Goal: Task Accomplishment & Management: Manage account settings

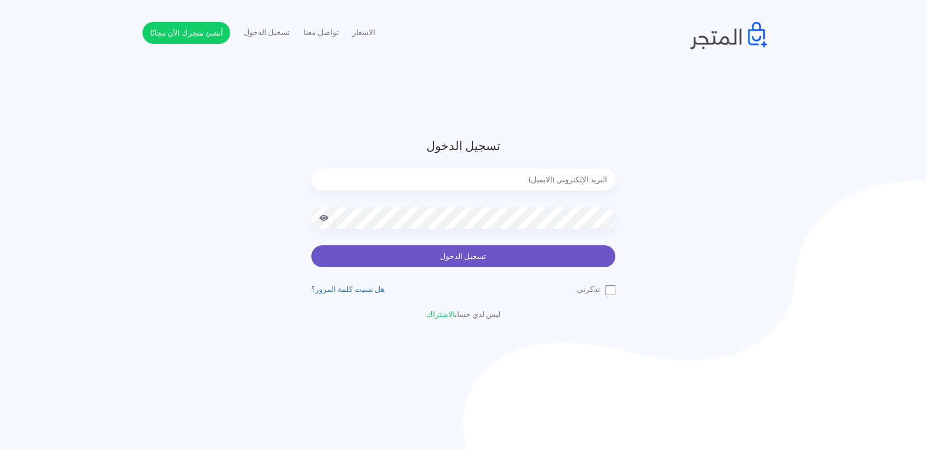
type input "[EMAIL_ADDRESS][DOMAIN_NAME]"
click at [458, 265] on button "تسجيل الدخول" at bounding box center [463, 257] width 304 height 22
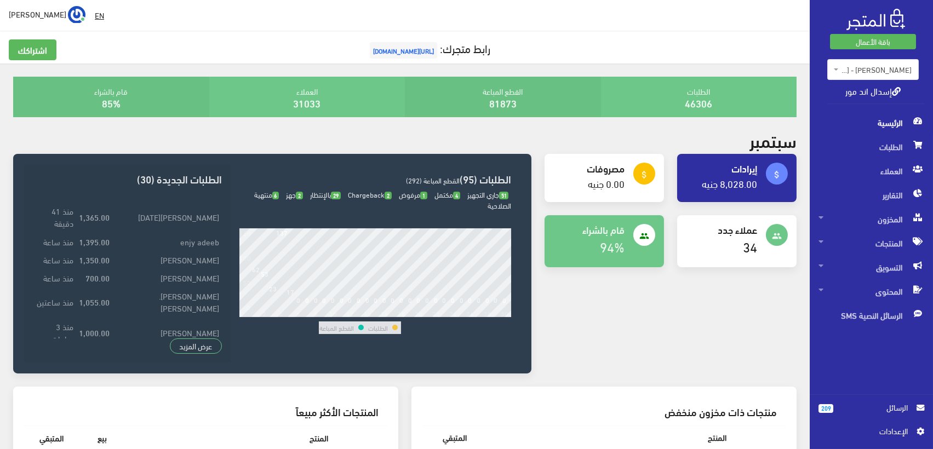
click at [401, 49] on span "[URL][DOMAIN_NAME]" at bounding box center [403, 50] width 67 height 16
click at [889, 246] on span "المنتجات" at bounding box center [872, 243] width 106 height 24
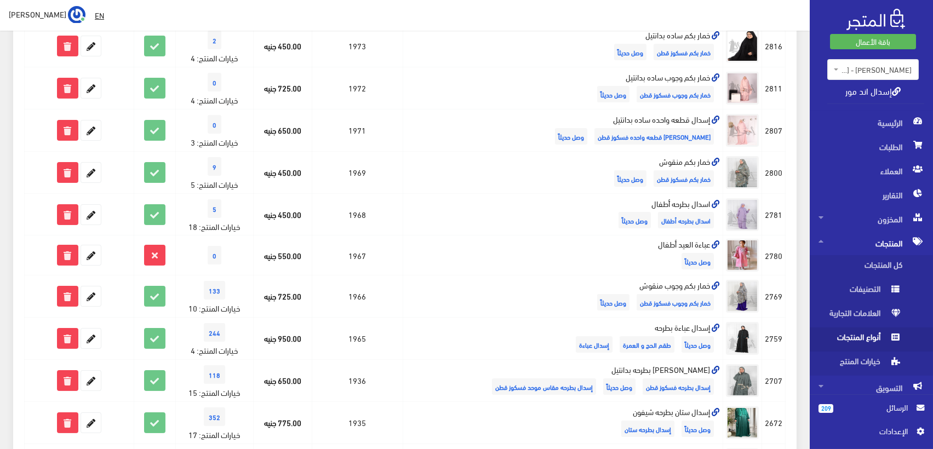
scroll to position [309, 0]
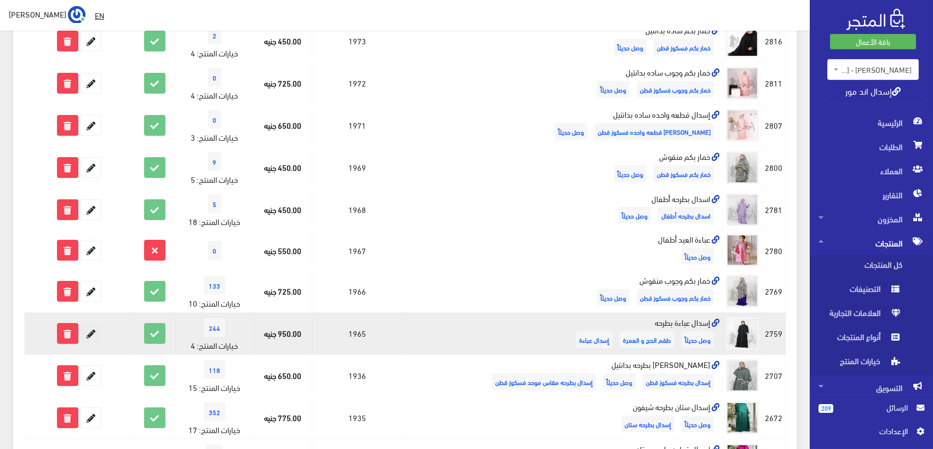
click at [94, 334] on icon at bounding box center [91, 334] width 20 height 20
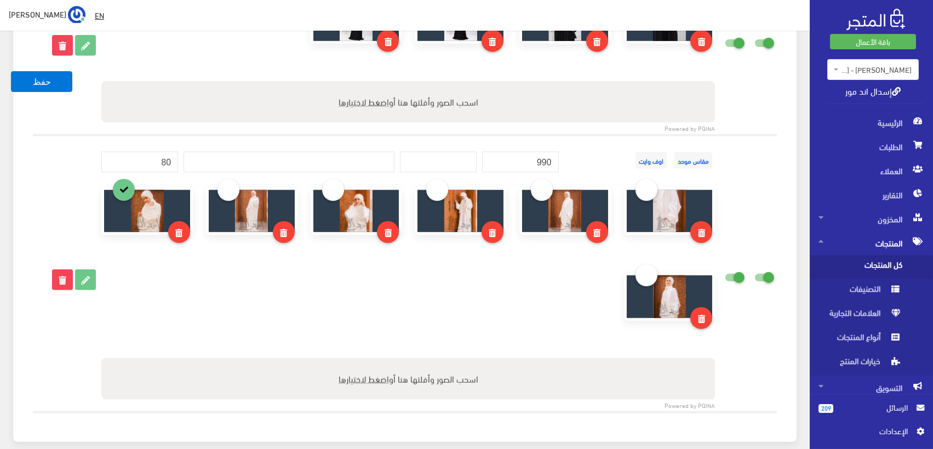
scroll to position [1901, 0]
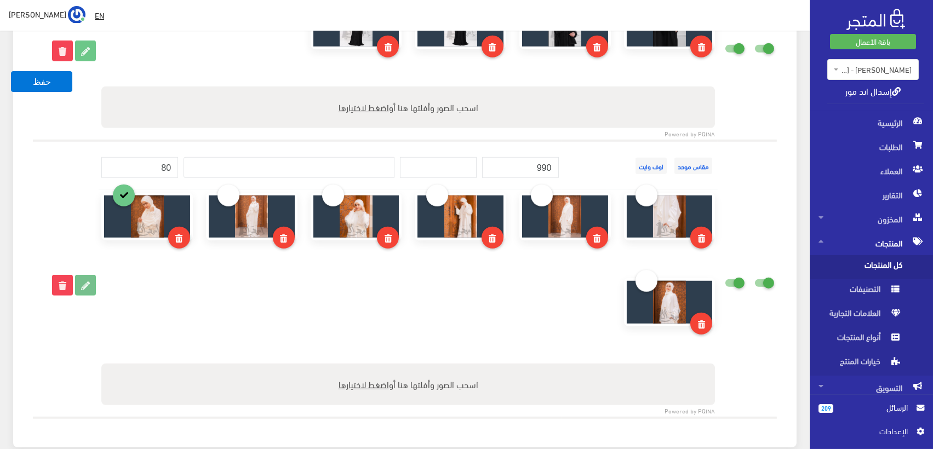
click at [85, 283] on icon at bounding box center [86, 286] width 20 height 20
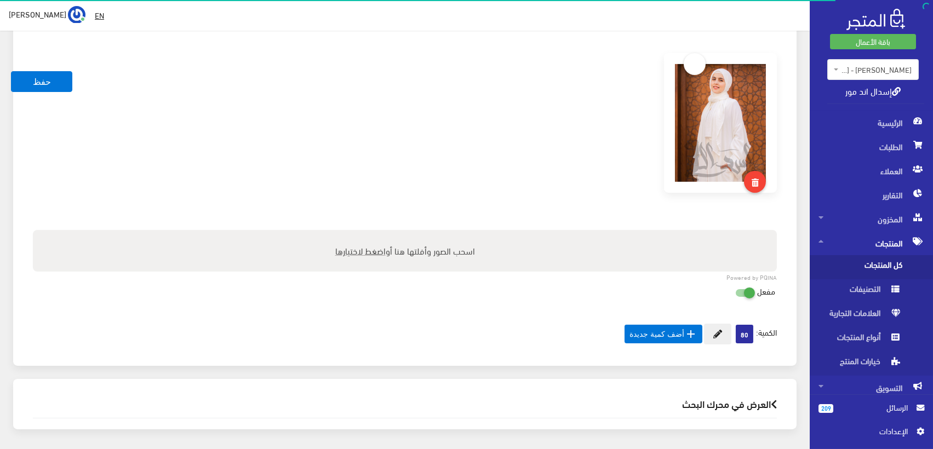
scroll to position [588, 0]
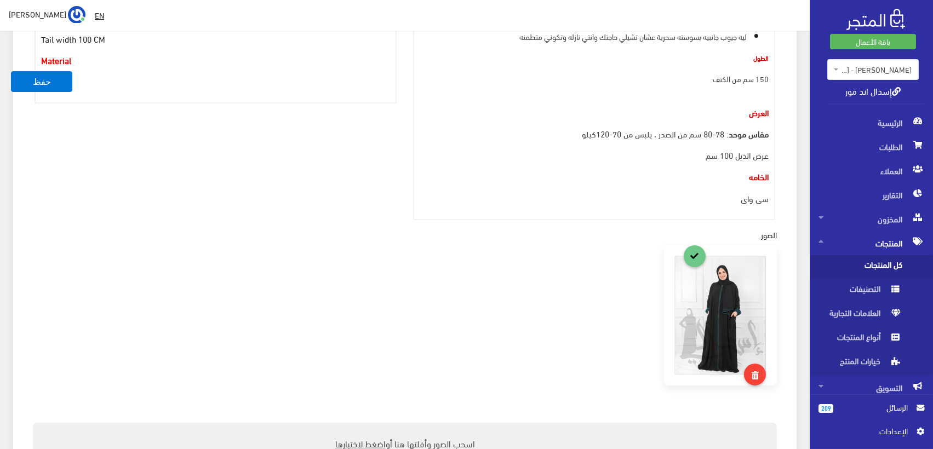
scroll to position [927, 0]
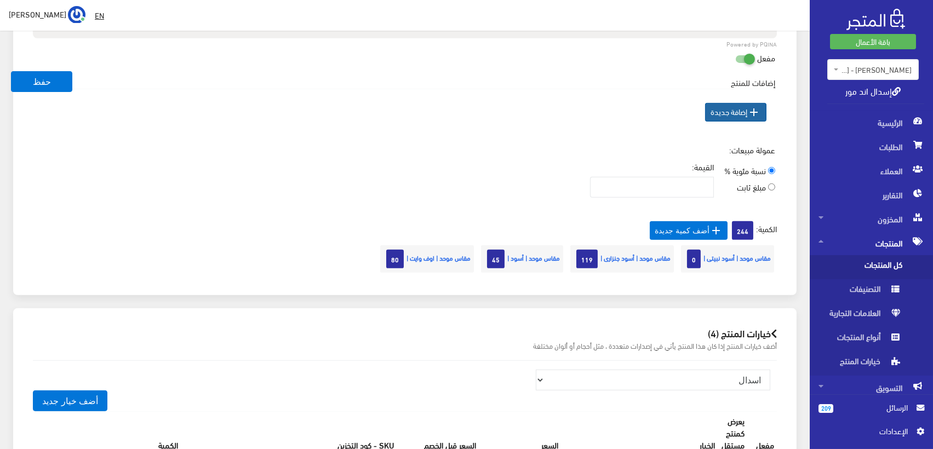
click at [756, 114] on icon "" at bounding box center [754, 112] width 13 height 13
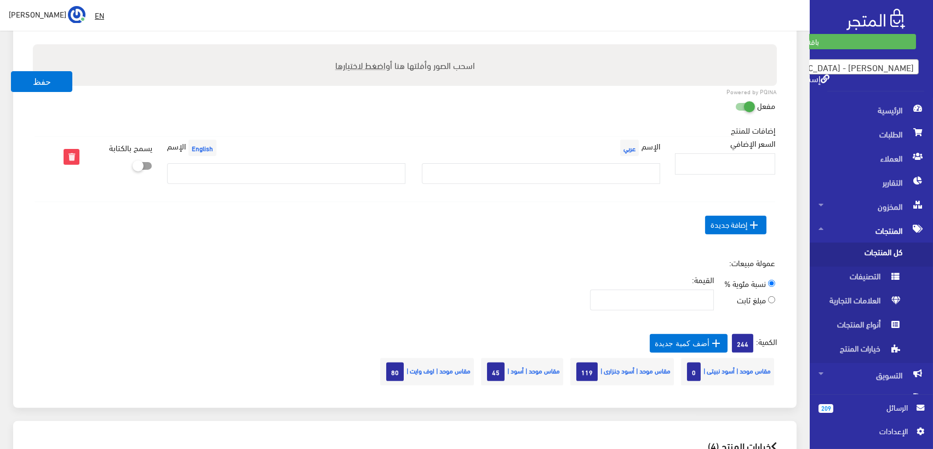
scroll to position [866, 0]
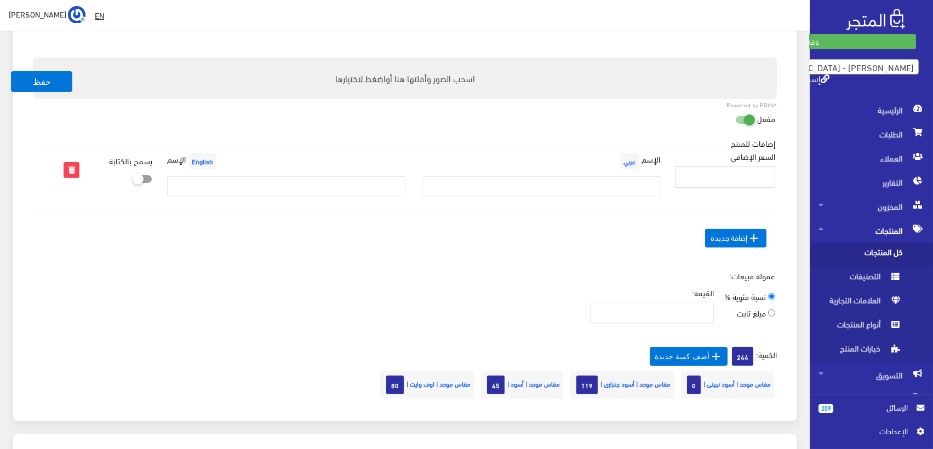
click at [748, 175] on input "السعر الإضافي" at bounding box center [725, 177] width 100 height 21
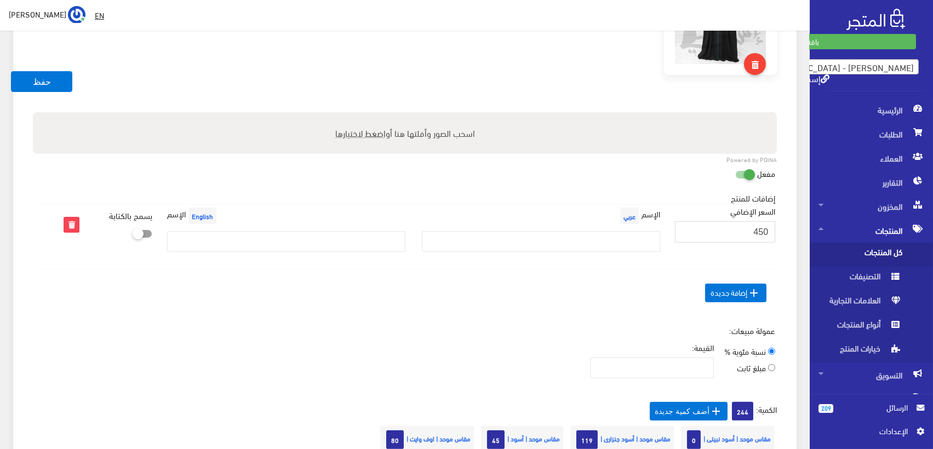
scroll to position [805, 0]
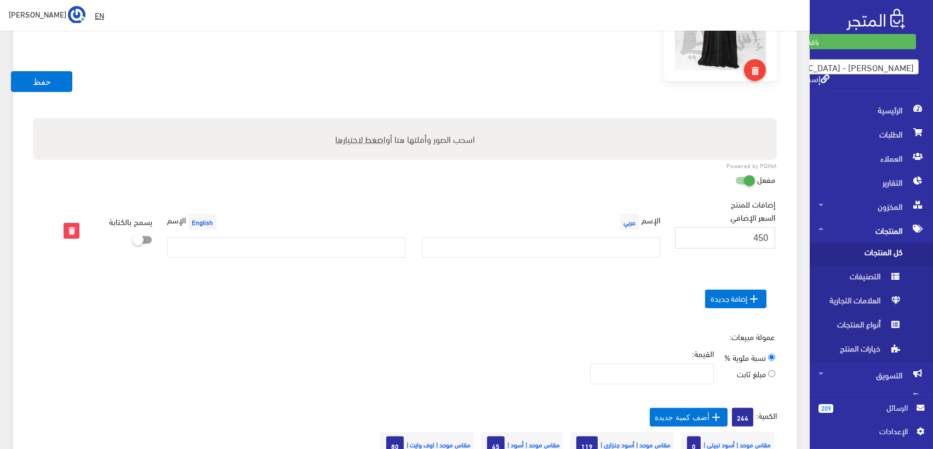
type input "450"
click at [574, 250] on input "text" at bounding box center [541, 247] width 238 height 21
paste input "بيزك فسكوز قطن"
type input "بيزك فسكوز قطن"
click at [741, 295] on span " إضافة جديدة" at bounding box center [735, 299] width 61 height 19
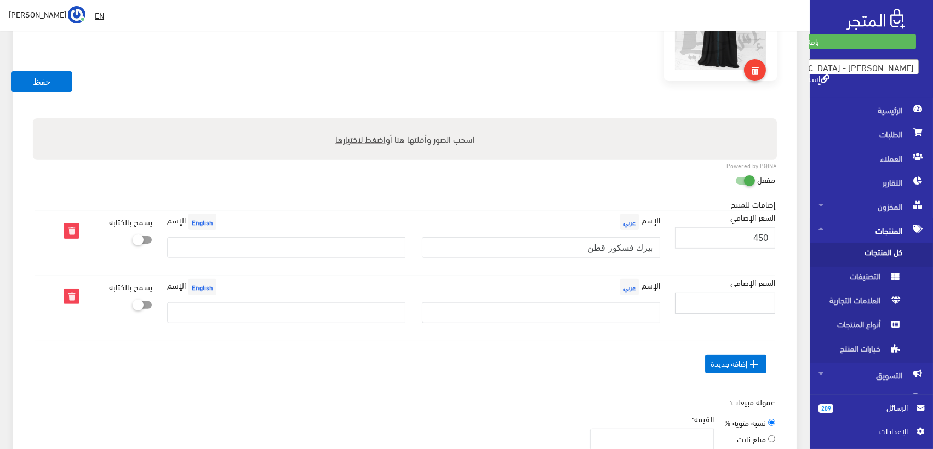
click at [745, 299] on input "السعر الإضافي" at bounding box center [725, 303] width 100 height 21
type input "450"
drag, startPoint x: 581, startPoint y: 251, endPoint x: 659, endPoint y: 255, distance: 77.4
click at [659, 255] on input "بيزك فسكوز قطن" at bounding box center [541, 247] width 238 height 21
paste input "كت"
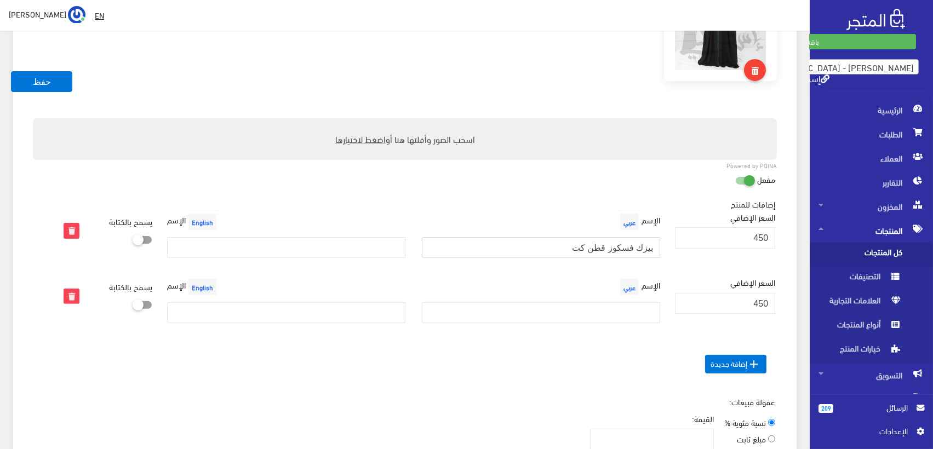
type input "بيزك فسكوز قطن كت"
click at [575, 308] on input "text" at bounding box center [541, 312] width 238 height 21
paste input "بيزك فسكوز قطن بكم"
type input "بيزك فسكوز قطن بكم"
click at [748, 363] on icon "" at bounding box center [754, 364] width 13 height 13
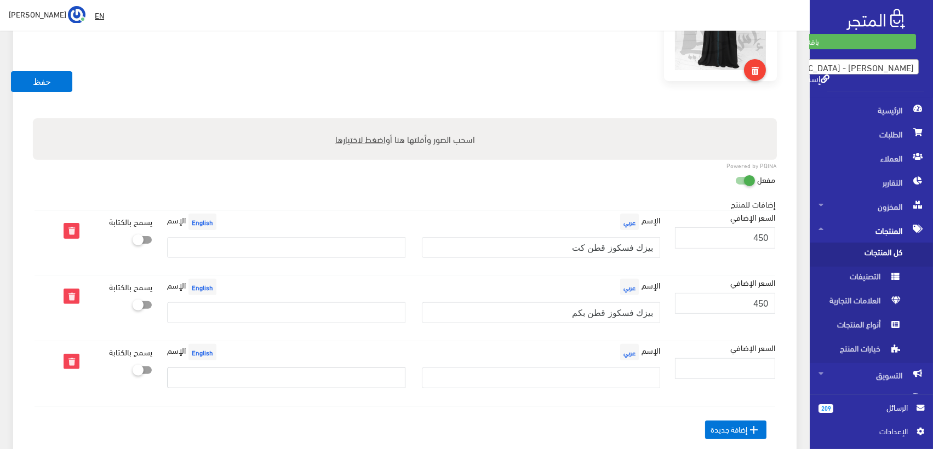
click at [396, 378] on input "text" at bounding box center [286, 378] width 238 height 21
paste input "Basic Viscose Cotton"
type input "Basic Viscose Cotton Half Sleeves"
click at [621, 381] on input "text" at bounding box center [541, 378] width 238 height 21
paste input "بيزك فسكوز قطن"
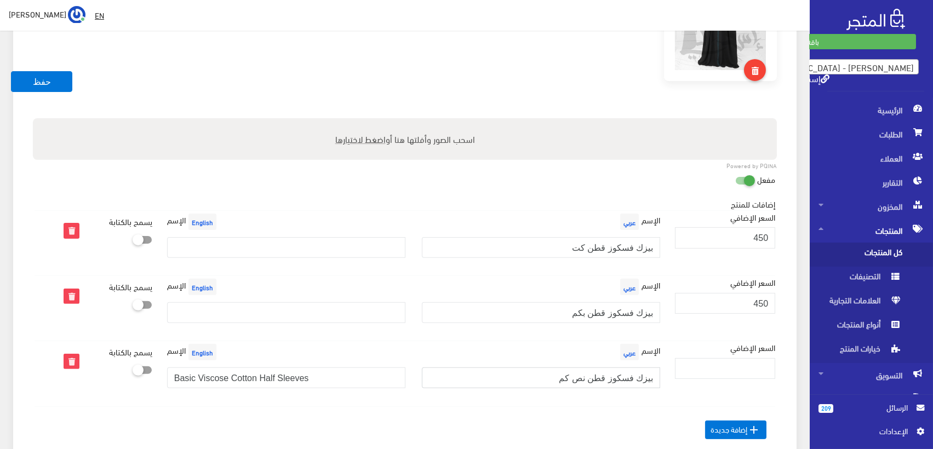
type input "بيزك فسكوز قطن نص كم"
click at [723, 361] on input "السعر الإضافي" at bounding box center [725, 368] width 100 height 21
type input "450"
click at [591, 376] on input "بيزك فسكوز قطن نص كم" at bounding box center [541, 378] width 238 height 21
type input "بيزك فسكوز قطن نصف كم"
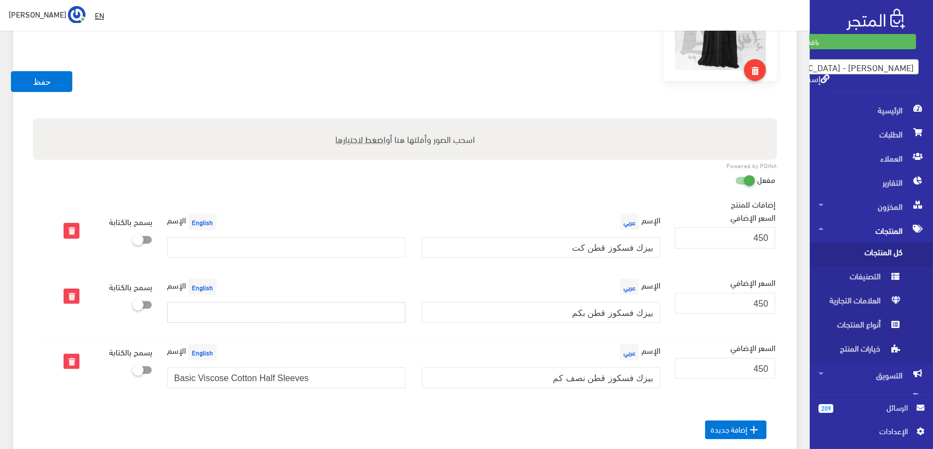
click at [275, 312] on input "text" at bounding box center [286, 312] width 238 height 21
paste input "Basic Viscose Cotton With Sleeves"
type input "Basic Viscose Cotton With Sleeves"
click at [237, 243] on input "text" at bounding box center [286, 247] width 238 height 21
paste input "Basic Viscose Cotton Sleevless"
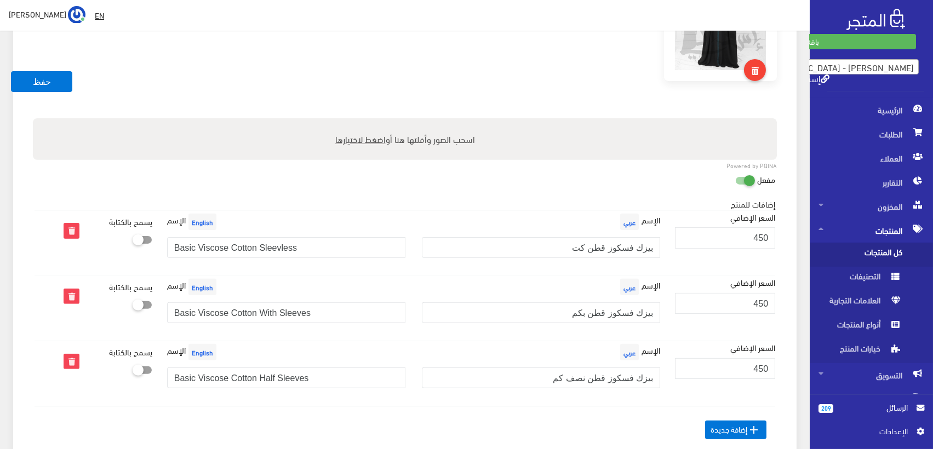
drag, startPoint x: 275, startPoint y: 248, endPoint x: 455, endPoint y: 37, distance: 277.5
click at [455, 37] on div at bounding box center [404, 30] width 757 height 178
drag, startPoint x: 279, startPoint y: 244, endPoint x: 219, endPoint y: 100, distance: 156.2
click at [214, 102] on div at bounding box center [404, 30] width 757 height 178
drag, startPoint x: 278, startPoint y: 246, endPoint x: 271, endPoint y: 247, distance: 7.7
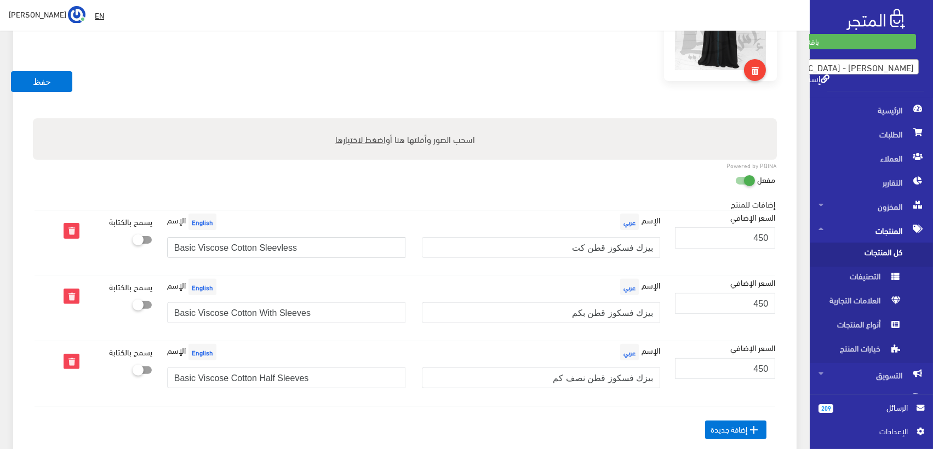
click at [271, 247] on input "Basic Viscose Cotton Sleevless" at bounding box center [286, 247] width 238 height 21
click at [276, 248] on input "Basic Viscose Cotton Sleevless" at bounding box center [286, 247] width 238 height 21
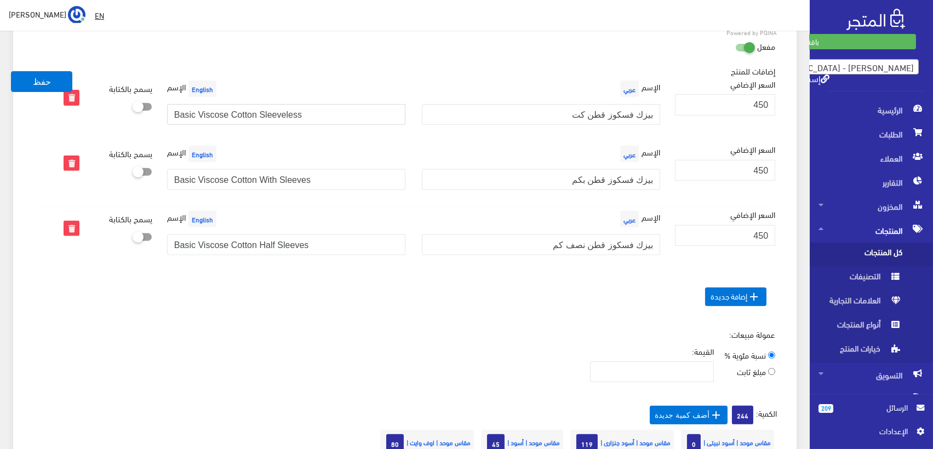
scroll to position [927, 0]
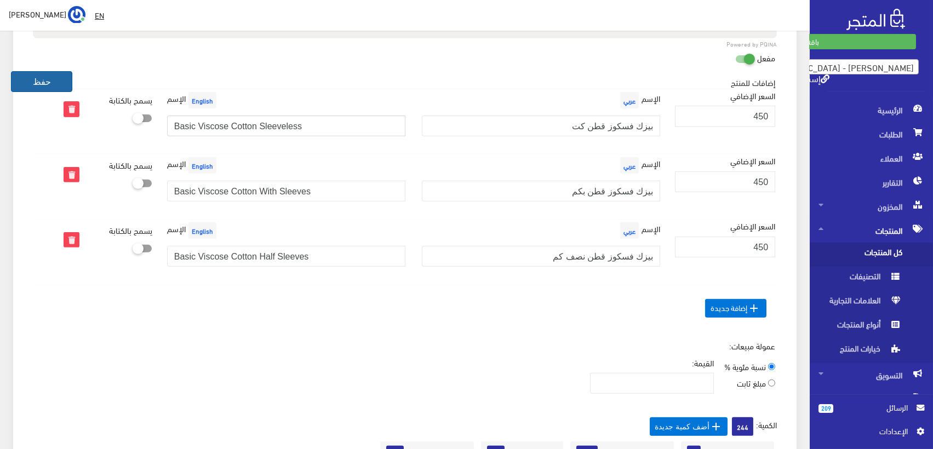
type input "Basic Viscose Cotton Sleeveless"
click at [47, 80] on button "حفظ" at bounding box center [41, 81] width 61 height 21
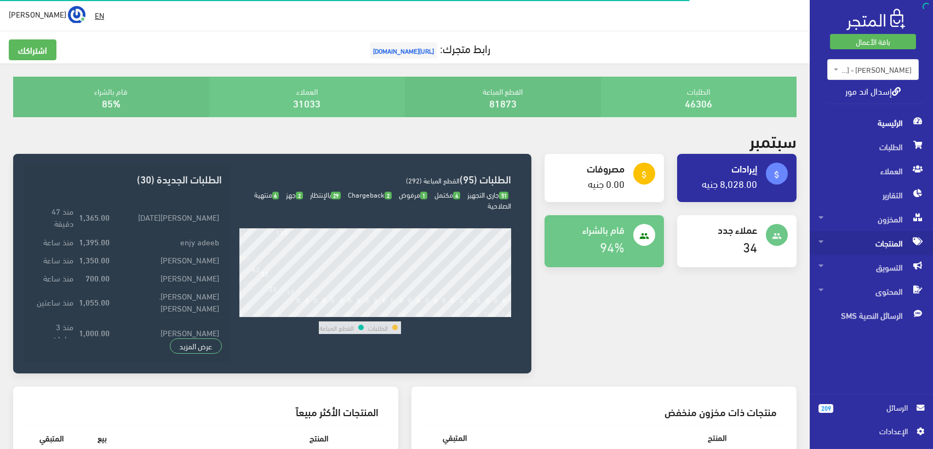
click at [882, 247] on span "المنتجات" at bounding box center [872, 243] width 106 height 24
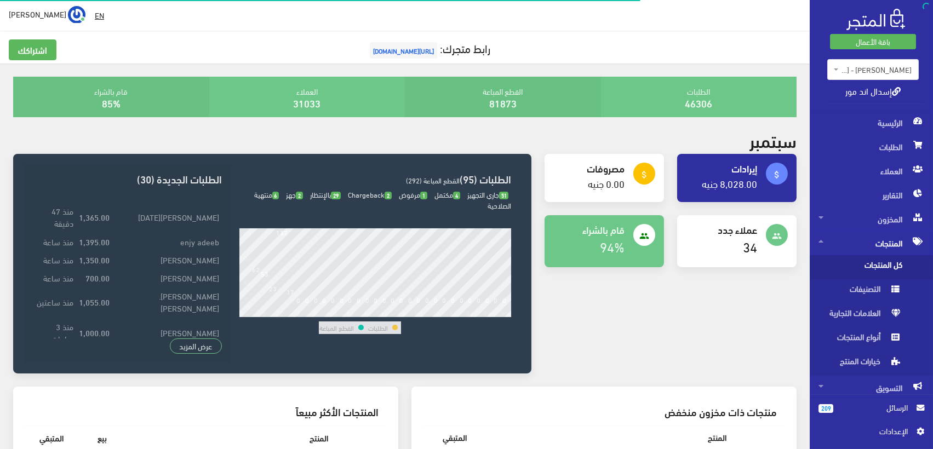
click at [898, 260] on span "كل المنتجات" at bounding box center [860, 267] width 83 height 24
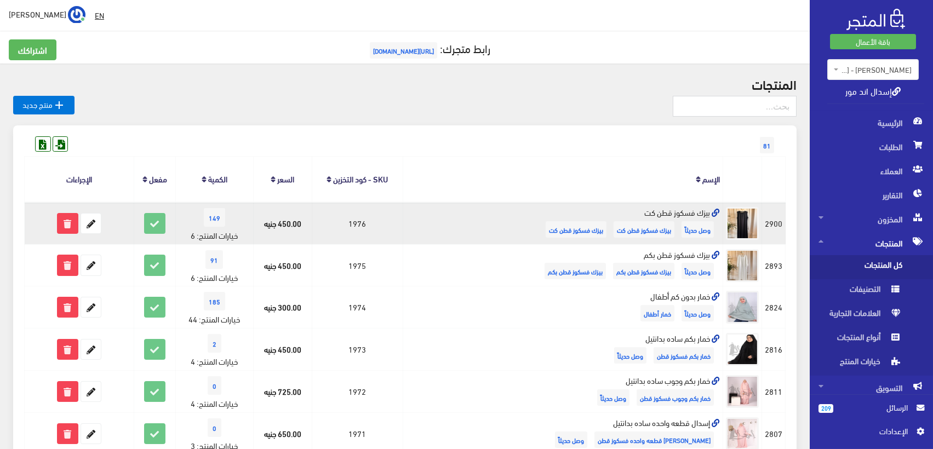
click at [778, 222] on td "2900" at bounding box center [774, 223] width 24 height 42
click at [777, 222] on td "2900" at bounding box center [774, 223] width 24 height 42
copy td "2900"
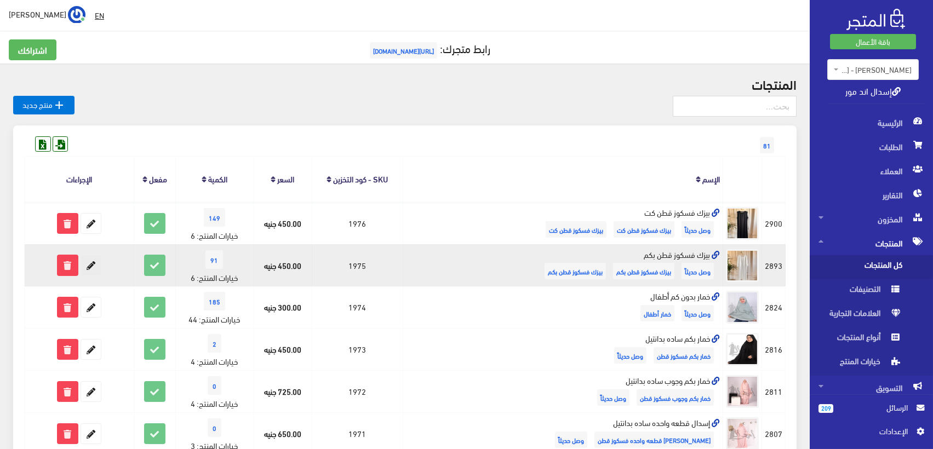
click at [89, 262] on icon at bounding box center [91, 265] width 20 height 20
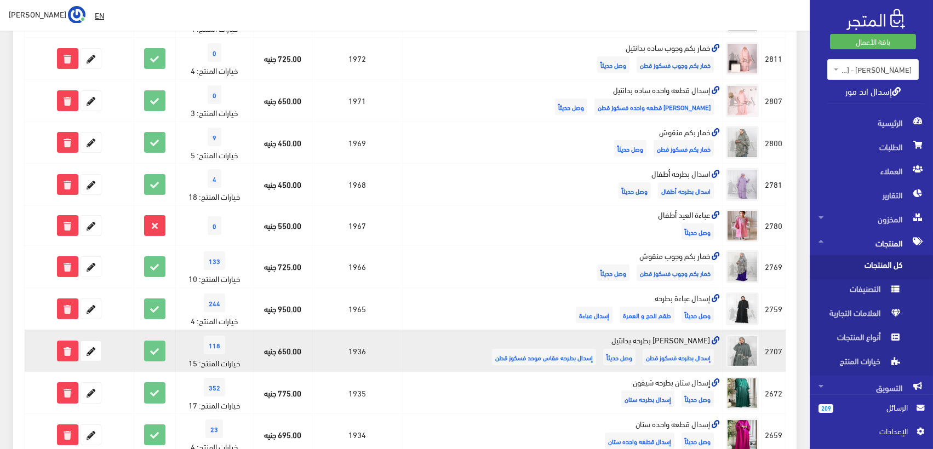
scroll to position [426, 0]
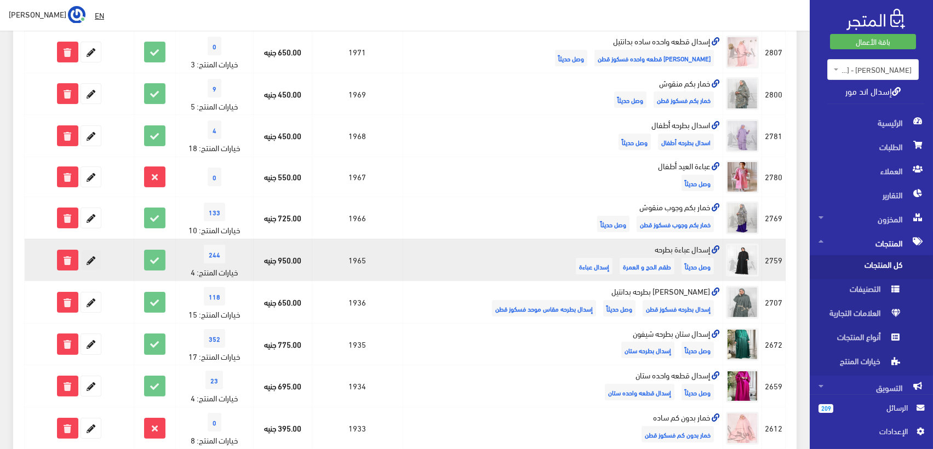
click at [96, 258] on icon at bounding box center [91, 260] width 20 height 20
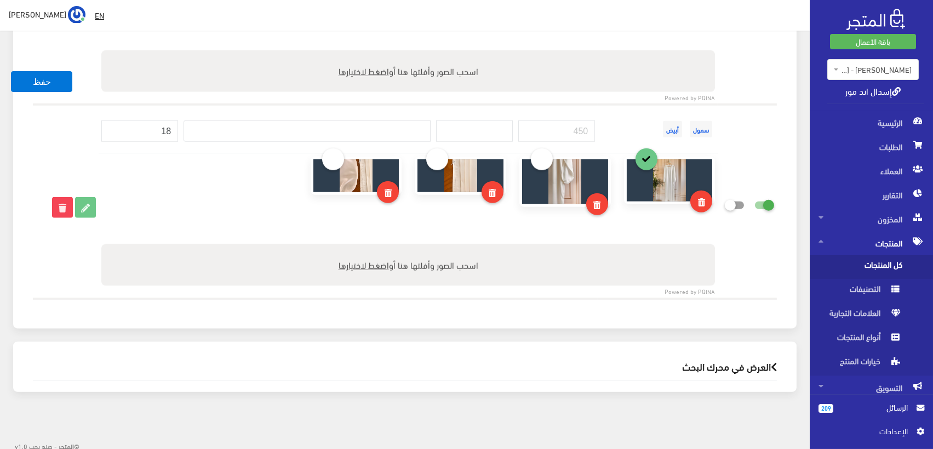
scroll to position [1566, 0]
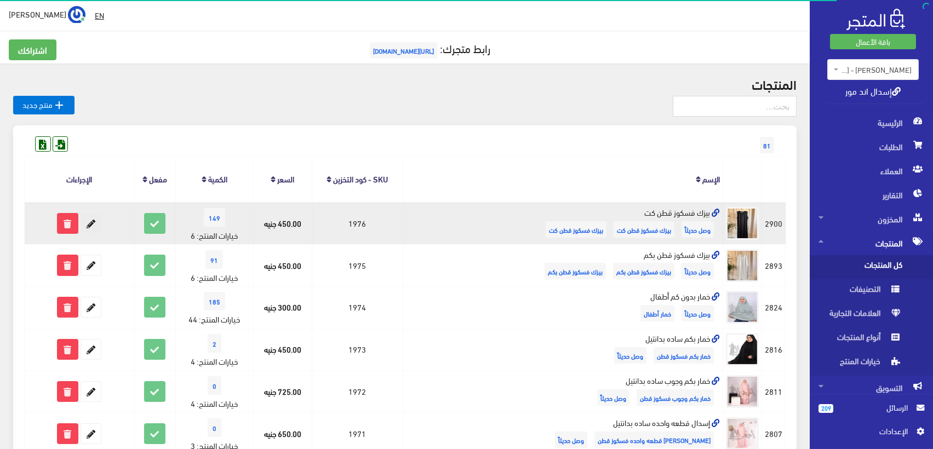
click at [91, 224] on icon at bounding box center [91, 224] width 20 height 20
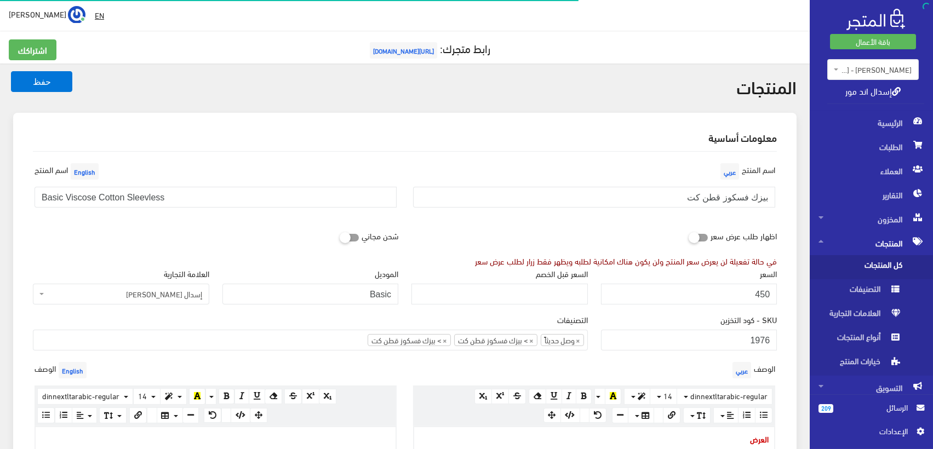
scroll to position [322, 0]
click at [180, 196] on input "Basic Viscose Cotton Sleevless" at bounding box center [216, 197] width 362 height 21
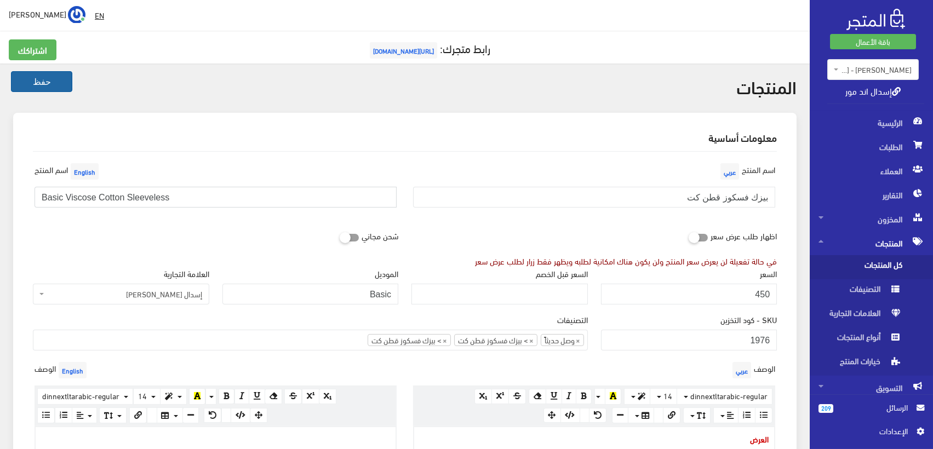
type input "Basic Viscose Cotton Sleeveless"
click at [16, 76] on button "حفظ" at bounding box center [41, 81] width 61 height 21
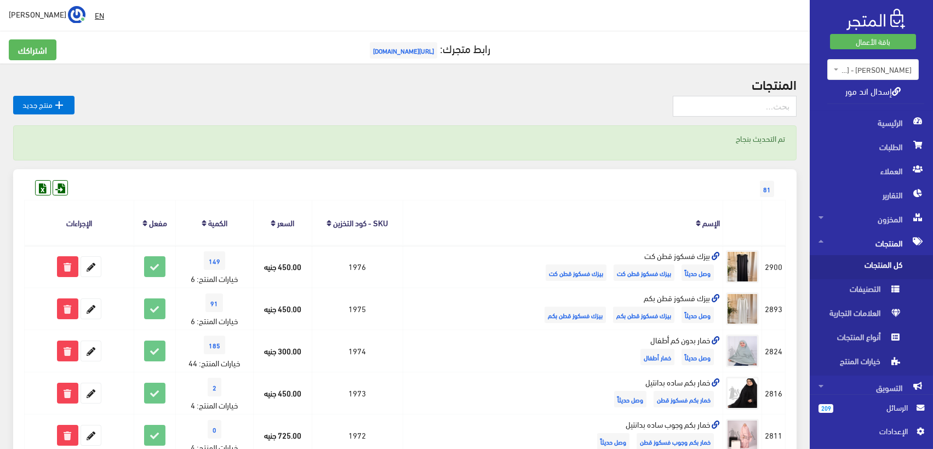
click at [889, 244] on span "المنتجات" at bounding box center [872, 243] width 106 height 24
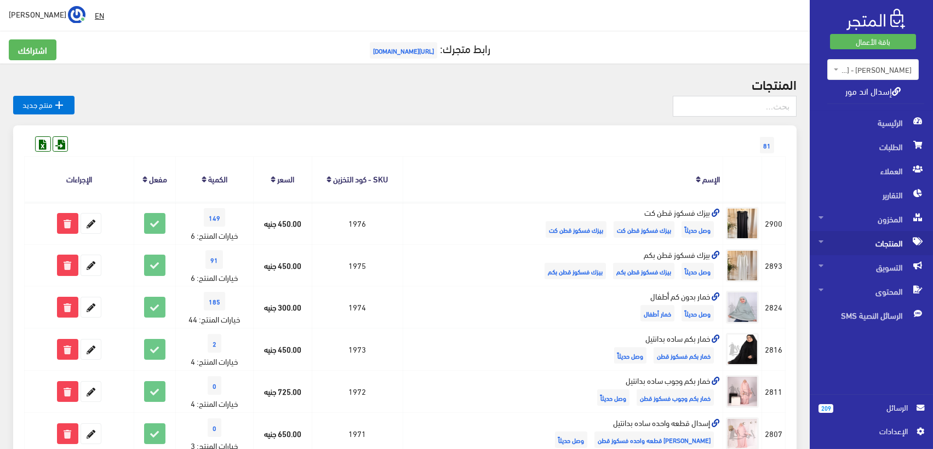
click at [821, 242] on icon at bounding box center [821, 242] width 5 height 8
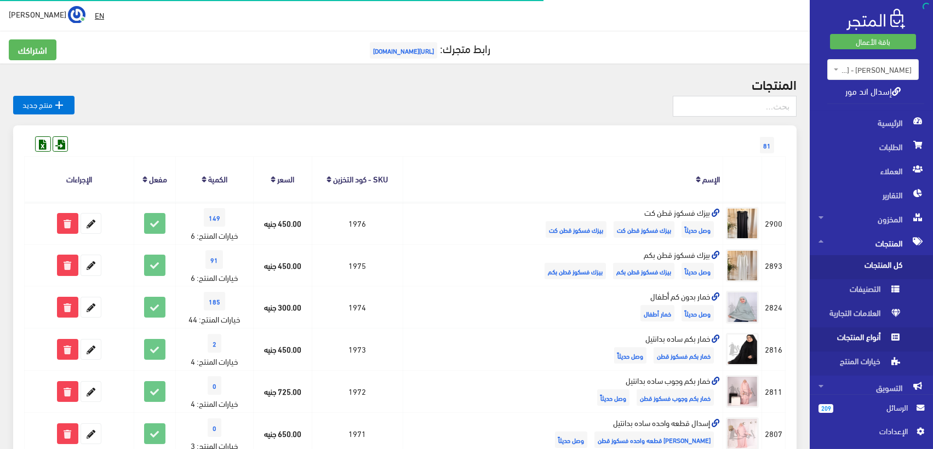
scroll to position [53, 0]
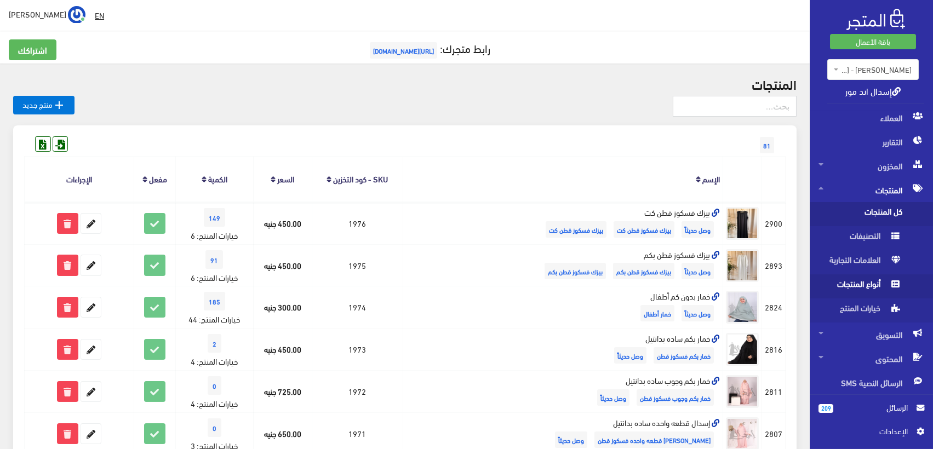
click at [857, 279] on span "أنواع المنتجات" at bounding box center [860, 287] width 83 height 24
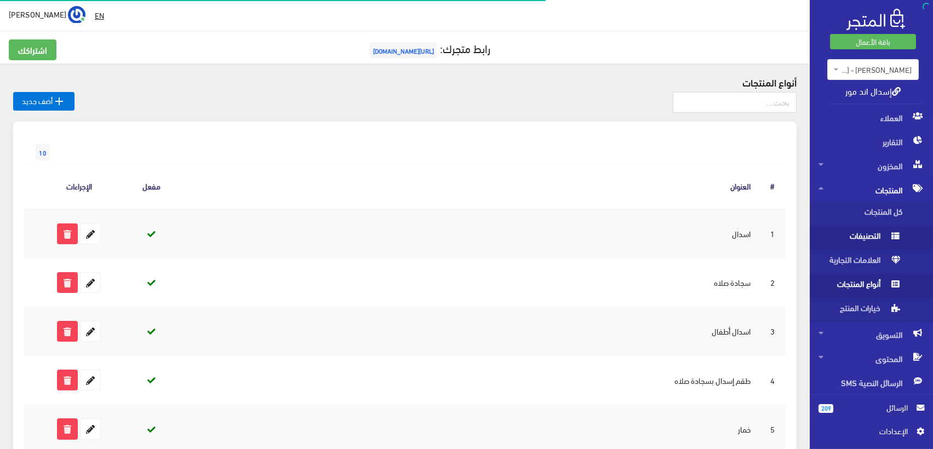
click at [874, 235] on span "التصنيفات" at bounding box center [860, 238] width 83 height 24
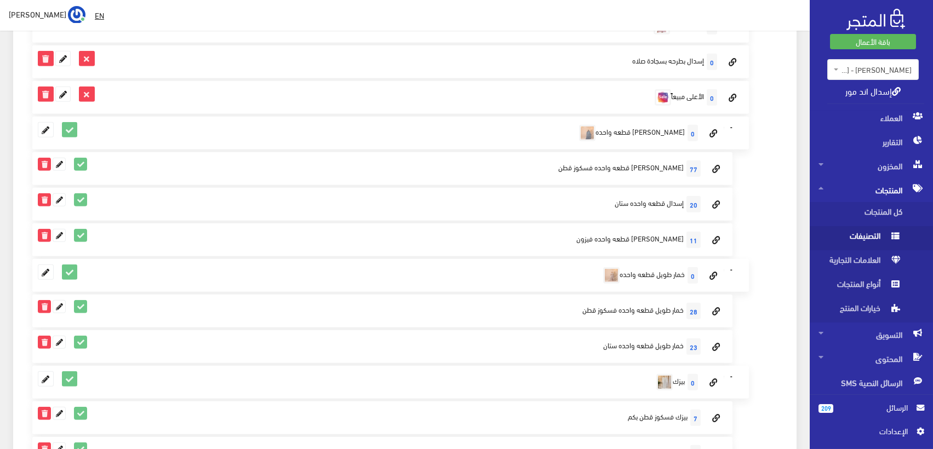
scroll to position [1745, 0]
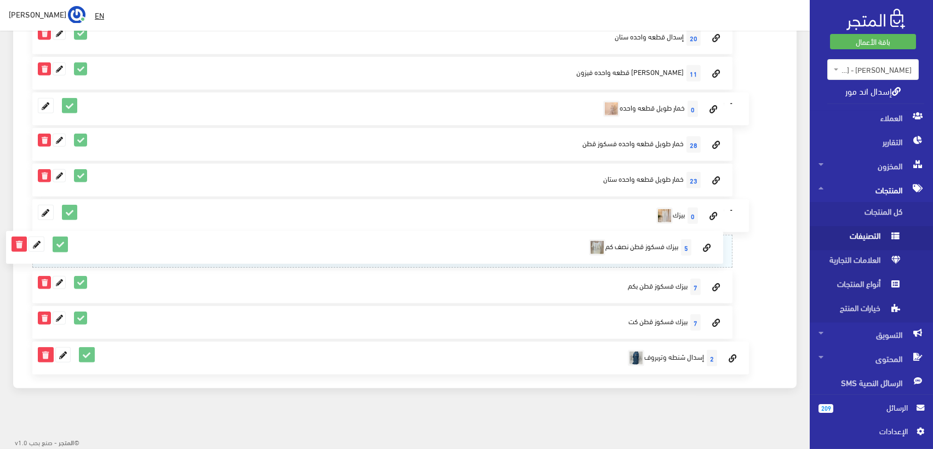
drag, startPoint x: 558, startPoint y: 320, endPoint x: 723, endPoint y: 246, distance: 181.5
drag, startPoint x: 540, startPoint y: 248, endPoint x: 729, endPoint y: 318, distance: 202.4
click at [895, 193] on span "المنتجات" at bounding box center [872, 190] width 106 height 24
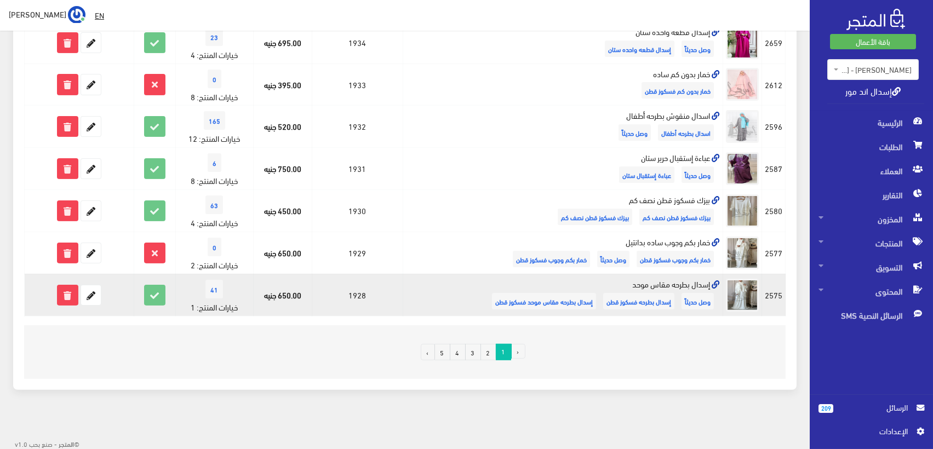
scroll to position [421, 0]
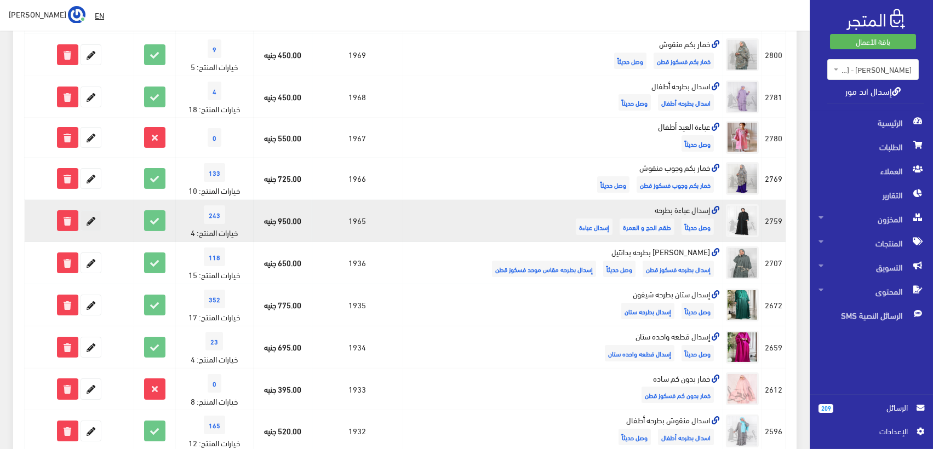
click at [98, 214] on icon at bounding box center [91, 221] width 20 height 20
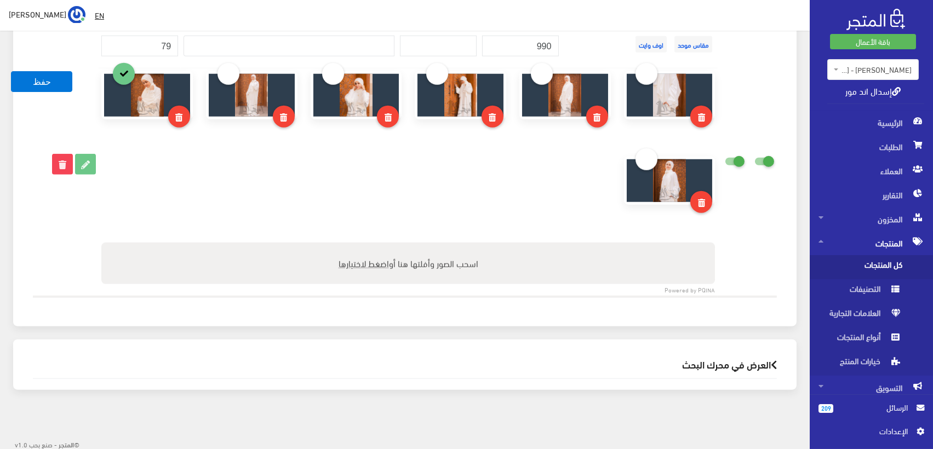
scroll to position [1305, 0]
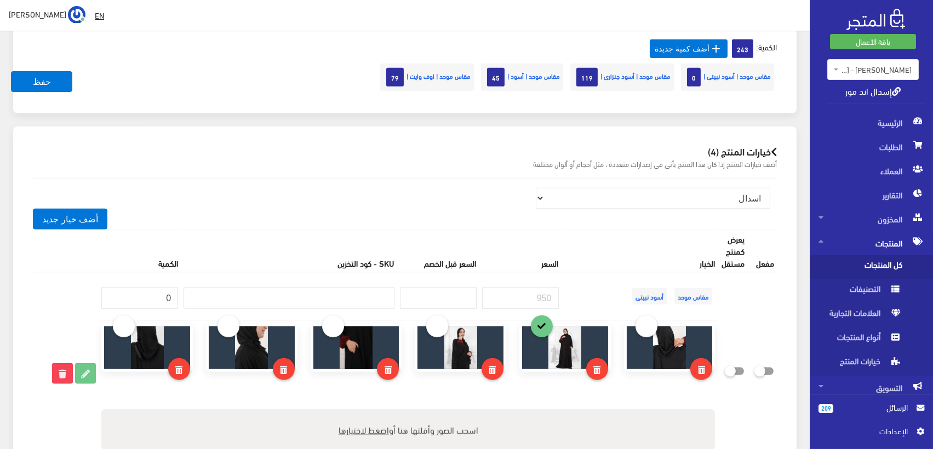
click at [895, 264] on span "كل المنتجات" at bounding box center [860, 267] width 83 height 24
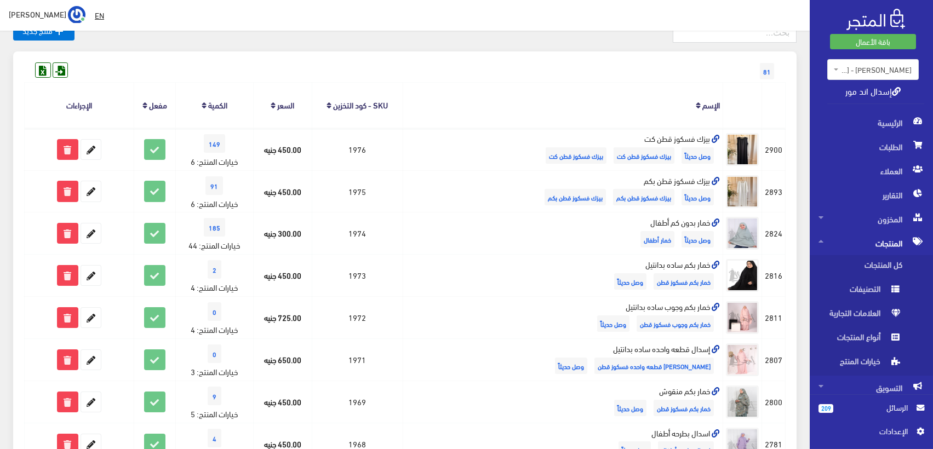
scroll to position [61, 0]
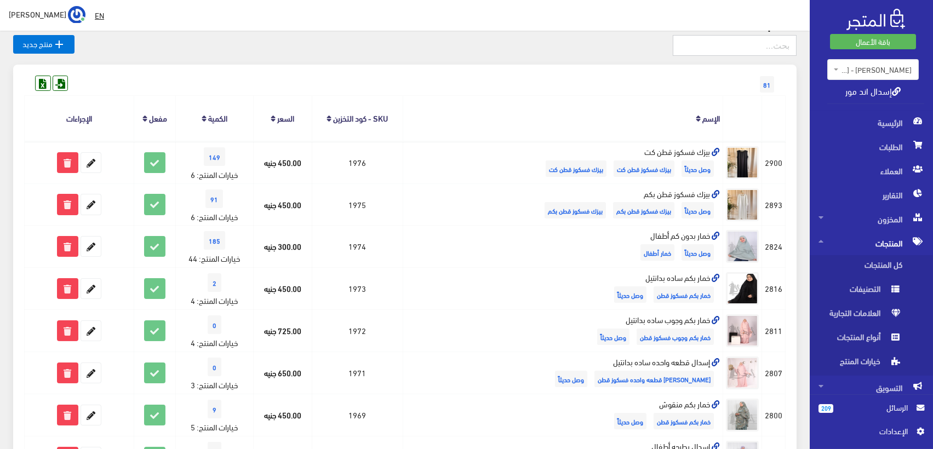
click at [730, 36] on input "text" at bounding box center [735, 45] width 124 height 21
type input "شيقفون"
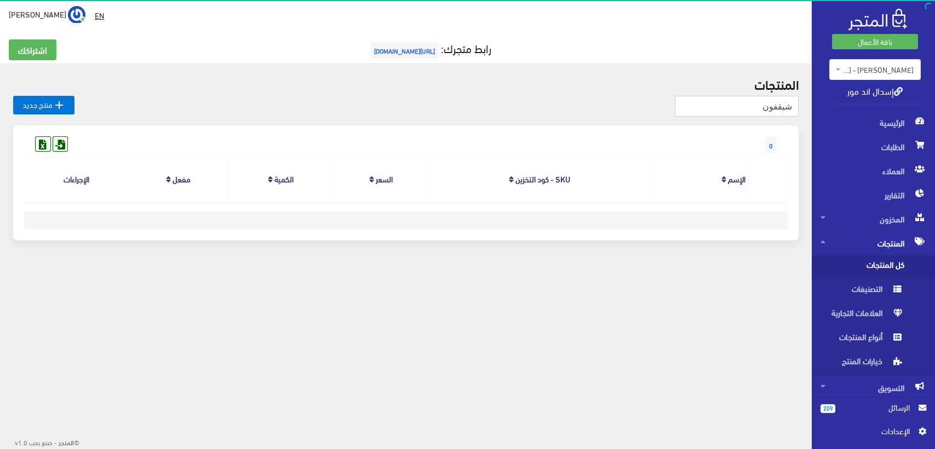
click at [762, 115] on input "شيقفون" at bounding box center [737, 106] width 124 height 21
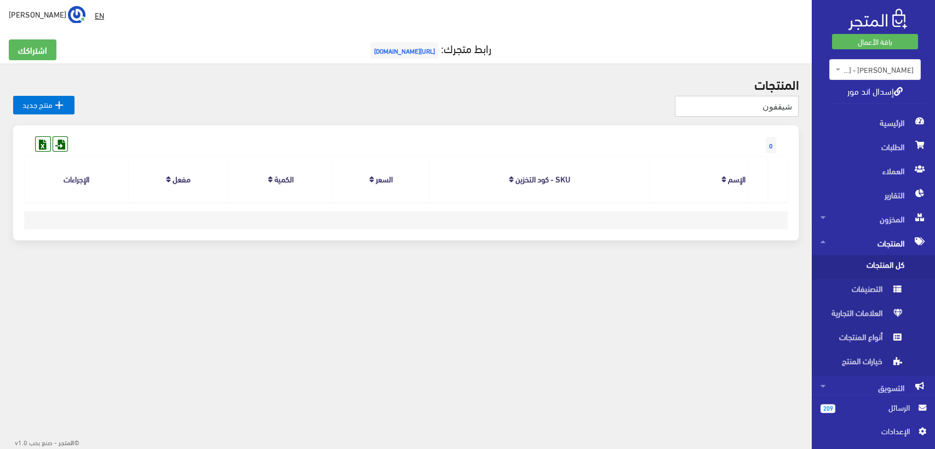
click at [761, 115] on input "شيقفون" at bounding box center [737, 106] width 124 height 21
type input "شيفون"
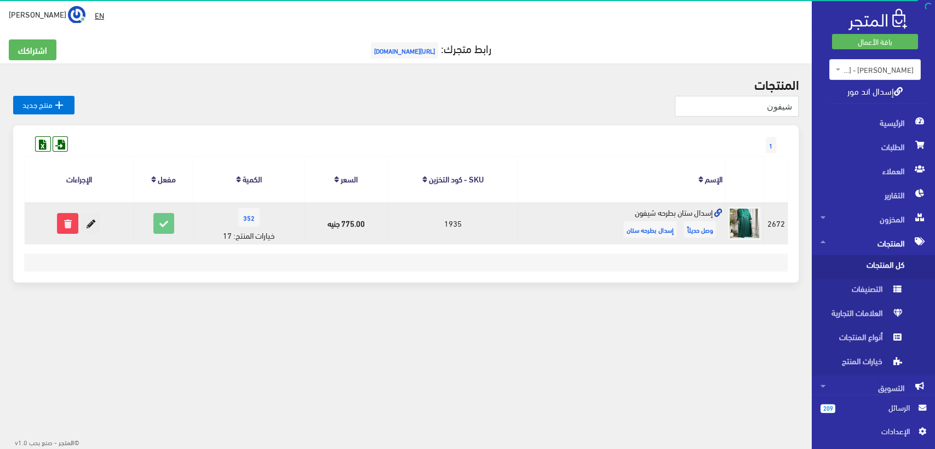
click at [95, 227] on icon at bounding box center [91, 224] width 20 height 20
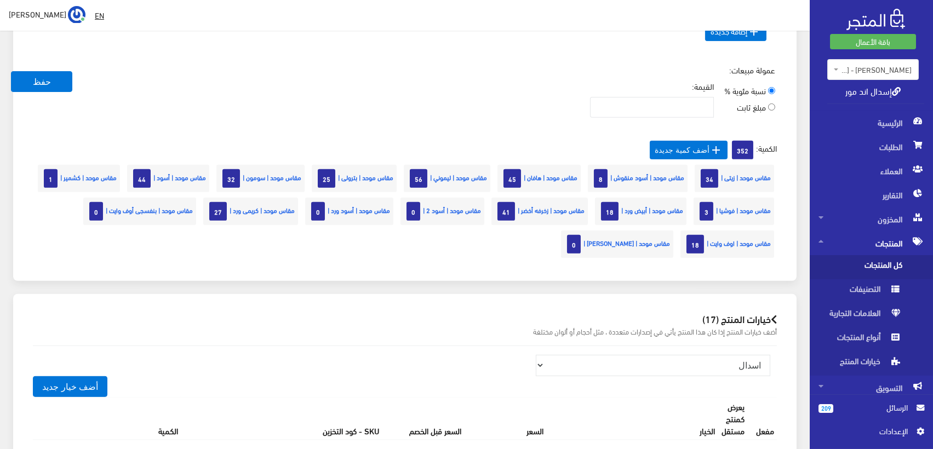
scroll to position [770, 0]
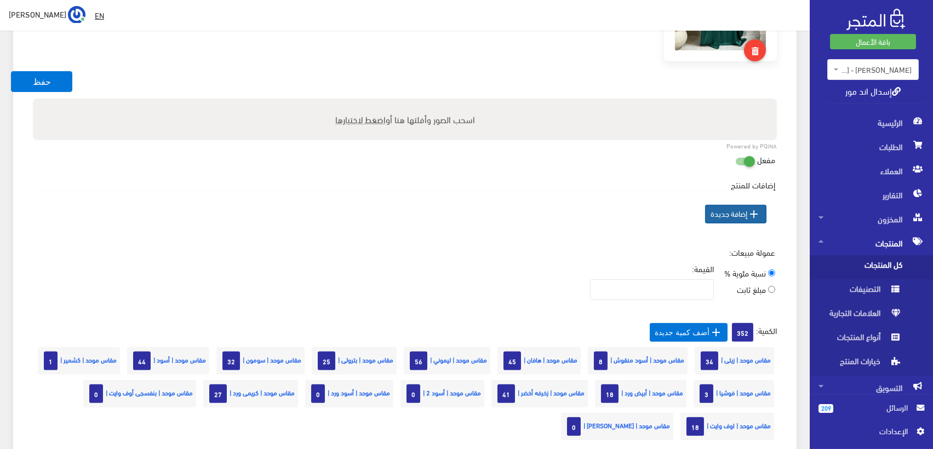
click at [750, 209] on icon "" at bounding box center [754, 214] width 13 height 13
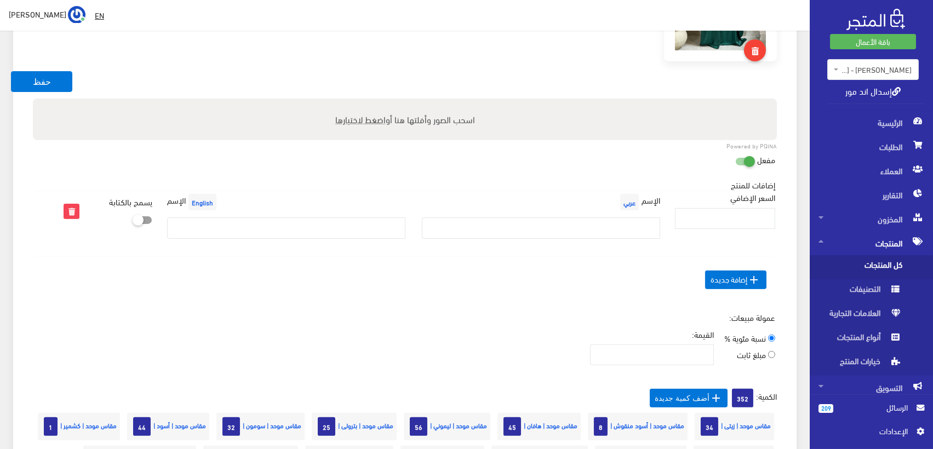
scroll to position [770, 0]
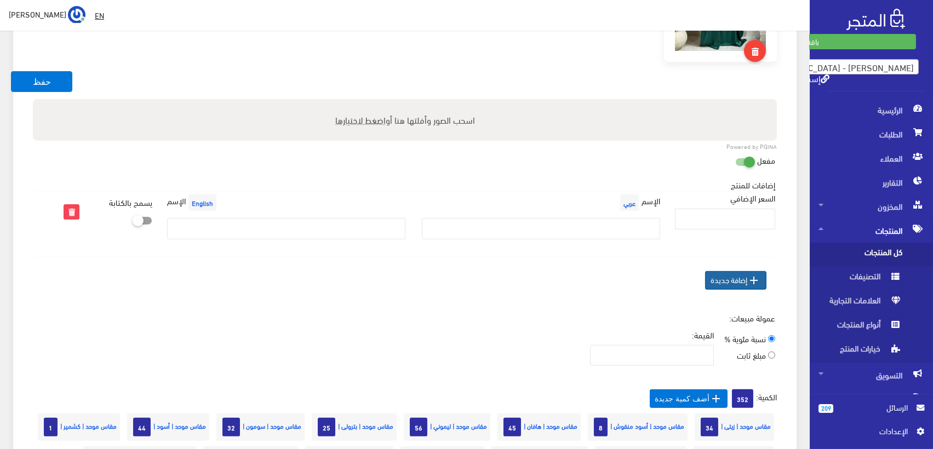
click at [746, 281] on span " إضافة جديدة" at bounding box center [735, 280] width 61 height 19
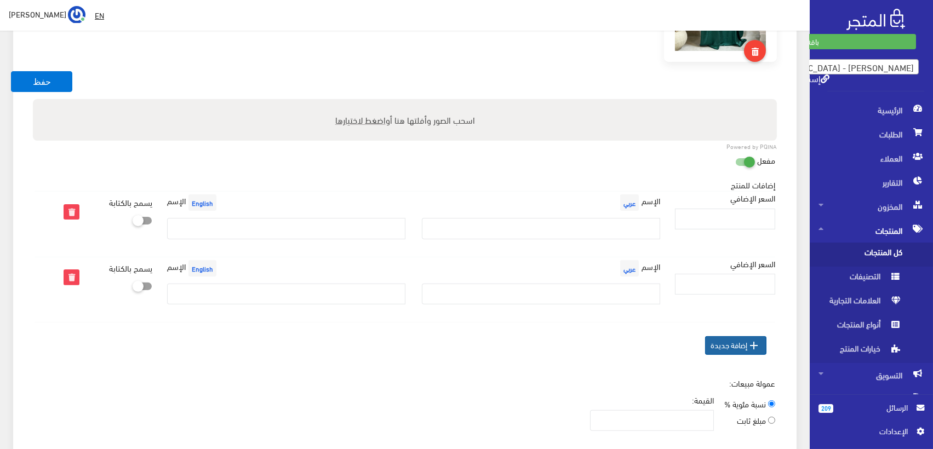
click at [749, 346] on icon "" at bounding box center [754, 345] width 13 height 13
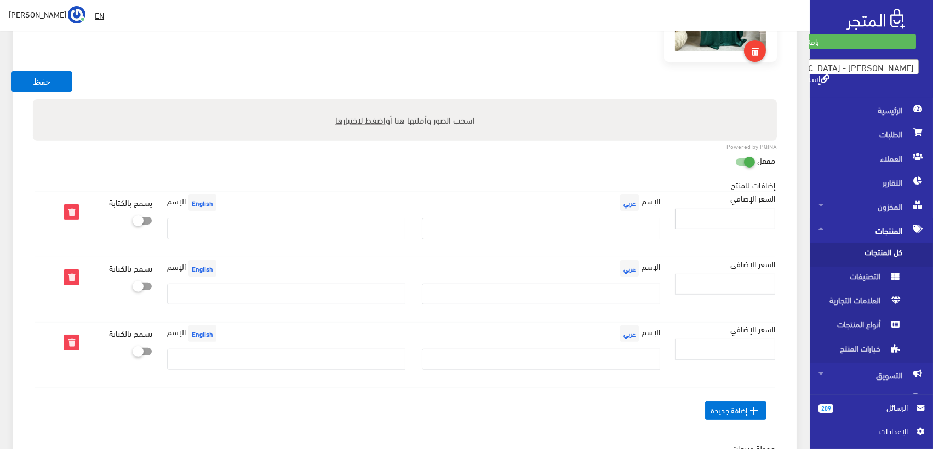
click at [749, 222] on input "السعر الإضافي" at bounding box center [725, 219] width 100 height 21
paste input "450.00"
type input "450.00"
click at [739, 281] on input "السعر الإضافي" at bounding box center [725, 284] width 100 height 21
paste input "450.00"
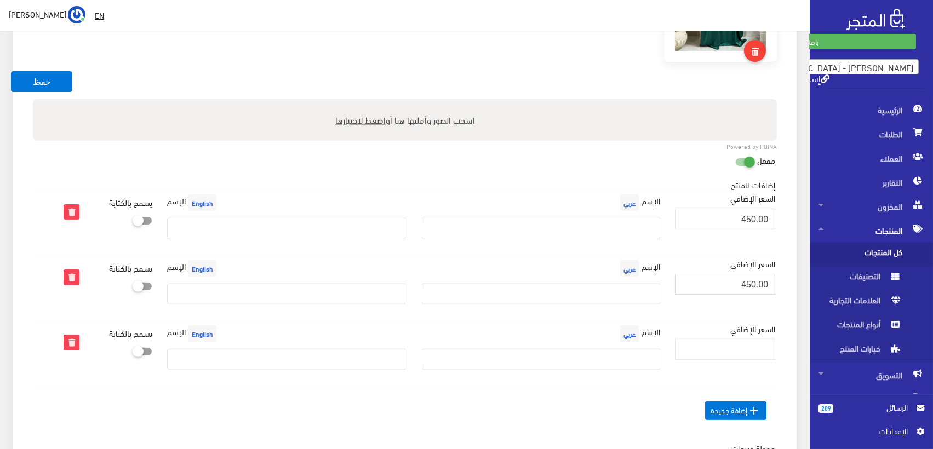
type input "450.00"
click at [763, 345] on input "السعر الإضافي" at bounding box center [725, 349] width 100 height 21
paste input "450.00"
type input "450.00"
click at [570, 233] on input "text" at bounding box center [541, 228] width 238 height 21
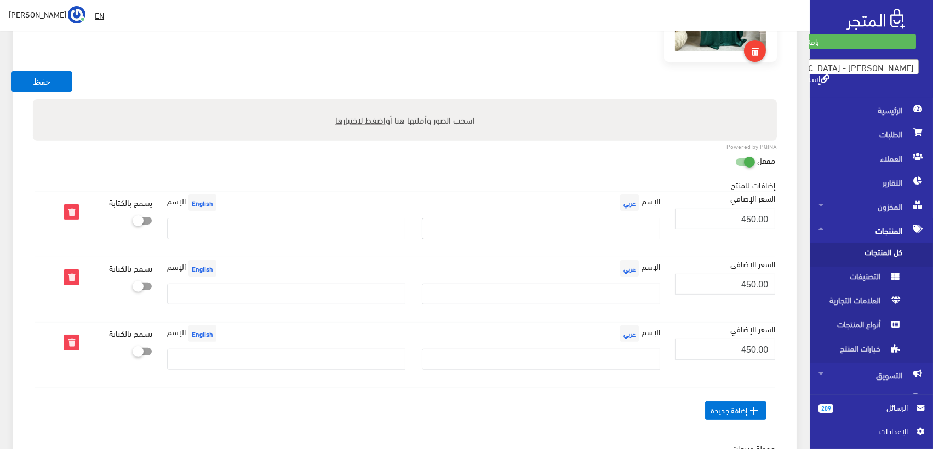
paste input "بيزك فسكوز قطن كت"
type input "بيزك فسكوز قطن كت"
click at [607, 298] on input "text" at bounding box center [541, 294] width 238 height 21
paste input "بيزك فسكوز قطن بكم"
type input "بيزك فسكوز قطن بكم"
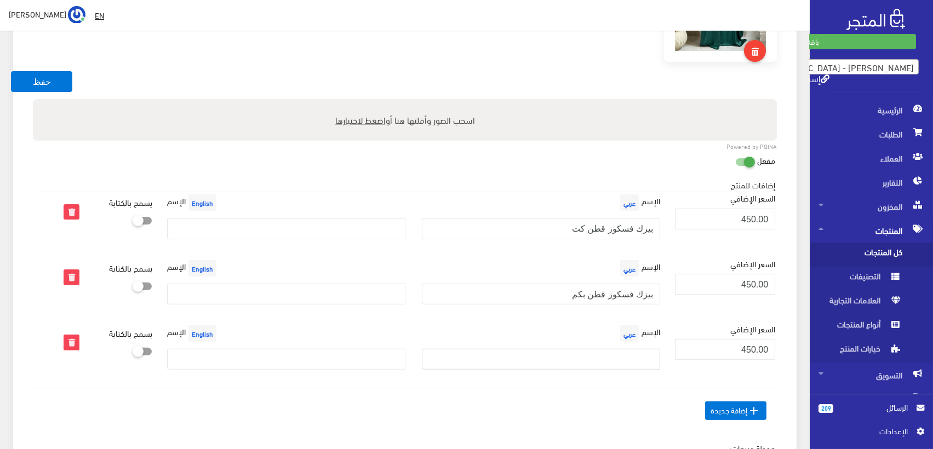
click at [524, 355] on input "text" at bounding box center [541, 359] width 238 height 21
paste input "بيزك فسكوز قطن نصف كم"
type input "بيزك فسكوز قطن نصف كم"
click at [289, 225] on input "text" at bounding box center [286, 228] width 238 height 21
paste input "Basic Viscose Cotton Sleeveless"
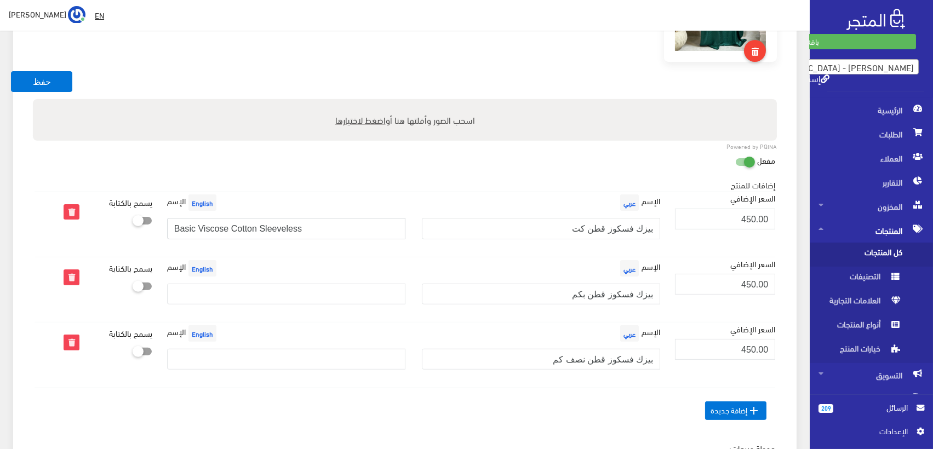
type input "Basic Viscose Cotton Sleeveless"
click at [312, 287] on input "text" at bounding box center [286, 294] width 238 height 21
paste input "Basic Viscose Cotton With Sleeves"
type input "Basic Viscose Cotton With Sleeves"
click at [255, 350] on input "text" at bounding box center [286, 359] width 238 height 21
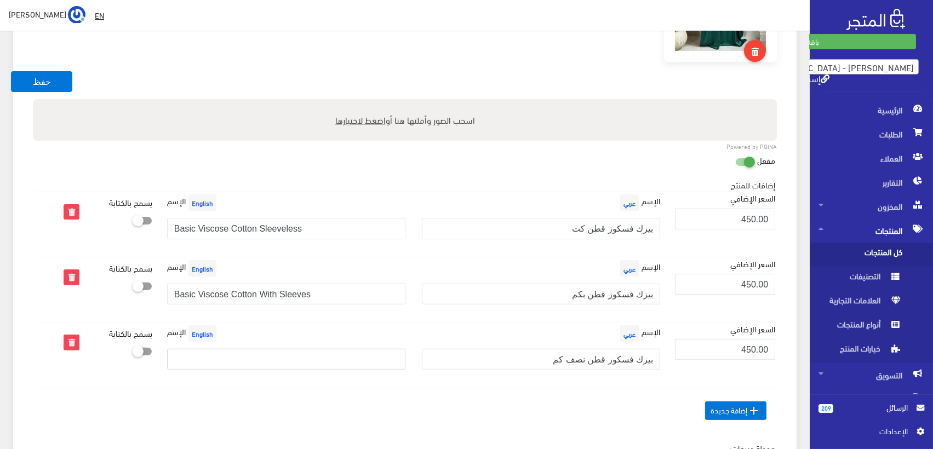
paste input "Basic Viscose Cotton Half Sleeves"
type input "Basic Viscose Cotton Half Sleeves"
click at [48, 77] on button "حفظ" at bounding box center [41, 81] width 61 height 21
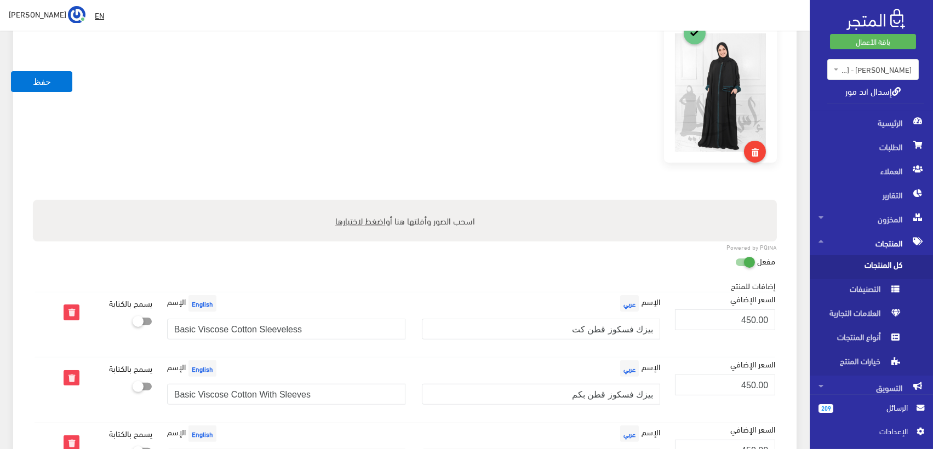
scroll to position [791, 0]
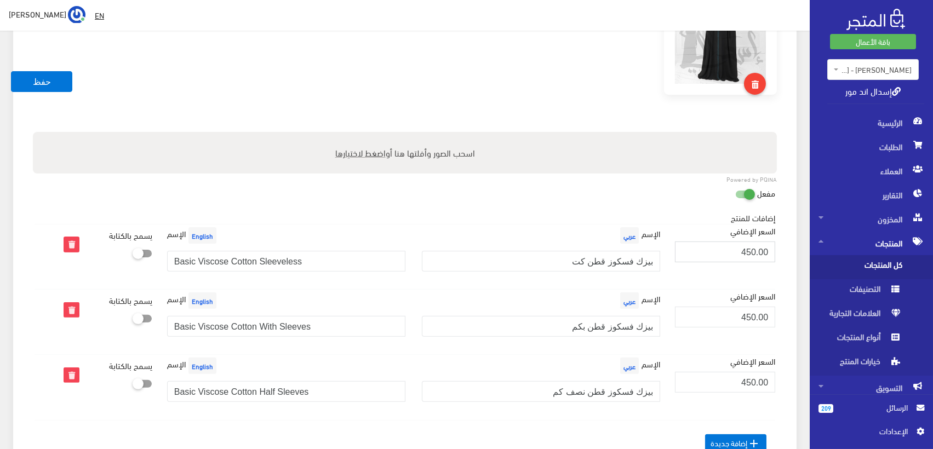
click at [753, 254] on input "450.00" at bounding box center [725, 252] width 100 height 21
click at [553, 267] on input "بيزك فسكوز قطن كت" at bounding box center [541, 261] width 238 height 21
click at [628, 326] on input "بيزك فسكوز قطن بكم" at bounding box center [541, 326] width 238 height 21
click at [629, 395] on input "بيزك فسكوز قطن نصف كم" at bounding box center [541, 391] width 238 height 21
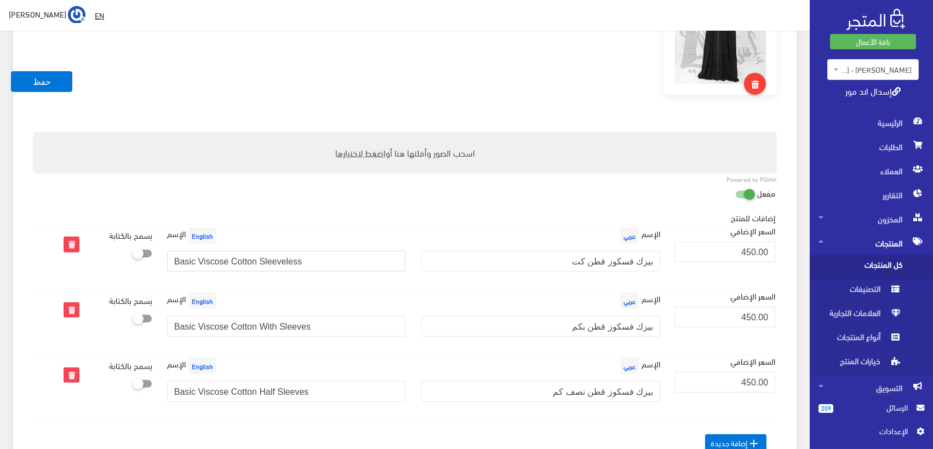
click at [278, 265] on input "Basic Viscose Cotton Sleeveless" at bounding box center [286, 261] width 238 height 21
click at [250, 324] on input "Basic Viscose Cotton With Sleeves" at bounding box center [286, 326] width 238 height 21
click at [280, 397] on input "Basic Viscose Cotton Half Sleeves" at bounding box center [286, 391] width 238 height 21
click at [450, 102] on div at bounding box center [404, 44] width 757 height 178
click at [885, 262] on span "كل المنتجات" at bounding box center [860, 267] width 83 height 24
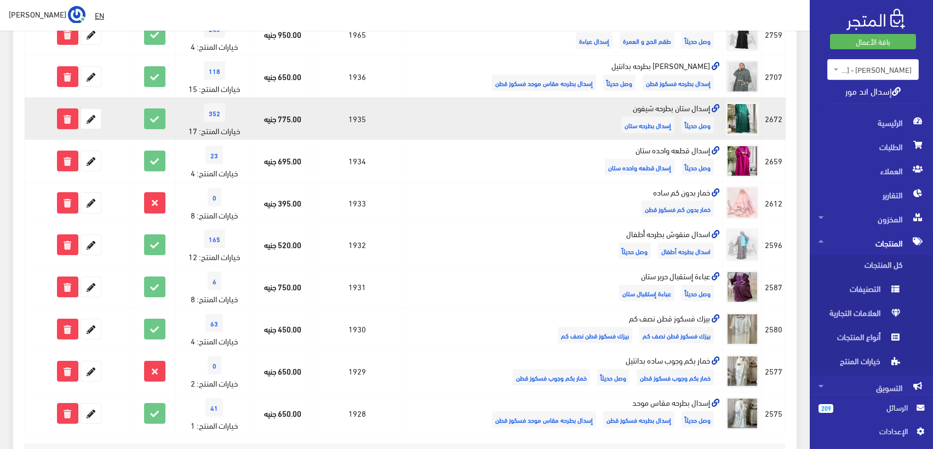
scroll to position [670, 0]
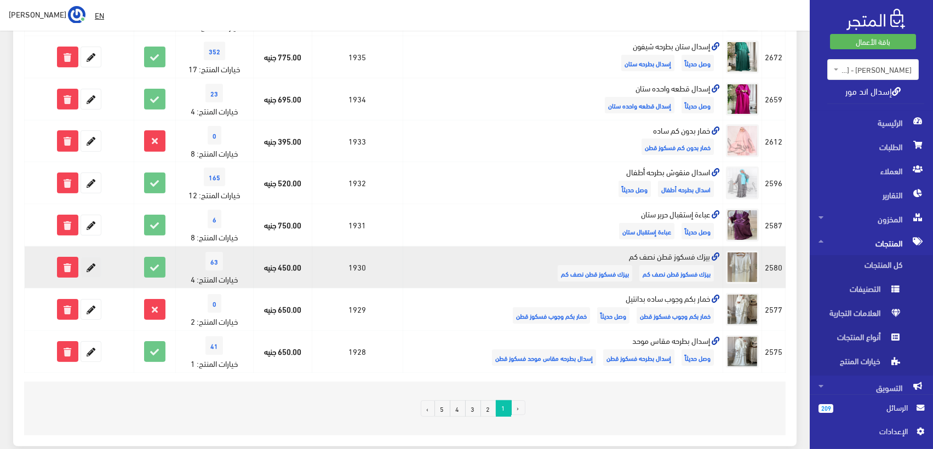
click at [93, 268] on icon at bounding box center [91, 268] width 20 height 20
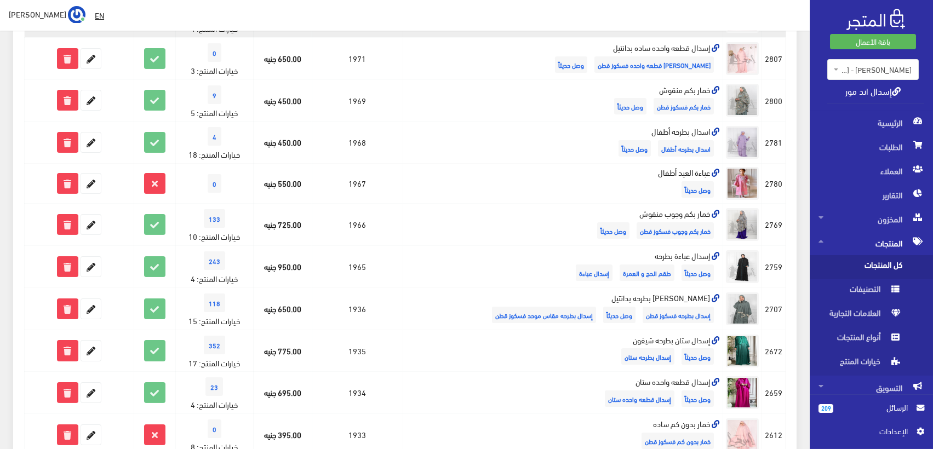
scroll to position [426, 0]
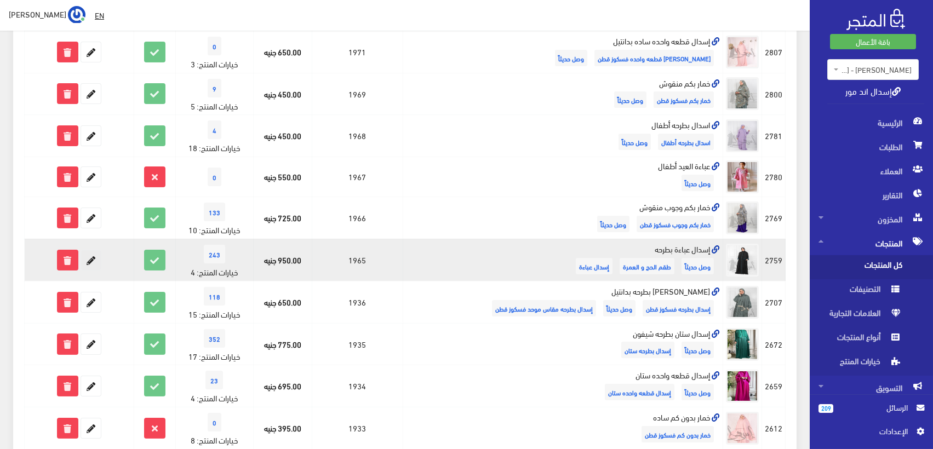
click at [94, 261] on icon at bounding box center [91, 260] width 20 height 20
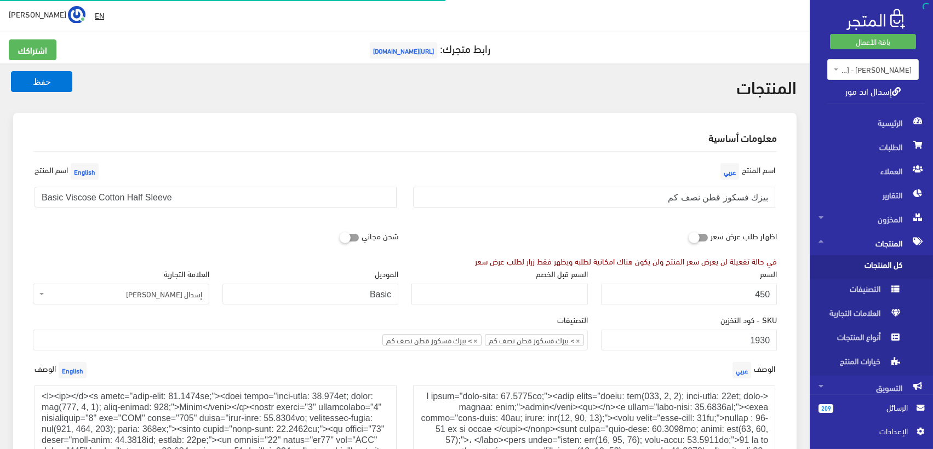
scroll to position [568, 0]
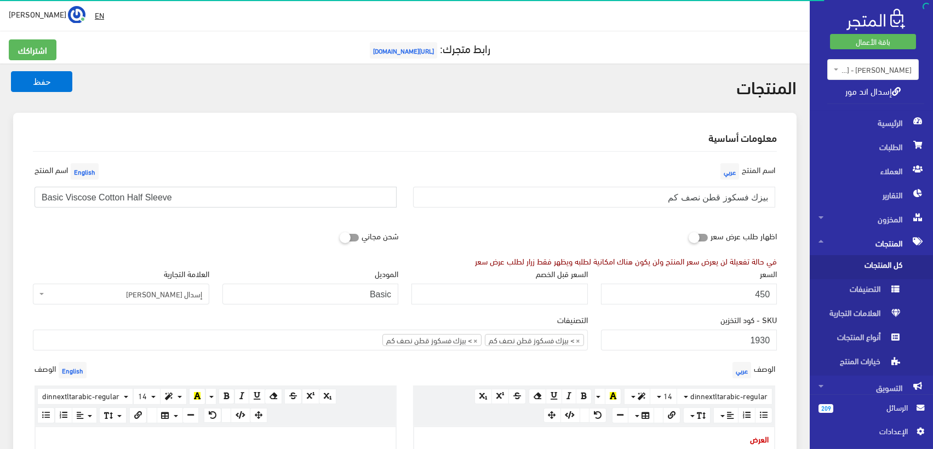
click at [173, 199] on input "Basic Viscose Cotton Half Sleeve" at bounding box center [216, 197] width 362 height 21
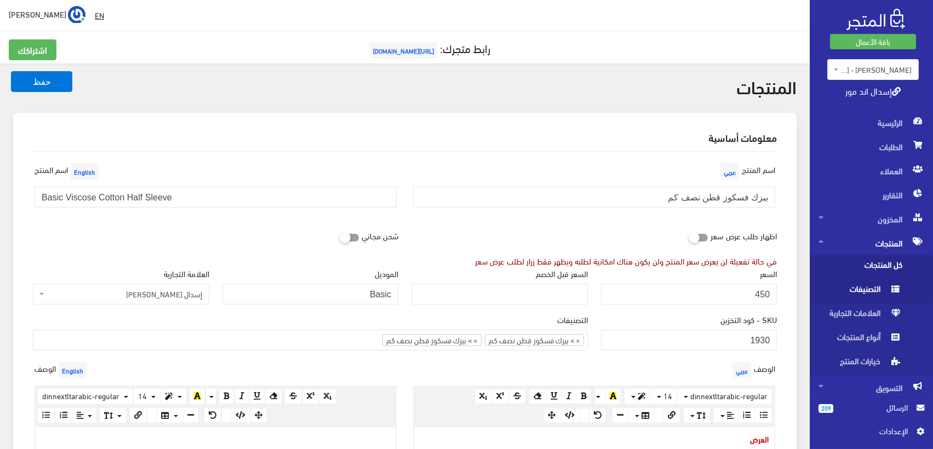
click at [870, 289] on span "التصنيفات" at bounding box center [860, 291] width 83 height 24
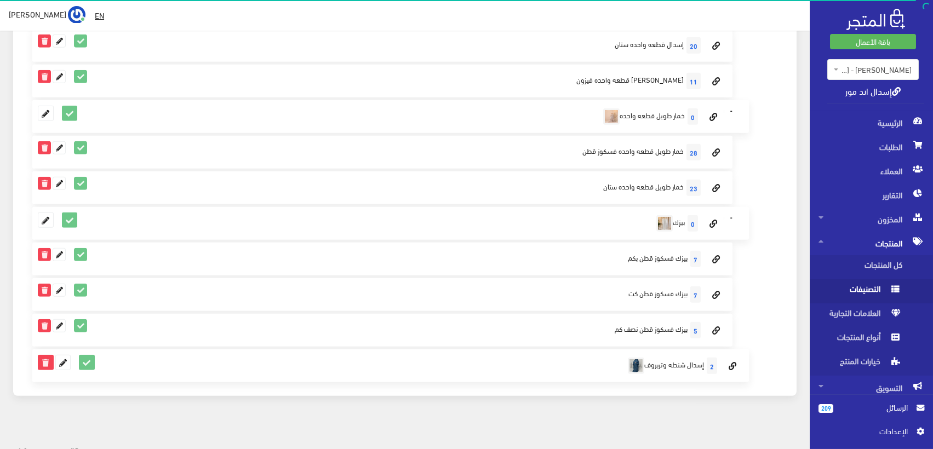
scroll to position [1745, 0]
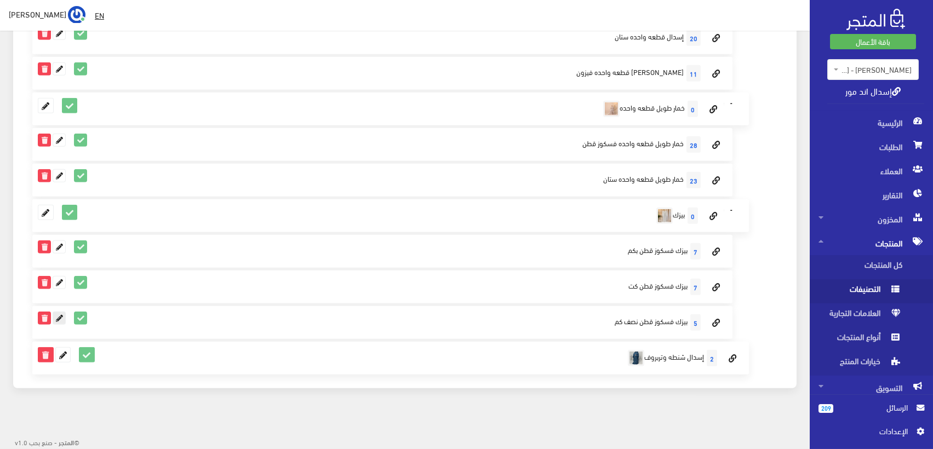
click at [61, 317] on icon at bounding box center [59, 318] width 12 height 12
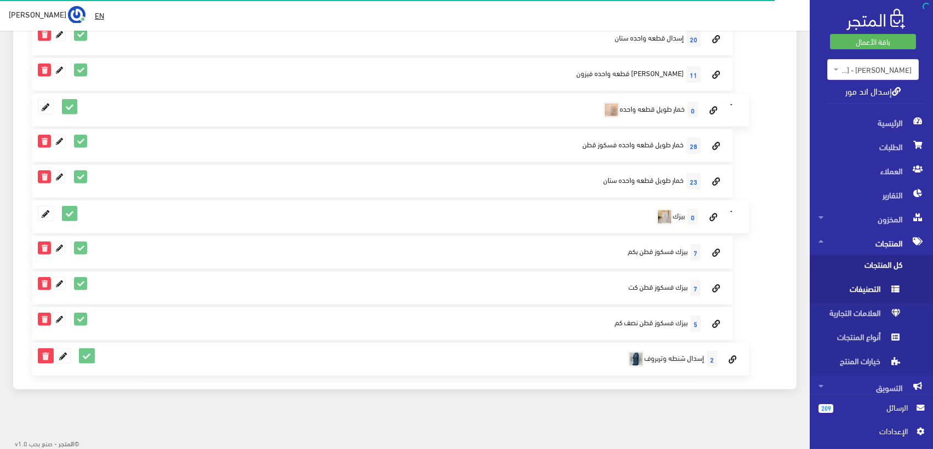
scroll to position [1745, 0]
click at [888, 261] on span "كل المنتجات" at bounding box center [860, 267] width 83 height 24
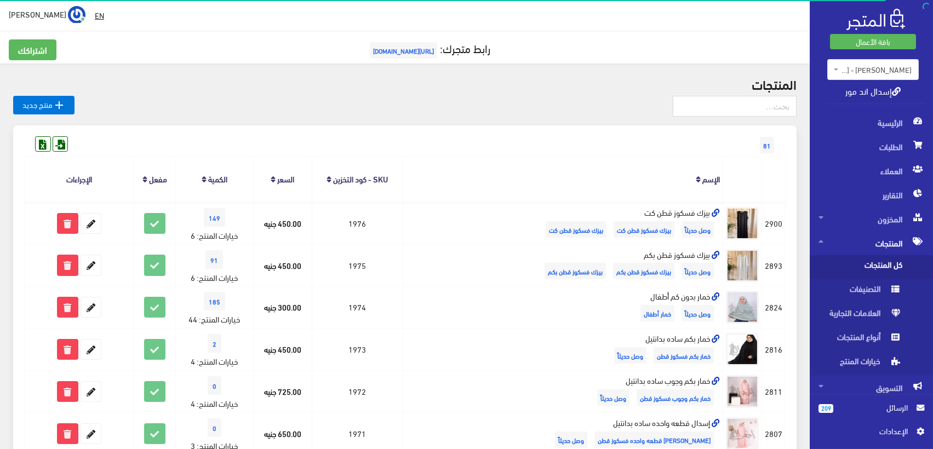
scroll to position [726, 0]
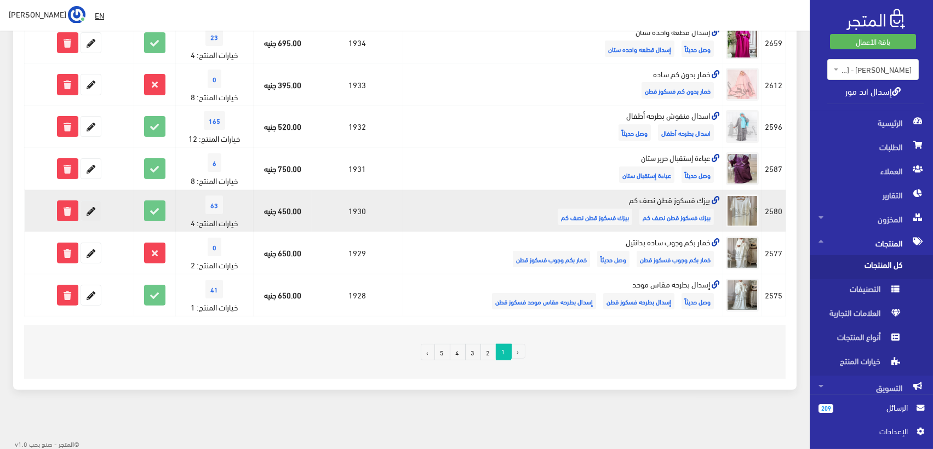
click at [94, 210] on icon at bounding box center [91, 211] width 20 height 20
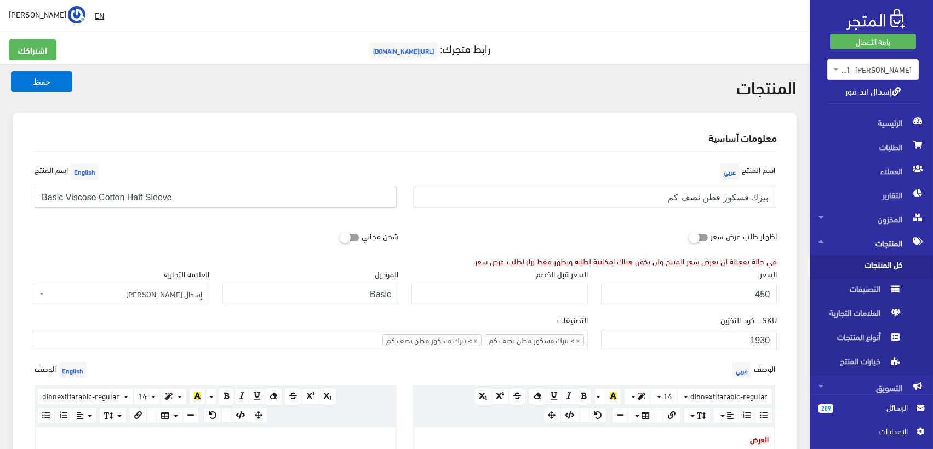
drag, startPoint x: 180, startPoint y: 199, endPoint x: 125, endPoint y: 196, distance: 54.9
click at [125, 196] on input "Basic Viscose Cotton Half Sleeve" at bounding box center [216, 197] width 362 height 21
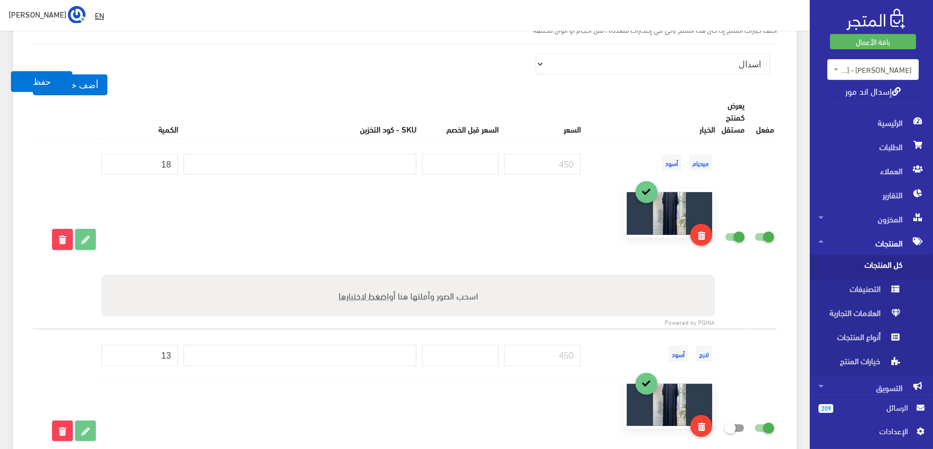
scroll to position [1218, 0]
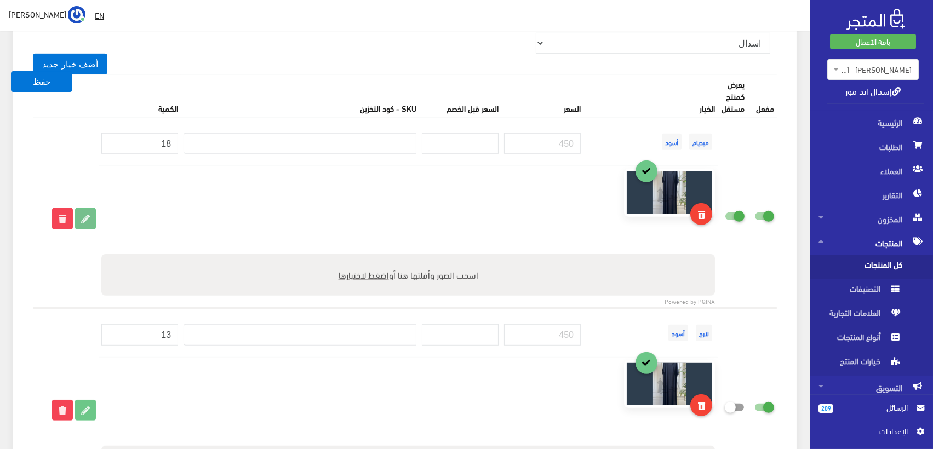
click at [92, 214] on icon at bounding box center [86, 219] width 20 height 20
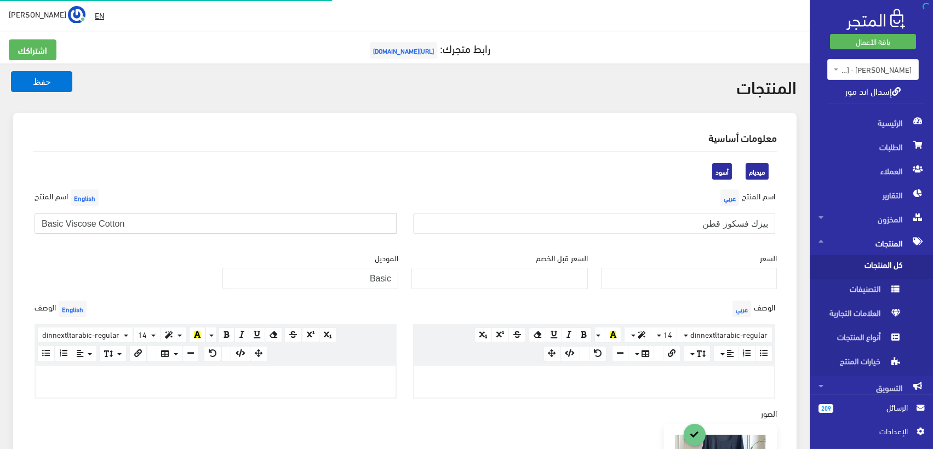
click at [240, 228] on input "Basic Viscose Cotton" at bounding box center [216, 223] width 362 height 21
paste input "Half Sleeve"
type input "Basic Viscose Cotton Half Sleeve"
click at [676, 230] on input "بيزك فسكوز قطن" at bounding box center [594, 223] width 362 height 21
type input "بيزك فسكوز قطن نصف كم"
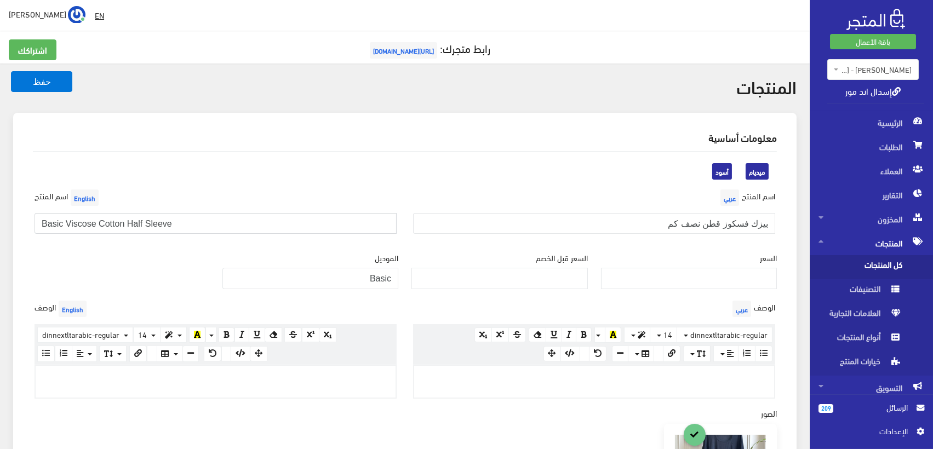
click at [276, 227] on input "Basic Viscose Cotton Half Sleeve" at bounding box center [216, 223] width 362 height 21
click at [306, 214] on input "Basic Viscose Cotton Half Sleeve" at bounding box center [216, 223] width 362 height 21
click at [269, 224] on input "Basic Viscose Cotton Half Sleeve" at bounding box center [216, 223] width 362 height 21
click at [53, 82] on button "حفظ" at bounding box center [41, 81] width 61 height 21
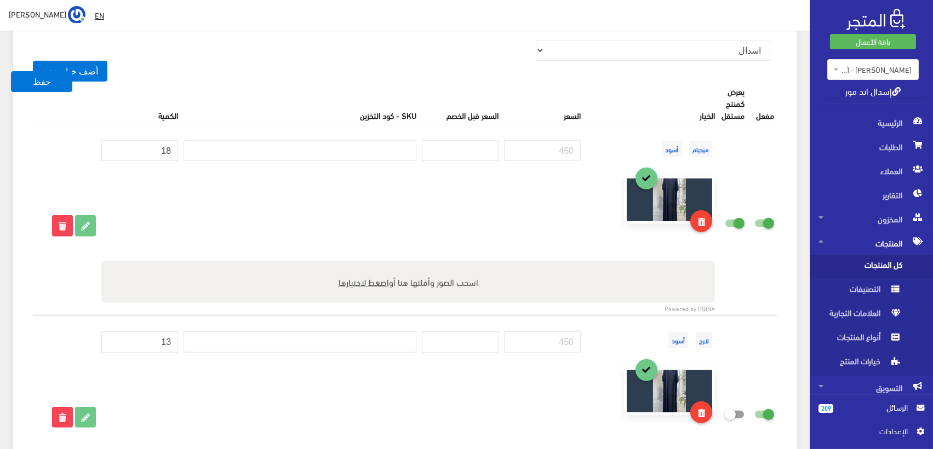
scroll to position [1254, 0]
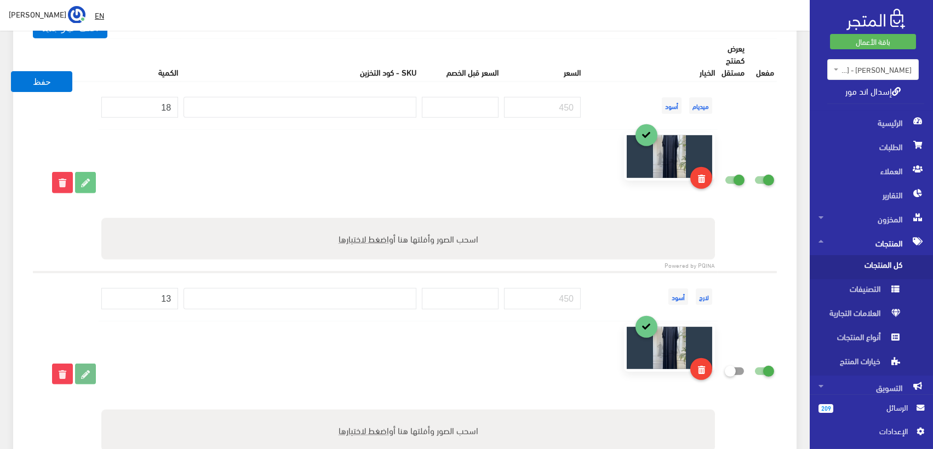
click at [88, 377] on icon at bounding box center [86, 374] width 20 height 20
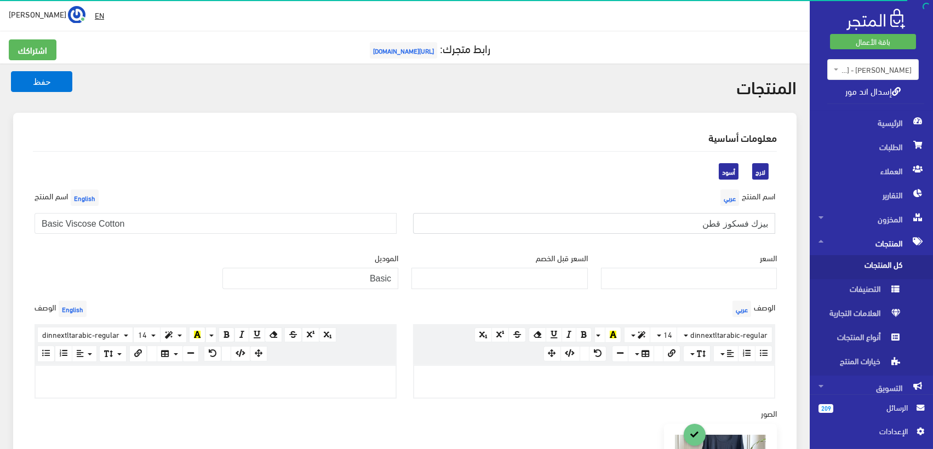
click at [664, 222] on input "بيزك فسكوز قطن" at bounding box center [594, 223] width 362 height 21
type input "بيزك فسكوز قطن نصف كم"
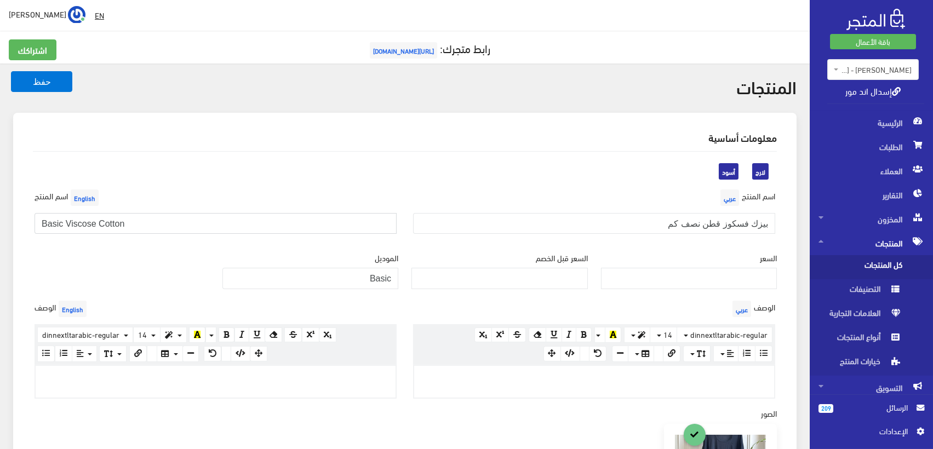
click at [213, 230] on input "Basic Viscose Cotton" at bounding box center [216, 223] width 362 height 21
type input "Basic Viscose Cotton Half Sleeve"
click at [286, 184] on div "لارج أسود" at bounding box center [404, 174] width 757 height 26
click at [53, 79] on button "حفظ" at bounding box center [41, 81] width 61 height 21
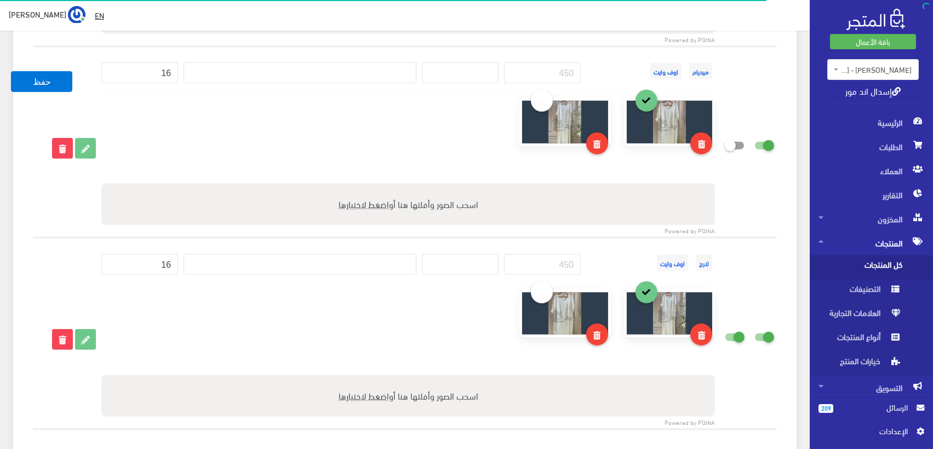
scroll to position [1705, 0]
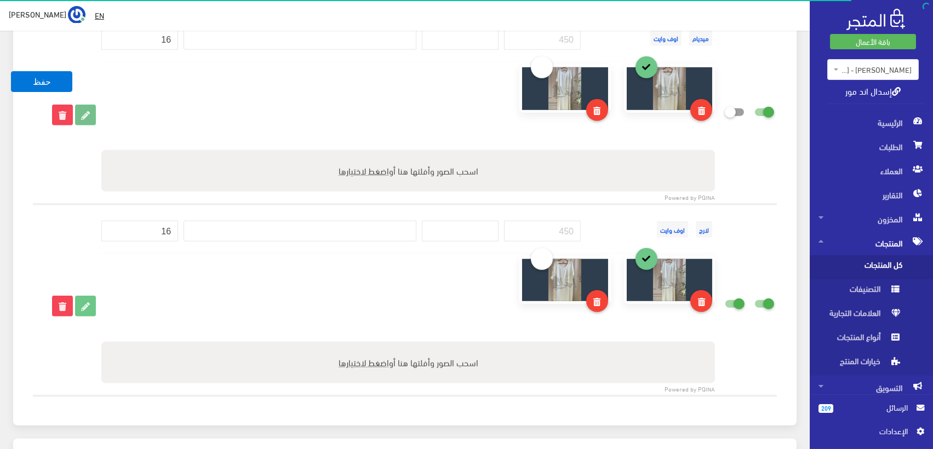
click at [88, 112] on icon at bounding box center [86, 115] width 20 height 20
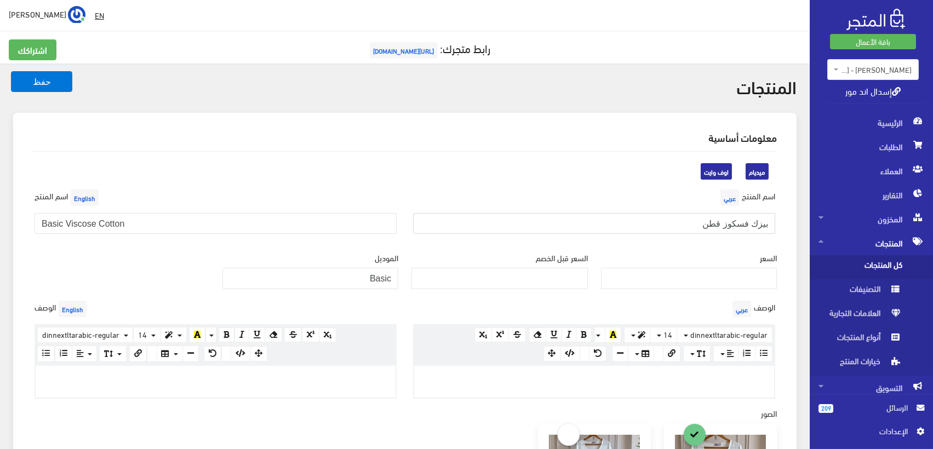
click at [658, 218] on input "بيزك فسكوز قطن" at bounding box center [594, 223] width 362 height 21
type input "بيزك فسكوز قطن نصف كم"
click at [306, 225] on input "Basic Viscose Cotton" at bounding box center [216, 223] width 362 height 21
type input "Basic Viscose Cotton Half Sleeve"
click at [49, 80] on button "حفظ" at bounding box center [41, 81] width 61 height 21
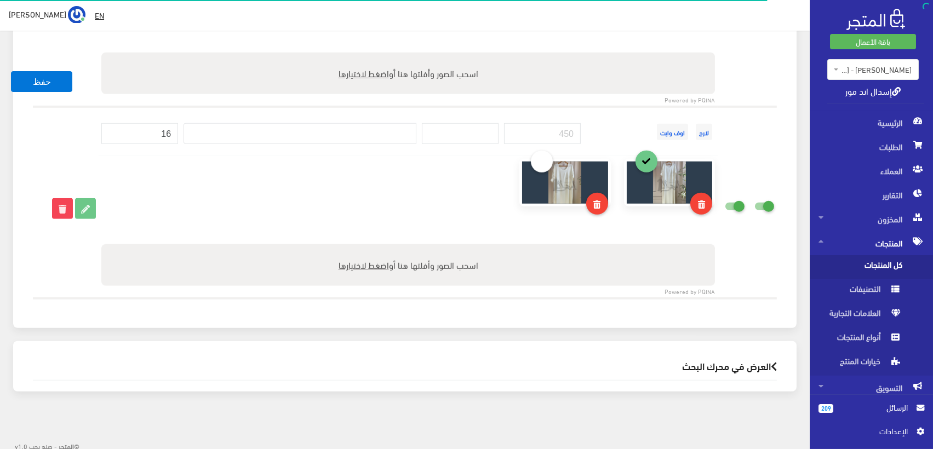
scroll to position [570, 0]
click at [86, 205] on icon at bounding box center [86, 209] width 20 height 20
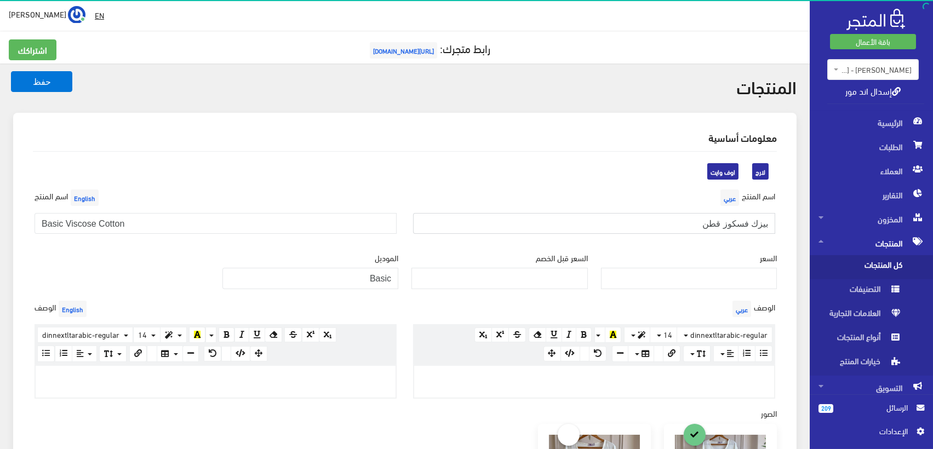
click at [669, 218] on input "بيزك فسكوز قطن" at bounding box center [594, 223] width 362 height 21
type input "بيزك فسكوز قطن نصف كم"
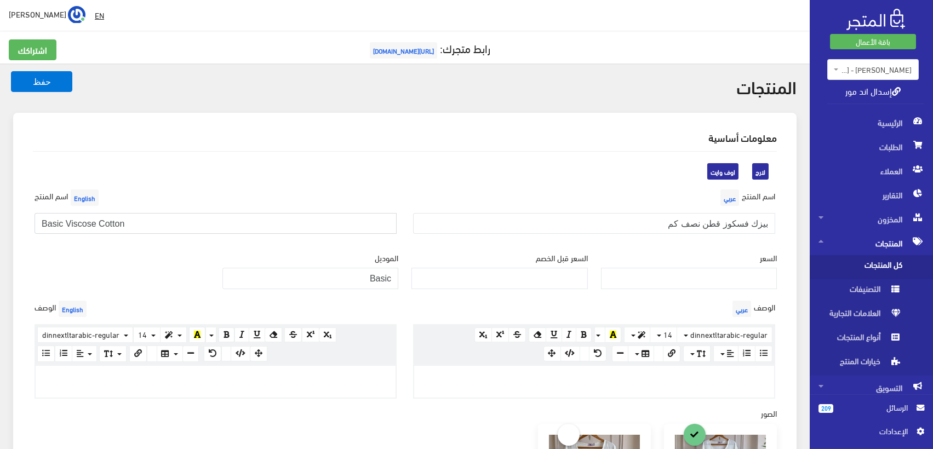
click at [226, 216] on input "Basic Viscose Cotton" at bounding box center [216, 223] width 362 height 21
type input "Basic Viscose Cotton Half Sleeve"
click at [224, 171] on h5 "لارج اوف وايت" at bounding box center [405, 172] width 744 height 22
click at [32, 86] on button "حفظ" at bounding box center [41, 81] width 61 height 21
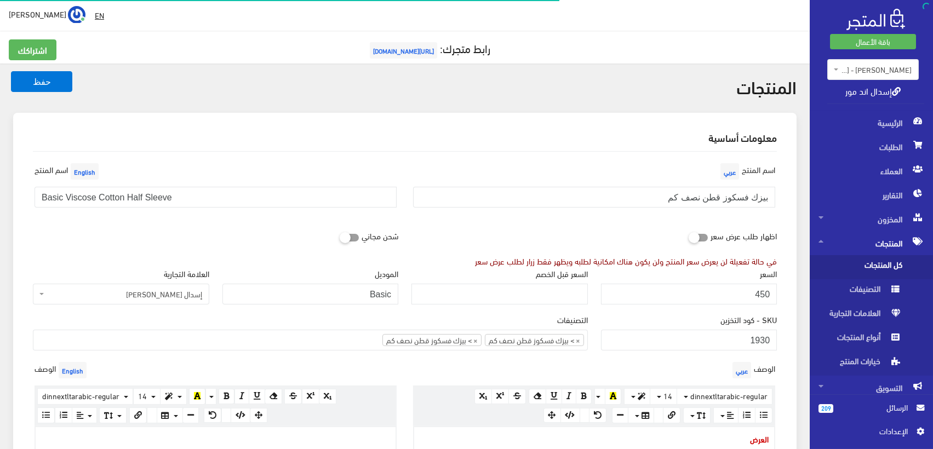
scroll to position [568, 0]
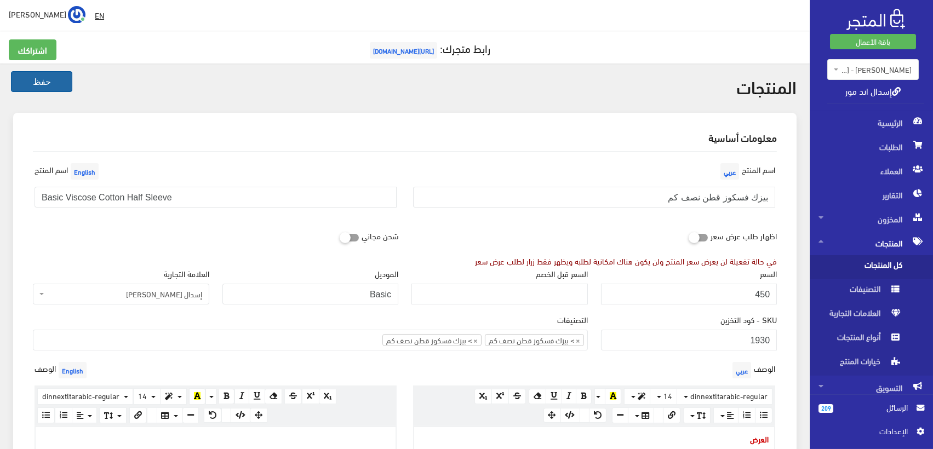
click at [56, 82] on button "حفظ" at bounding box center [41, 81] width 61 height 21
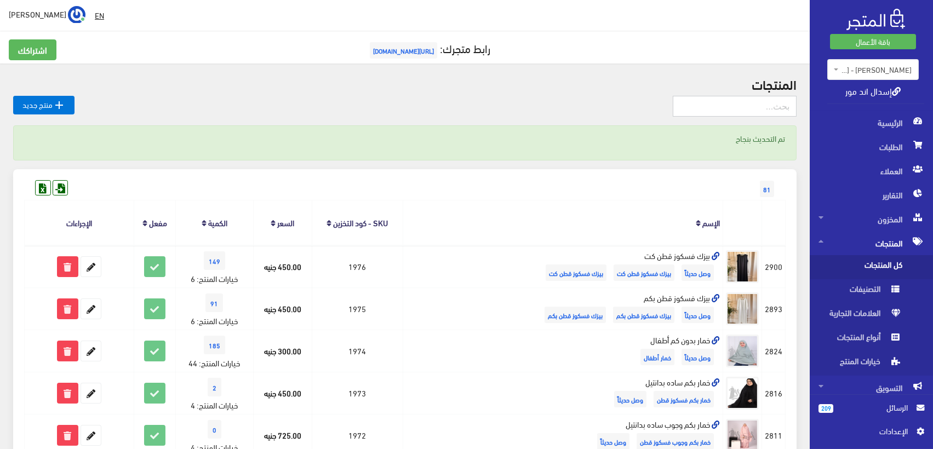
click at [745, 106] on input "text" at bounding box center [735, 106] width 124 height 21
click at [878, 265] on span "كل المنتجات" at bounding box center [860, 267] width 83 height 24
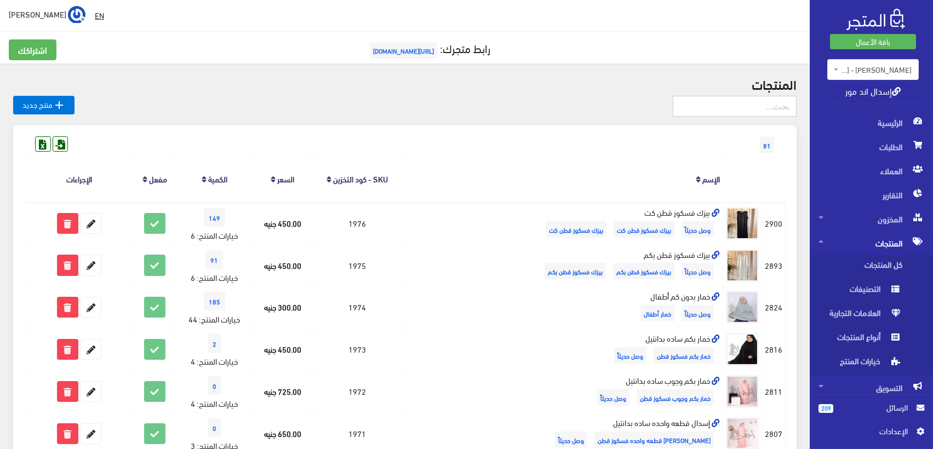
click at [768, 106] on input "text" at bounding box center [735, 106] width 124 height 21
type input "a"
type input "شيفون"
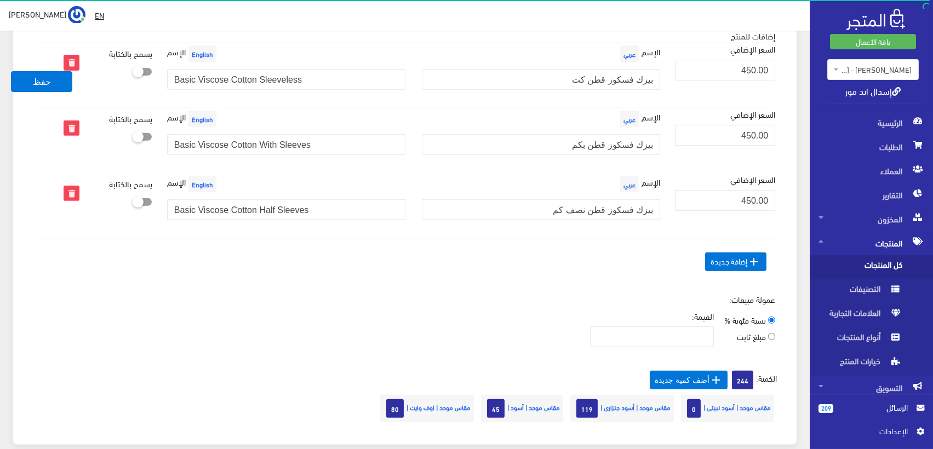
scroll to position [912, 0]
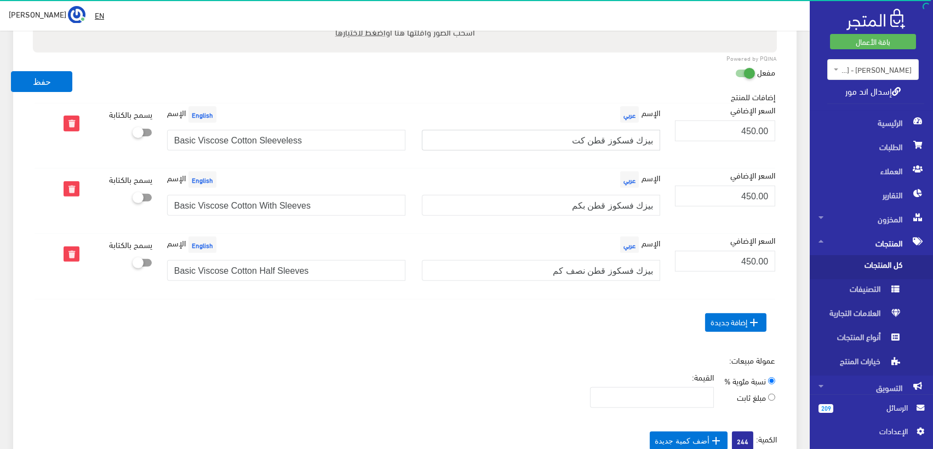
click at [638, 139] on input "بيزك فسكوز قطن كت" at bounding box center [541, 140] width 238 height 21
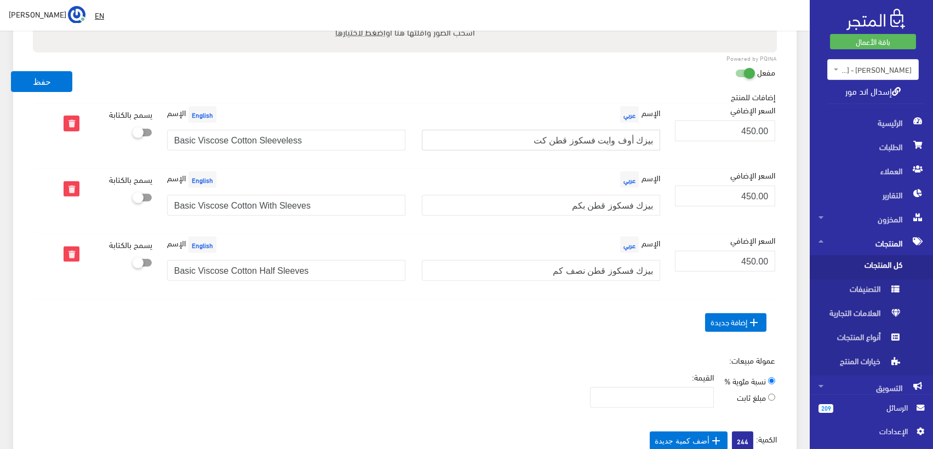
drag, startPoint x: 608, startPoint y: 141, endPoint x: 638, endPoint y: 138, distance: 30.8
click at [638, 138] on input "بيزك أوف وايت فسكوز قطن كت" at bounding box center [541, 140] width 238 height 21
type input "بيزك أوف وايت فسكوز قطن كت"
click at [638, 204] on input "بيزك فسكوز قطن بكم" at bounding box center [541, 205] width 238 height 21
click at [637, 209] on input "بيزك فسكوز قطن بكم" at bounding box center [541, 205] width 238 height 21
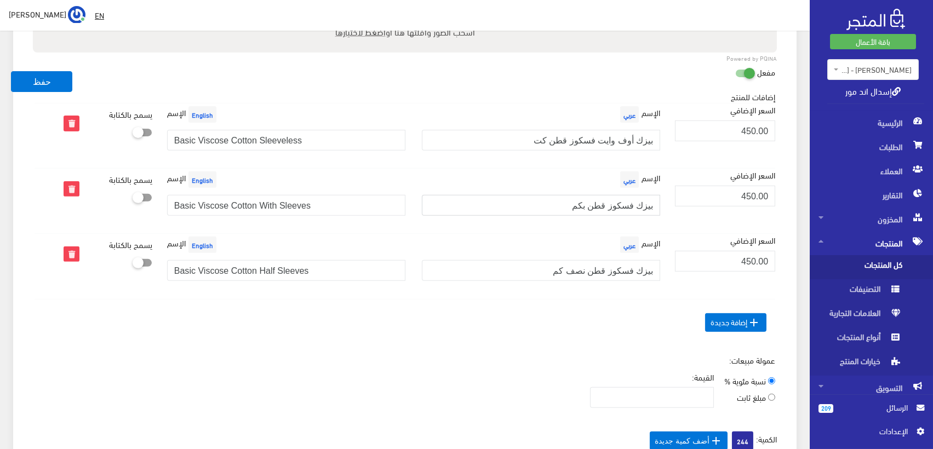
click at [638, 207] on input "بيزك فسكوز قطن بكم" at bounding box center [541, 205] width 238 height 21
paste input "أوف وايت"
type input "بيزك أوف وايت فسكوز قطن بكم"
click at [640, 269] on input "بيزك فسكوز قطن نصف كم" at bounding box center [541, 270] width 238 height 21
paste input "أوف وايت"
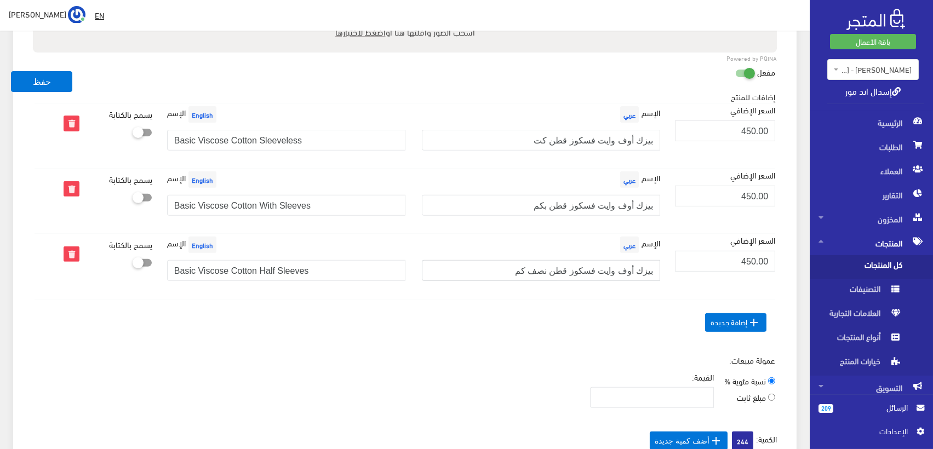
type input "بيزك أوف وايت فسكوز قطن نصف كم"
click at [192, 139] on input "Basic Viscose Cotton Sleeveless" at bounding box center [286, 140] width 238 height 21
click at [193, 141] on input "Basic Viscose Cotton Sleeveless" at bounding box center [286, 140] width 238 height 21
type input "Basic Off White Viscose Cotton Sleeveless"
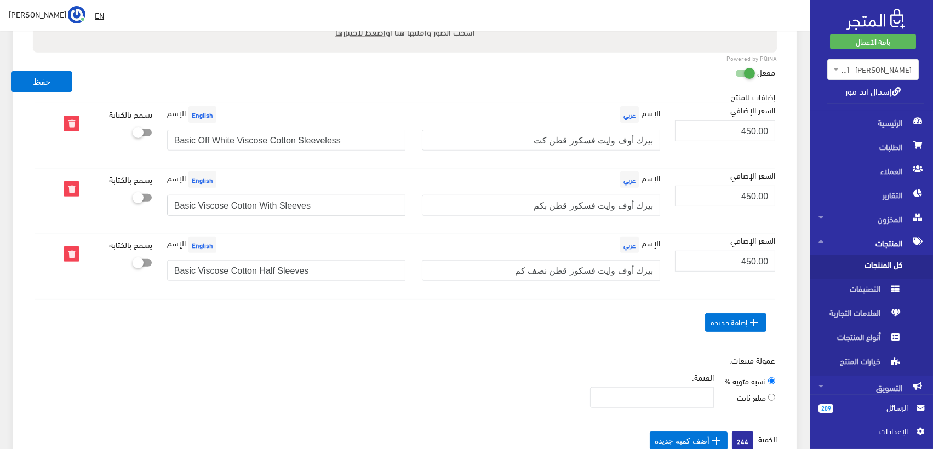
click at [193, 207] on input "Basic Viscose Cotton With Sleeves" at bounding box center [286, 205] width 238 height 21
paste input "Off White"
type input "Basic Off White Viscose Cotton With Sleeves"
click at [193, 269] on input "Basic Viscose Cotton Half Sleeves" at bounding box center [286, 270] width 238 height 21
paste input "Off White"
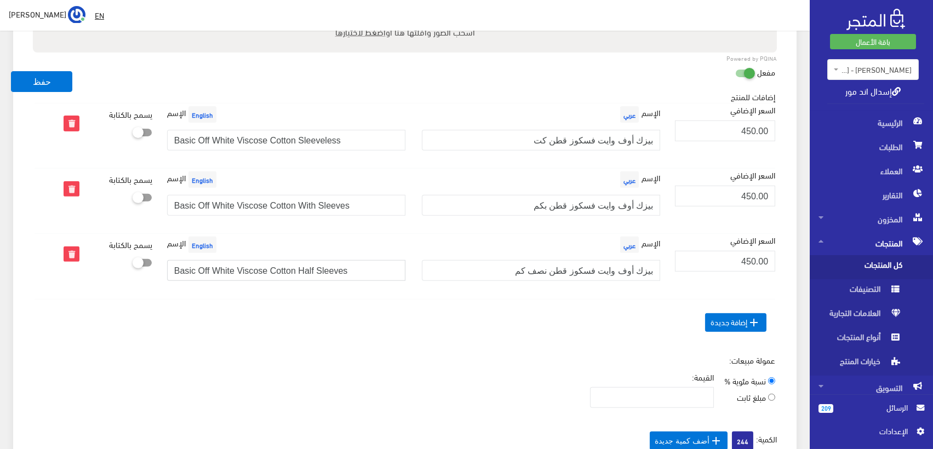
type input "Basic Off White Viscose Cotton Half Sleeves"
click at [331, 140] on input "Basic Off White Viscose Cotton Sleeveless" at bounding box center [286, 140] width 238 height 21
click at [238, 203] on input "Basic Off White Viscose Cotton With Sleeves" at bounding box center [286, 205] width 238 height 21
click at [265, 272] on input "Basic Off White Viscose Cotton Half Sleeves" at bounding box center [286, 270] width 238 height 21
click at [619, 139] on input "بيزك أوف وايت فسكوز قطن كت" at bounding box center [541, 140] width 238 height 21
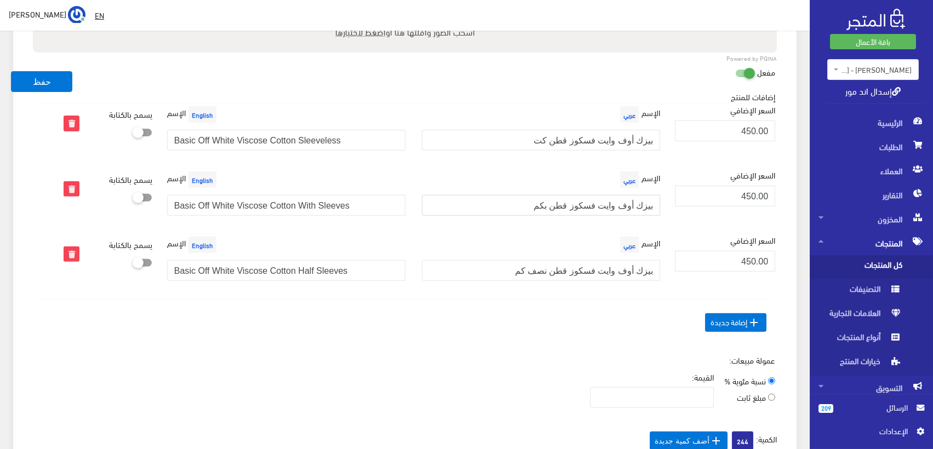
click at [631, 199] on input "بيزك أوف وايت فسكوز قطن بكم" at bounding box center [541, 205] width 238 height 21
click at [593, 270] on input "بيزك أوف وايت فسكوز قطن نصف كم" at bounding box center [541, 270] width 238 height 21
click at [43, 78] on button "حفظ" at bounding box center [41, 81] width 61 height 21
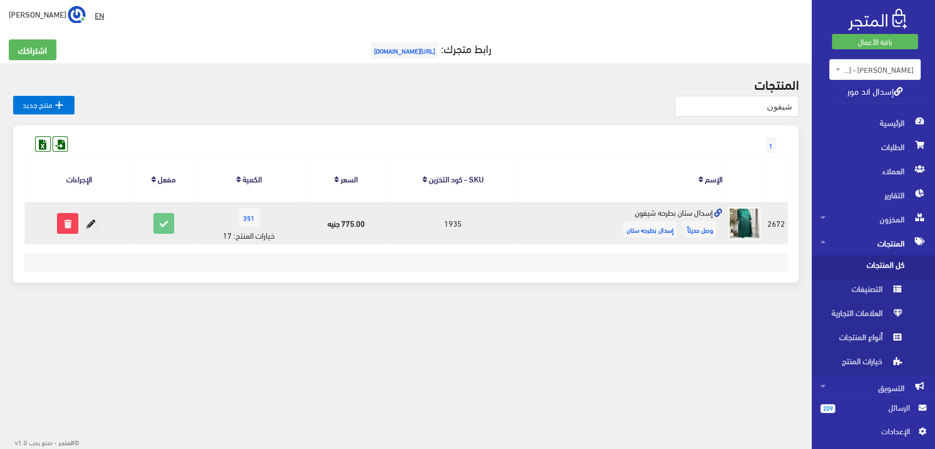
click at [96, 225] on icon at bounding box center [91, 224] width 20 height 20
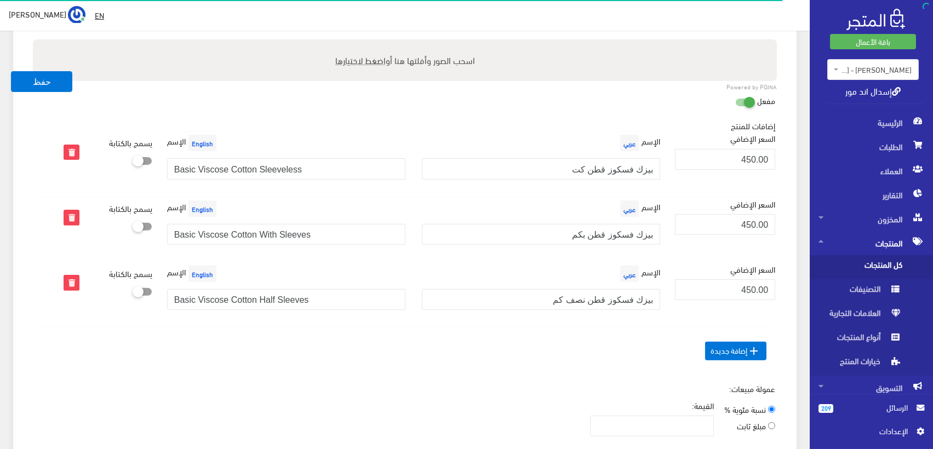
scroll to position [829, 0]
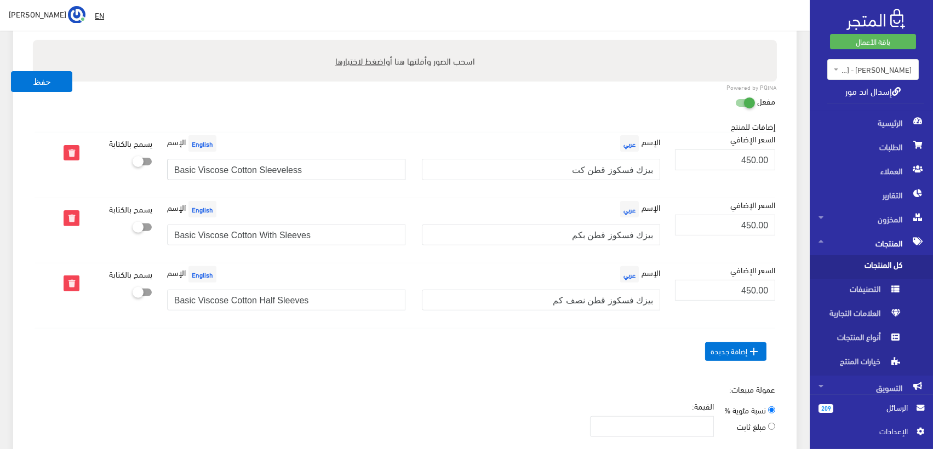
click at [305, 168] on input "Basic Viscose Cotton Sleeveless" at bounding box center [286, 169] width 238 height 21
paste input "Off White"
type input "Basic Off White Viscose Cotton Sleeveless"
click at [252, 225] on input "Basic Viscose Cotton With Sleeves" at bounding box center [286, 235] width 238 height 21
paste input "Off White"
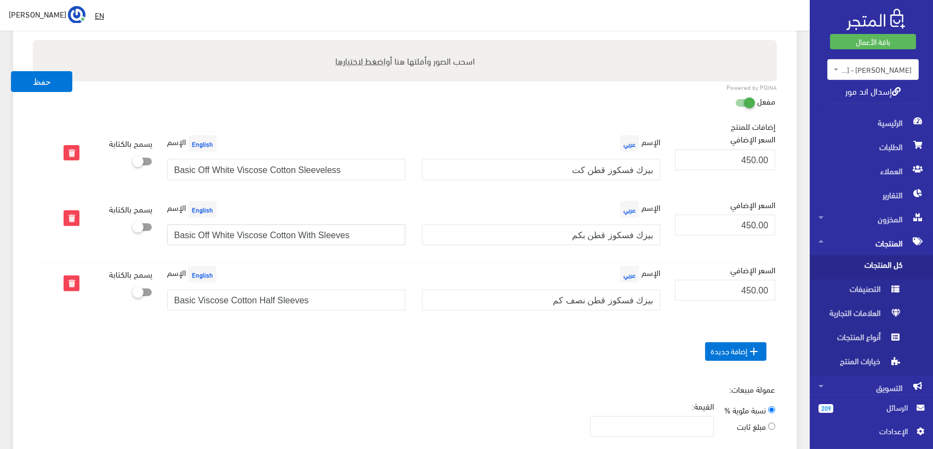
type input "Basic Off White Viscose Cotton With Sleeves"
click at [235, 304] on input "Basic Viscose Cotton Half Sleeves" at bounding box center [286, 300] width 238 height 21
paste input "Off White"
type input "Basic Off White Viscose Cotton Half Sleeves"
click at [623, 167] on input "بيزك فسكوز قطن كت" at bounding box center [541, 169] width 238 height 21
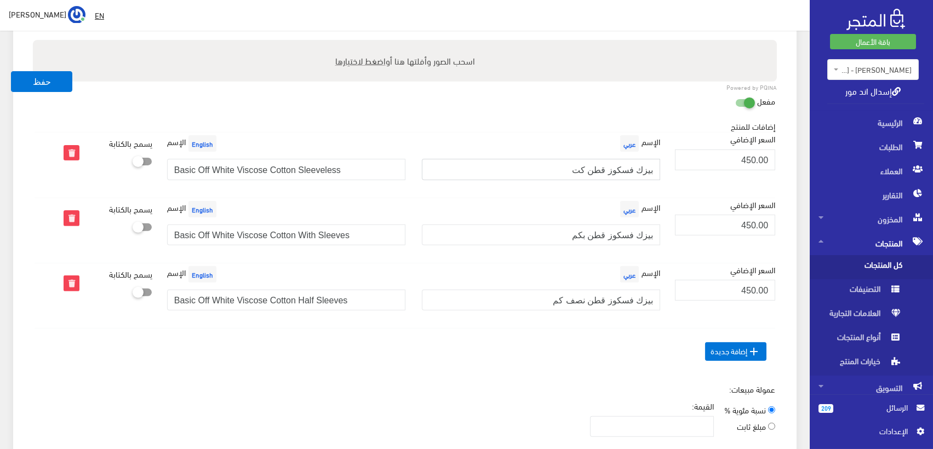
paste input "أوف وايت"
type input "بيزك أوف وايت فسكوز قطن كت"
click at [630, 230] on input "بيزك فسكوز قطن بكم" at bounding box center [541, 235] width 238 height 21
click at [637, 232] on input "بيزك فسكوز قطن بكم" at bounding box center [541, 235] width 238 height 21
paste input "أوف وايت"
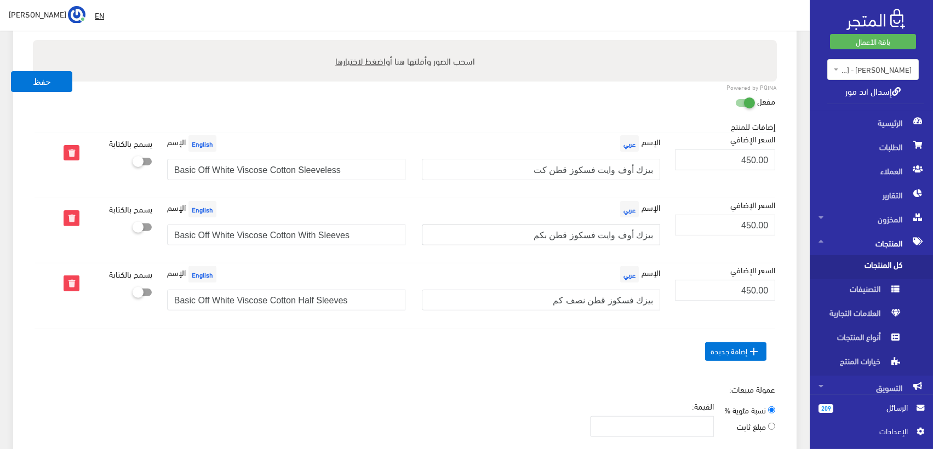
type input "بيزك أوف وايت فسكوز قطن بكم"
click at [614, 300] on input "بيزك فسكوز قطن نصف كم" at bounding box center [541, 300] width 238 height 21
paste input "أوف وايت"
type input "بيزك أوف وايت فسكوز قطن نصف كم"
click at [39, 79] on button "حفظ" at bounding box center [41, 81] width 61 height 21
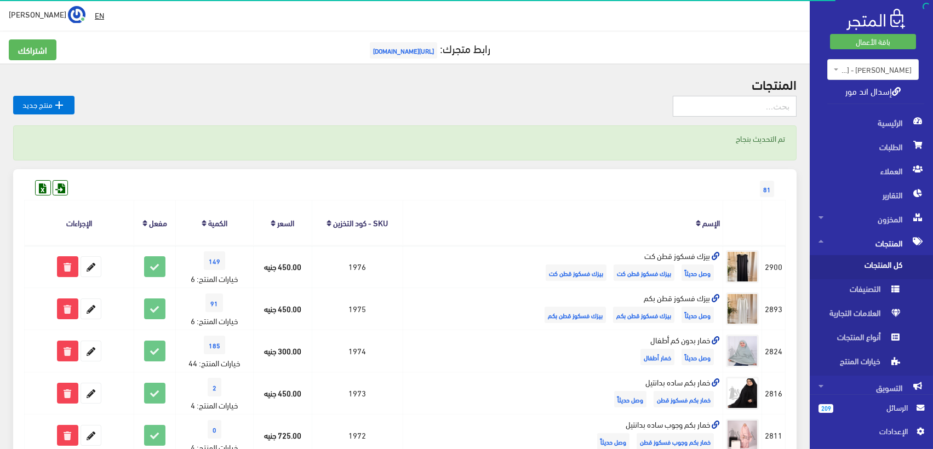
click at [750, 104] on input "text" at bounding box center [735, 106] width 124 height 21
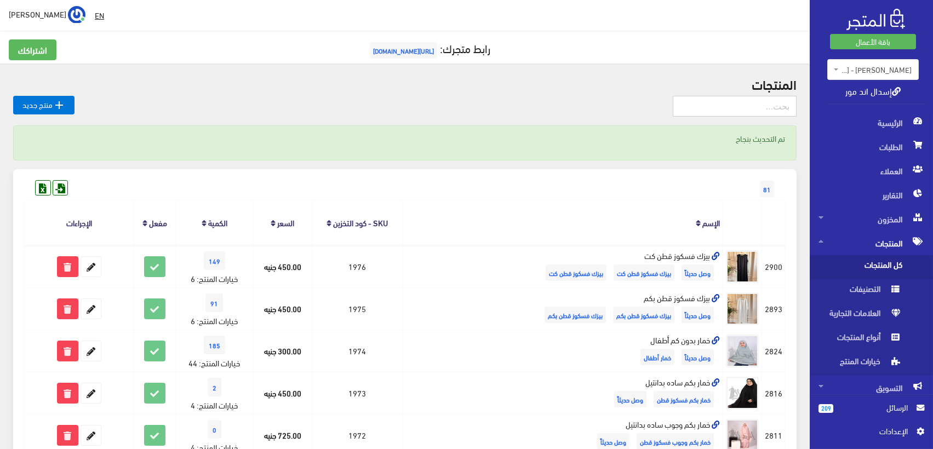
type input "شيفون"
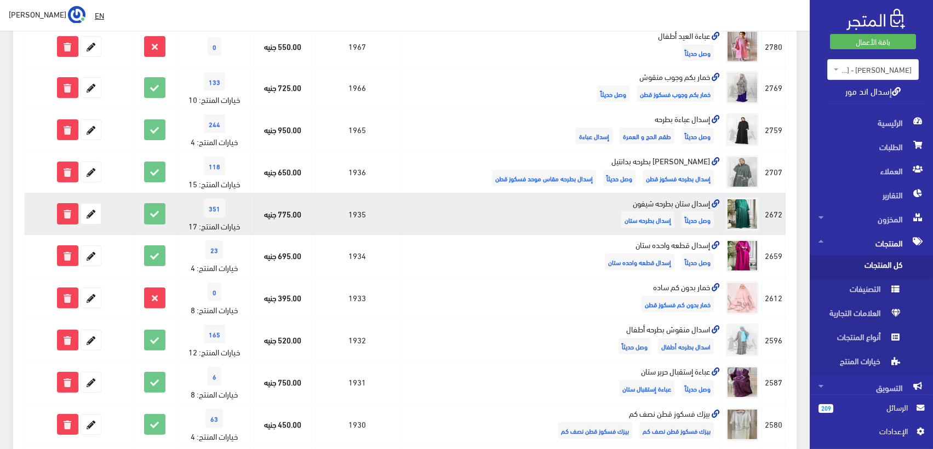
scroll to position [487, 0]
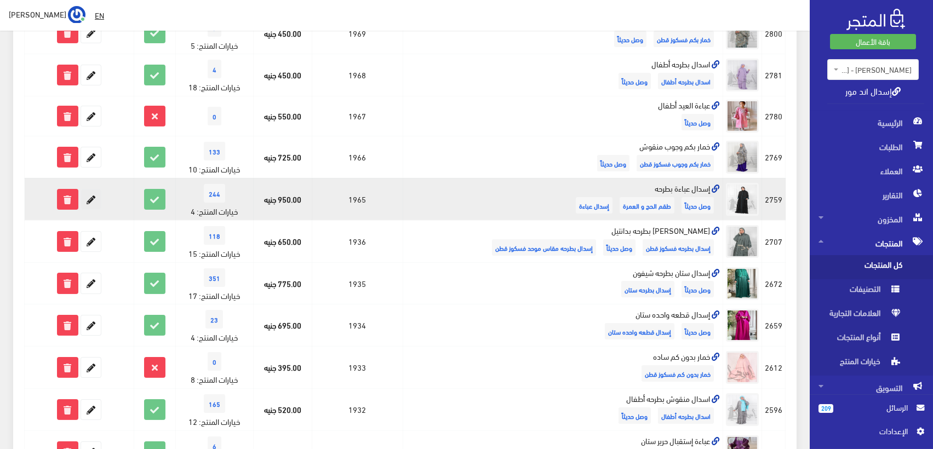
click at [92, 195] on icon at bounding box center [91, 200] width 20 height 20
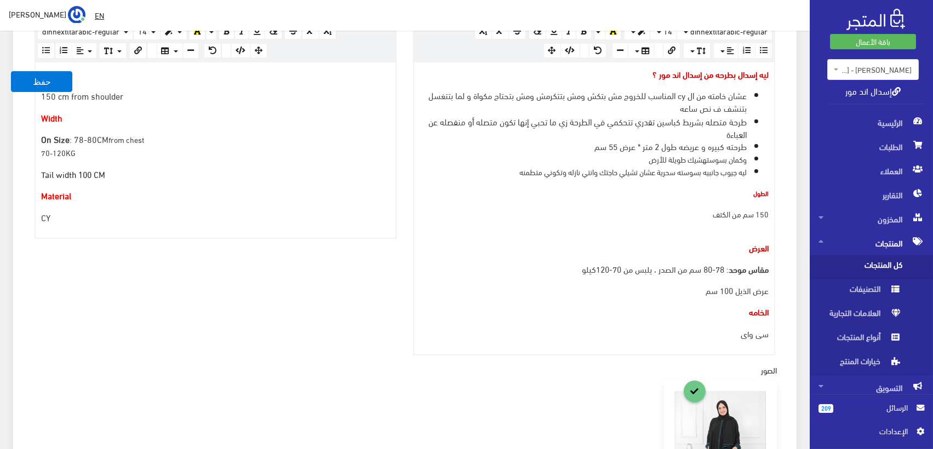
scroll to position [852, 0]
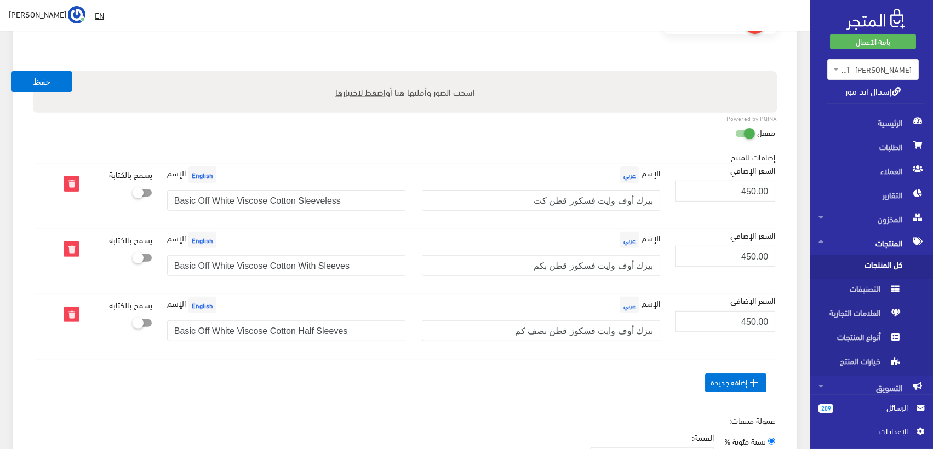
click at [661, 202] on div "الإسم عربي بيزك أوف وايت فسكوز قطن كت" at bounding box center [541, 192] width 255 height 56
click at [653, 202] on input "بيزك أوف وايت فسكوز قطن كت" at bounding box center [541, 200] width 238 height 21
click at [646, 202] on input "إضافة بيزك أوف وايت فسكوز قطن كت" at bounding box center [541, 200] width 238 height 21
click at [647, 203] on input "إضافة بيزك أوف وايت فسكوز قطن كت" at bounding box center [541, 200] width 238 height 21
click at [658, 198] on input "إضافة بيزك أوف وايت فسكوز قطن كت" at bounding box center [541, 200] width 238 height 21
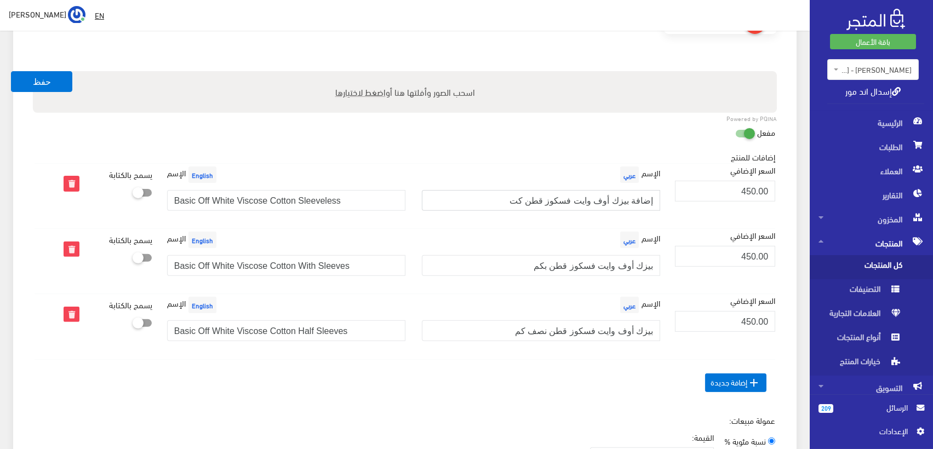
type input "إضافة بيزك أوف وايت فسكوز قطن كت"
click at [658, 266] on input "بيزك أوف وايت فسكوز قطن بكم" at bounding box center [541, 265] width 238 height 21
paste input "إضافة"
type input "إضافة بيزك أوف وايت فسكوز قطن بكم"
click at [655, 333] on input "بيزك أوف وايت فسكوز قطن نصف كم" at bounding box center [541, 331] width 238 height 21
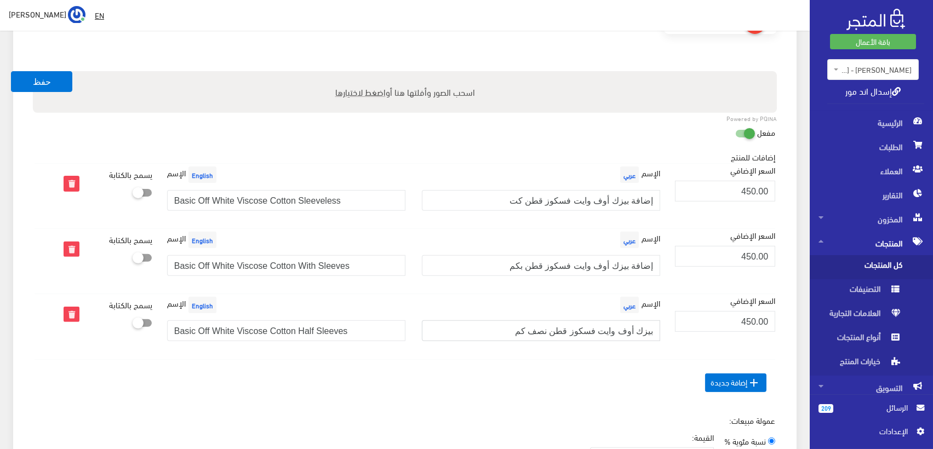
paste input "إضافة"
type input "إضافة بيزك أوف وايت فسكوز قطن نصف كم"
click at [174, 198] on input "Basic Off White Viscose Cotton Sleeveless" at bounding box center [286, 200] width 238 height 21
type input "Add Basic Off White Viscose Cotton Sleeveless"
click at [172, 264] on input "Basic Off White Viscose Cotton With Sleeves" at bounding box center [286, 265] width 238 height 21
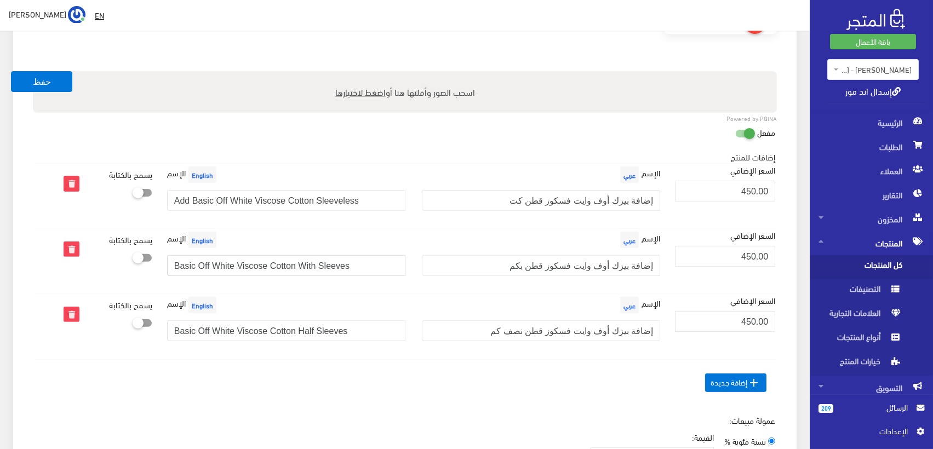
paste input "Add"
type input "Add Basic Off White Viscose Cotton With Sleeves"
click at [175, 330] on input "Basic Off White Viscose Cotton Half Sleeves" at bounding box center [286, 331] width 238 height 21
paste input "Add"
type input "Add Basic Off White Viscose Cotton Half Sleeves"
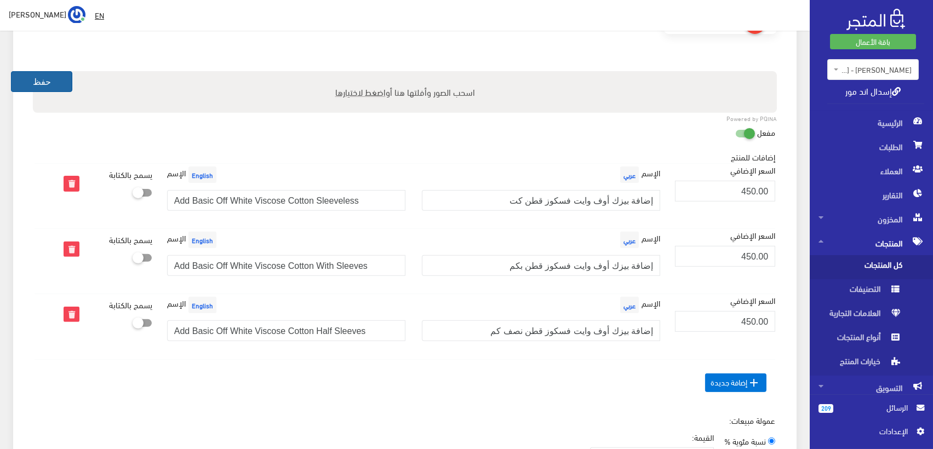
click at [38, 81] on button "حفظ" at bounding box center [41, 81] width 61 height 21
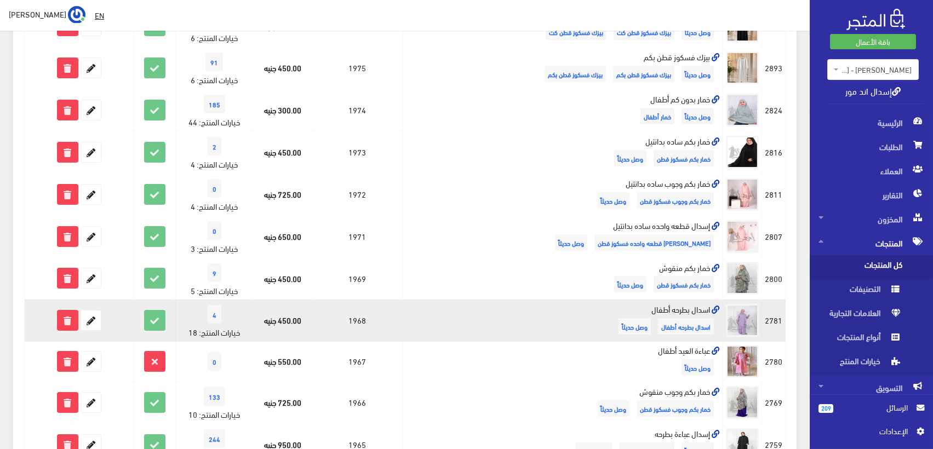
scroll to position [304, 0]
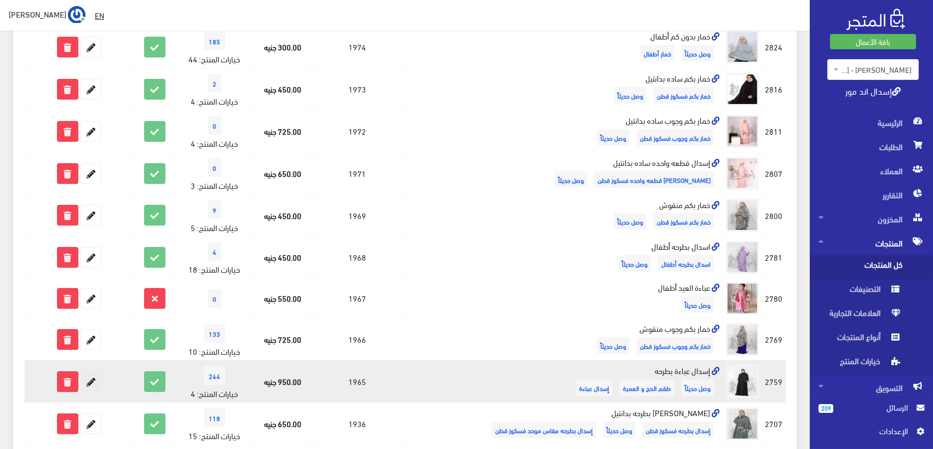
click at [92, 384] on icon at bounding box center [91, 382] width 20 height 20
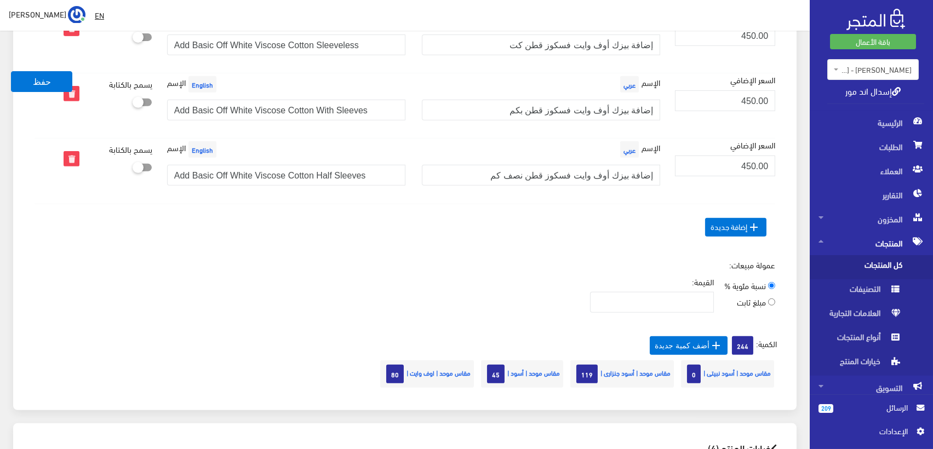
scroll to position [974, 0]
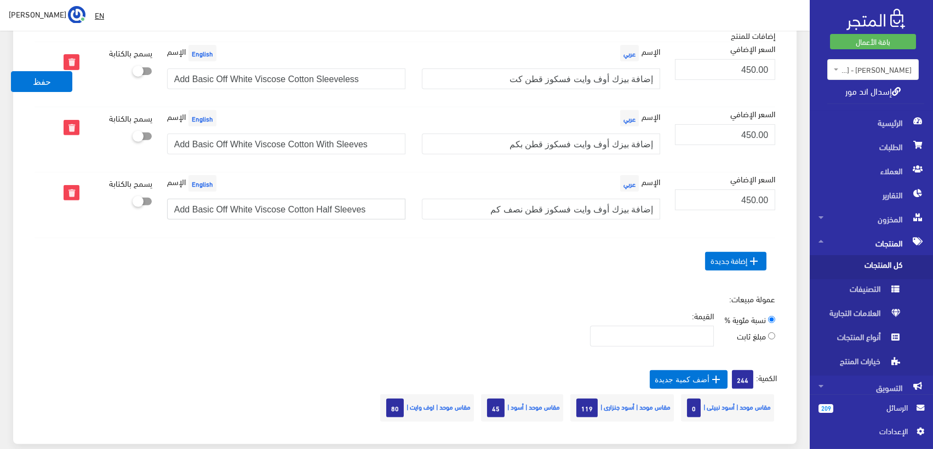
click at [191, 205] on input "Add Basic Off White Viscose Cotton Half Sleeves" at bounding box center [286, 209] width 238 height 21
click at [230, 207] on input "Add Basic Off White Viscose Cotton Half Sleeves" at bounding box center [286, 209] width 238 height 21
click at [181, 210] on input "Add Basic Off White Viscose Cotton Half Sleeves" at bounding box center [286, 209] width 238 height 21
type input "Basic Off White Viscose Cotton Half Sleeves"
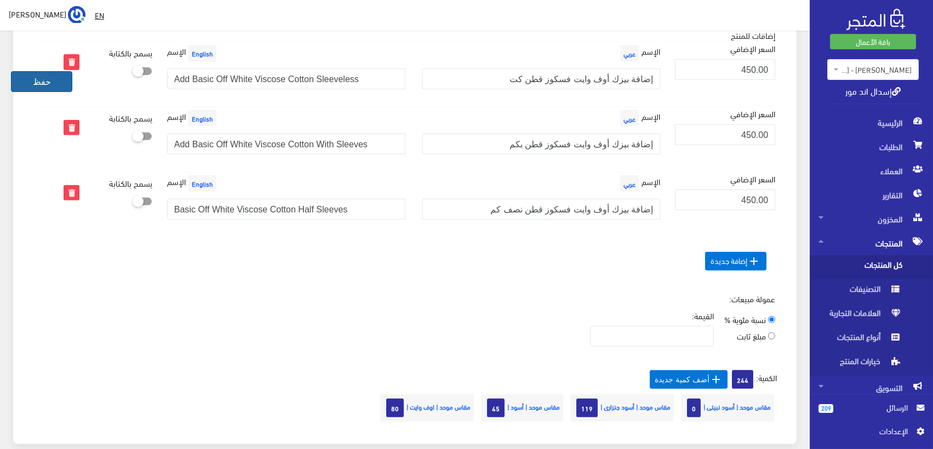
click at [44, 82] on button "حفظ" at bounding box center [41, 81] width 61 height 21
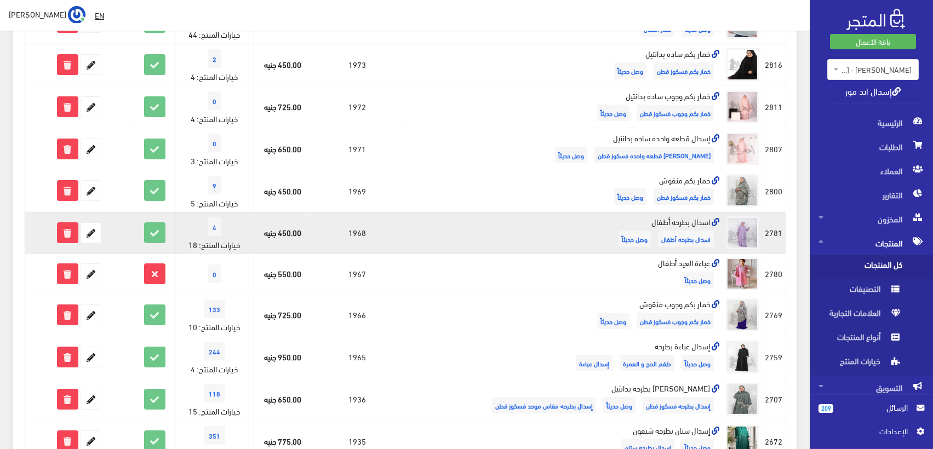
scroll to position [487, 0]
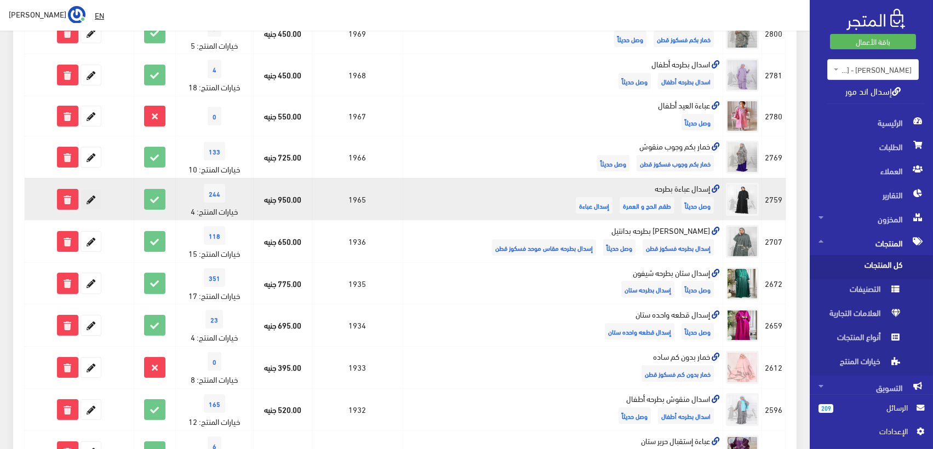
click at [93, 198] on icon at bounding box center [91, 200] width 20 height 20
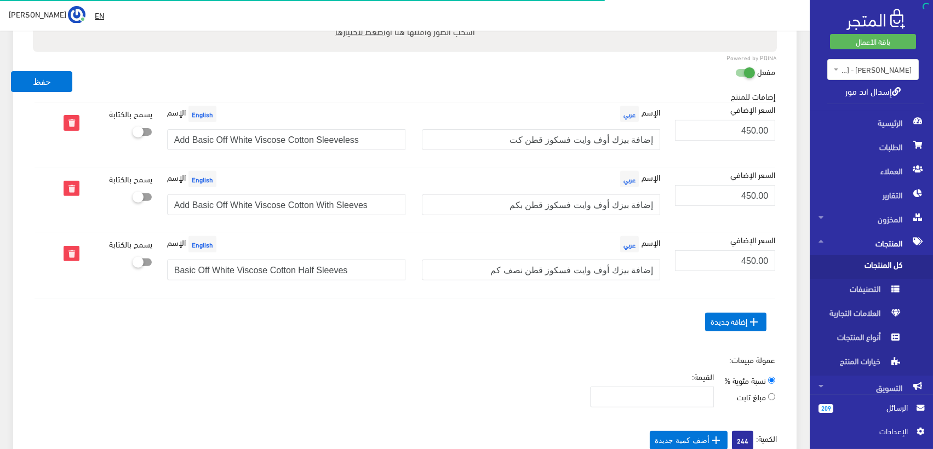
scroll to position [324, 0]
click at [180, 207] on input "Add Basic Off White Viscose Cotton With Sleeves" at bounding box center [286, 205] width 238 height 21
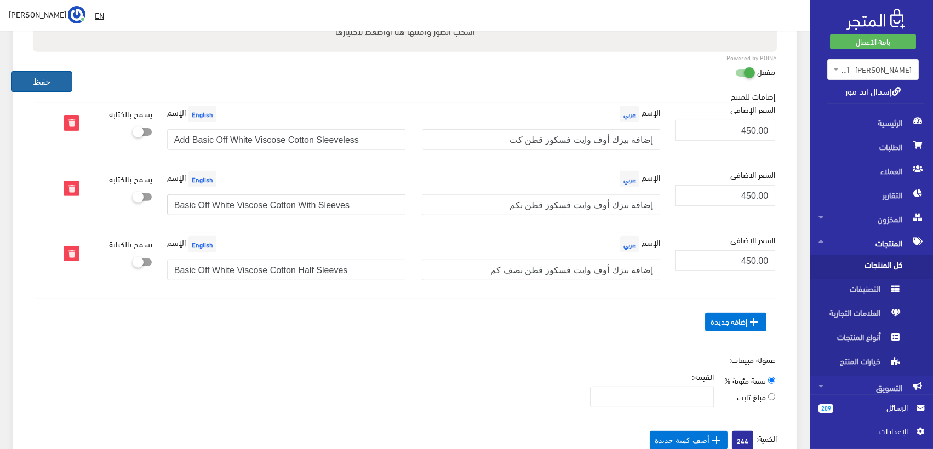
type input "Basic Off White Viscose Cotton With Sleeves"
click at [42, 79] on button "حفظ" at bounding box center [41, 81] width 61 height 21
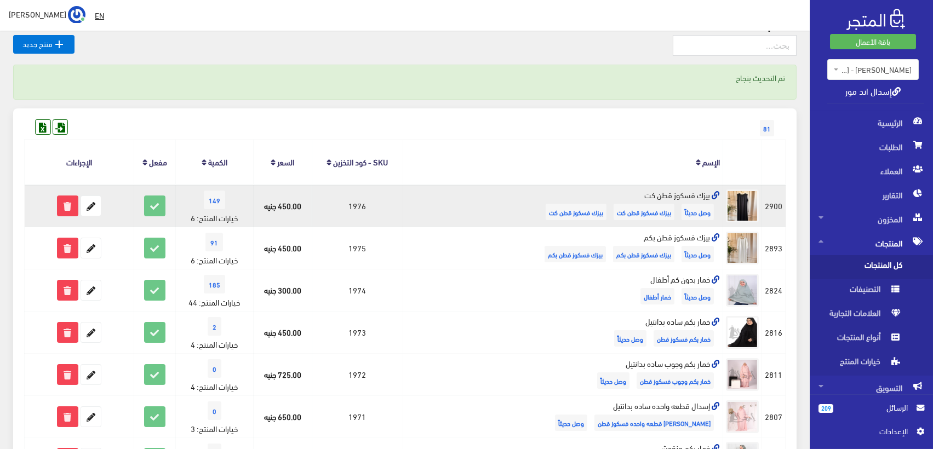
scroll to position [609, 0]
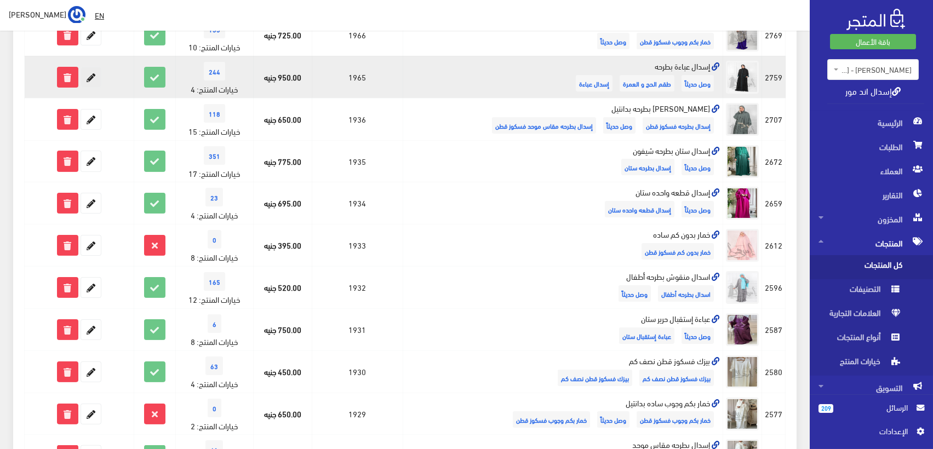
click at [96, 75] on icon at bounding box center [91, 77] width 20 height 20
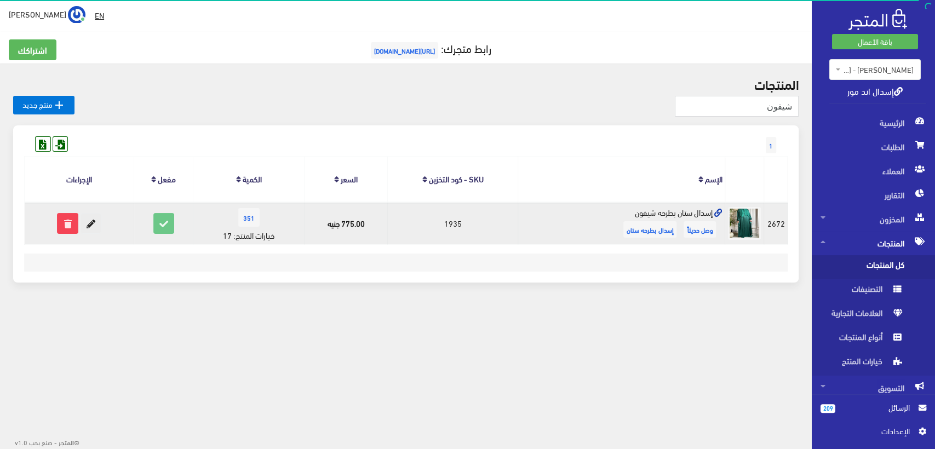
click at [94, 221] on icon at bounding box center [91, 224] width 20 height 20
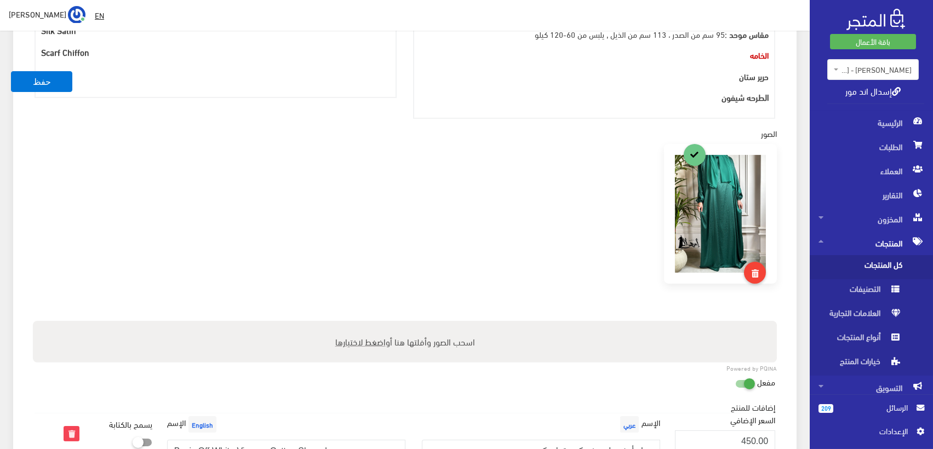
scroll to position [913, 0]
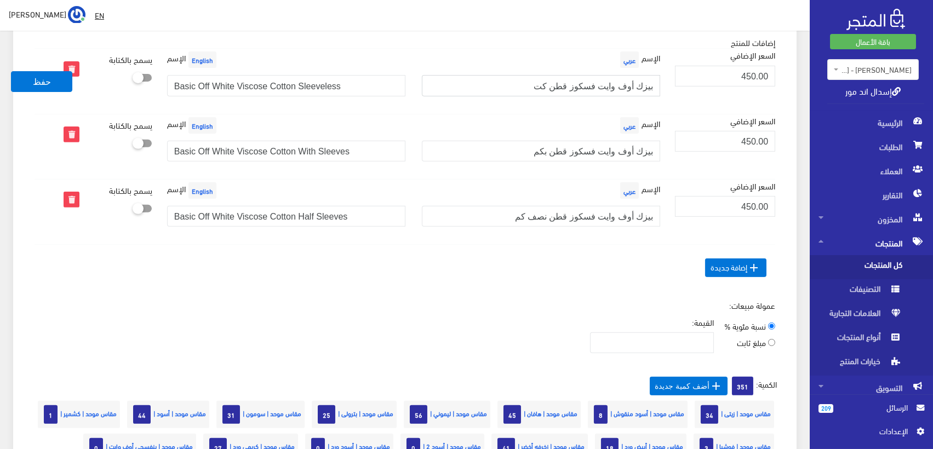
click at [606, 80] on input "بيزك أوف وايت فسكوز قطن كت" at bounding box center [541, 85] width 238 height 21
paste input "إضافة"
type input "إضافة بيزك أوف وايت فسكوز قطن كت"
click at [629, 151] on input "بيزك أوف وايت فسكوز قطن بكم" at bounding box center [541, 151] width 238 height 21
paste input "إضافة"
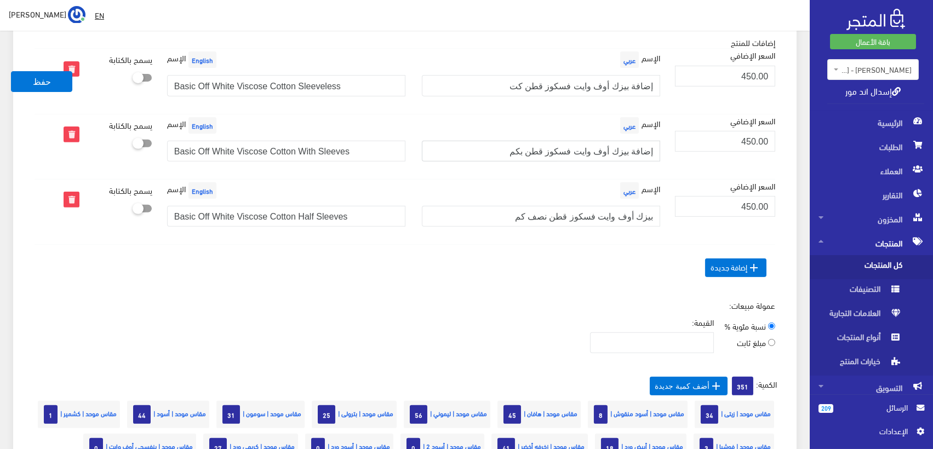
type input "إضافة بيزك أوف وايت فسكوز قطن بكم"
click at [619, 208] on input "بيزك أوف وايت فسكوز قطن نصف كم" at bounding box center [541, 216] width 238 height 21
paste input "إضافة"
type input "إضافة بيزك أوف وايت فسكوز قطن نصف كم"
click at [214, 85] on input "Basic Off White Viscose Cotton Sleeveless" at bounding box center [286, 85] width 238 height 21
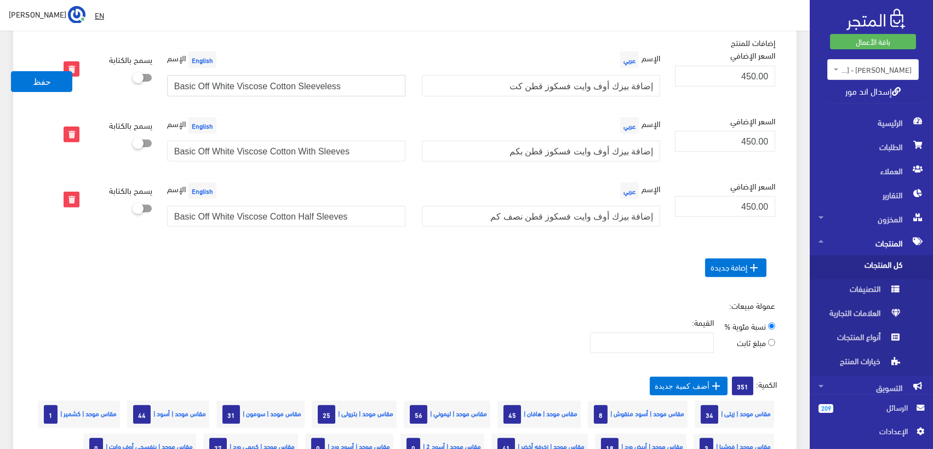
paste input "Add"
type input "Add Basic Off White Viscose Cotton Sleeveless"
click at [50, 80] on button "حفظ" at bounding box center [41, 81] width 61 height 21
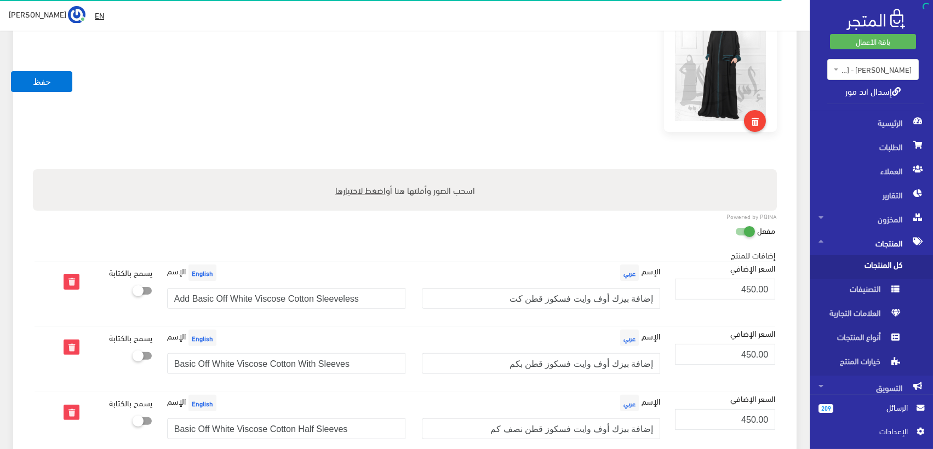
scroll to position [852, 0]
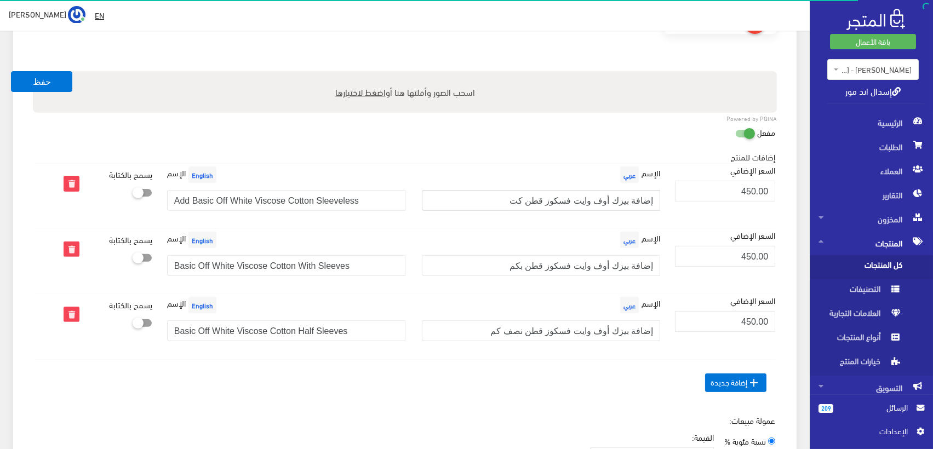
click at [579, 192] on input "إضافة بيزك أوف وايت فسكوز قطن كت" at bounding box center [541, 200] width 238 height 21
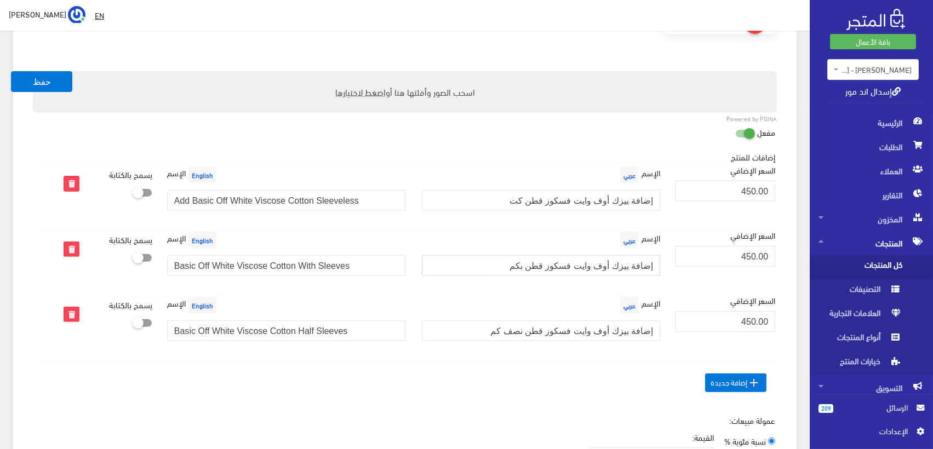
click at [616, 261] on input "إضافة بيزك أوف وايت فسكوز قطن بكم" at bounding box center [541, 265] width 238 height 21
click at [601, 332] on input "إضافة بيزك أوف وايت فسكوز قطن نصف كم" at bounding box center [541, 331] width 238 height 21
click at [237, 196] on input "Add Basic Off White Viscose Cotton Sleeveless" at bounding box center [286, 200] width 238 height 21
click at [249, 271] on input "Basic Off White Viscose Cotton With Sleeves" at bounding box center [286, 265] width 238 height 21
click at [260, 326] on input "Basic Off White Viscose Cotton Half Sleeves" at bounding box center [286, 331] width 238 height 21
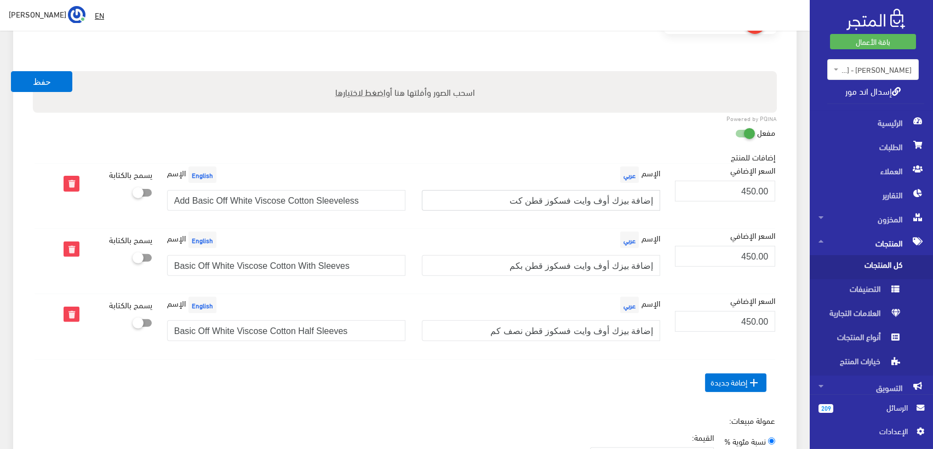
click at [616, 197] on input "إضافة بيزك أوف وايت فسكوز قطن كت" at bounding box center [541, 200] width 238 height 21
click at [619, 265] on input "إضافة بيزك أوف وايت فسكوز قطن بكم" at bounding box center [541, 265] width 238 height 21
click at [549, 334] on input "إضافة بيزك أوف وايت فسكوز قطن نصف كم" at bounding box center [541, 331] width 238 height 21
click at [609, 203] on input "إضافة بيزك أوف وايت فسكوز قطن كت" at bounding box center [541, 200] width 238 height 21
click at [359, 204] on input "Add Basic Off White Viscose Cotton Sleeveless" at bounding box center [286, 200] width 238 height 21
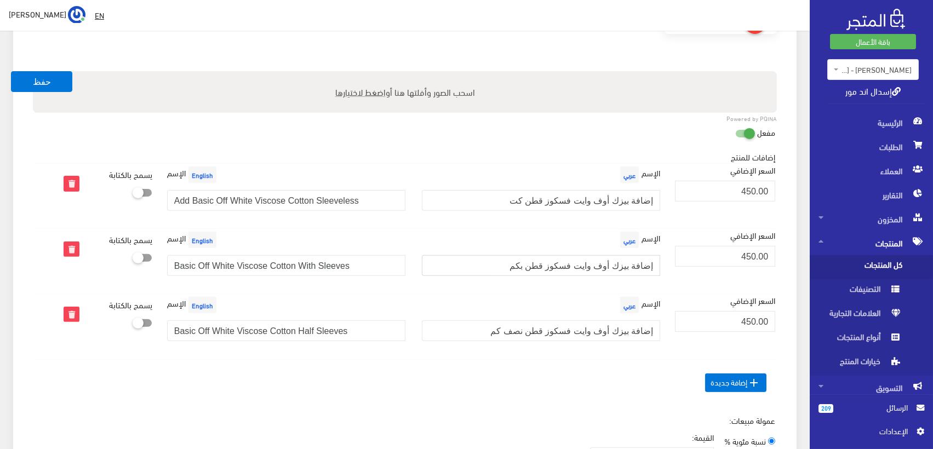
click at [561, 265] on input "إضافة بيزك أوف وايت فسكوز قطن بكم" at bounding box center [541, 265] width 238 height 21
click at [357, 250] on div "الإسم English Basic Off White Viscose Cotton With Sleeves" at bounding box center [286, 257] width 255 height 56
click at [356, 262] on input "Basic Off White Viscose Cotton With Sleeves" at bounding box center [286, 265] width 238 height 21
click at [542, 334] on input "إضافة بيزك أوف وايت فسكوز قطن نصف كم" at bounding box center [541, 331] width 238 height 21
click at [333, 333] on input "Basic Off White Viscose Cotton Half Sleeves" at bounding box center [286, 331] width 238 height 21
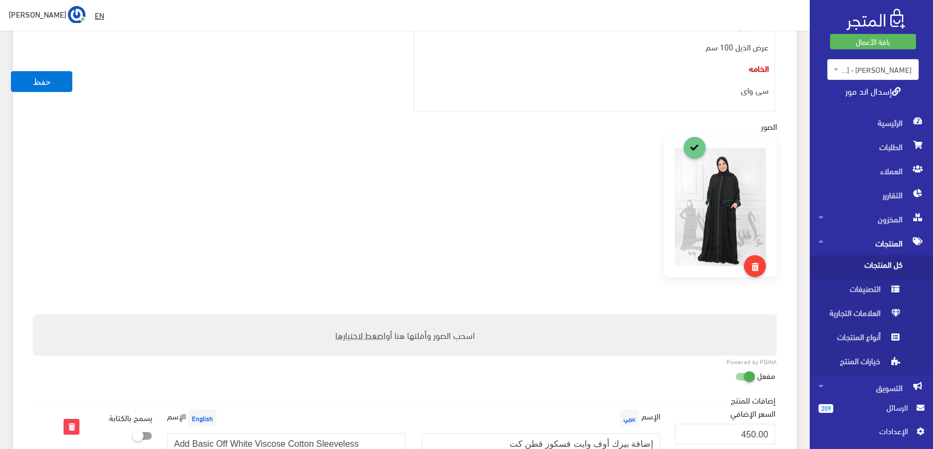
scroll to position [913, 0]
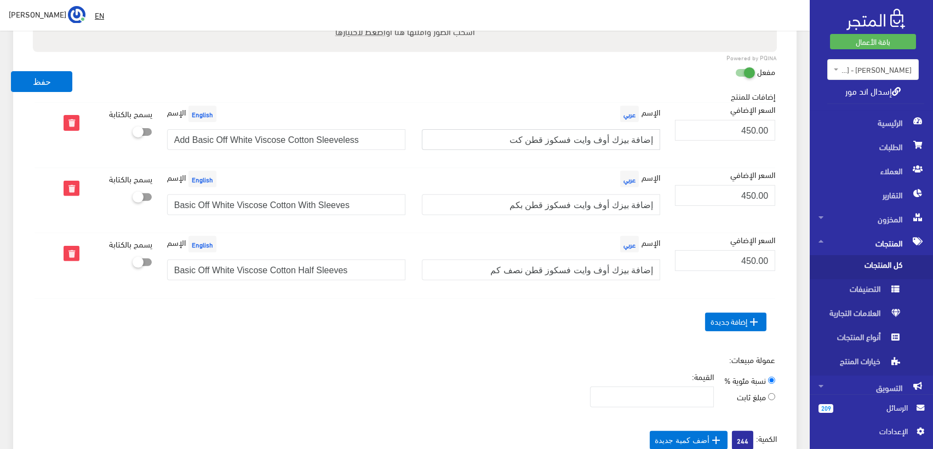
click at [577, 138] on input "إضافة بيزك أوف وايت فسكوز قطن كت" at bounding box center [541, 139] width 238 height 21
click at [141, 135] on label at bounding box center [140, 130] width 24 height 13
click at [133, 135] on input "checkbox" at bounding box center [123, 129] width 20 height 11
checkbox input "true"
click at [133, 194] on icon at bounding box center [133, 197] width 0 height 10
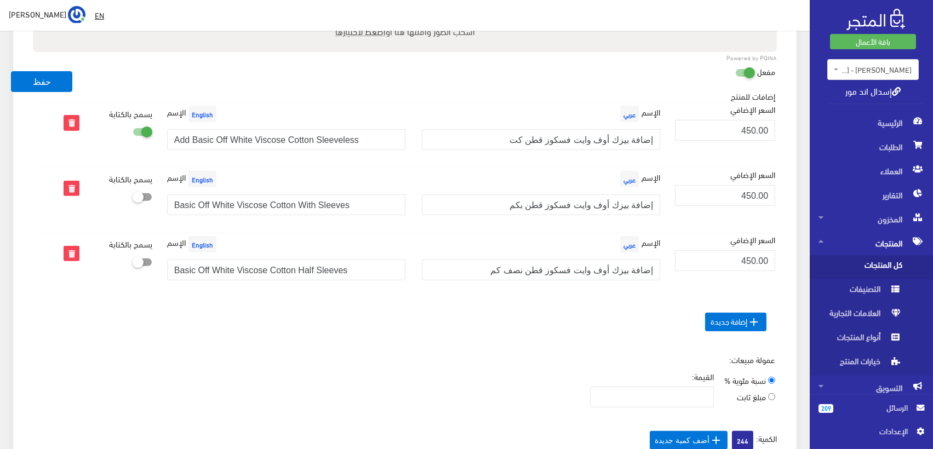
click at [133, 194] on input "checkbox" at bounding box center [123, 195] width 20 height 11
checkbox input "true"
click at [133, 264] on icon at bounding box center [133, 262] width 0 height 10
click at [133, 264] on input "checkbox" at bounding box center [123, 260] width 20 height 11
checkbox input "true"
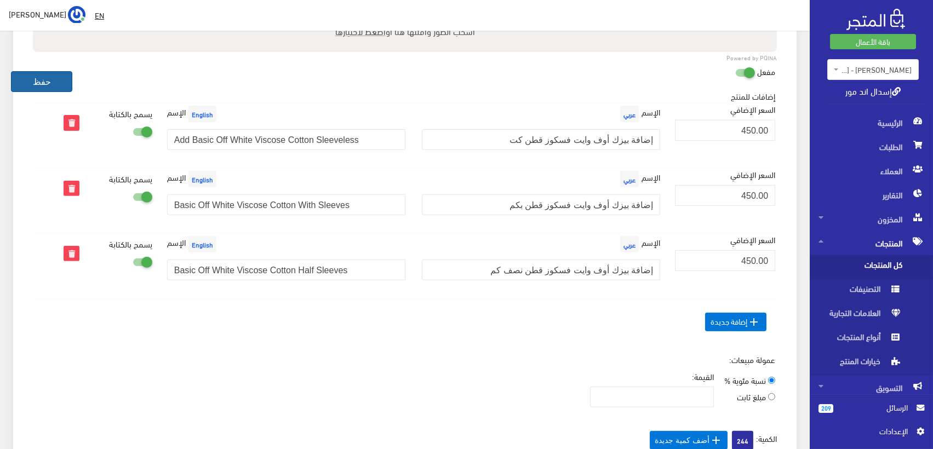
click at [40, 78] on button "حفظ" at bounding box center [41, 81] width 61 height 21
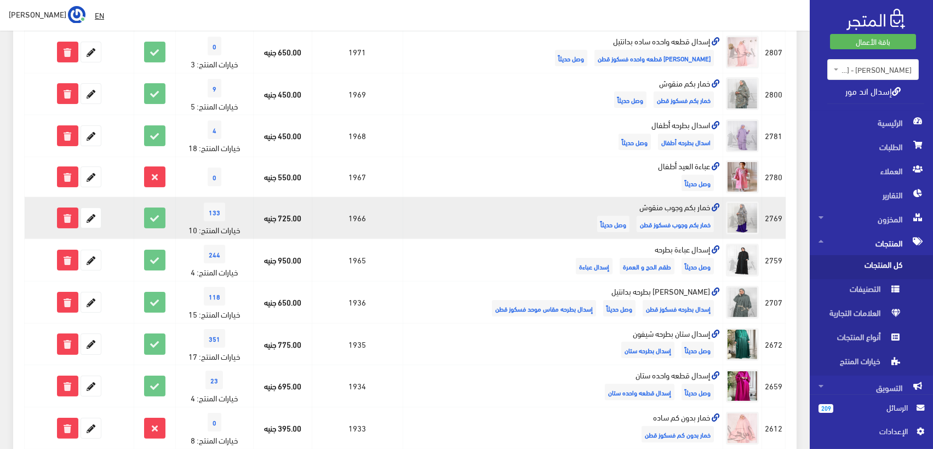
scroll to position [487, 0]
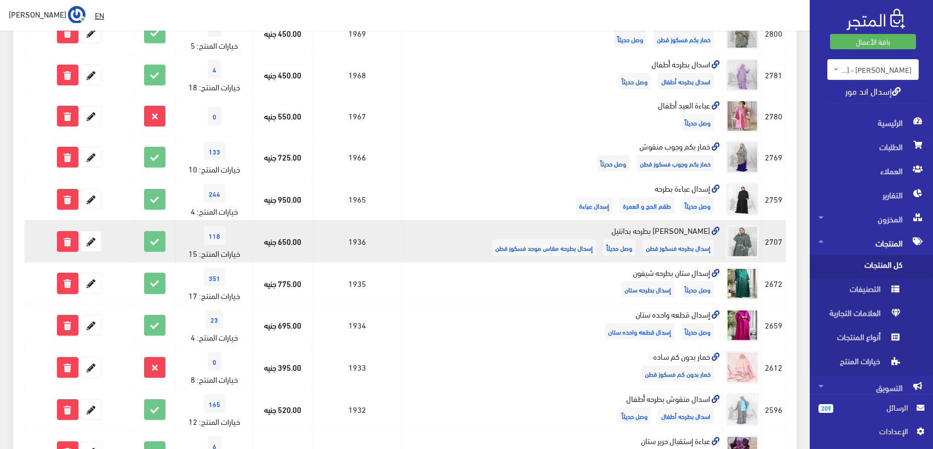
drag, startPoint x: 494, startPoint y: 247, endPoint x: 766, endPoint y: 243, distance: 271.8
click at [766, 243] on tr "#2707 إسدال بطرحه فسكوز قطن وصل حديثاً إسدال بطرحه مقاس موحد فسكوز قطن 1936" at bounding box center [405, 241] width 761 height 42
click at [539, 231] on td "[PERSON_NAME] بطرحه بدانتيل إسدال بطرحه فسكوز قطن وصل حديثاً إسدال بطرحه مقاس م…" at bounding box center [563, 241] width 320 height 42
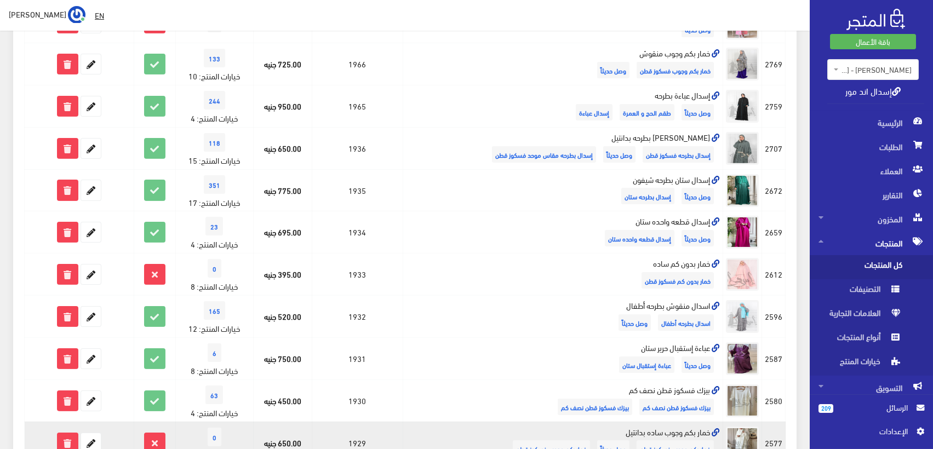
scroll to position [770, 0]
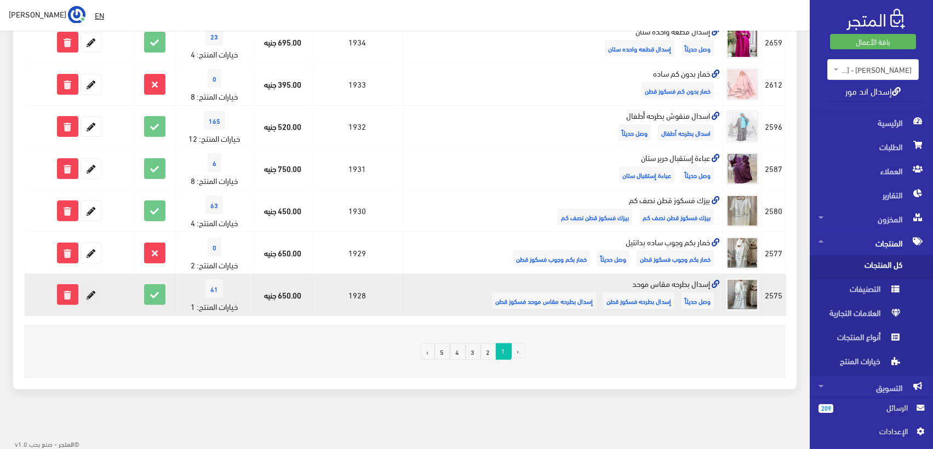
click at [93, 294] on icon at bounding box center [91, 295] width 20 height 20
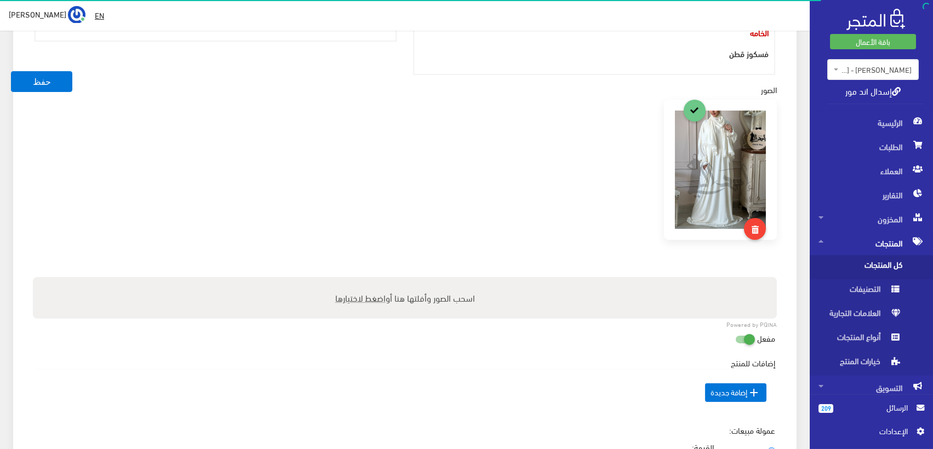
scroll to position [852, 0]
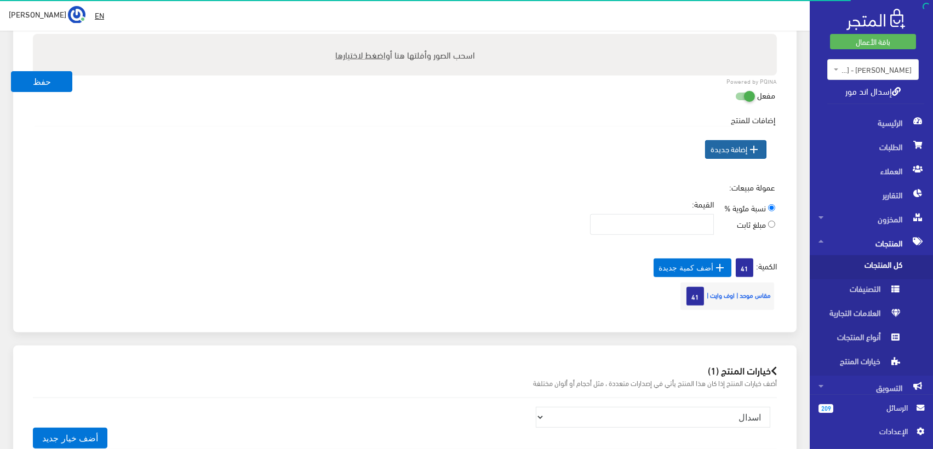
click at [752, 143] on icon "" at bounding box center [754, 149] width 13 height 13
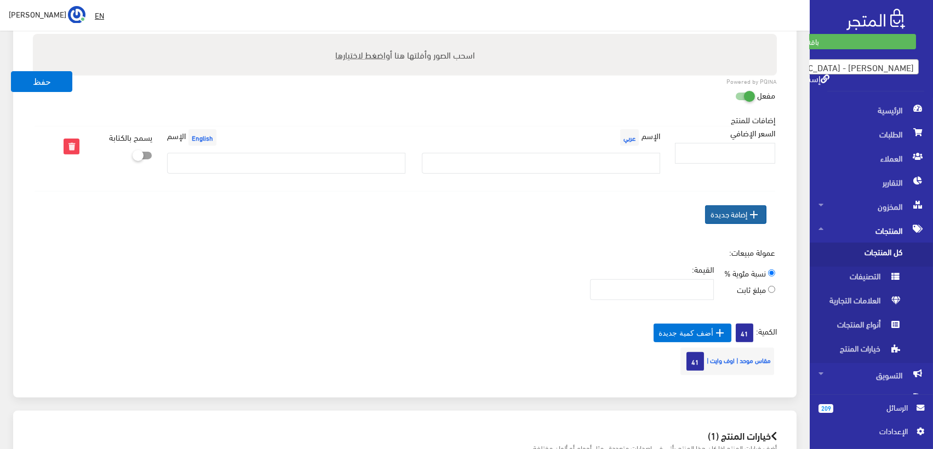
click at [744, 216] on span " إضافة جديدة" at bounding box center [735, 214] width 61 height 19
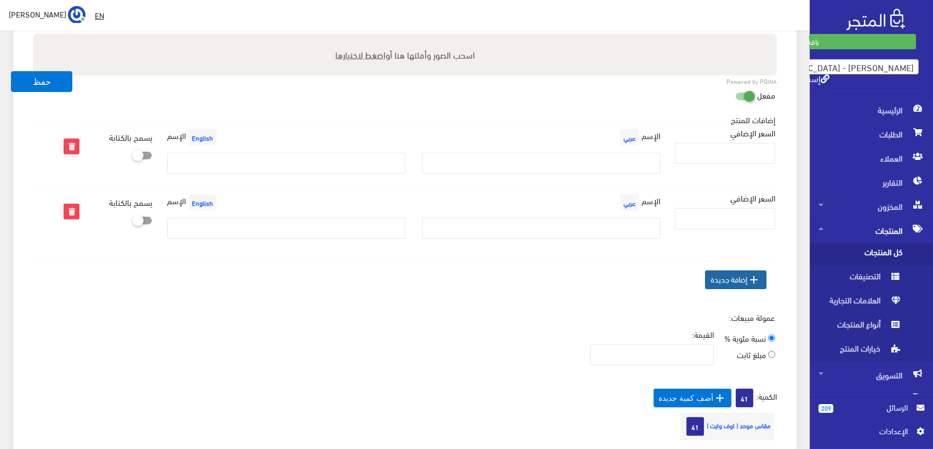
click at [738, 278] on span " إضافة جديدة" at bounding box center [735, 280] width 61 height 19
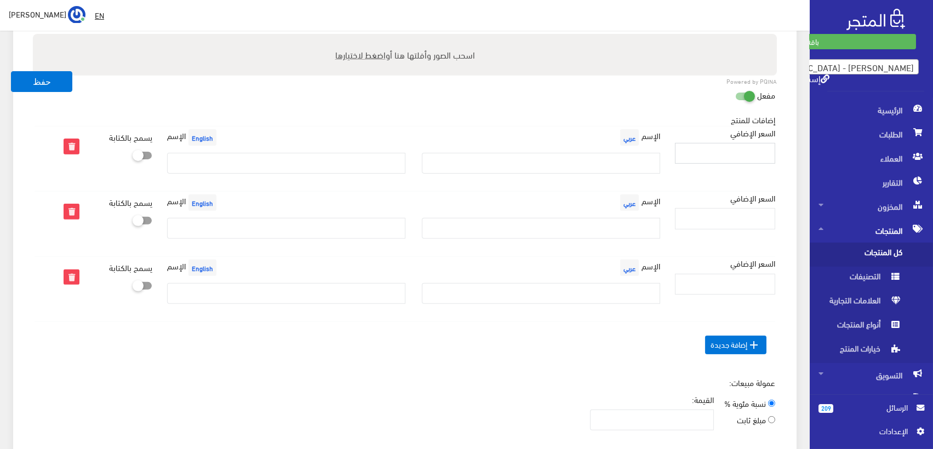
click at [738, 144] on input "السعر الإضافي" at bounding box center [725, 153] width 100 height 21
type input "450"
click at [757, 213] on input "السعر الإضافي" at bounding box center [725, 218] width 100 height 21
type input "450"
click at [745, 279] on input "السعر الإضافي" at bounding box center [725, 284] width 100 height 21
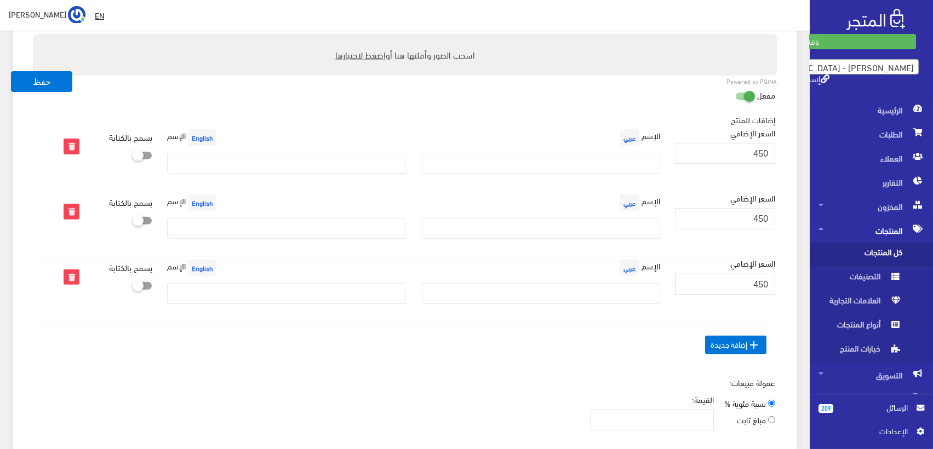
type input "450"
click at [611, 158] on input "text" at bounding box center [541, 163] width 238 height 21
click at [230, 157] on input "text" at bounding box center [286, 163] width 238 height 21
paste input "Add Basic Off White Viscose Cotton Sleeveless"
type input "Add Basic Off White Viscose Cotton Sleeveless"
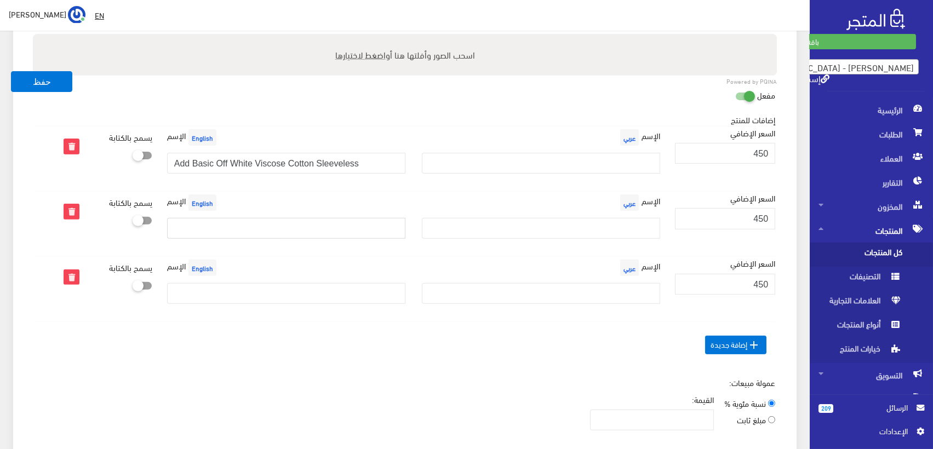
click at [250, 223] on input "text" at bounding box center [286, 228] width 238 height 21
paste input "Basic Off White Viscose Cotton With Sleeves"
type input "Basic Off White Viscose Cotton With Sleeves"
click at [198, 283] on input "text" at bounding box center [286, 293] width 238 height 21
paste input "Basic Off White Viscose Cotton Half Sleeves"
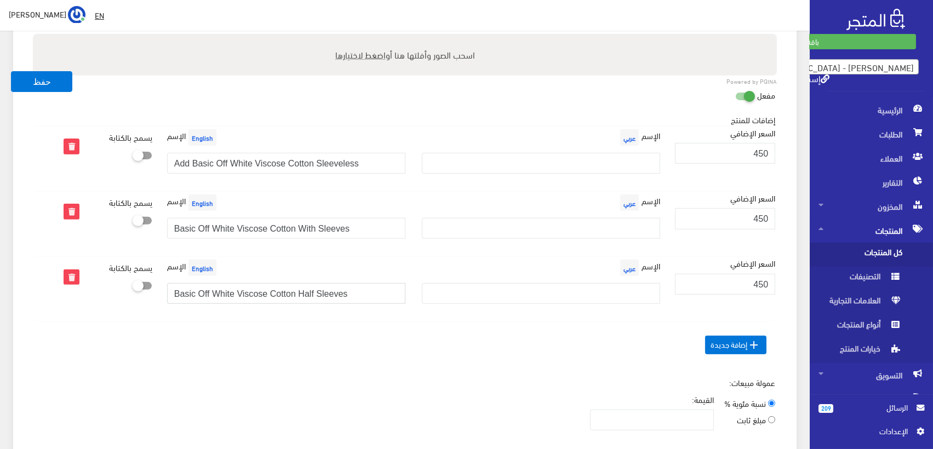
type input "Basic Off White Viscose Cotton Half Sleeves"
click at [609, 146] on div "[DEMOGRAPHIC_DATA] عربي" at bounding box center [541, 155] width 255 height 56
click at [607, 157] on input "text" at bounding box center [541, 163] width 238 height 21
paste input "إضافة بيزك أوف وايت فسكوز قطن كت"
type input "إضافة بيزك أوف وايت فسكوز قطن كت"
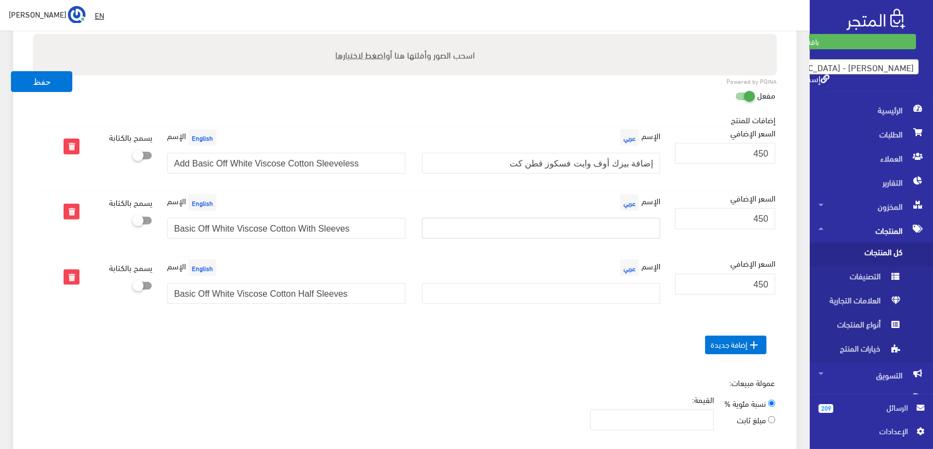
click at [611, 218] on input "text" at bounding box center [541, 228] width 238 height 21
paste input "إضافة بيزك أوف وايت فسكوز قطن بكم"
type input "إضافة بيزك أوف وايت فسكوز قطن بكم"
click at [583, 283] on input "text" at bounding box center [541, 293] width 238 height 21
paste input "إضافة بيزك أوف وايت فسكوز قطن نصف كم"
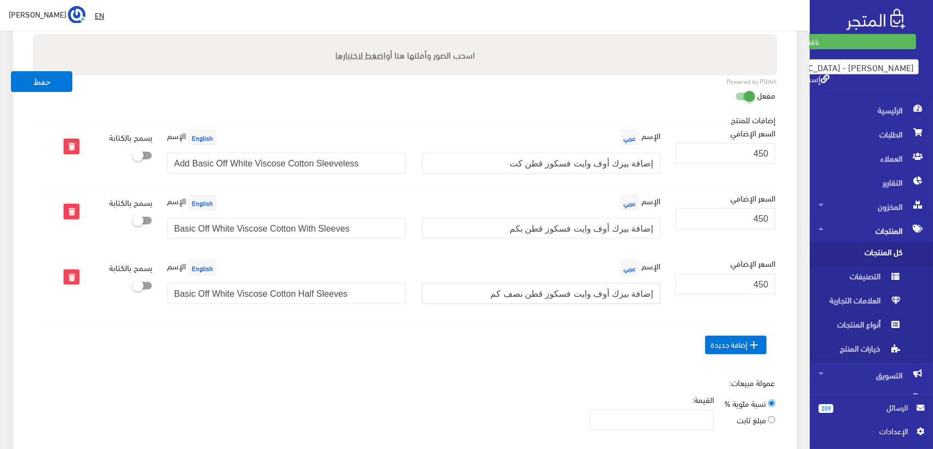
type input "إضافة بيزك أوف وايت فسكوز قطن نصف كم"
click at [551, 363] on div "إضافات للمنتج السعر الإضافي الإسم عربي" at bounding box center [404, 246] width 757 height 264
click at [42, 76] on button "حفظ" at bounding box center [41, 81] width 61 height 21
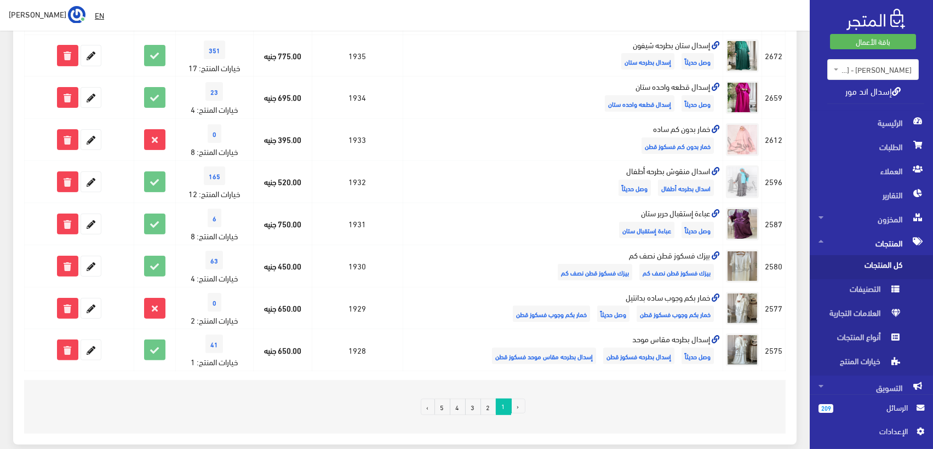
scroll to position [770, 0]
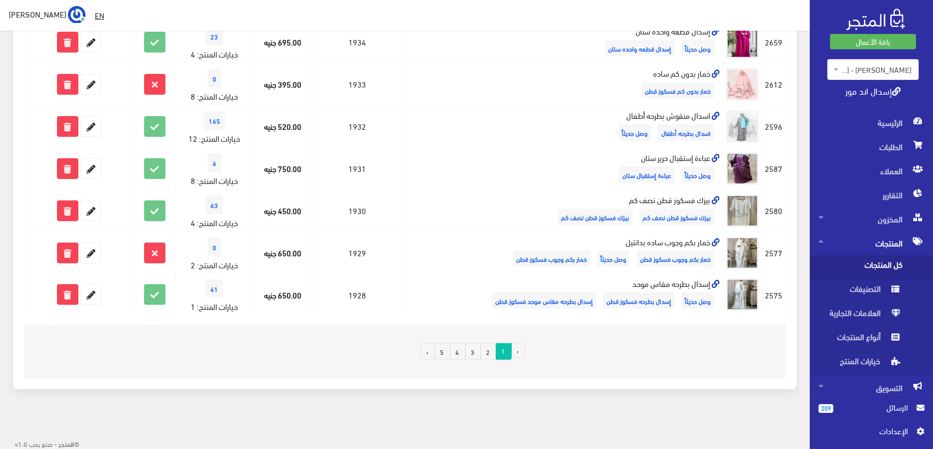
click at [473, 350] on link "3" at bounding box center [473, 352] width 16 height 16
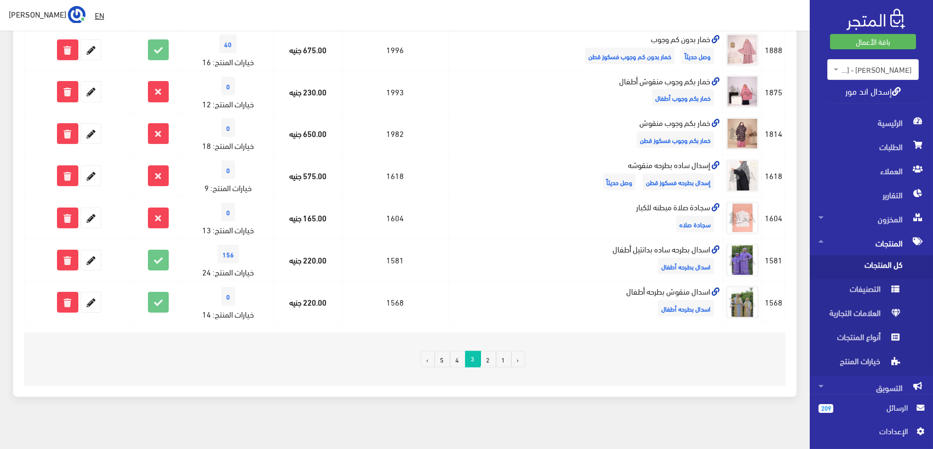
scroll to position [726, 0]
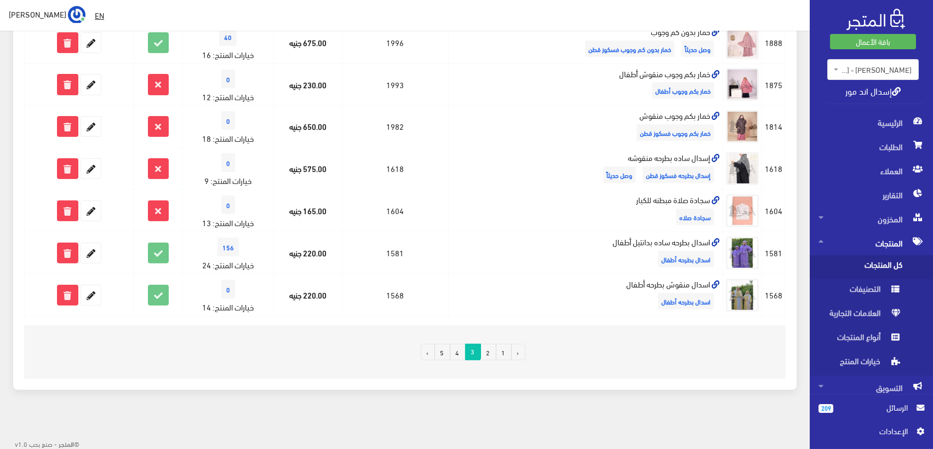
click at [487, 349] on link "2" at bounding box center [489, 352] width 16 height 16
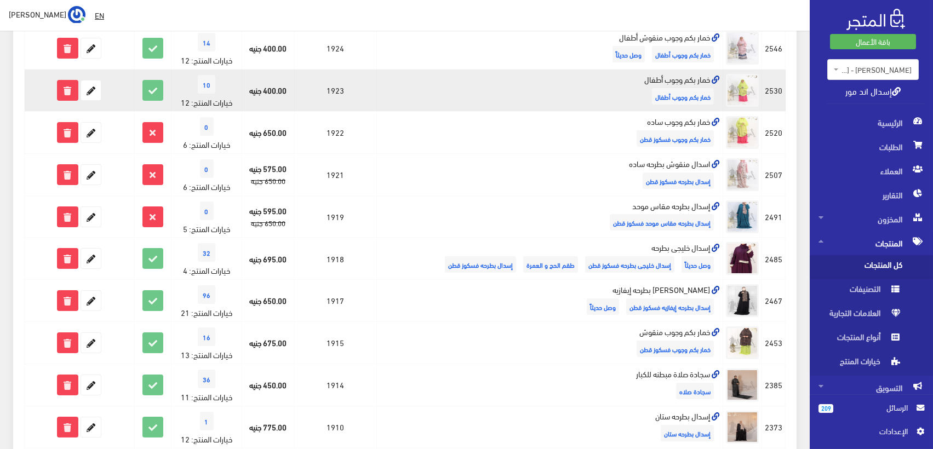
scroll to position [306, 0]
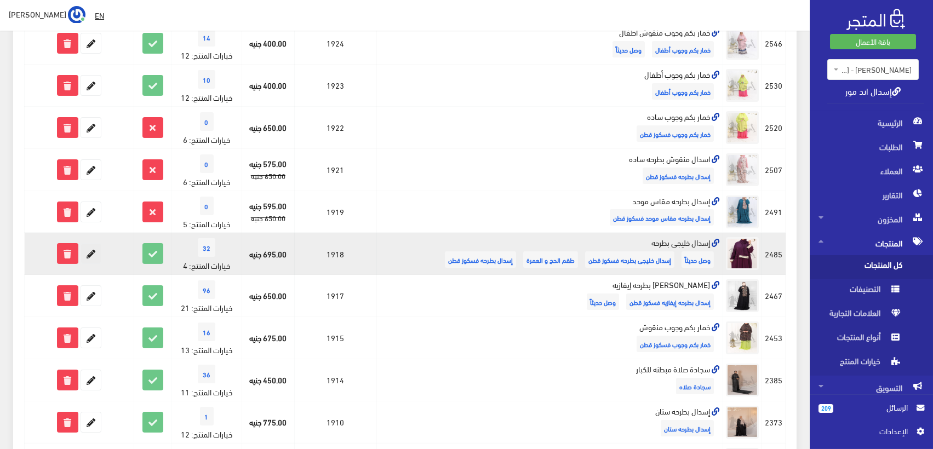
click at [96, 253] on icon at bounding box center [91, 254] width 20 height 20
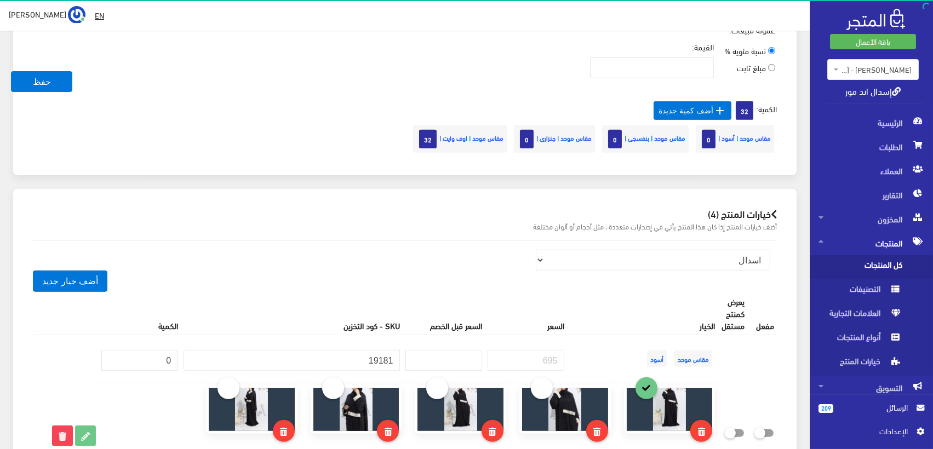
scroll to position [913, 0]
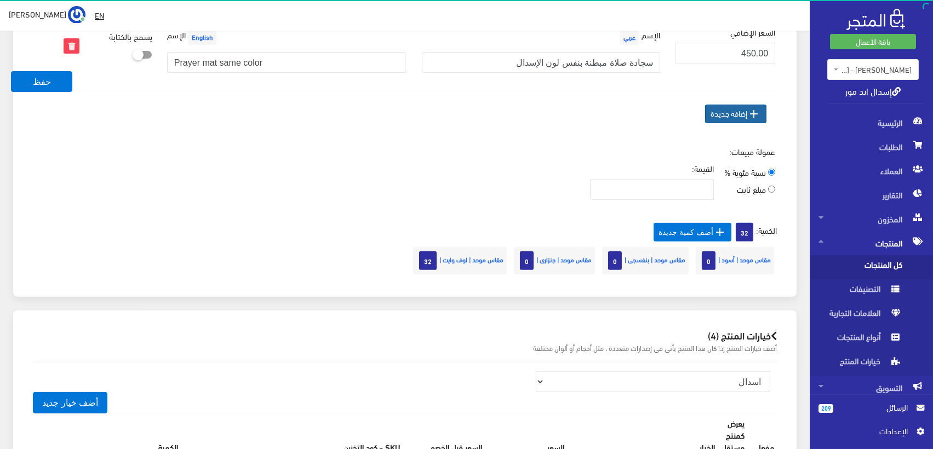
click at [753, 117] on icon "" at bounding box center [754, 113] width 13 height 13
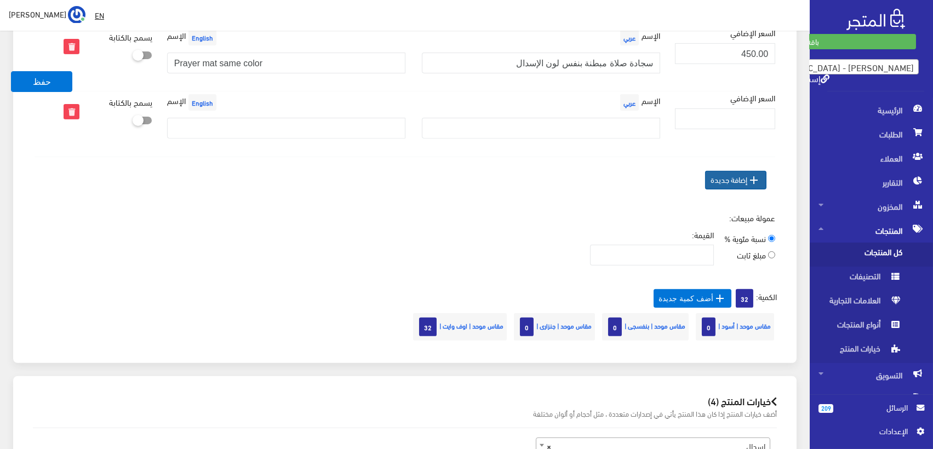
scroll to position [912, 0]
click at [741, 179] on span " إضافة جديدة" at bounding box center [735, 181] width 61 height 19
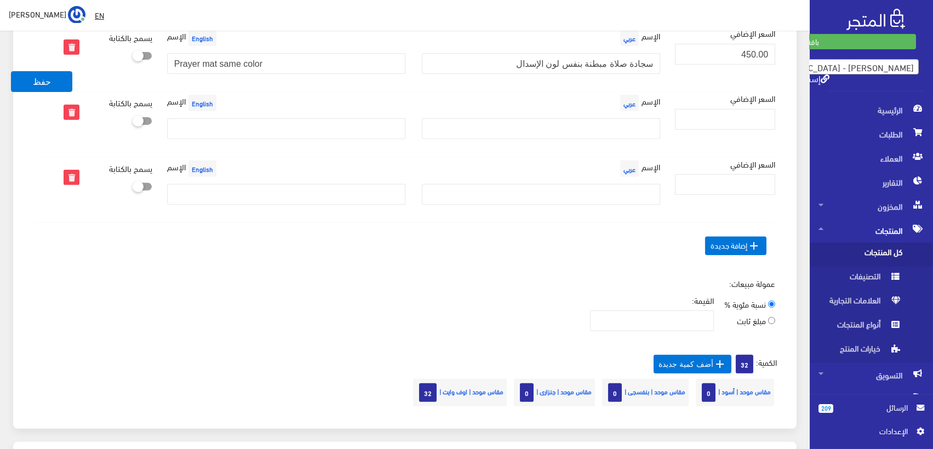
scroll to position [851, 0]
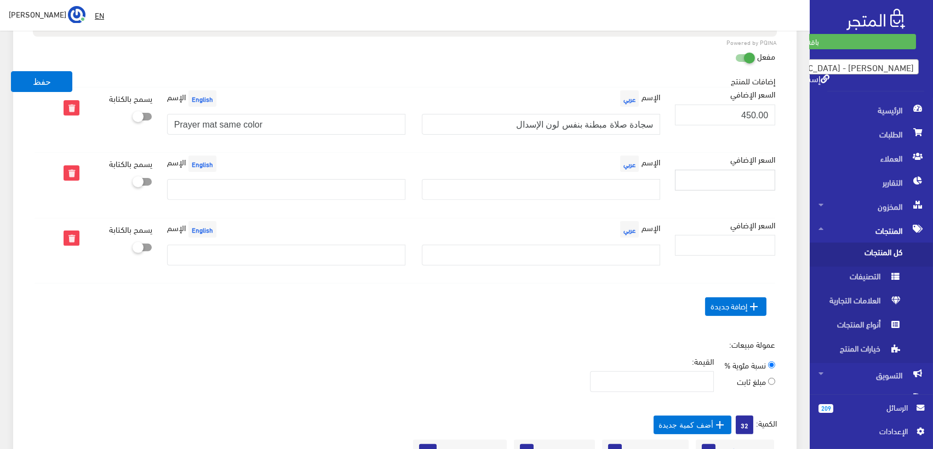
click at [749, 173] on input "السعر الإضافي" at bounding box center [725, 180] width 100 height 21
type input "450"
click at [758, 250] on input "السعر الإضافي" at bounding box center [725, 245] width 100 height 21
type input "450"
click at [739, 304] on span " إضافة جديدة" at bounding box center [735, 307] width 61 height 19
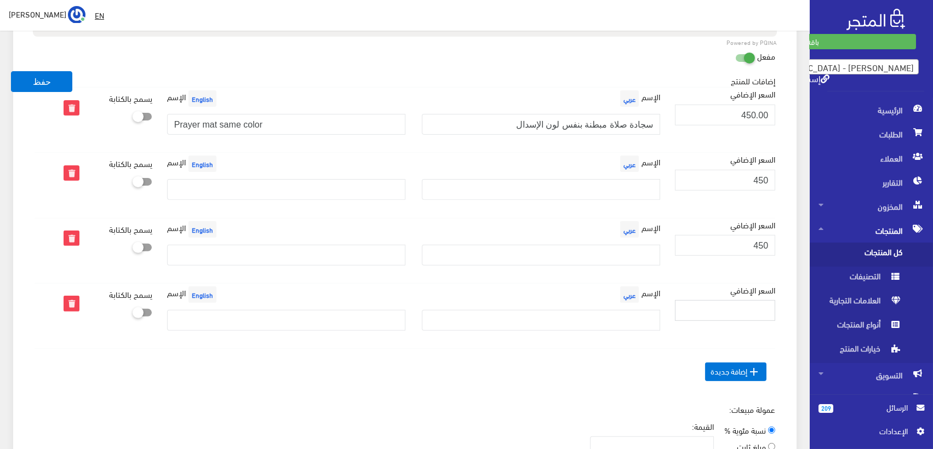
click at [752, 301] on input "السعر الإضافي" at bounding box center [725, 310] width 100 height 21
type input "450"
click at [605, 187] on input "text" at bounding box center [541, 189] width 238 height 21
paste input "إضافة بيزك أوف وايت فسكوز قطن كت"
type input "إضافة بيزك أوف وايت فسكوز قطن كت"
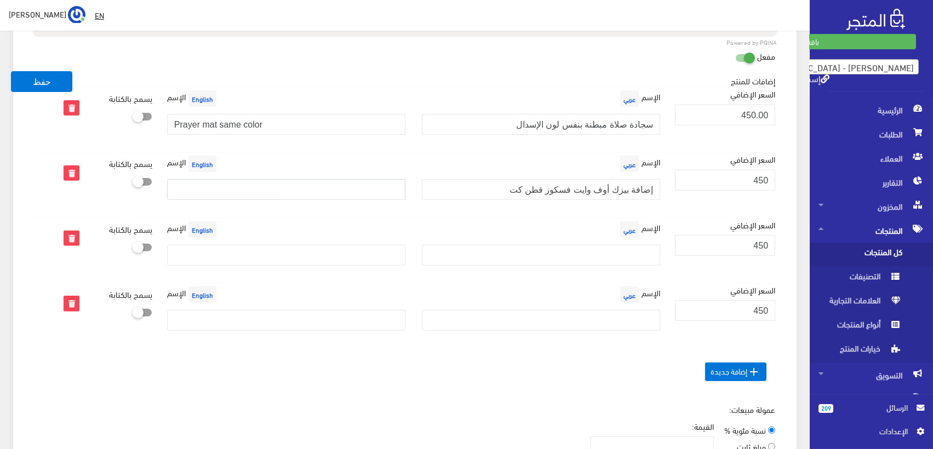
click at [267, 183] on input "text" at bounding box center [286, 189] width 238 height 21
paste input "Add Basic Off White Viscose Cotton Sleeveless"
type input "Add Basic Off White Viscose Cotton Sleeveless"
click at [577, 247] on input "text" at bounding box center [541, 255] width 238 height 21
paste input "إضافة بيزك أوف وايت فسكوز قطن بكم"
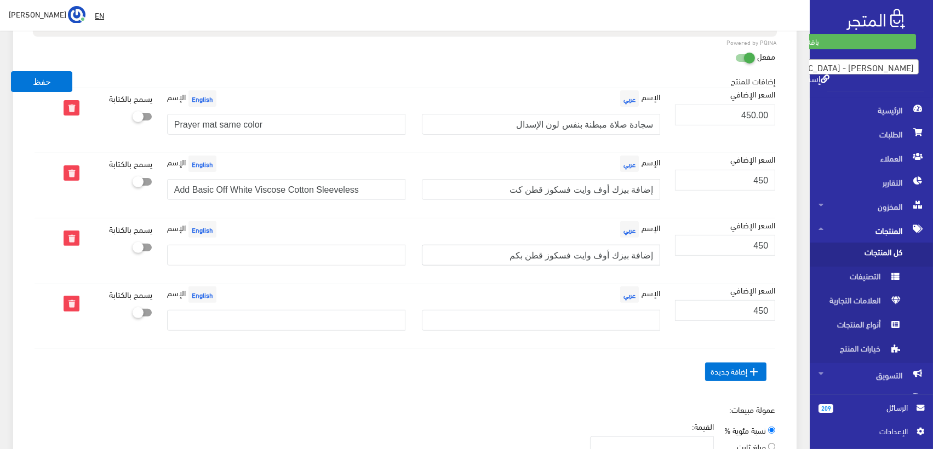
type input "إضافة بيزك أوف وايت فسكوز قطن بكم"
click at [266, 258] on input "text" at bounding box center [286, 255] width 238 height 21
click at [299, 249] on input "text" at bounding box center [286, 255] width 238 height 21
paste input "Basic Off White Viscose Cotton With Sleeves"
type input "Basic Off White Viscose Cotton With Sleeves"
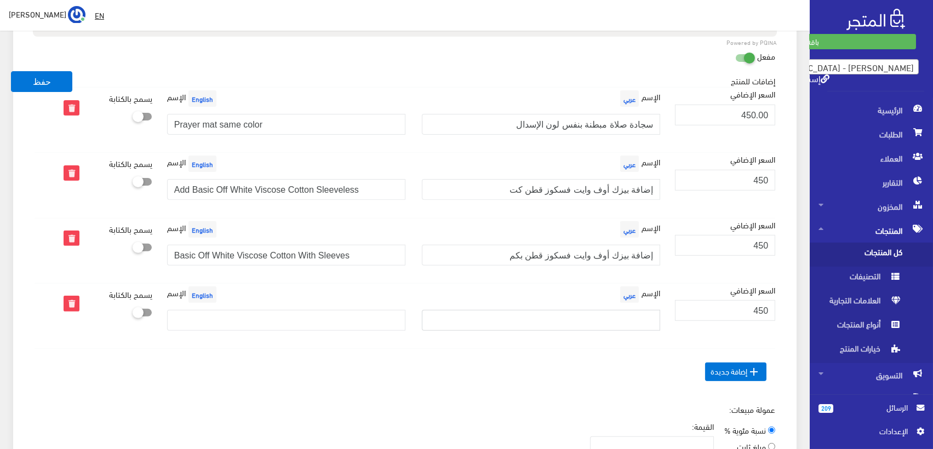
click at [579, 314] on input "text" at bounding box center [541, 320] width 238 height 21
paste input "إضافة بيزك أوف وايت فسكوز قطن نصف كم"
type input "إضافة بيزك أوف وايت فسكوز قطن نصف كم"
click at [244, 313] on input "text" at bounding box center [286, 320] width 238 height 21
paste input "Basic Off White Viscose Cotton Half Sleeves"
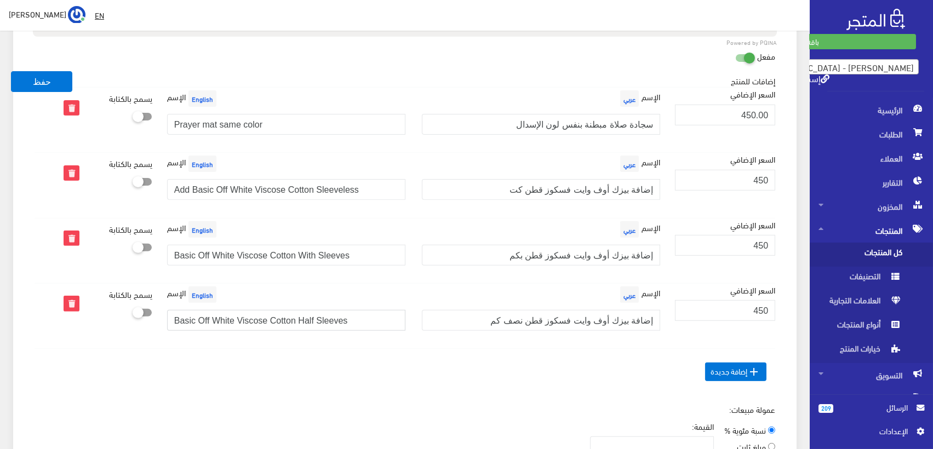
type input "Basic Off White Viscose Cotton Half Sleeves"
click at [363, 375] on td " إضافة جديدة" at bounding box center [405, 372] width 741 height 47
click at [42, 83] on button "حفظ" at bounding box center [41, 81] width 61 height 21
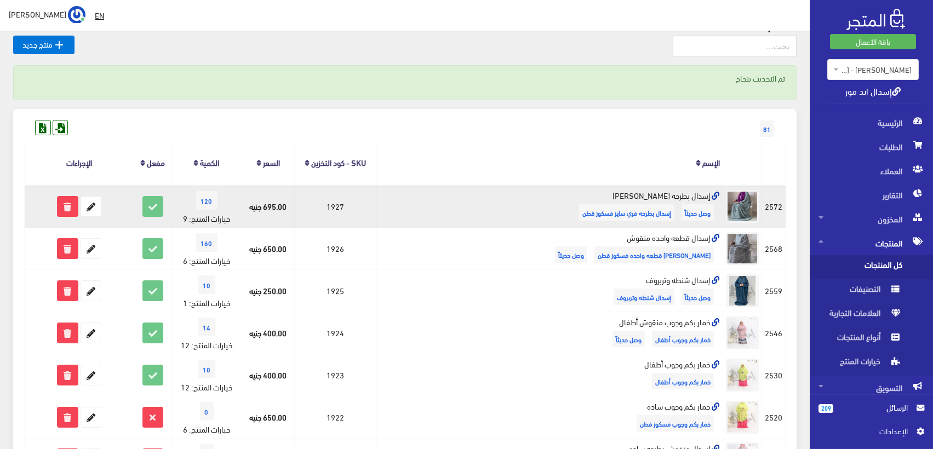
scroll to position [243, 0]
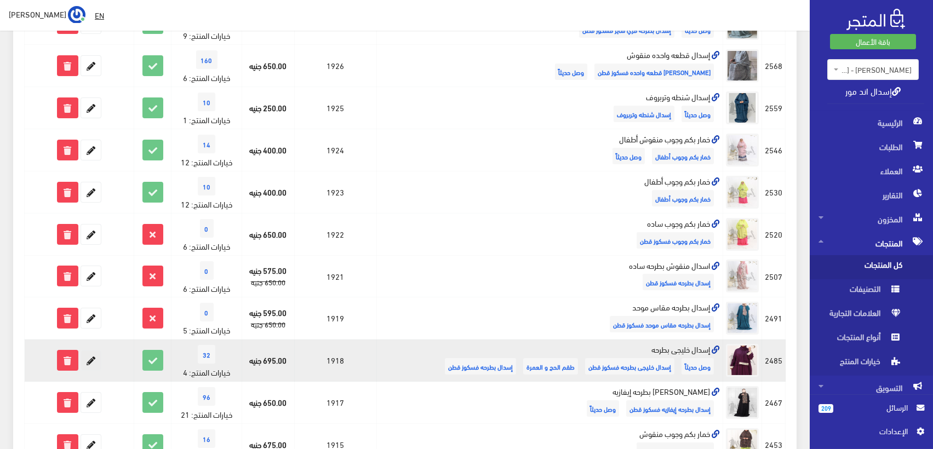
click at [95, 357] on icon at bounding box center [91, 361] width 20 height 20
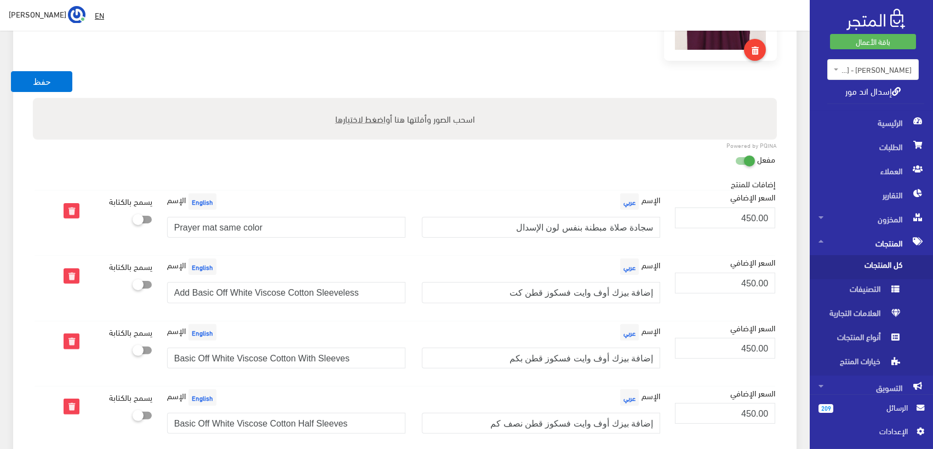
scroll to position [814, 0]
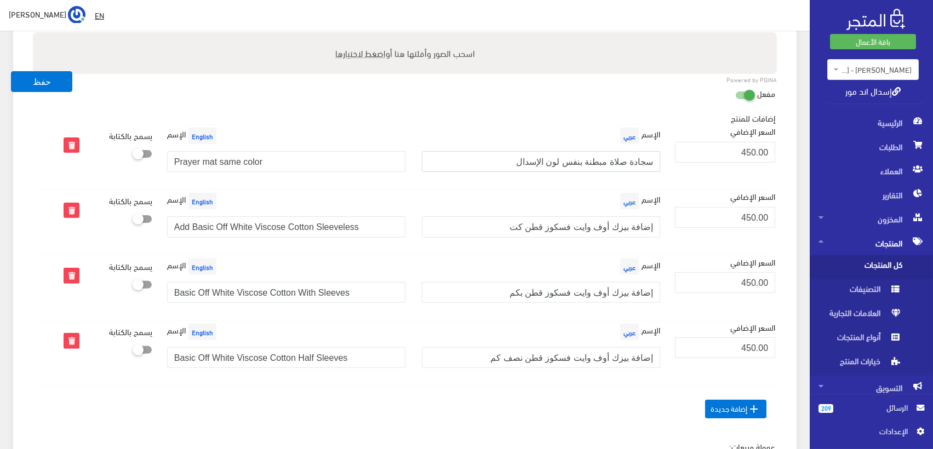
click at [655, 163] on input "سجادة صلاة مبطنة بنفس لون الإسدال" at bounding box center [541, 161] width 238 height 21
click at [174, 155] on input "Prayer mat same color" at bounding box center [286, 161] width 238 height 21
type input "Add Prayer mat same color"
click at [655, 154] on input "سجادة صلاة مبطنة بنفس لون الإسدال" at bounding box center [541, 161] width 238 height 21
type input "إضافة سجادة صلاة مبطنة بنفس لون الإسدال"
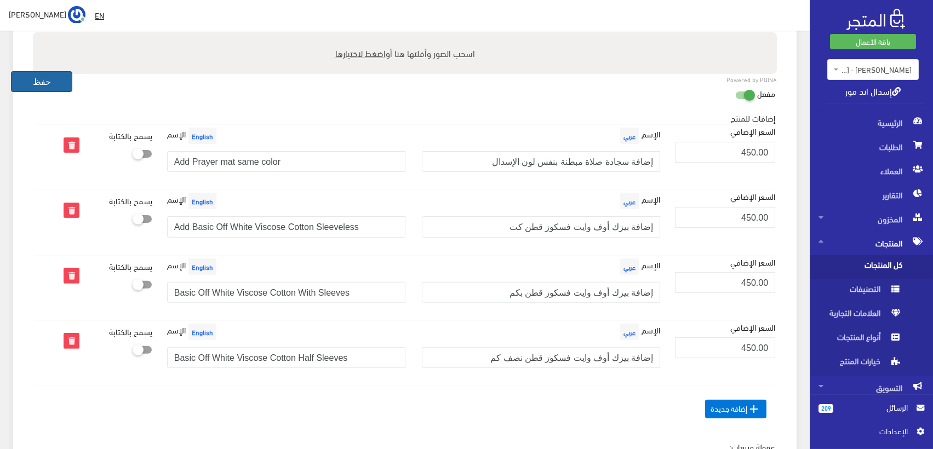
click at [48, 77] on button "حفظ" at bounding box center [41, 81] width 61 height 21
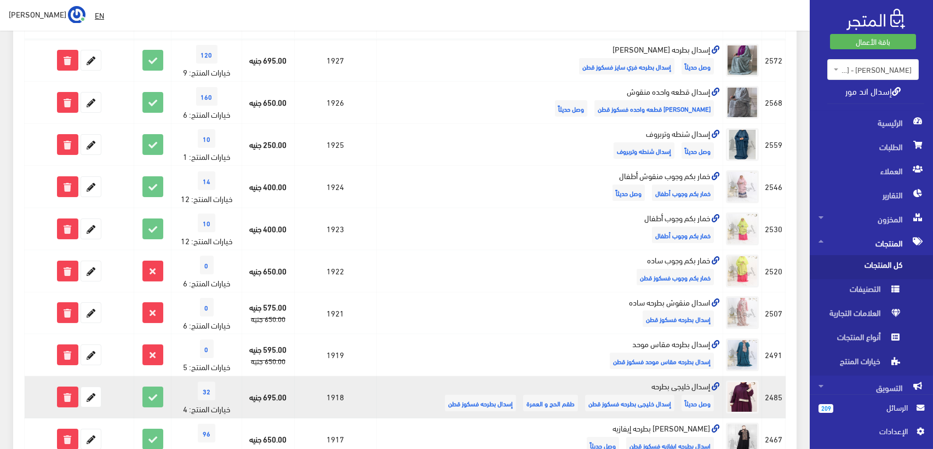
scroll to position [304, 0]
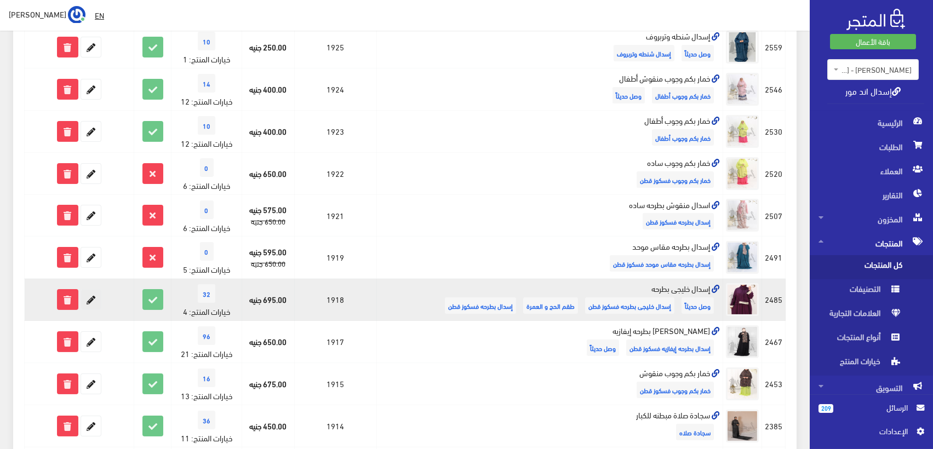
click at [93, 293] on icon at bounding box center [91, 300] width 20 height 20
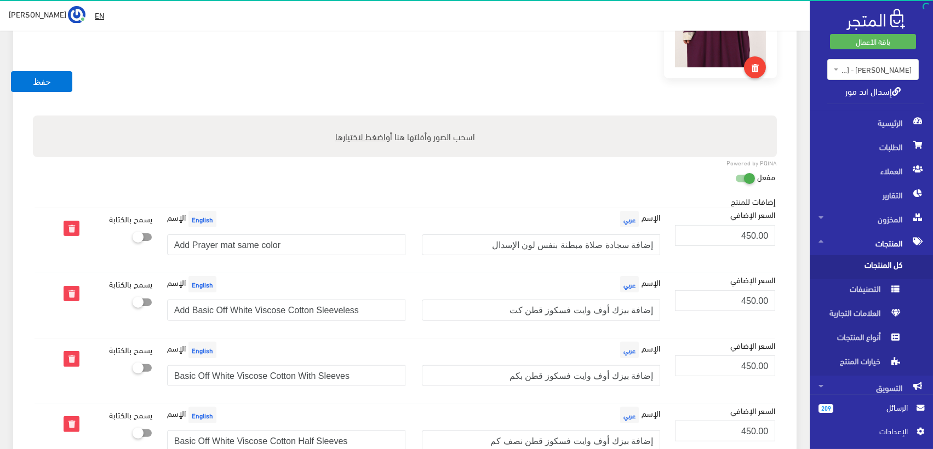
scroll to position [791, 0]
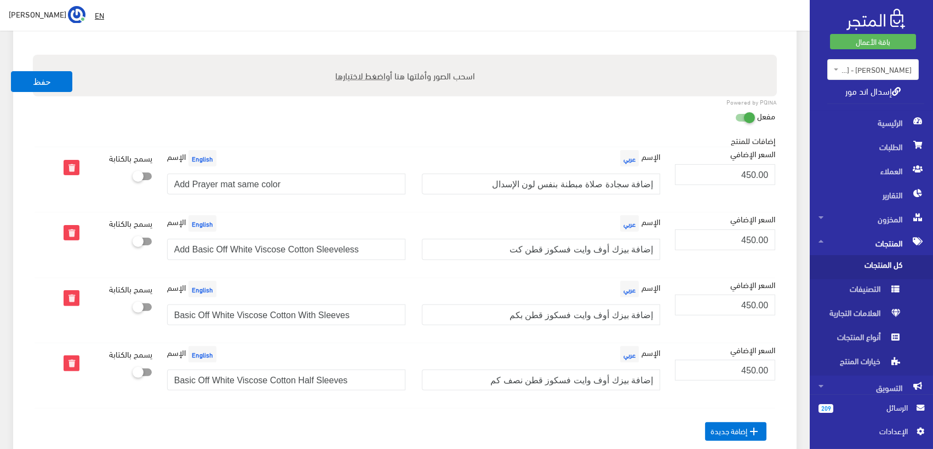
click at [133, 174] on icon at bounding box center [133, 176] width 0 height 10
click at [133, 174] on input "checkbox" at bounding box center [123, 174] width 20 height 11
checkbox input "true"
click at [133, 241] on icon at bounding box center [133, 241] width 0 height 10
click at [133, 241] on input "checkbox" at bounding box center [123, 239] width 20 height 11
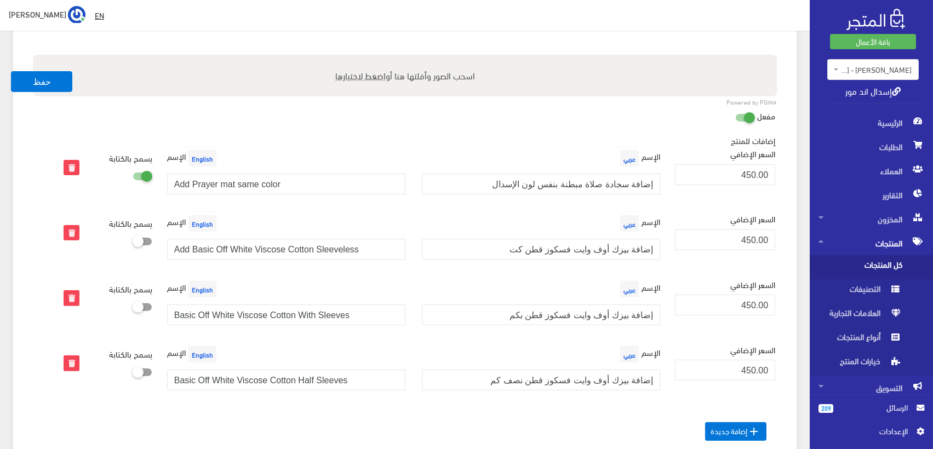
checkbox input "true"
click at [133, 303] on icon at bounding box center [133, 307] width 0 height 10
click at [133, 303] on input "checkbox" at bounding box center [123, 304] width 20 height 11
checkbox input "true"
click at [133, 370] on icon at bounding box center [133, 372] width 0 height 10
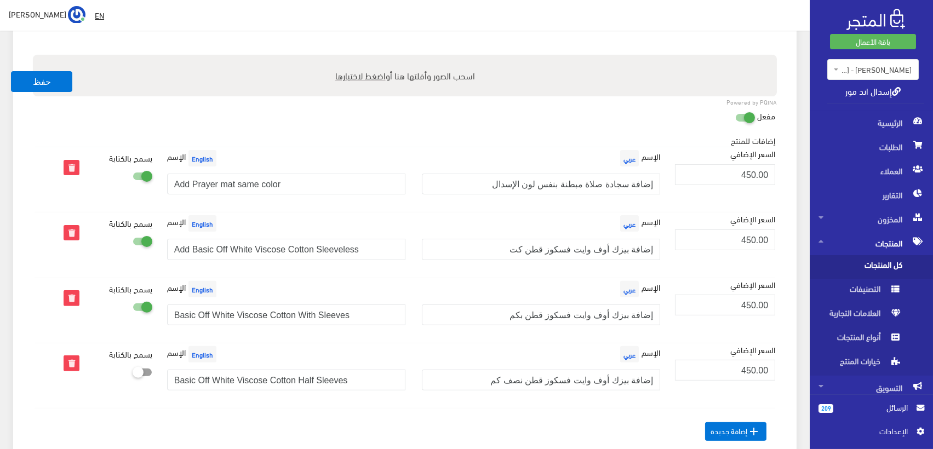
click at [133, 370] on input "checkbox" at bounding box center [123, 369] width 20 height 11
checkbox input "true"
click at [45, 81] on button "حفظ" at bounding box center [41, 81] width 61 height 21
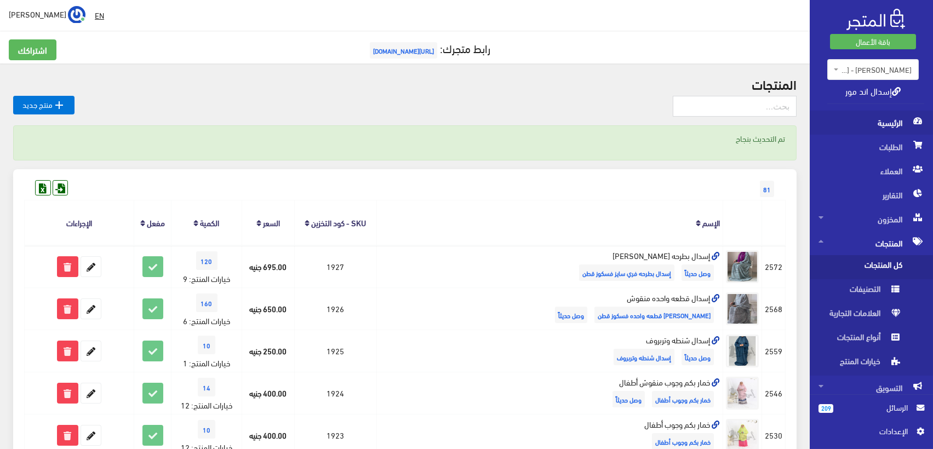
click at [903, 127] on span "الرئيسية" at bounding box center [872, 123] width 106 height 24
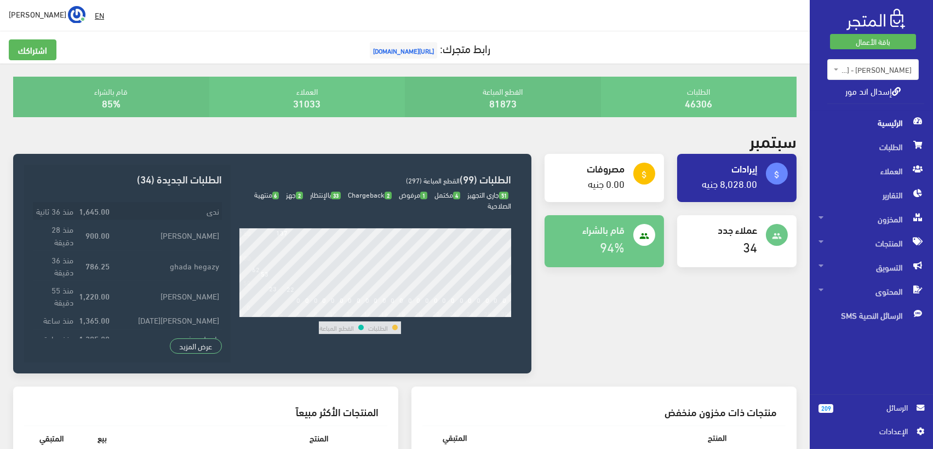
click at [217, 209] on td "ندى" at bounding box center [167, 211] width 110 height 18
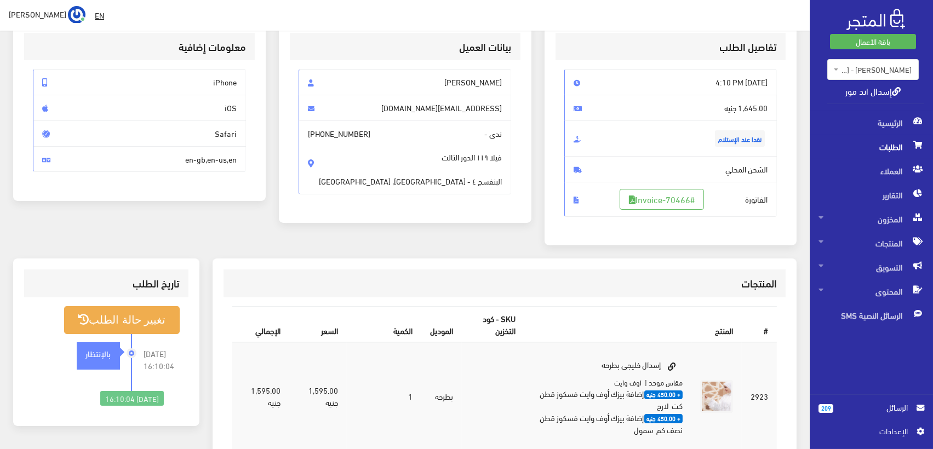
scroll to position [182, 0]
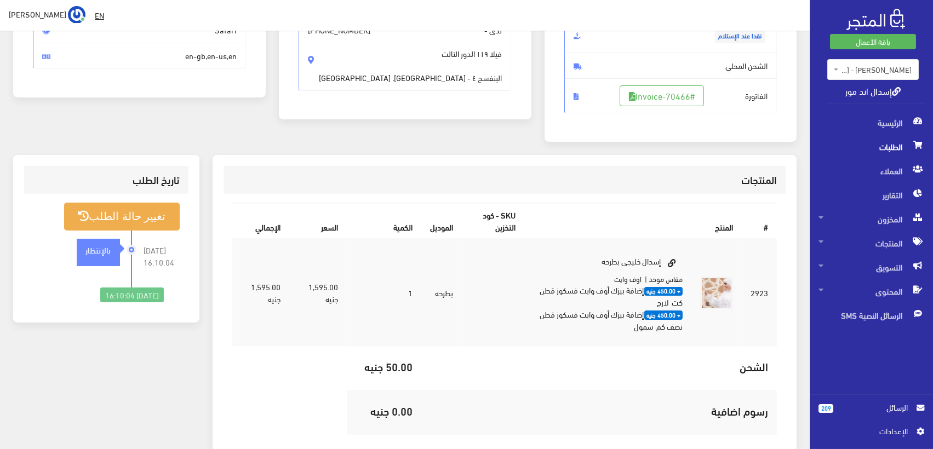
drag, startPoint x: 670, startPoint y: 303, endPoint x: 645, endPoint y: 302, distance: 24.7
click at [645, 302] on td "إسدال خليجى بطرحه مقاس موحد | اوف وايت" at bounding box center [607, 292] width 167 height 107
drag, startPoint x: 654, startPoint y: 327, endPoint x: 631, endPoint y: 323, distance: 23.4
click at [631, 323] on td "إسدال خليجى بطرحه مقاس موحد | اوف وايت" at bounding box center [607, 292] width 167 height 107
click at [896, 119] on span "الرئيسية" at bounding box center [872, 123] width 106 height 24
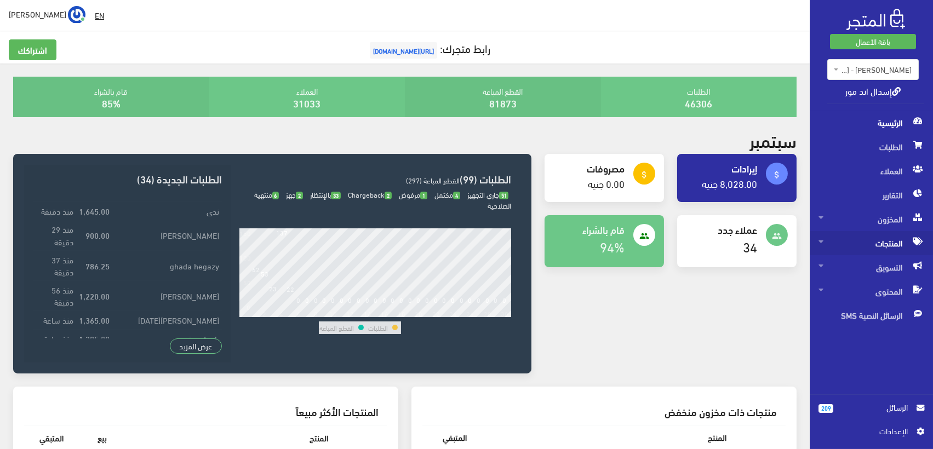
click at [895, 239] on span "المنتجات" at bounding box center [872, 243] width 106 height 24
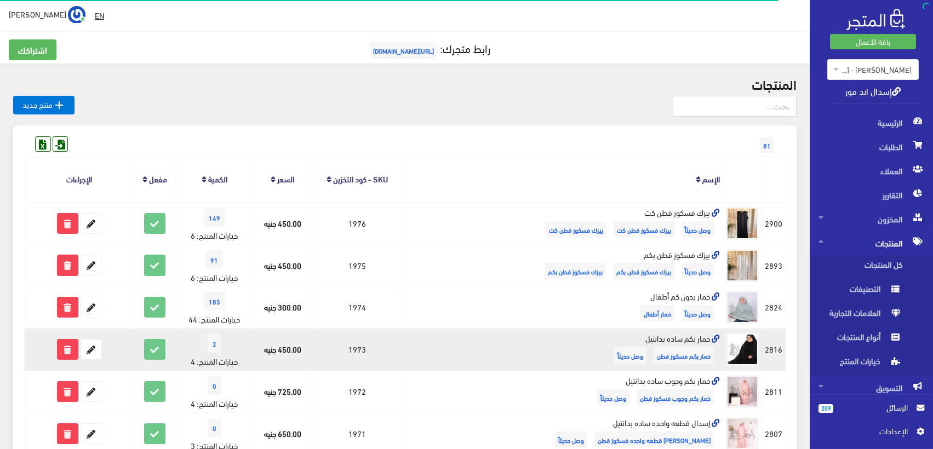
scroll to position [726, 0]
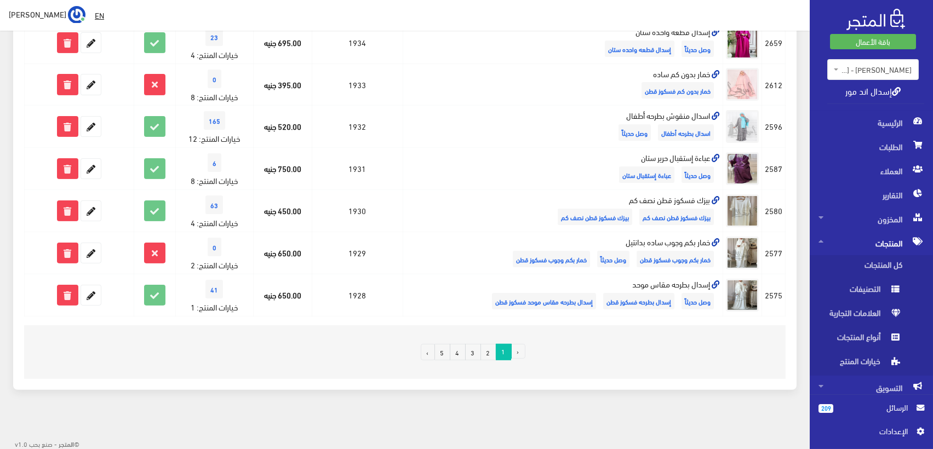
click at [482, 350] on link "2" at bounding box center [489, 352] width 16 height 16
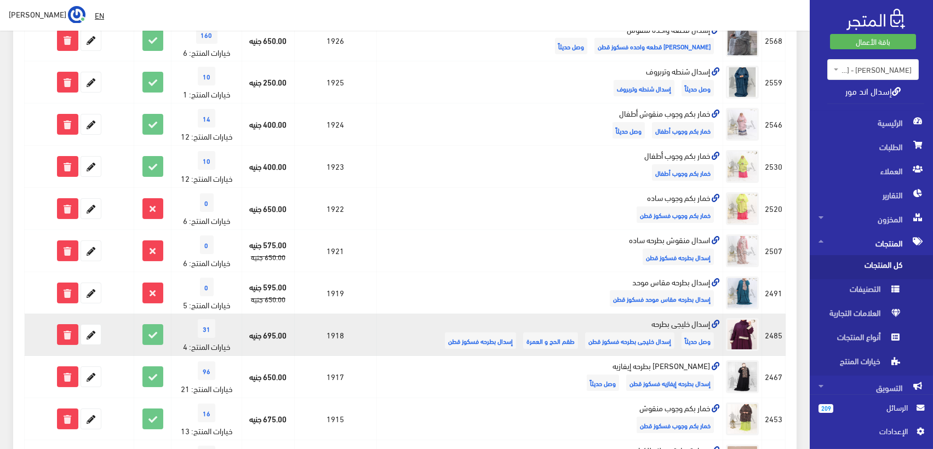
scroll to position [243, 0]
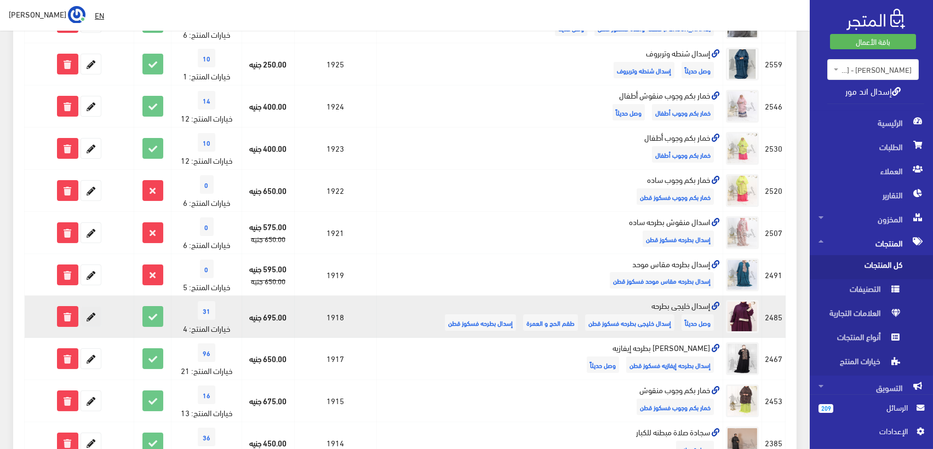
click at [90, 317] on icon at bounding box center [91, 317] width 20 height 20
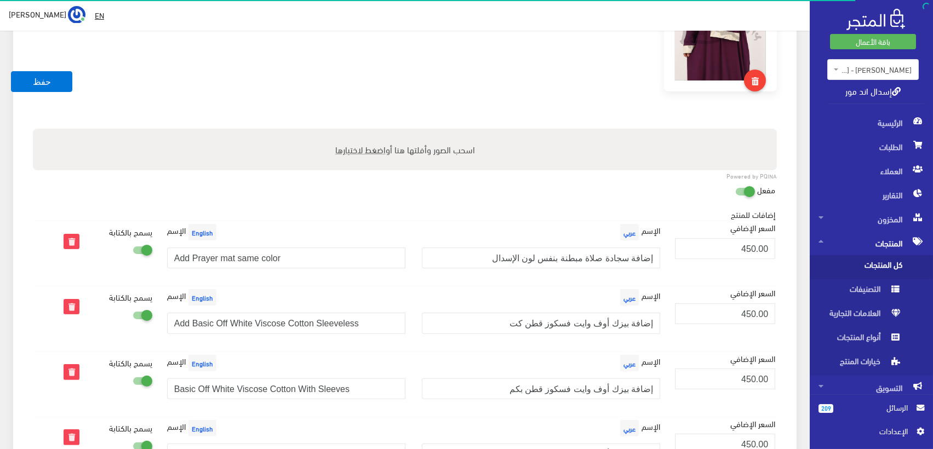
scroll to position [730, 0]
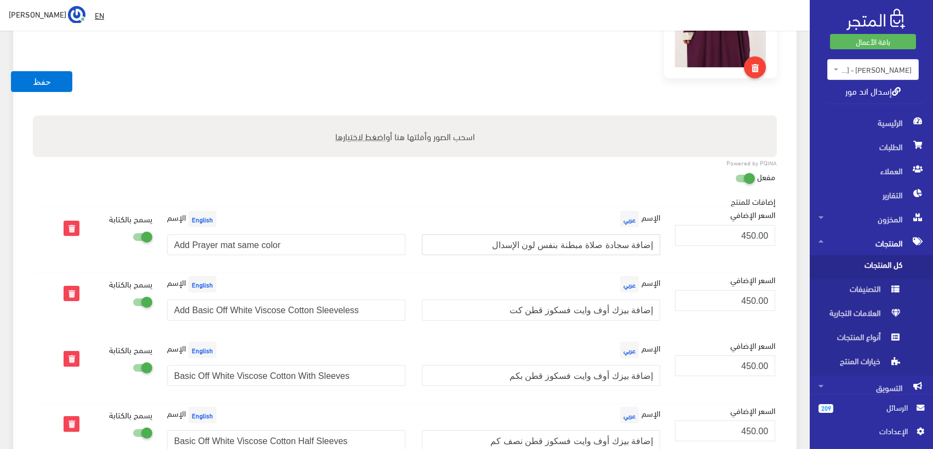
click at [652, 246] on input "إضافة سجادة صلاة مبطنة بنفس لون الإسدال" at bounding box center [541, 245] width 238 height 21
click at [537, 242] on input "إضافة سجادة صلاة مبطنة بنفس لون الإسدال" at bounding box center [541, 245] width 238 height 21
click at [543, 242] on input "إضافة سجادة صلاة مبطنة بنفس لون الإسدال" at bounding box center [541, 245] width 238 height 21
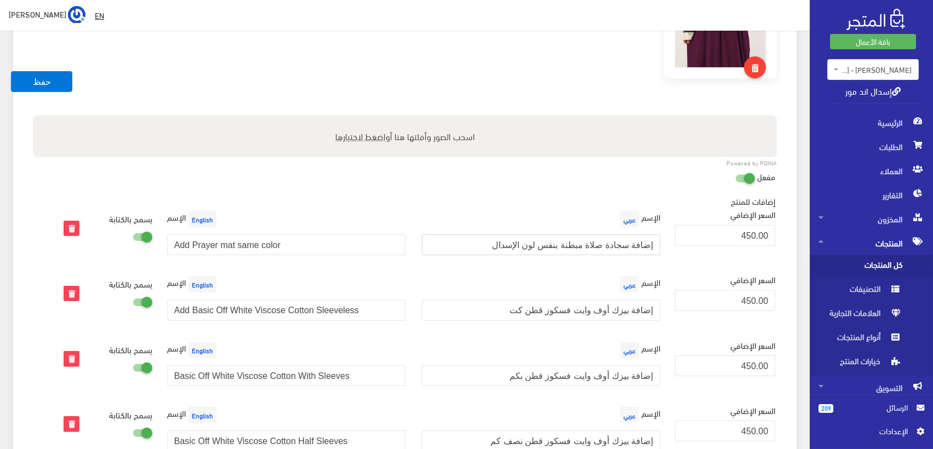
click at [654, 241] on input "إضافة سجادة صلاة مبطنة بنفس لون الإسدال" at bounding box center [541, 245] width 238 height 21
click at [539, 242] on input "إضافة سجادة صلاة مبطنة بنفس لون الإسدال" at bounding box center [541, 245] width 238 height 21
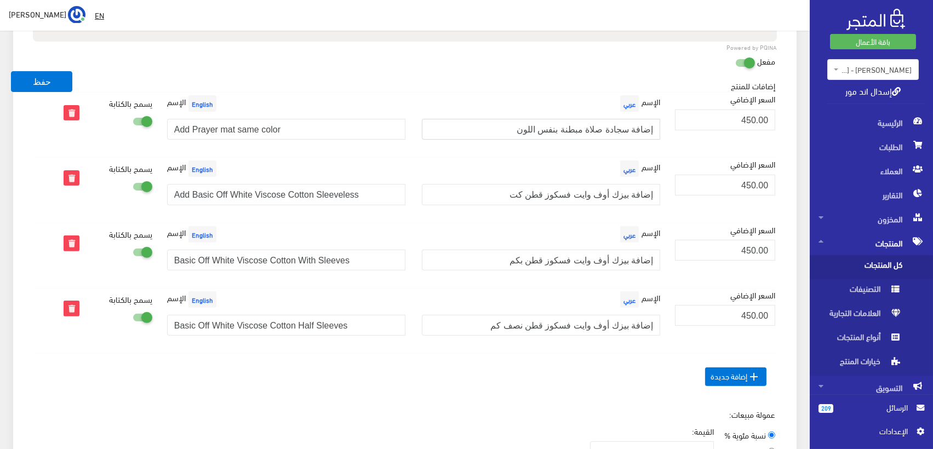
scroll to position [852, 0]
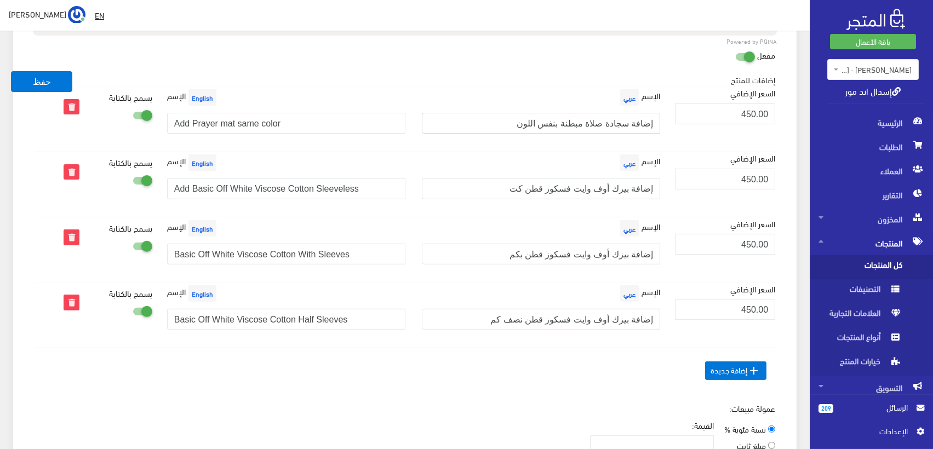
type input "إضافة سجادة صلاة مبطنة بنفس اللون"
click at [182, 185] on input "Add Basic Off White Viscose Cotton Sleeveless" at bounding box center [286, 188] width 238 height 21
type input "Basic Off White Viscose Cotton Sleeveless"
click at [43, 80] on button "حفظ" at bounding box center [41, 81] width 61 height 21
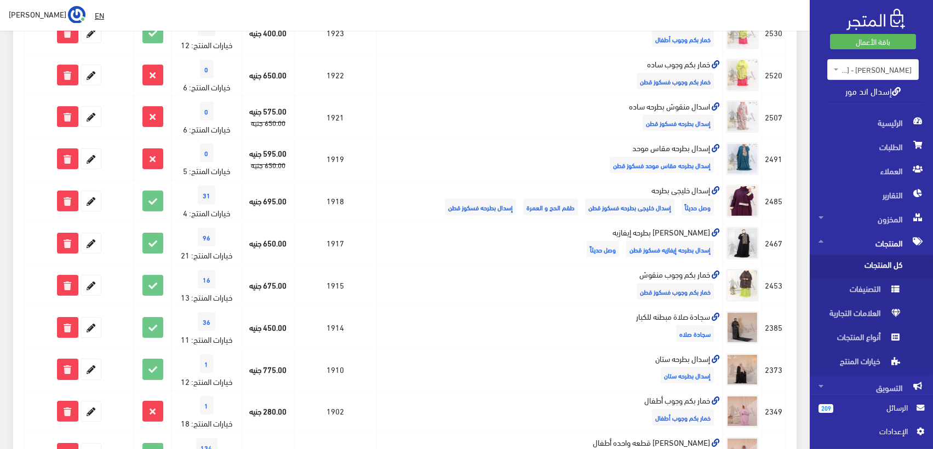
scroll to position [426, 0]
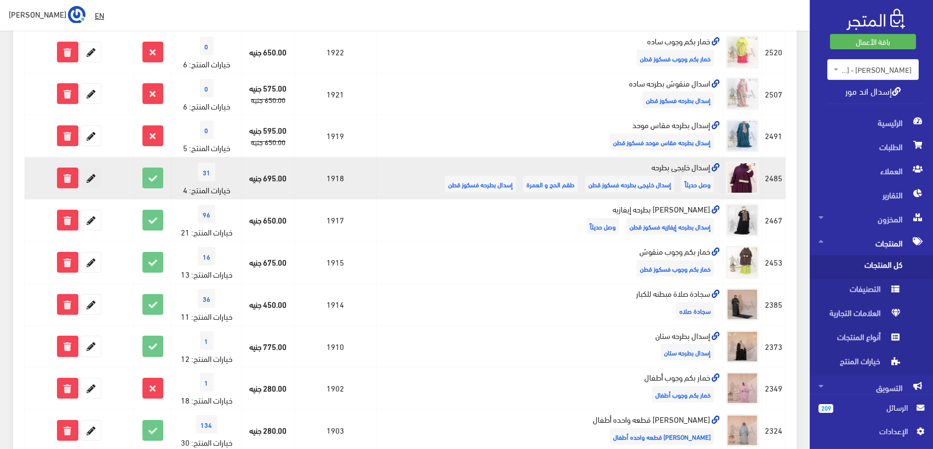
click at [93, 173] on icon at bounding box center [91, 178] width 20 height 20
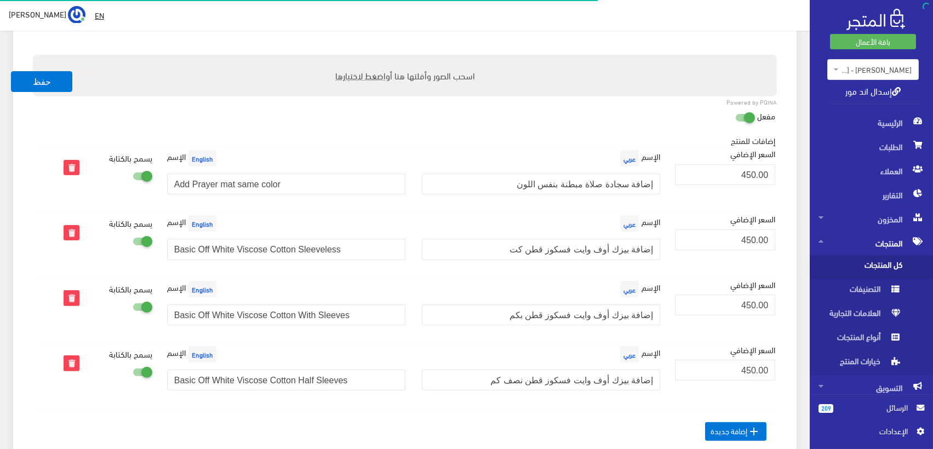
scroll to position [7, 0]
click at [136, 169] on label at bounding box center [140, 175] width 24 height 13
click at [133, 169] on input "checkbox" at bounding box center [123, 174] width 20 height 11
checkbox input "false"
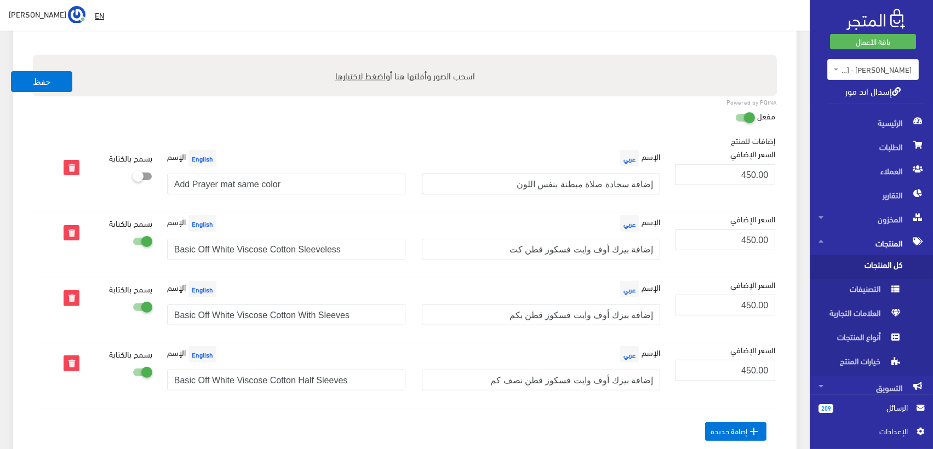
click at [506, 186] on input "إضافة سجادة صلاة مبطنة بنفس اللون" at bounding box center [541, 184] width 238 height 21
type input "إضافة سجادة صلاة مبطنة بنفس لون الإسدال"
click at [459, 135] on div "إضافات للمنتج السعر الإضافي الإسم عربي الإسم" at bounding box center [405, 295] width 741 height 320
click at [50, 78] on button "حفظ" at bounding box center [41, 81] width 61 height 21
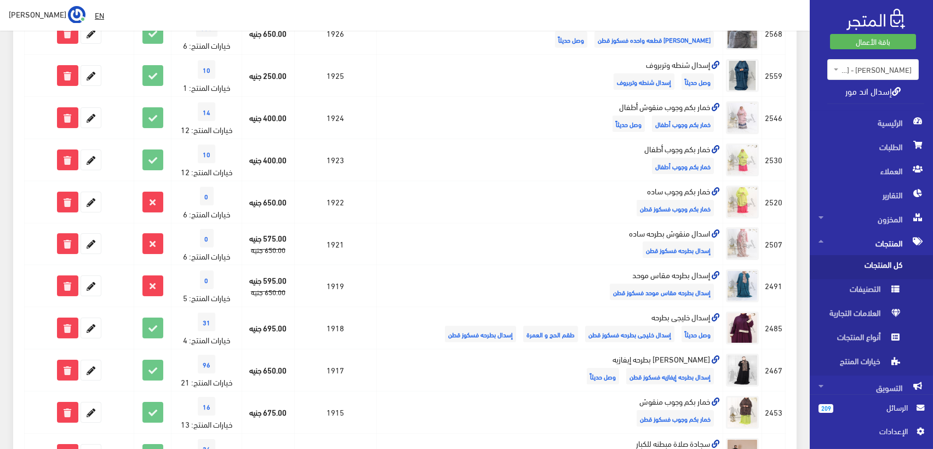
scroll to position [365, 0]
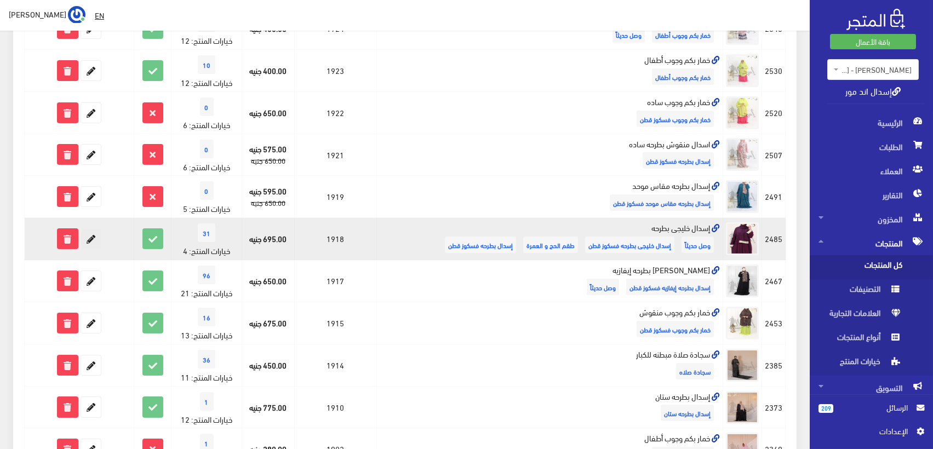
click at [92, 241] on icon at bounding box center [91, 239] width 20 height 20
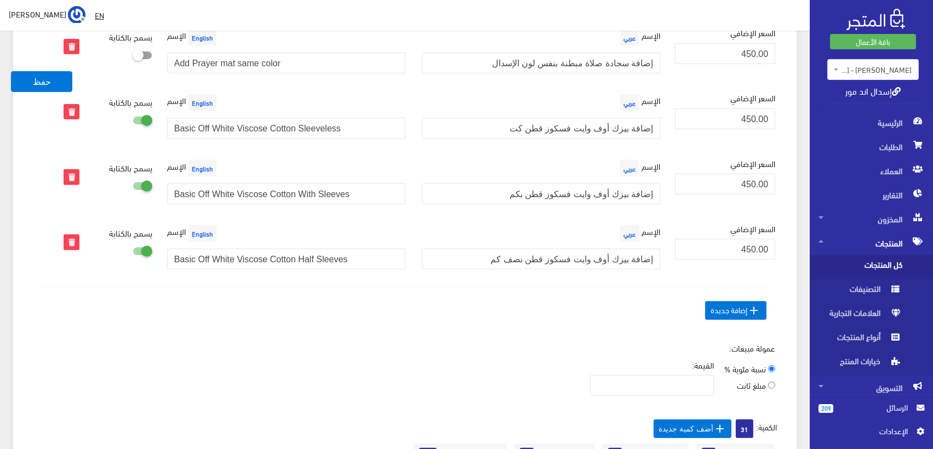
scroll to position [852, 0]
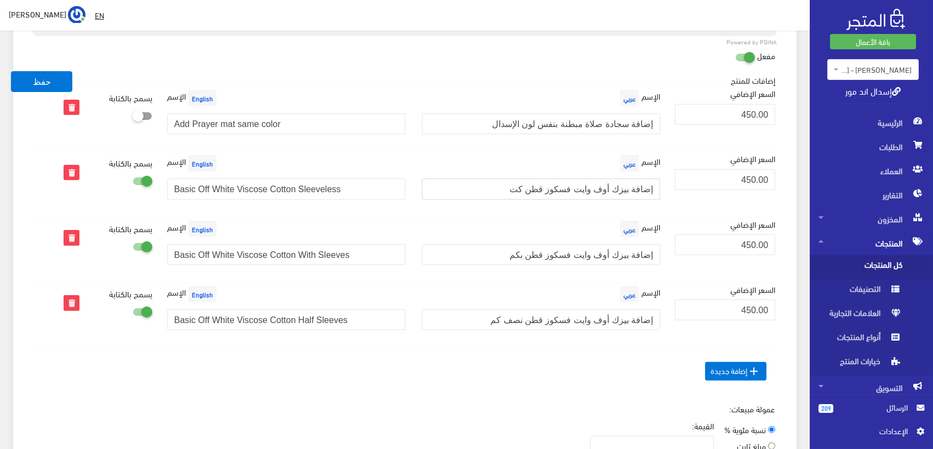
click at [548, 189] on input "إضافة بيزك أوف وايت فسكوز قطن كت" at bounding box center [541, 189] width 238 height 21
type input "إضافة بيزك أوف وايت فسكوز قطن بدون كم"
click at [44, 78] on button "حفظ" at bounding box center [41, 81] width 61 height 21
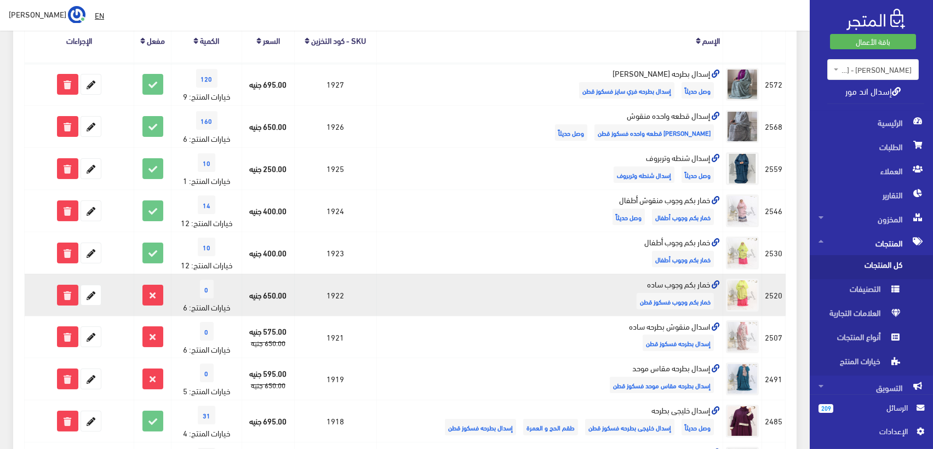
scroll to position [426, 0]
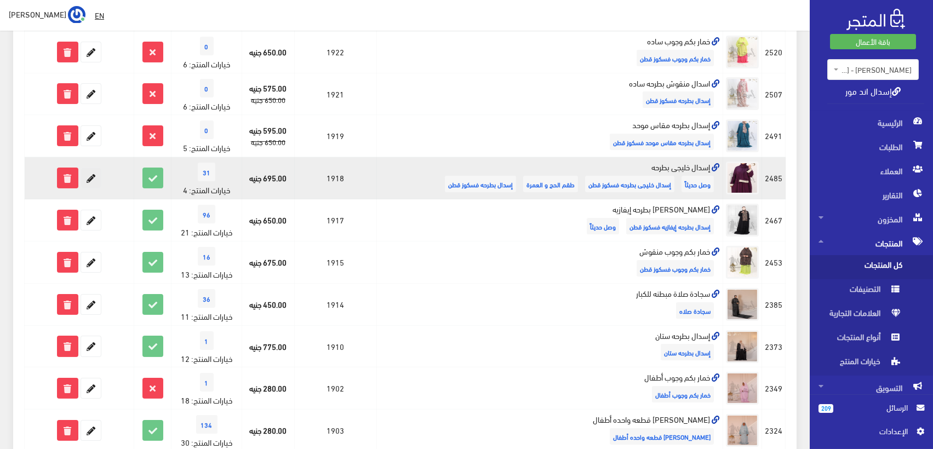
click at [91, 180] on icon at bounding box center [91, 178] width 20 height 20
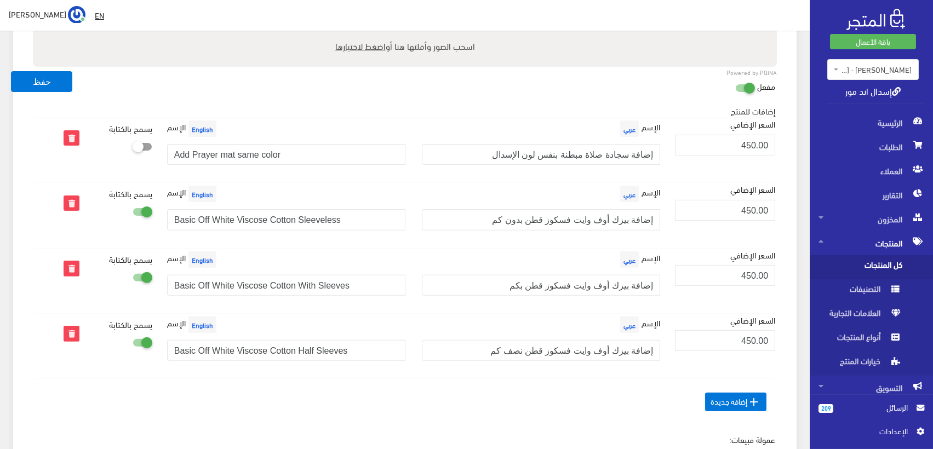
scroll to position [799, 0]
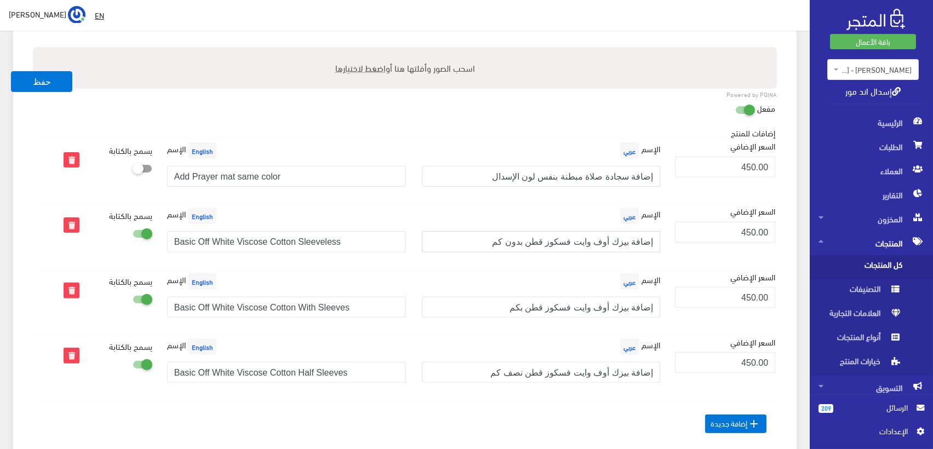
drag, startPoint x: 519, startPoint y: 239, endPoint x: 549, endPoint y: 242, distance: 30.3
click at [549, 242] on input "إضافة بيزك أوف وايت فسكوز قطن بدون كم" at bounding box center [541, 241] width 238 height 21
click at [561, 237] on input "إضافة بيزك أوف وايت فسكوز قطن كت" at bounding box center [541, 241] width 238 height 21
click at [557, 239] on input "إضافة بيزك أوف وايت فسكوز قطن كت" at bounding box center [541, 241] width 238 height 21
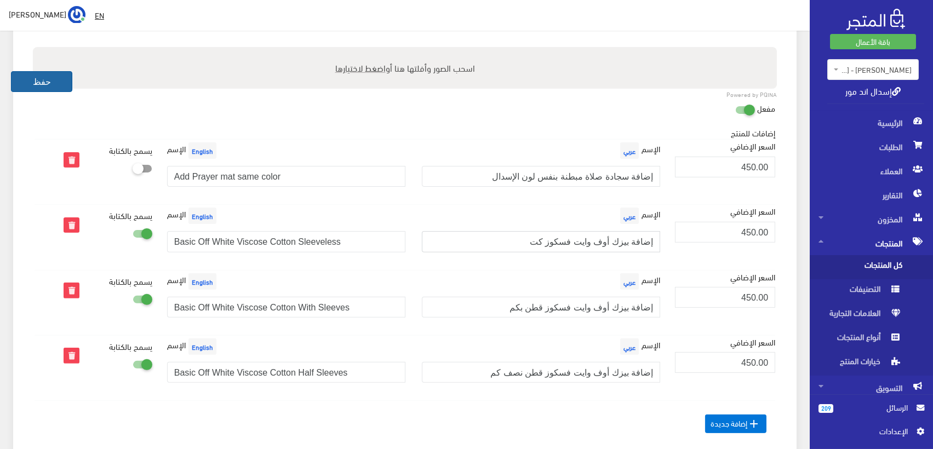
type input "إضافة بيزك أوف وايت فسكوز كت"
click at [44, 79] on button "حفظ" at bounding box center [41, 81] width 61 height 21
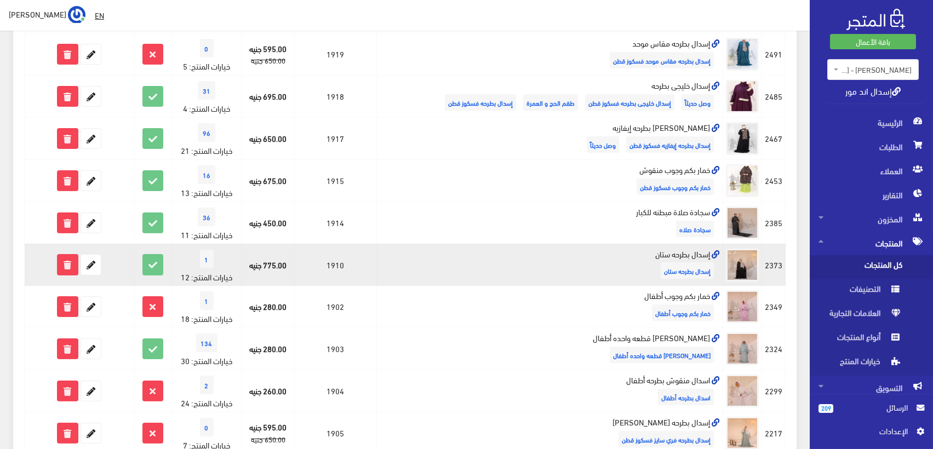
scroll to position [487, 0]
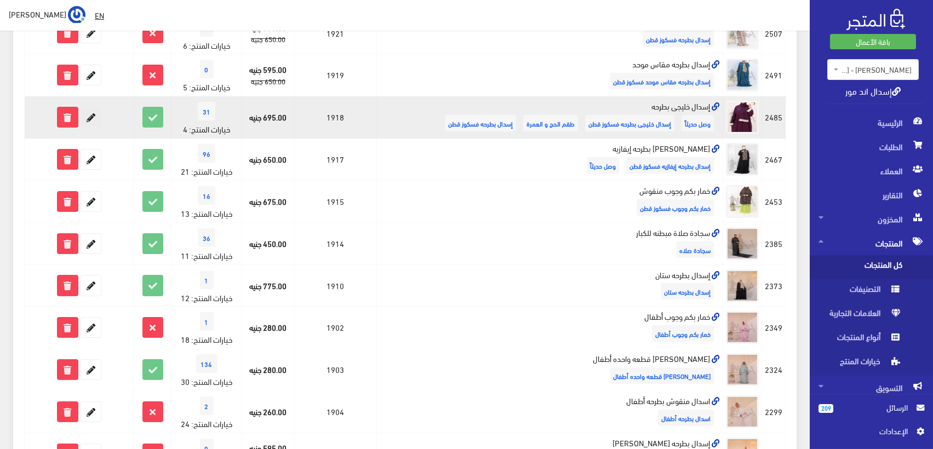
click at [94, 118] on icon at bounding box center [91, 117] width 20 height 20
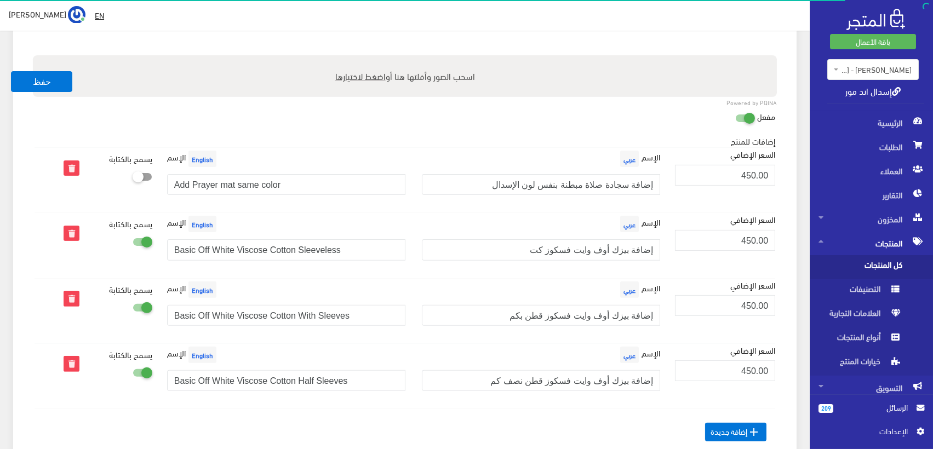
scroll to position [791, 0]
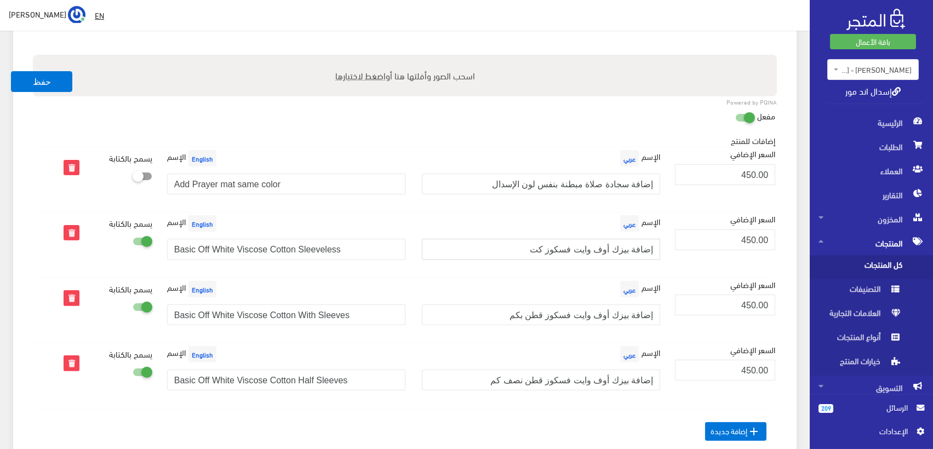
click at [570, 251] on input "إضافة بيزك أوف وايت فسكوز كت" at bounding box center [541, 249] width 238 height 21
click at [564, 246] on input "إضافة بيزك أوف وايت فسكوز كت" at bounding box center [541, 249] width 238 height 21
click at [533, 247] on input "إضافة بيزك أوف وايت فسكوز بدون كم كت" at bounding box center [541, 249] width 238 height 21
type input "إضافة بيزك أوف وايت فسكوز بدون كم"
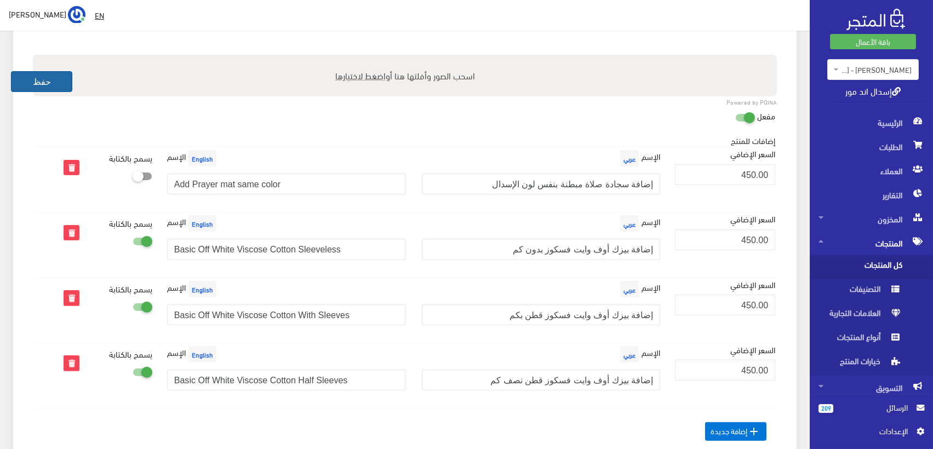
click at [59, 83] on button "حفظ" at bounding box center [41, 81] width 61 height 21
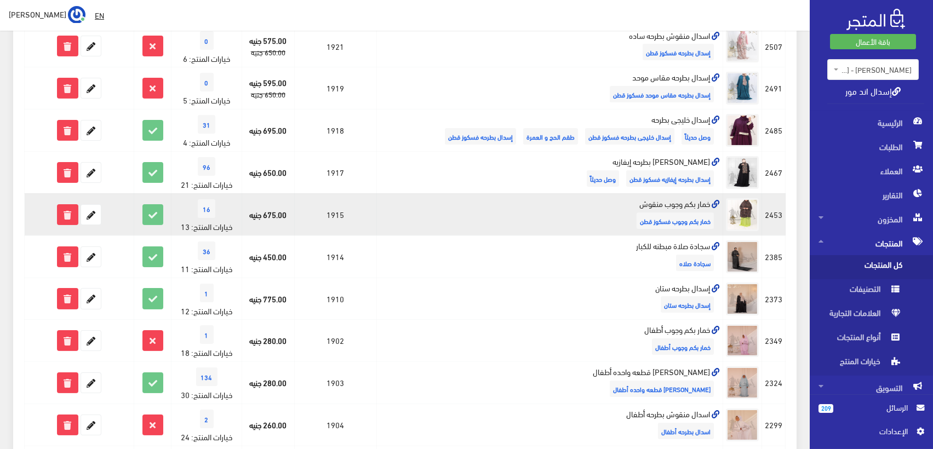
scroll to position [407, 0]
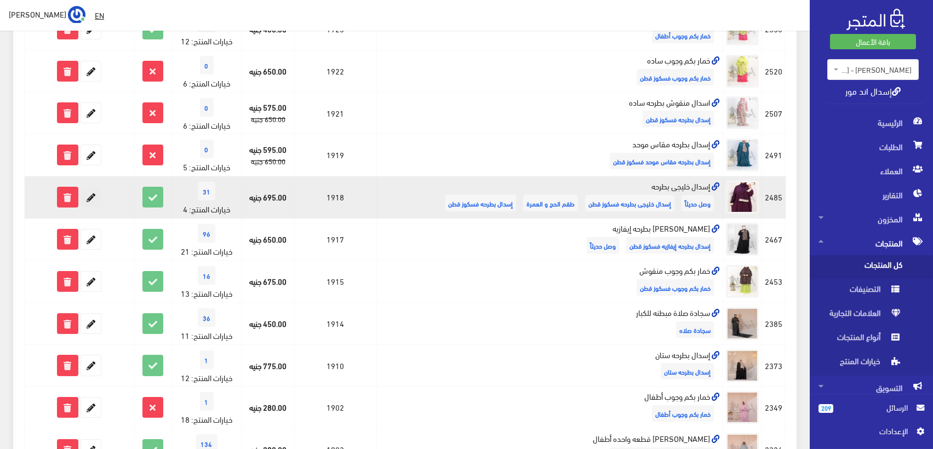
click at [96, 195] on icon at bounding box center [91, 197] width 20 height 20
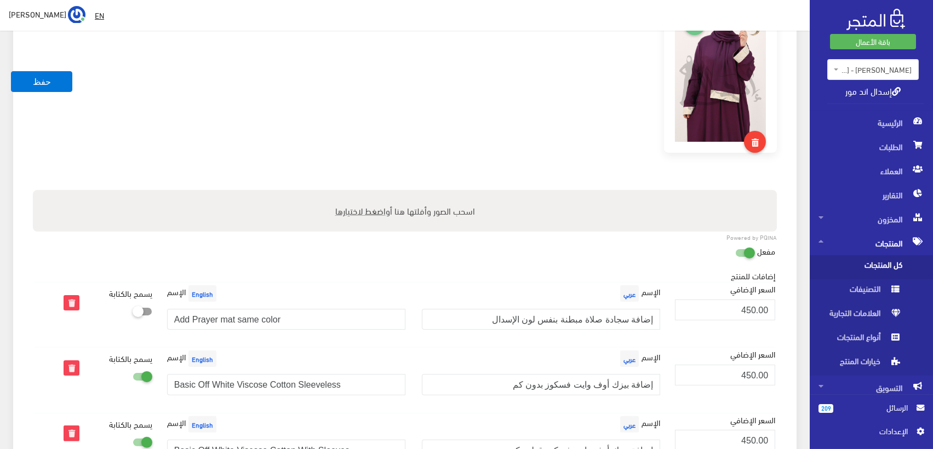
scroll to position [670, 0]
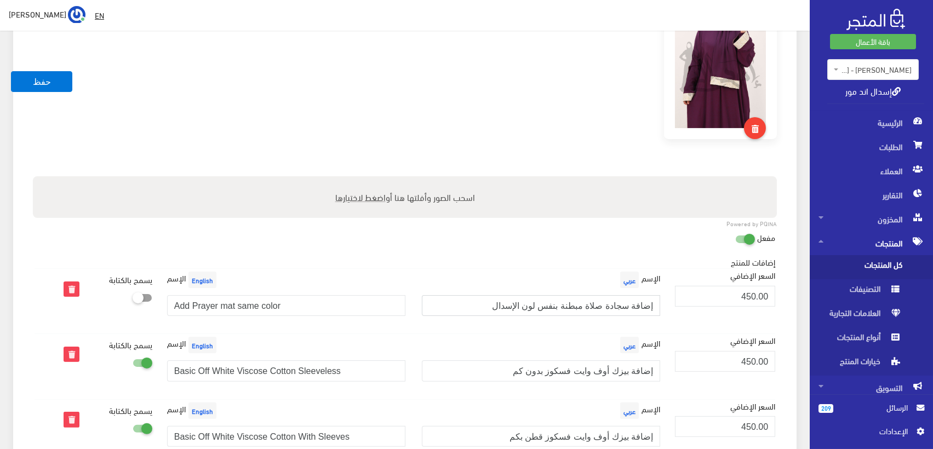
click at [539, 307] on input "إضافة سجادة صلاة مبطنة بنفس لون الإسدال" at bounding box center [541, 305] width 238 height 21
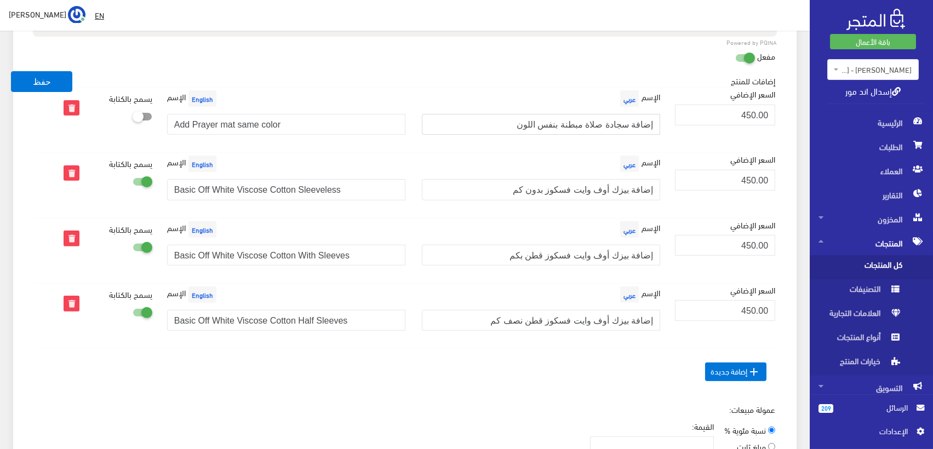
scroll to position [852, 0]
type input "إضافة سجادة صلاة مبطنة بنفس اللون"
click at [45, 85] on button "حفظ" at bounding box center [41, 81] width 61 height 21
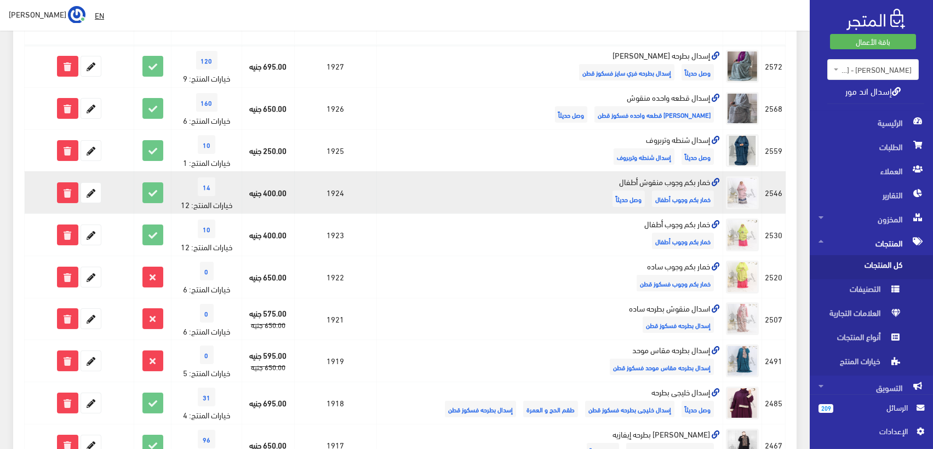
scroll to position [243, 0]
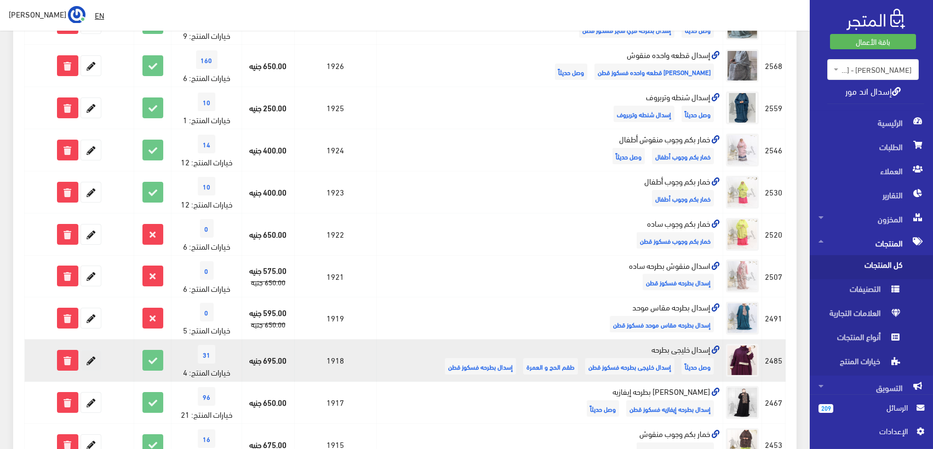
click at [92, 358] on icon at bounding box center [91, 361] width 20 height 20
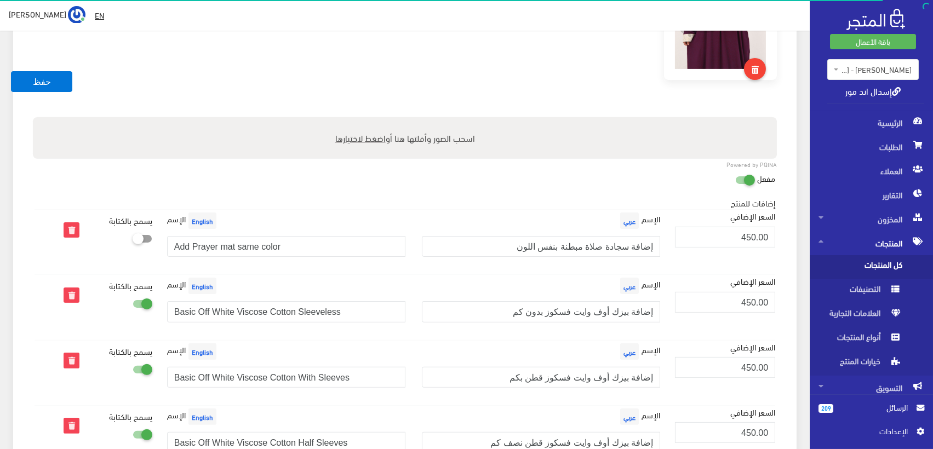
scroll to position [730, 0]
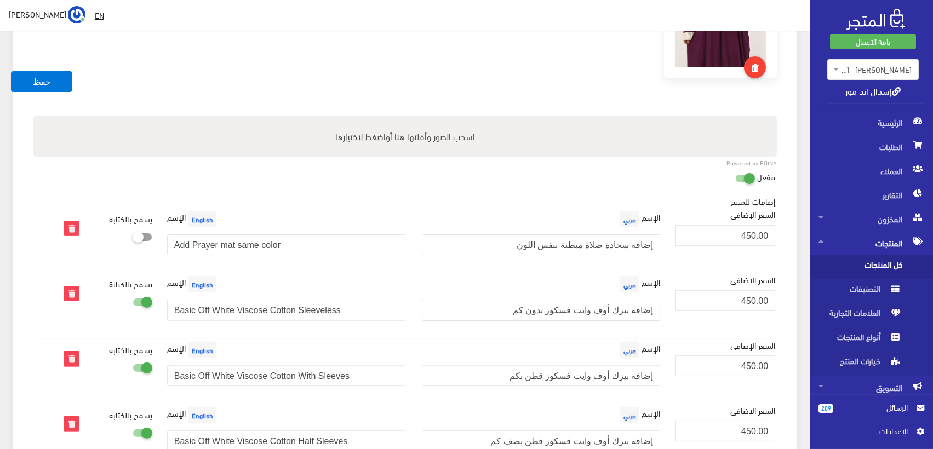
drag, startPoint x: 537, startPoint y: 309, endPoint x: 565, endPoint y: 308, distance: 28.0
click at [565, 308] on input "إضافة بيزك أوف وايت فسكوز بدون كم" at bounding box center [541, 310] width 238 height 21
type input "إضافة بيزك أوف وايت فسكوز كت"
click at [50, 78] on button "حفظ" at bounding box center [41, 81] width 61 height 21
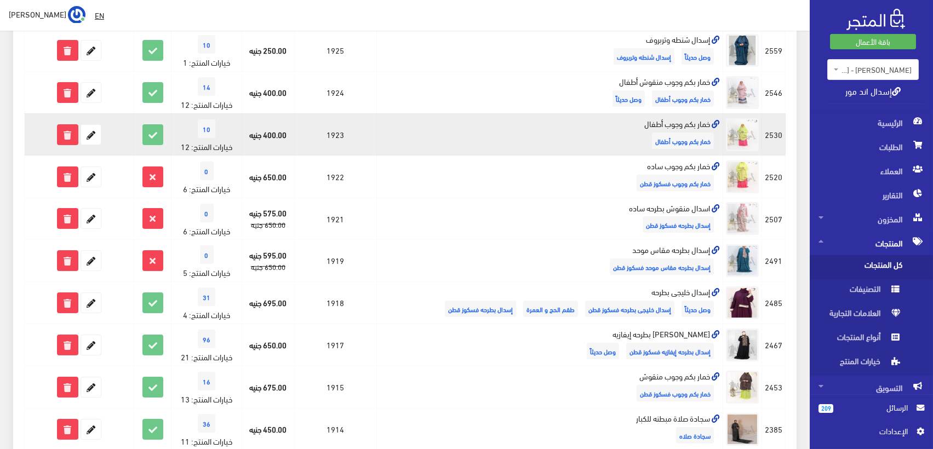
scroll to position [304, 0]
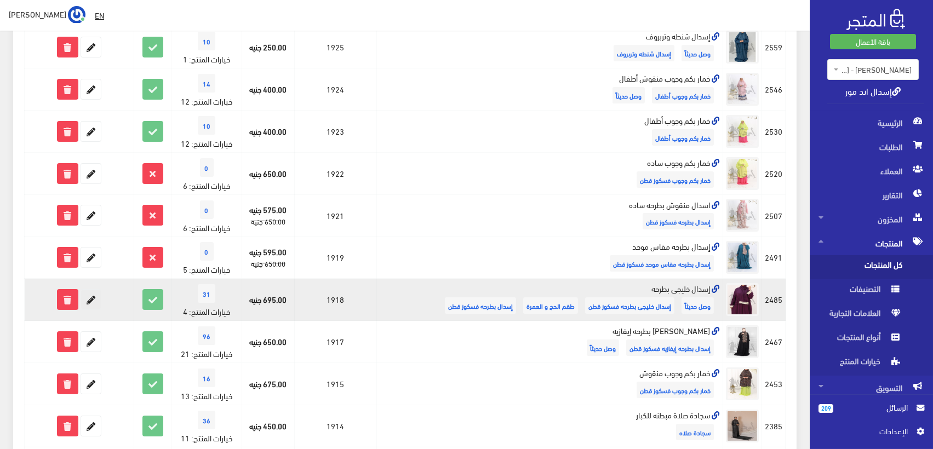
click at [96, 300] on icon at bounding box center [91, 300] width 20 height 20
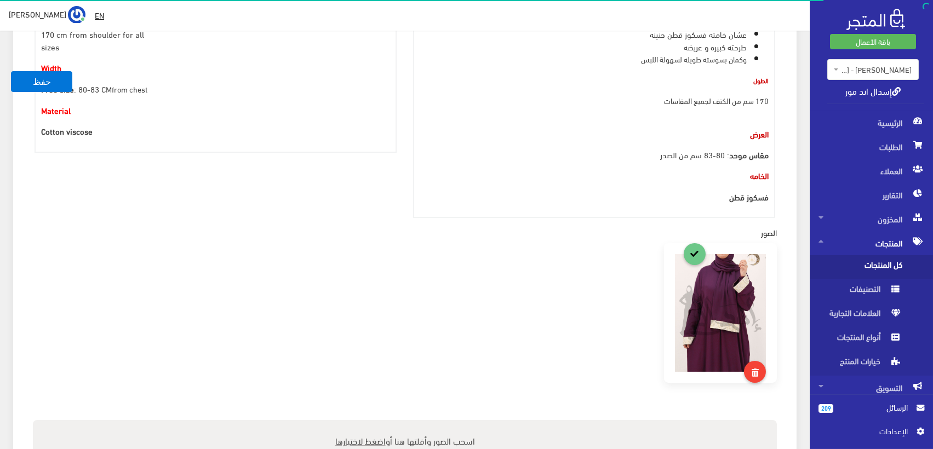
scroll to position [791, 0]
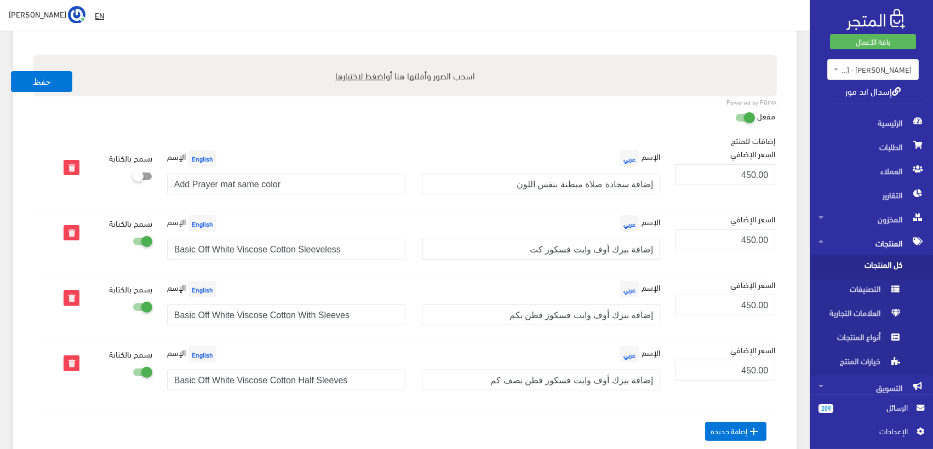
click at [566, 248] on input "إضافة بيزك أوف وايت فسكوز كت" at bounding box center [541, 249] width 238 height 21
click at [544, 247] on input "إضافة بيزك أوف وايت فسكوز قطن كت" at bounding box center [541, 249] width 238 height 21
type input "إضافة بيزك أوف وايت فسكوز قطن بدون كم"
click at [53, 78] on button "حفظ" at bounding box center [41, 81] width 61 height 21
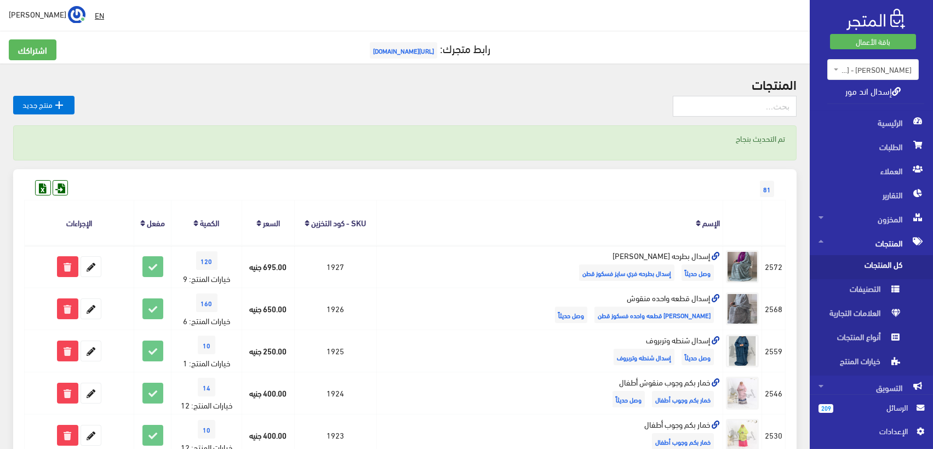
scroll to position [304, 0]
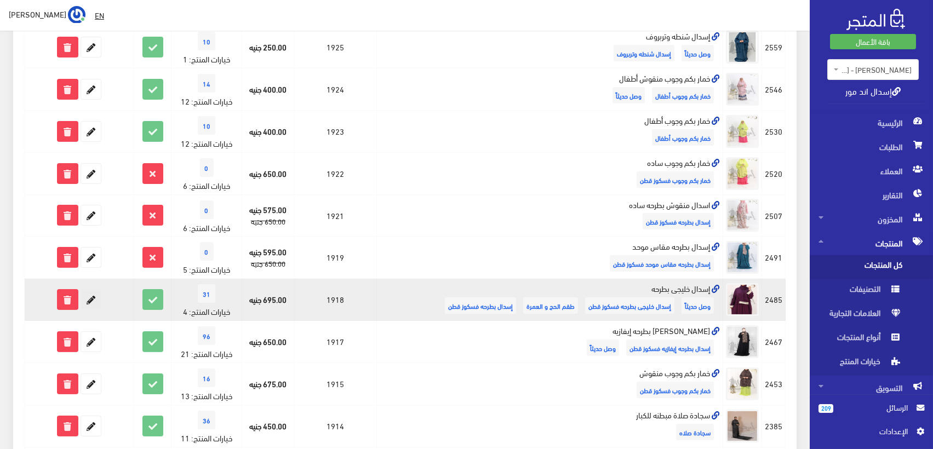
click at [92, 296] on icon at bounding box center [91, 300] width 20 height 20
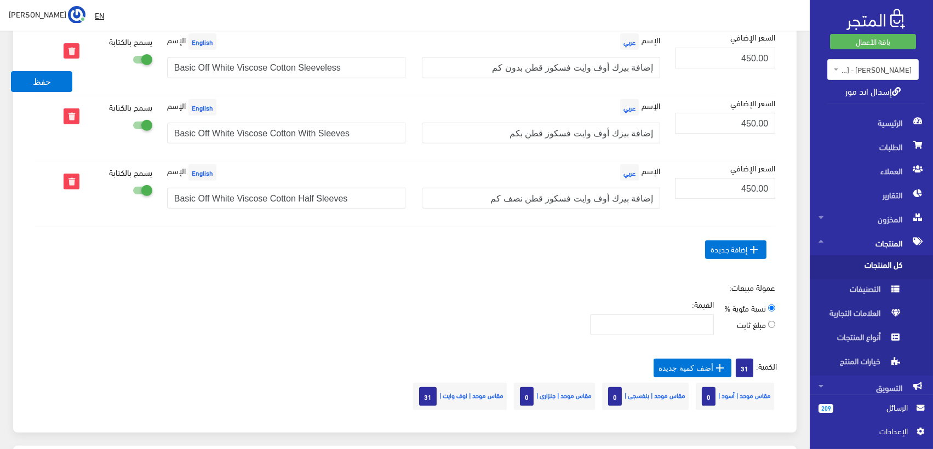
scroll to position [852, 0]
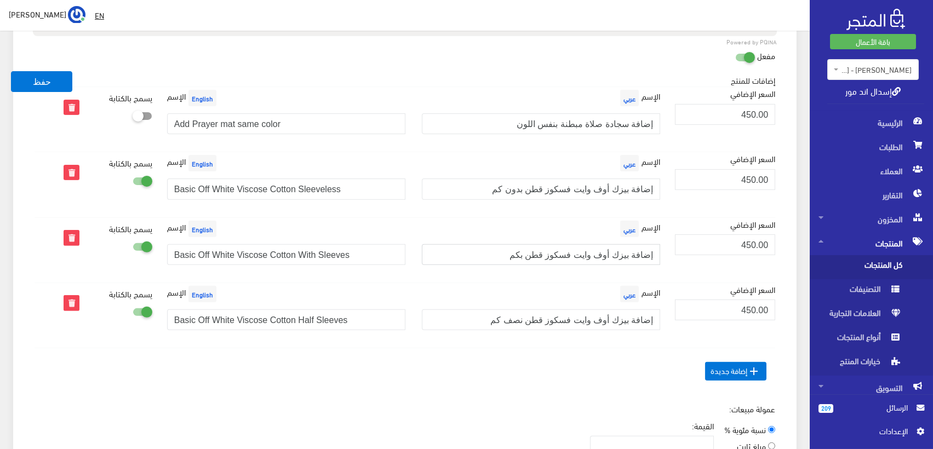
click at [534, 253] on input "إضافة بيزك أوف وايت فسكوز قطن بكم" at bounding box center [541, 254] width 238 height 21
type input "إضافة بيزك أوف وايت فسكوز قطن بكم"
click at [42, 81] on button "حفظ" at bounding box center [41, 81] width 61 height 21
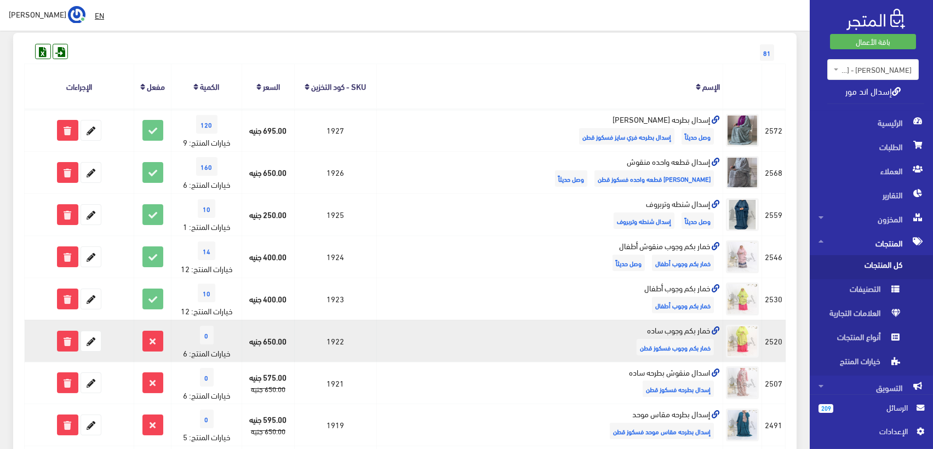
scroll to position [304, 0]
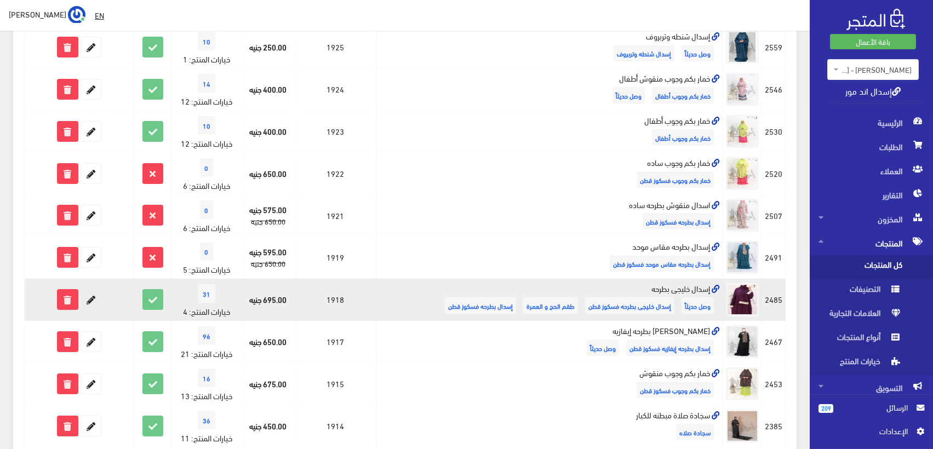
click at [92, 299] on icon at bounding box center [91, 300] width 20 height 20
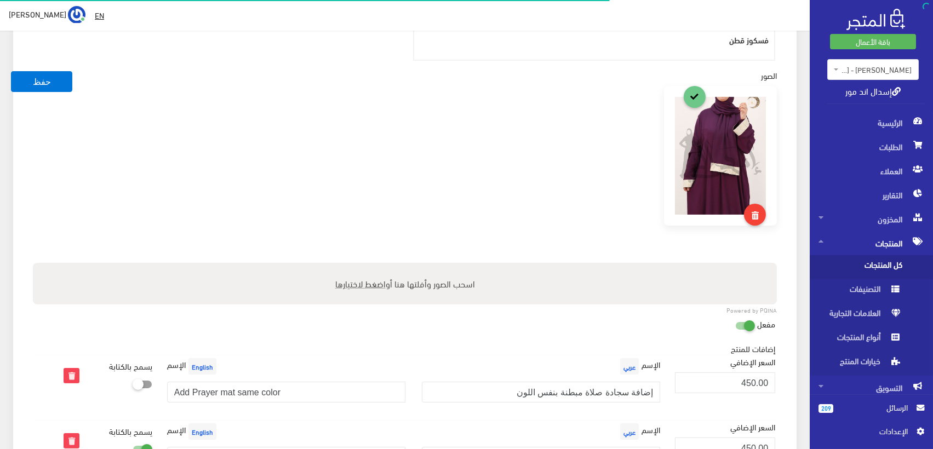
scroll to position [791, 0]
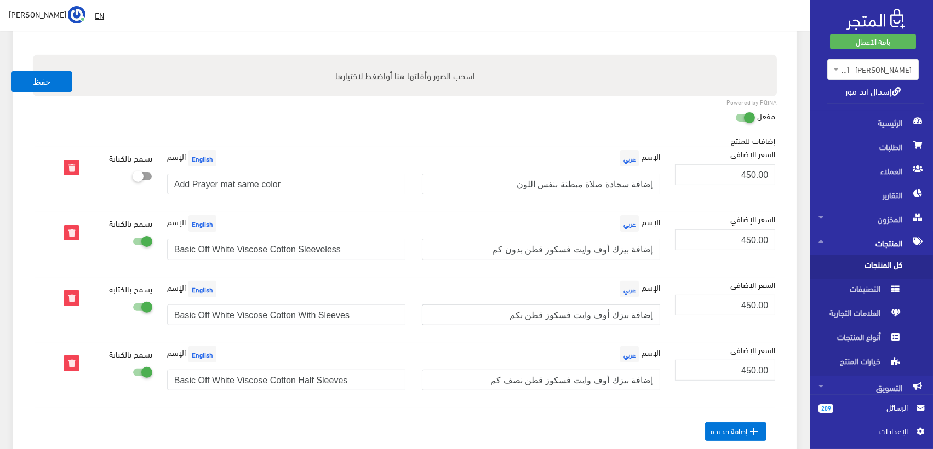
click at [515, 315] on input "إضافة بيزك أوف وايت فسكوز قطن بكم" at bounding box center [541, 315] width 238 height 21
click at [486, 312] on input "إضافة بيزك أوف وايت فسكوز قطن بكم" at bounding box center [541, 315] width 238 height 21
click at [583, 310] on input "إضافة بيزك أوف وايت فسكوز قطن بكم" at bounding box center [541, 315] width 238 height 21
click at [521, 311] on input "إضافة بيزك أوف وايت فسكوز قطن بكم" at bounding box center [541, 315] width 238 height 21
click at [631, 317] on input "إضافة بيزك أوف وايت فسكوز قطن بكم" at bounding box center [541, 315] width 238 height 21
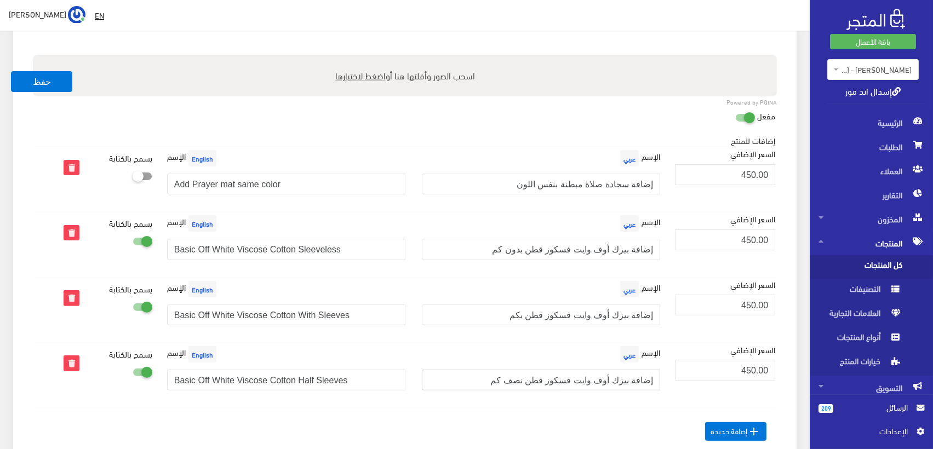
click at [630, 380] on input "إضافة بيزك أوف وايت فسكوز قطن نصف كم" at bounding box center [541, 380] width 238 height 21
click at [520, 313] on input "إضافة بيزك أوف وايت فسكوز قطن بكم" at bounding box center [541, 315] width 238 height 21
type input "إضافة بيزك أوف وايت فسكوز قطن بكم كامل"
click at [58, 76] on button "حفظ" at bounding box center [41, 81] width 61 height 21
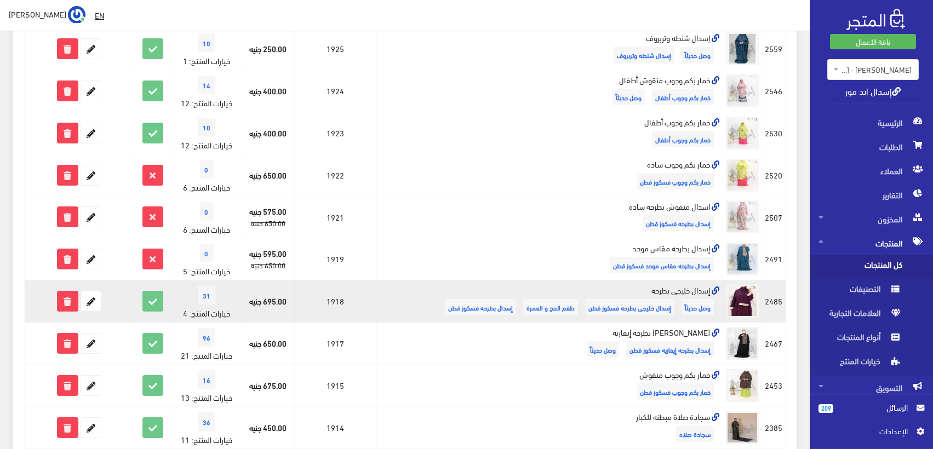
scroll to position [304, 0]
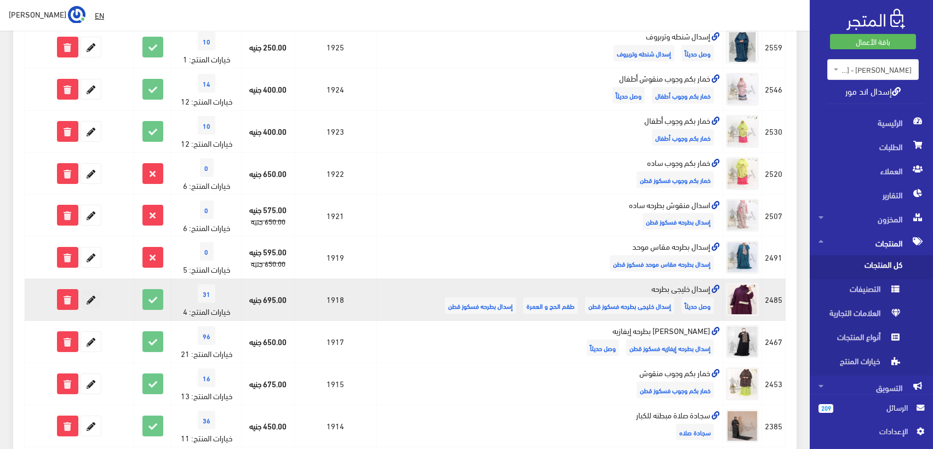
click at [93, 298] on icon at bounding box center [91, 300] width 20 height 20
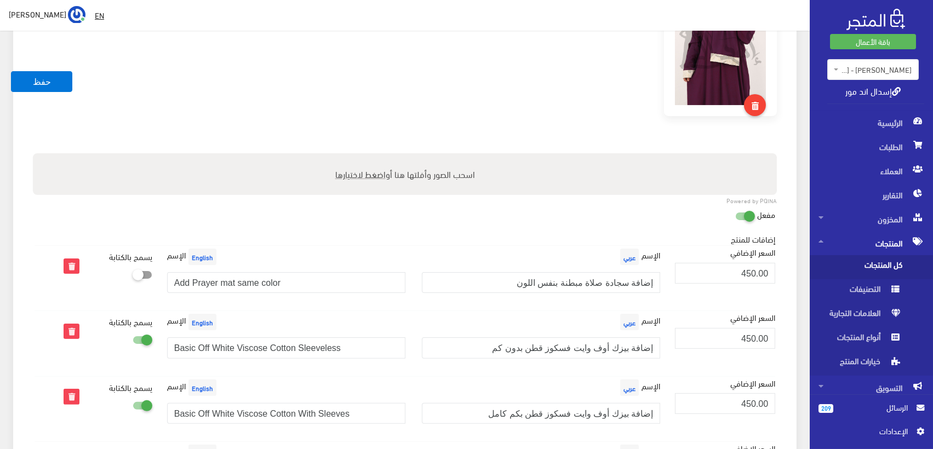
scroll to position [852, 0]
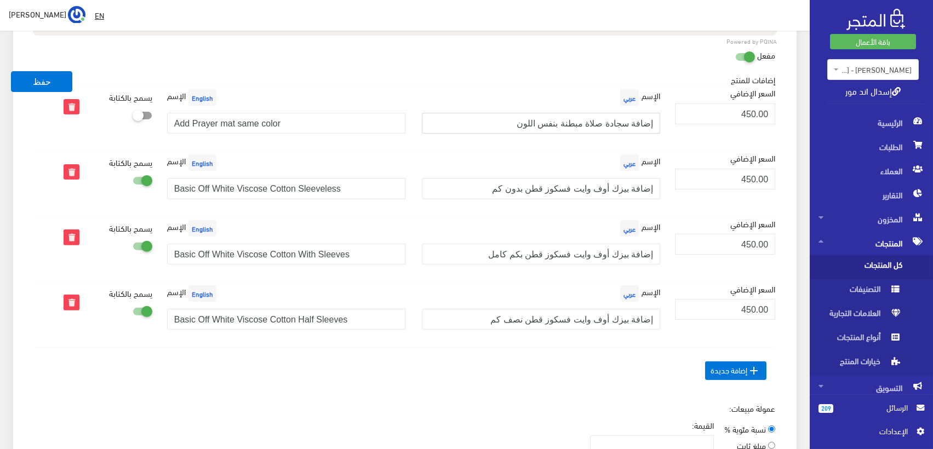
click at [583, 121] on input "إضافة سجادة صلاة مبطنة بنفس اللون" at bounding box center [541, 123] width 238 height 21
click at [500, 76] on div "إضافات للمنتج السعر الإضافي [DEMOGRAPHIC_DATA] عربي [DEMOGRAPHIC_DATA]" at bounding box center [405, 234] width 741 height 320
click at [40, 85] on button "حفظ" at bounding box center [41, 81] width 61 height 21
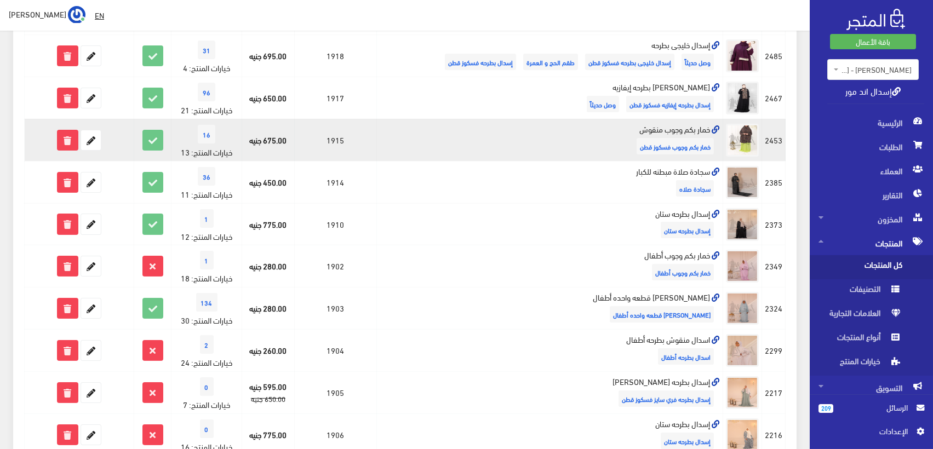
scroll to position [528, 0]
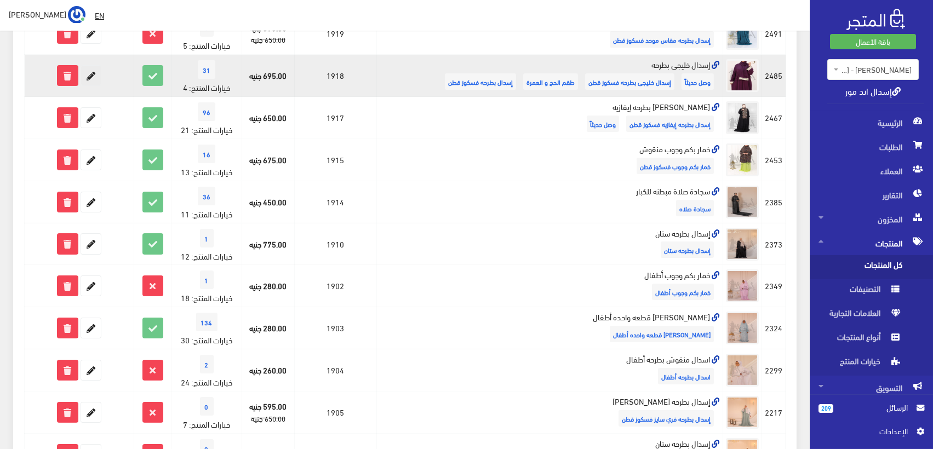
click at [95, 74] on icon at bounding box center [91, 76] width 20 height 20
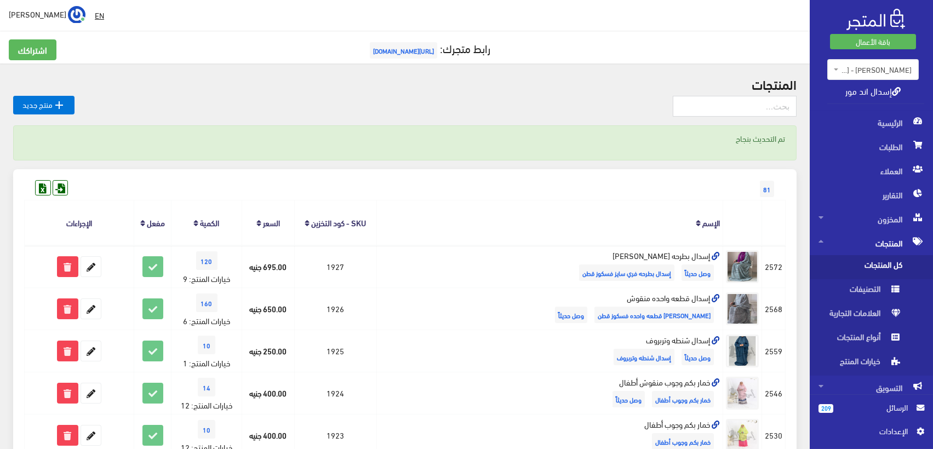
click at [892, 247] on span "المنتجات" at bounding box center [872, 243] width 106 height 24
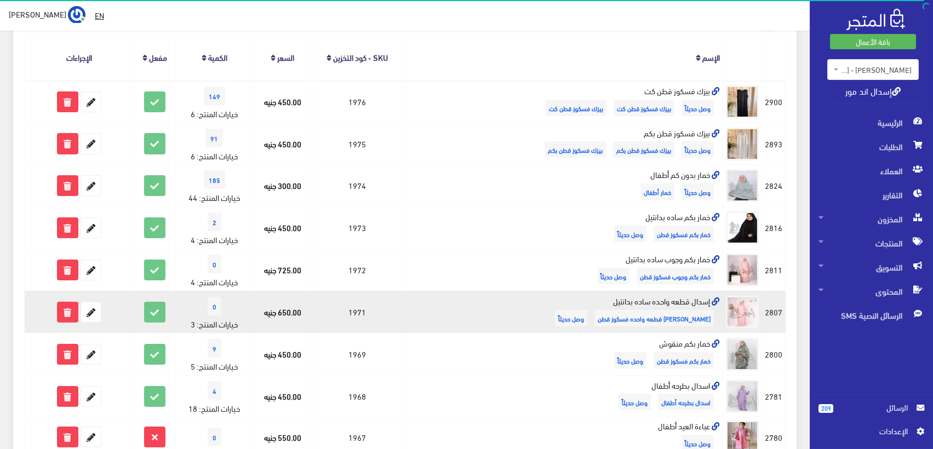
scroll to position [365, 0]
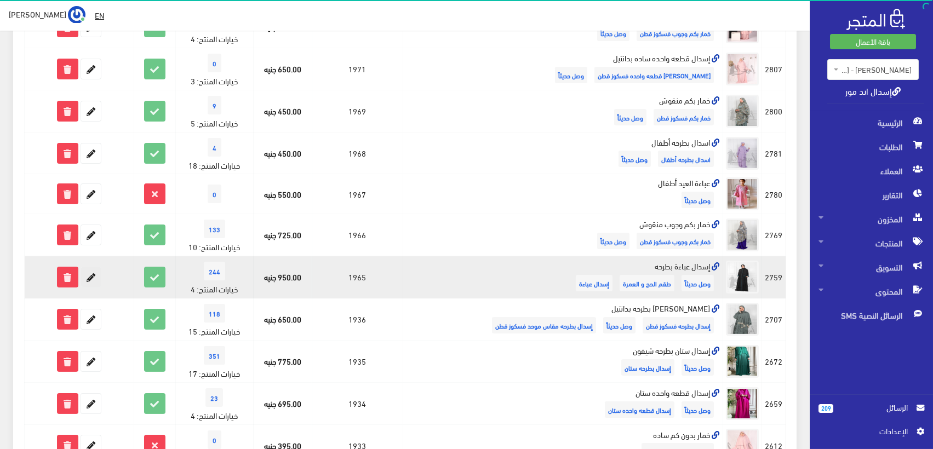
click at [93, 277] on icon at bounding box center [91, 277] width 20 height 20
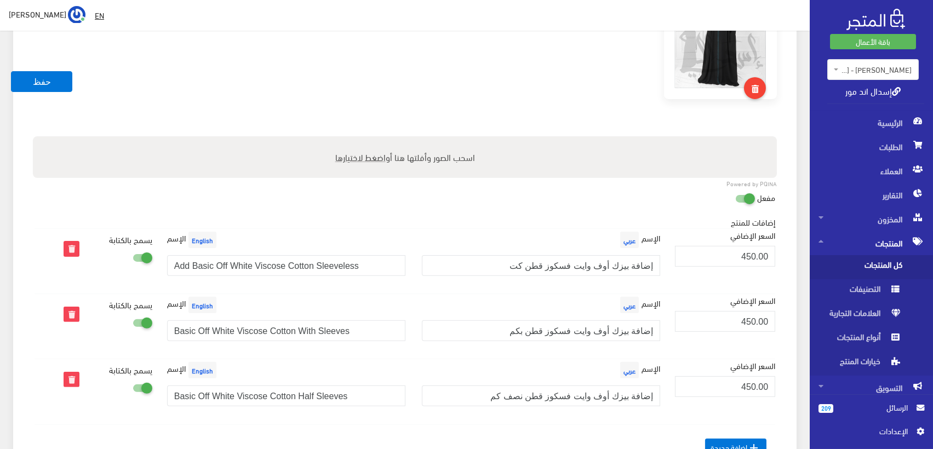
scroll to position [791, 0]
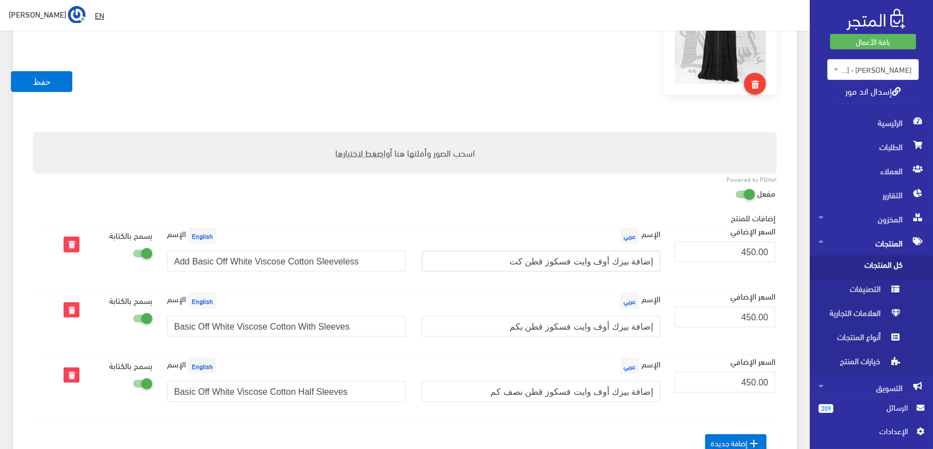
click at [545, 260] on input "إضافة بيزك أوف وايت فسكوز قطن كت" at bounding box center [541, 261] width 238 height 21
click at [545, 261] on input "إضافة بيزك أوف وايت فسكوز قطن كت" at bounding box center [541, 261] width 238 height 21
click at [584, 258] on input "إضافة بيزك أوف وايت فسكوز قطن كت" at bounding box center [541, 261] width 238 height 21
paste input "بدون كم"
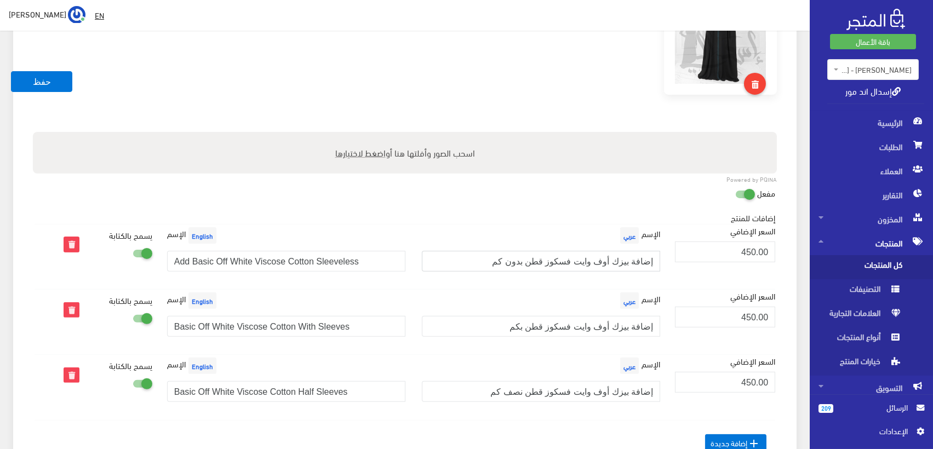
type input "إضافة بيزك أوف وايت فسكوز قطن بدون كم"
click at [581, 326] on input "إضافة بيزك أوف وايت فسكوز قطن بكم" at bounding box center [541, 326] width 238 height 21
paste input "كامل"
type input "إضافة بيزك أوف وايت فسكوز قطن بكم كامل"
click at [560, 397] on input "إضافة بيزك أوف وايت فسكوز قطن نصف كم" at bounding box center [541, 391] width 238 height 21
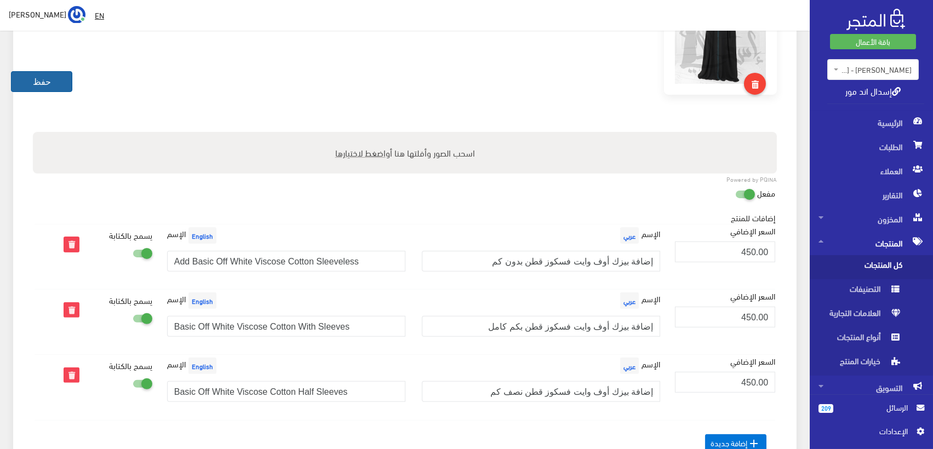
click at [59, 78] on button "حفظ" at bounding box center [41, 81] width 61 height 21
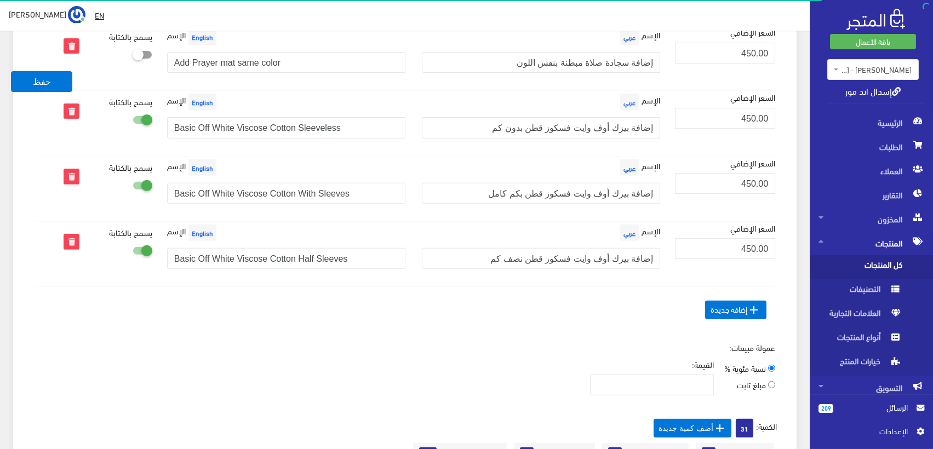
scroll to position [7, 0]
click at [535, 123] on input "إضافة بيزك أوف وايت فسكوز قطن بدون كم" at bounding box center [541, 127] width 238 height 21
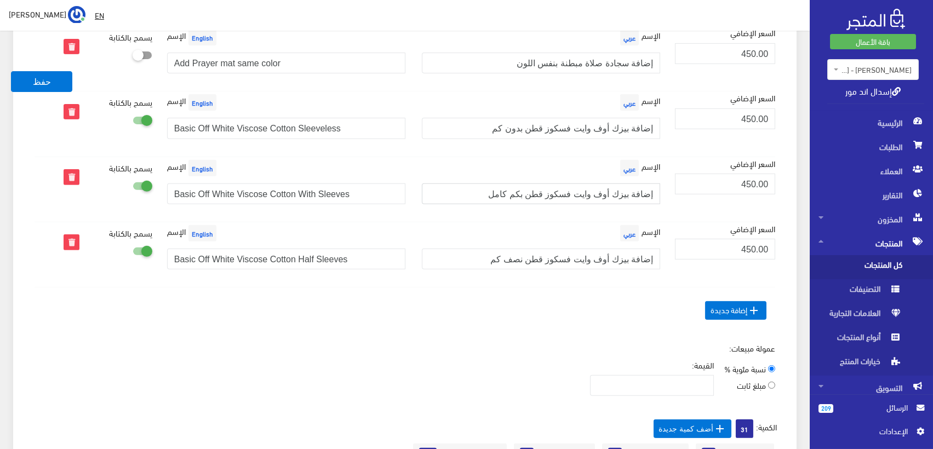
click at [642, 192] on input "إضافة بيزك أوف وايت فسكوز قطن بكم كامل" at bounding box center [541, 194] width 238 height 21
click at [588, 252] on input "إضافة بيزك أوف وايت فسكوز قطن نصف كم" at bounding box center [541, 259] width 238 height 21
click at [605, 125] on input "إضافة بيزك أوف وايت فسكوز قطن بدون كم" at bounding box center [541, 128] width 238 height 21
click at [586, 190] on input "إضافة بيزك أوف وايت فسكوز قطن بكم كامل" at bounding box center [541, 194] width 238 height 21
click at [606, 252] on input "إضافة بيزك أوف وايت فسكوز قطن نصف كم" at bounding box center [541, 259] width 238 height 21
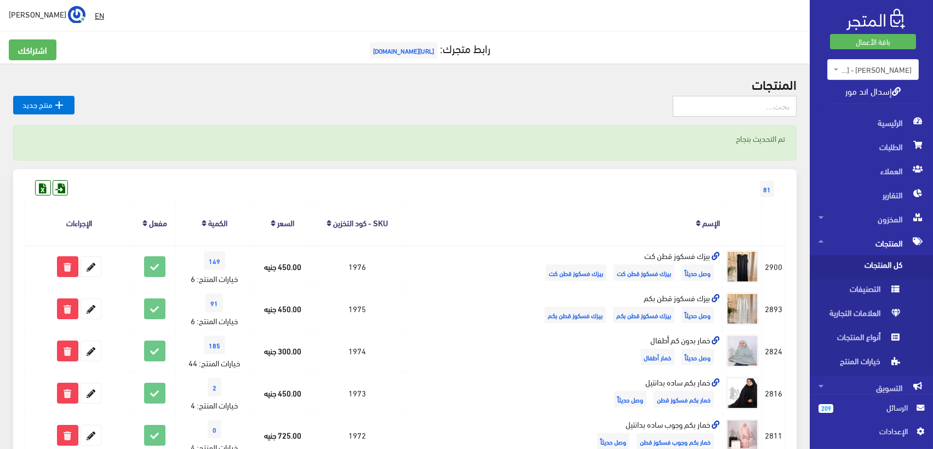
click at [740, 107] on input "text" at bounding box center [735, 106] width 124 height 21
type input "شيفون"
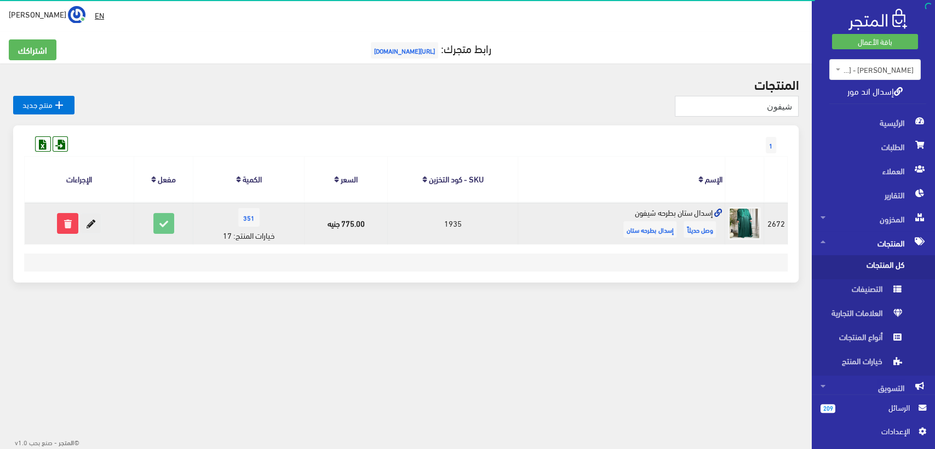
click at [97, 218] on icon at bounding box center [91, 224] width 20 height 20
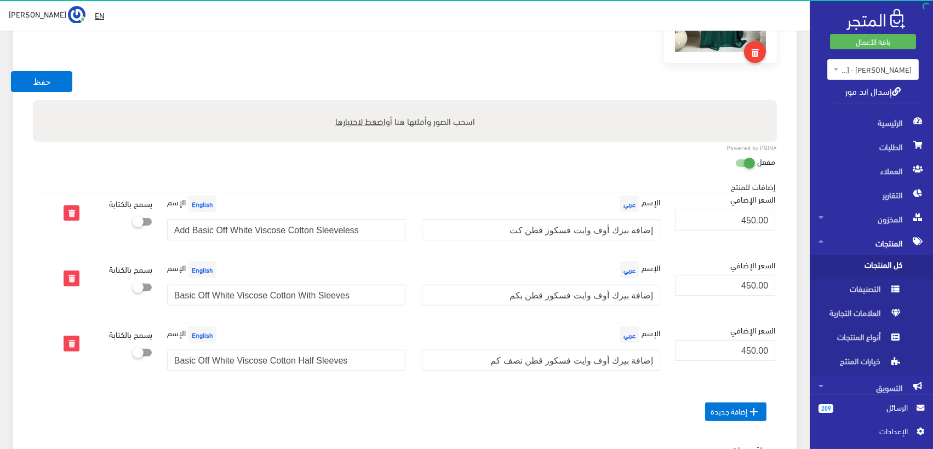
scroll to position [34, 0]
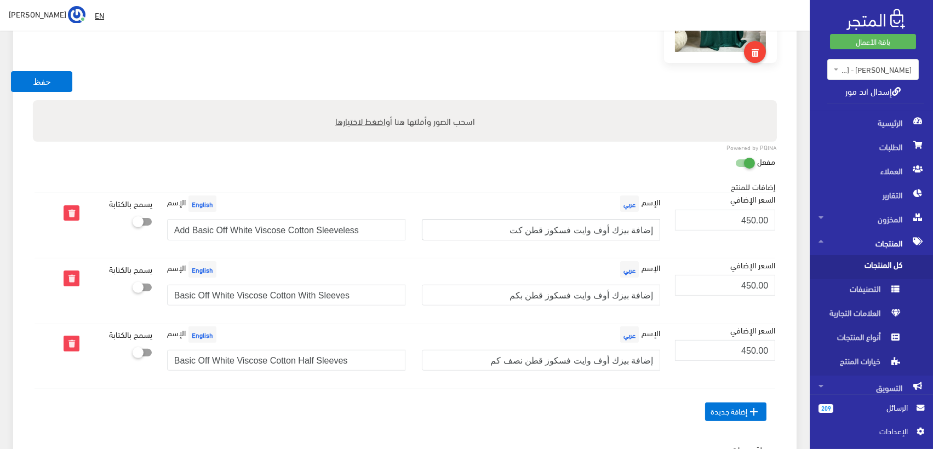
click at [563, 225] on input "إضافة بيزك أوف وايت فسكوز قطن كت" at bounding box center [541, 229] width 238 height 21
paste input "بدون كم"
type input "إضافة بيزك أوف وايت فسكوز قطن بدون كم"
click at [578, 288] on input "إضافة بيزك أوف وايت فسكوز قطن بكم" at bounding box center [541, 295] width 238 height 21
paste input "كامل"
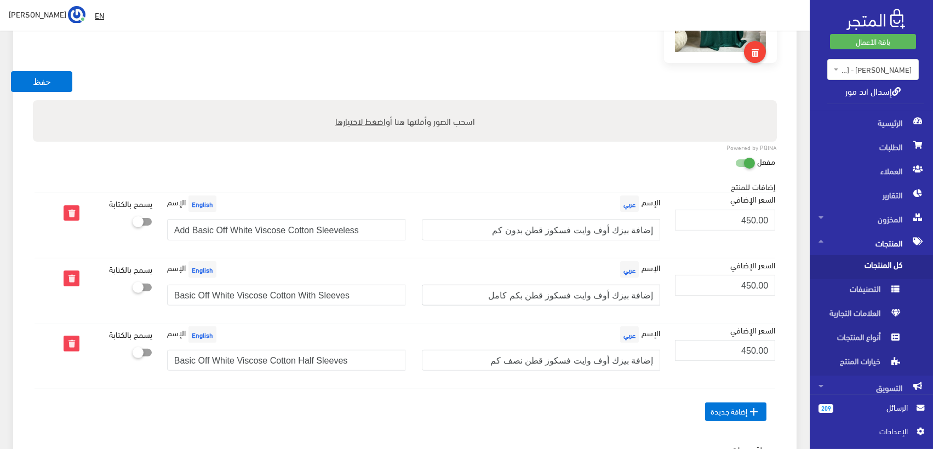
type input "إضافة بيزك أوف وايت فسكوز قطن بكم كامل"
click at [596, 358] on input "إضافة بيزك أوف وايت فسكوز قطن نصف كم" at bounding box center [541, 360] width 238 height 21
click at [36, 82] on button "حفظ" at bounding box center [41, 81] width 61 height 21
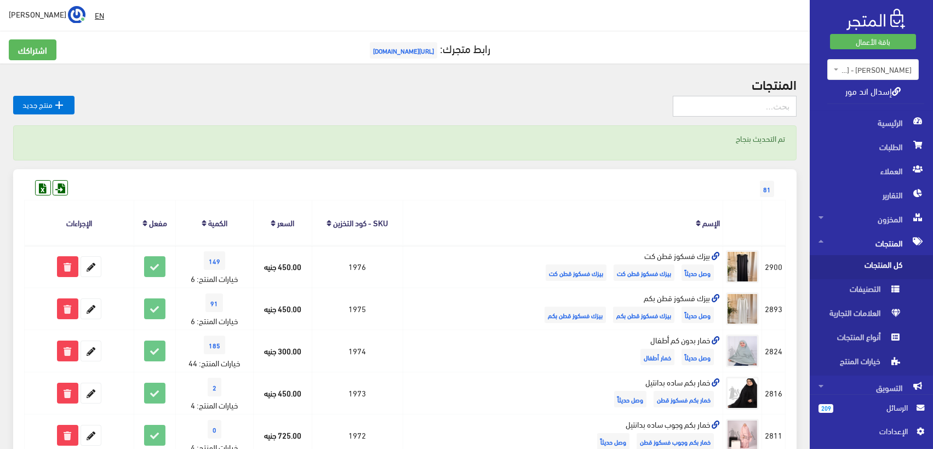
click at [719, 99] on input "text" at bounding box center [735, 106] width 124 height 21
type input "شيفون"
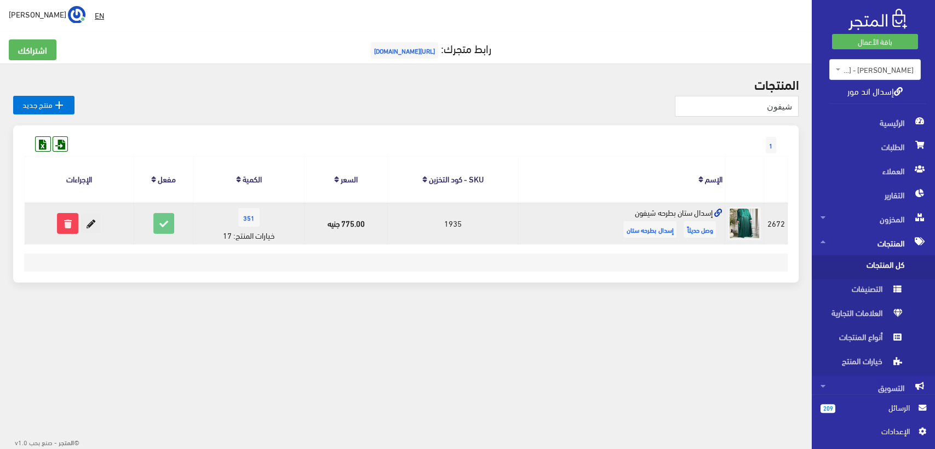
click at [91, 222] on icon at bounding box center [91, 224] width 20 height 20
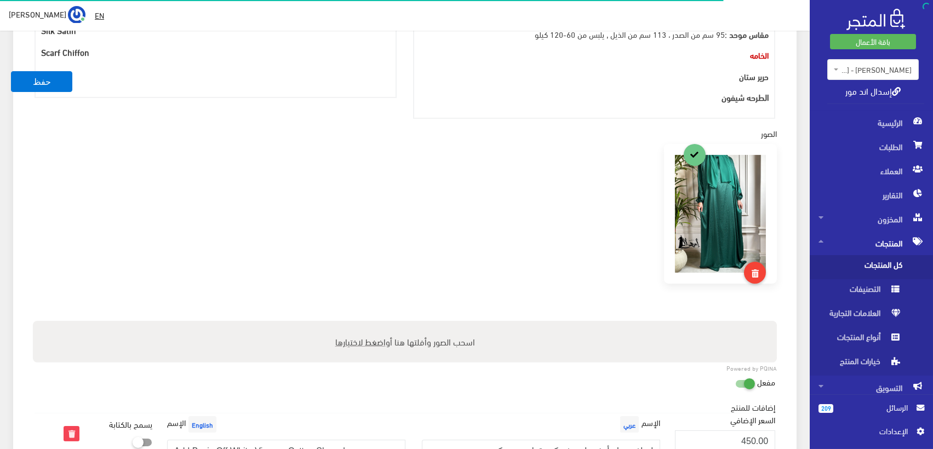
scroll to position [852, 0]
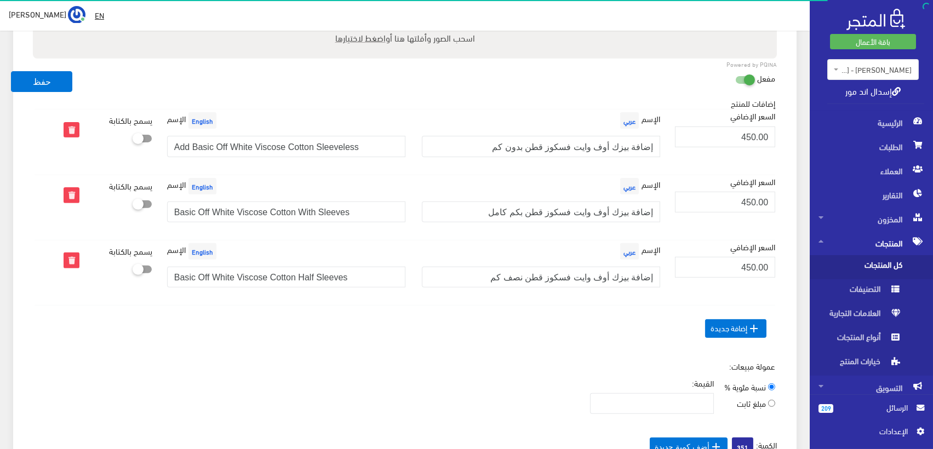
click at [133, 140] on icon at bounding box center [133, 138] width 0 height 10
click at [133, 140] on input "checkbox" at bounding box center [123, 136] width 20 height 11
checkbox input "true"
click at [133, 199] on icon at bounding box center [133, 204] width 0 height 10
click at [133, 199] on input "checkbox" at bounding box center [123, 201] width 20 height 11
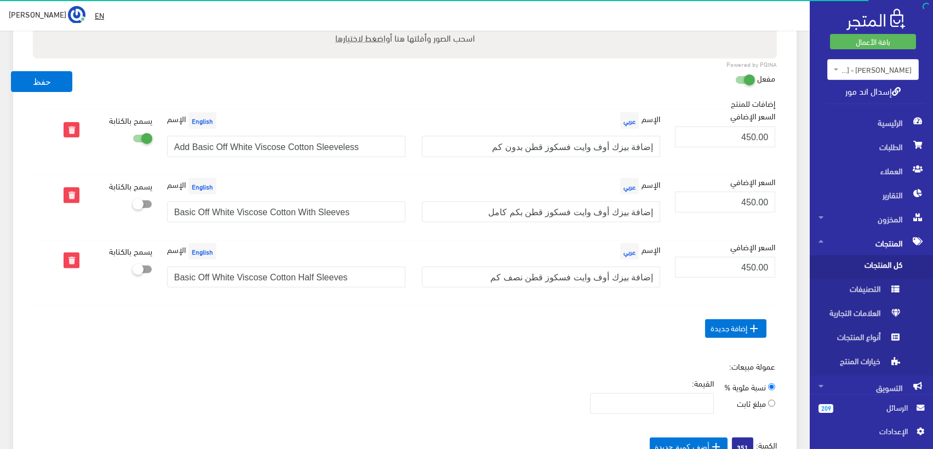
checkbox input "true"
click at [133, 266] on icon at bounding box center [133, 269] width 0 height 10
click at [133, 266] on input "checkbox" at bounding box center [123, 266] width 20 height 11
checkbox input "true"
click at [45, 77] on button "حفظ" at bounding box center [41, 81] width 61 height 21
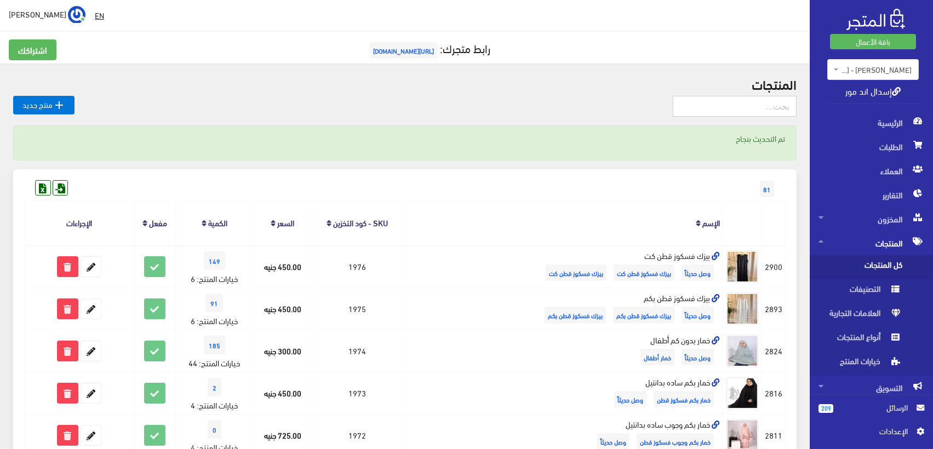
click at [706, 110] on input "text" at bounding box center [735, 106] width 124 height 21
type input "شيفون"
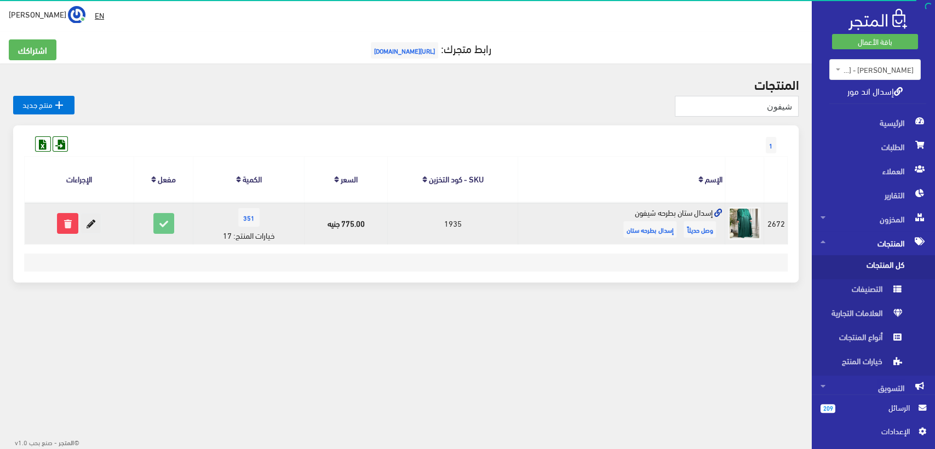
click at [98, 221] on icon at bounding box center [91, 224] width 20 height 20
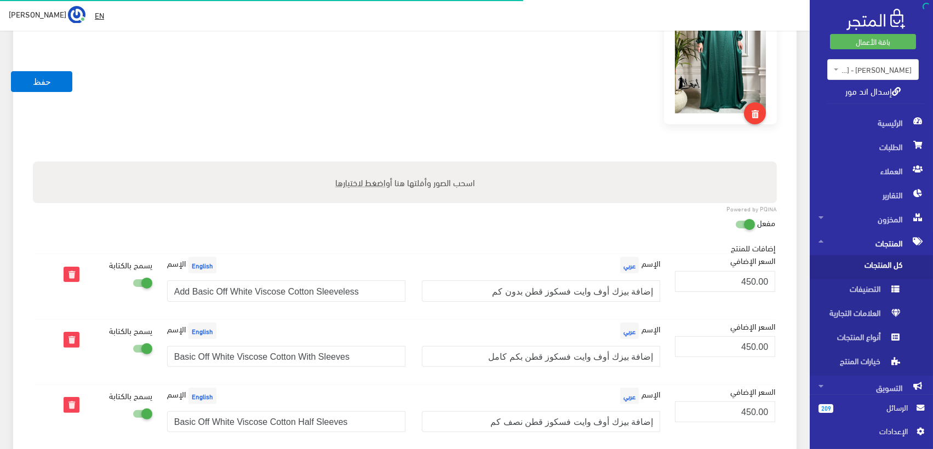
scroll to position [34, 0]
click at [486, 288] on input "إضافة بيزك أوف وايت فسكوز قطن بدون كم" at bounding box center [541, 291] width 238 height 21
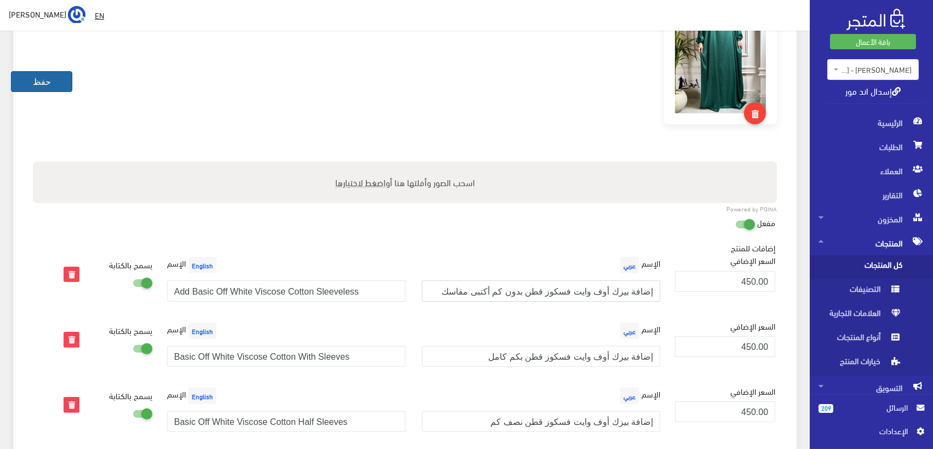
type input "إضافة بيزك أوف وايت فسكوز قطن بدون كم أكتبى مقاسك"
click at [45, 85] on button "حفظ" at bounding box center [41, 81] width 61 height 21
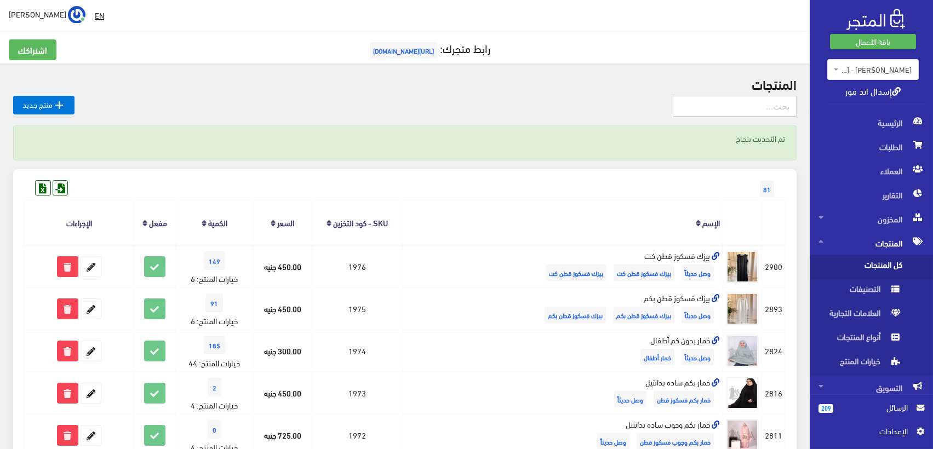
click at [744, 105] on input "text" at bounding box center [735, 106] width 124 height 21
type input "شيفون"
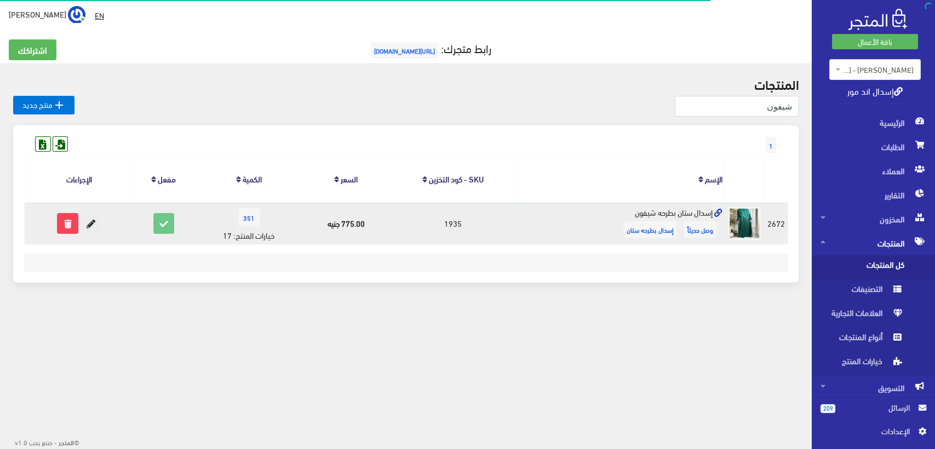
click at [91, 220] on icon at bounding box center [91, 224] width 20 height 20
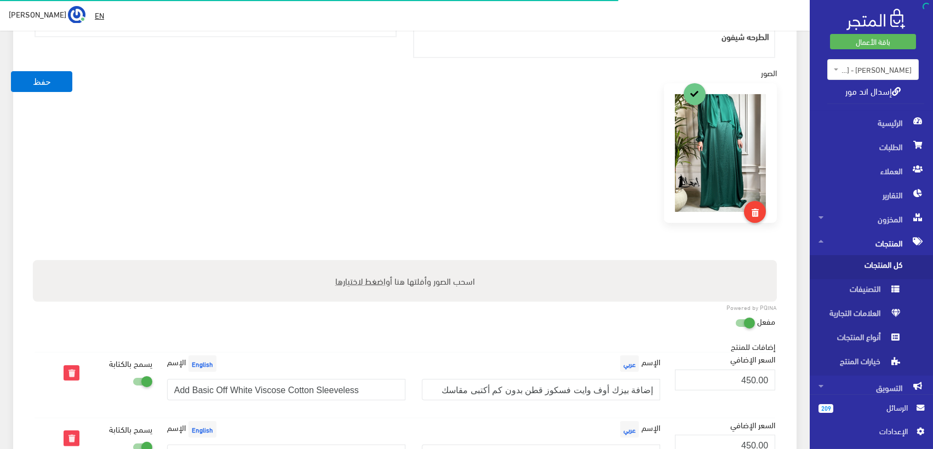
scroll to position [34, 0]
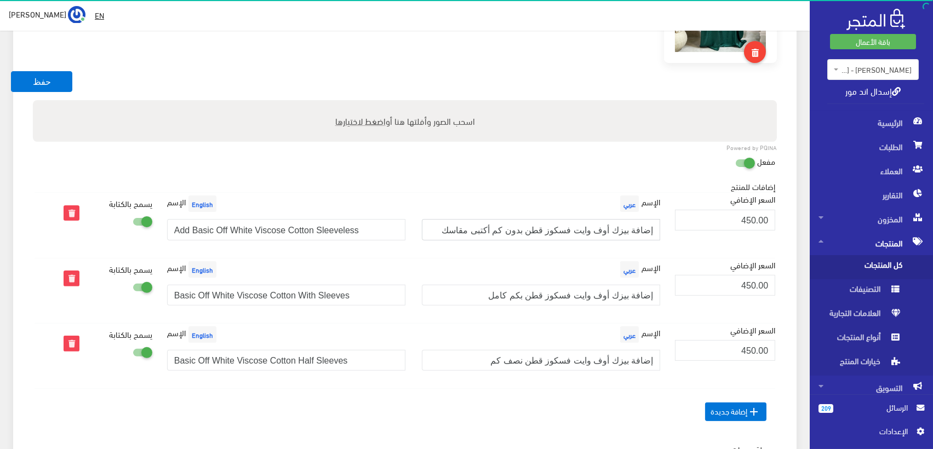
click at [524, 226] on input "إضافة بيزك أوف وايت فسكوز قطن بدون كم أكتبى مقاسك" at bounding box center [541, 229] width 238 height 21
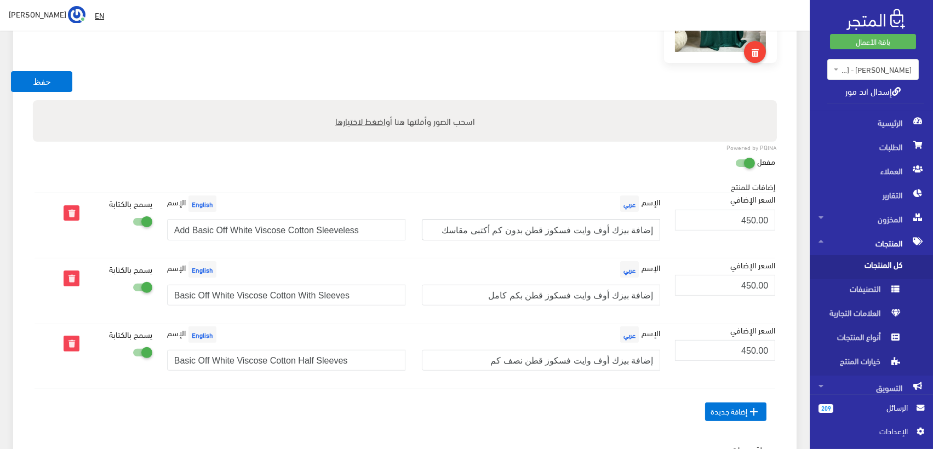
click at [518, 226] on input "إضافة بيزك أوف وايت فسكوز قطن بدون كم أكتبى مقاسك" at bounding box center [541, 229] width 238 height 21
click at [455, 233] on input "إضافة بيزك أوف وايت فسكوز قطن بدون كم (برجاء كتابة مقاسك" at bounding box center [541, 229] width 238 height 21
drag, startPoint x: 461, startPoint y: 227, endPoint x: 525, endPoint y: 225, distance: 64.2
click at [525, 225] on input "إضافة بيزك أوف وايت فسكوز قطن بدون كم (برجاء كتابة مقاسك)" at bounding box center [541, 229] width 238 height 21
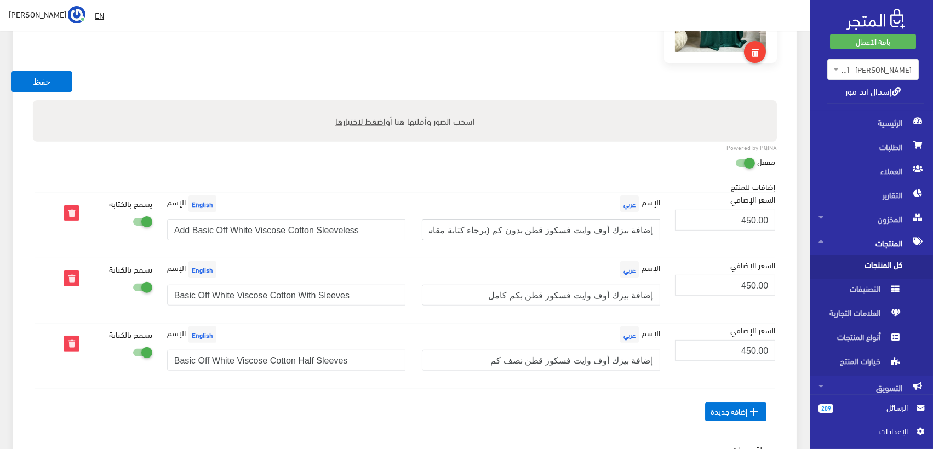
type input "إضافة بيزك أوف وايت فسكوز قطن بدون كم (برجاء كتابة مقاسك)"
click at [504, 299] on input "إضافة بيزك أوف وايت فسكوز قطن بكم كامل" at bounding box center [541, 295] width 238 height 21
paste input "(برجاء كتابة مقاسك)"
type input "إضافة بيزك أوف وايت فسكوز قطن بكم كامل (برجاء كتابة مقاسك)"
click at [510, 363] on input "إضافة بيزك أوف وايت فسكوز قطن نصف كم" at bounding box center [541, 360] width 238 height 21
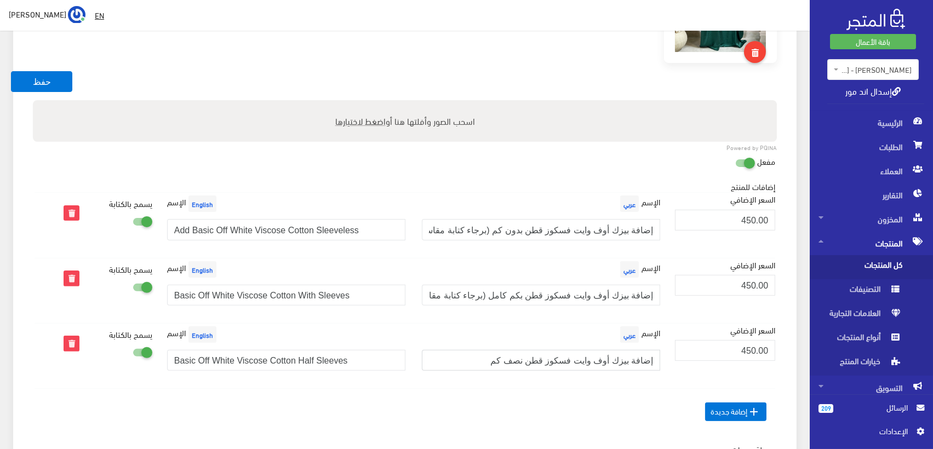
paste input "(برجاء كتابة مقاسك)"
type input "إضافة بيزك أوف وايت فسكوز قطن نصف كم (برجاء كتابة مقاسك)"
click at [43, 82] on button "حفظ" at bounding box center [41, 81] width 61 height 21
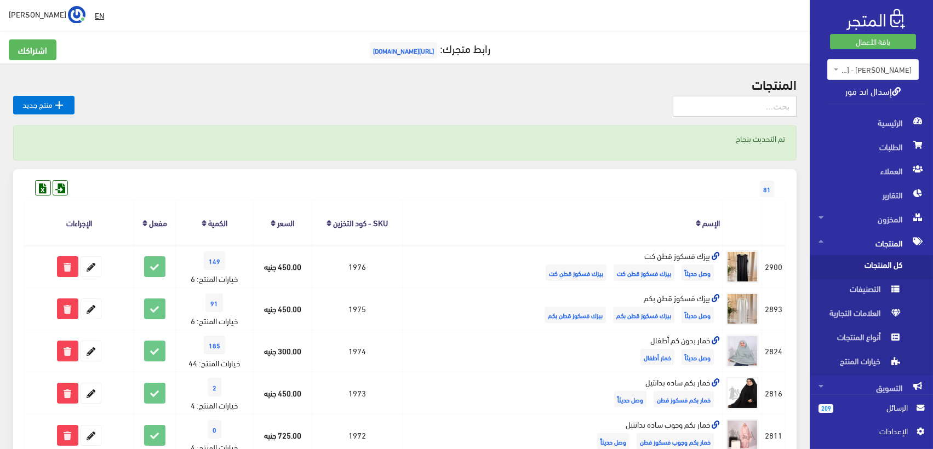
click at [763, 106] on input "text" at bounding box center [735, 106] width 124 height 21
type input "شيفون"
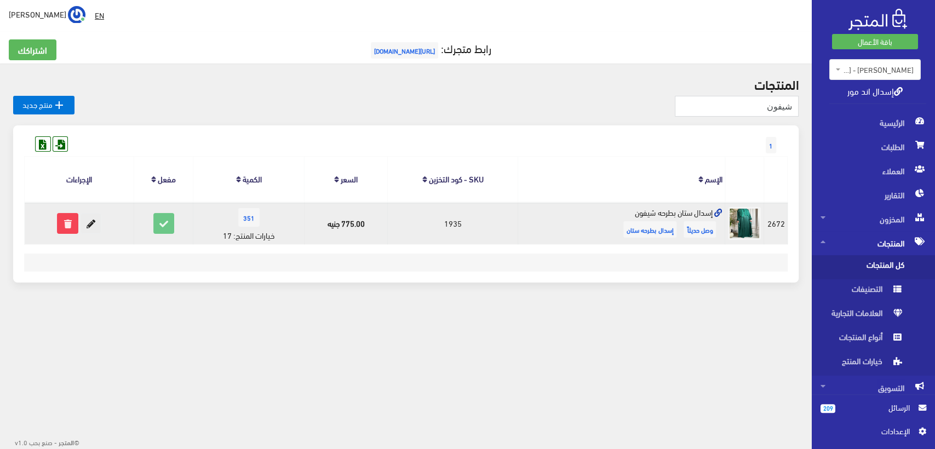
click at [96, 225] on icon at bounding box center [91, 224] width 20 height 20
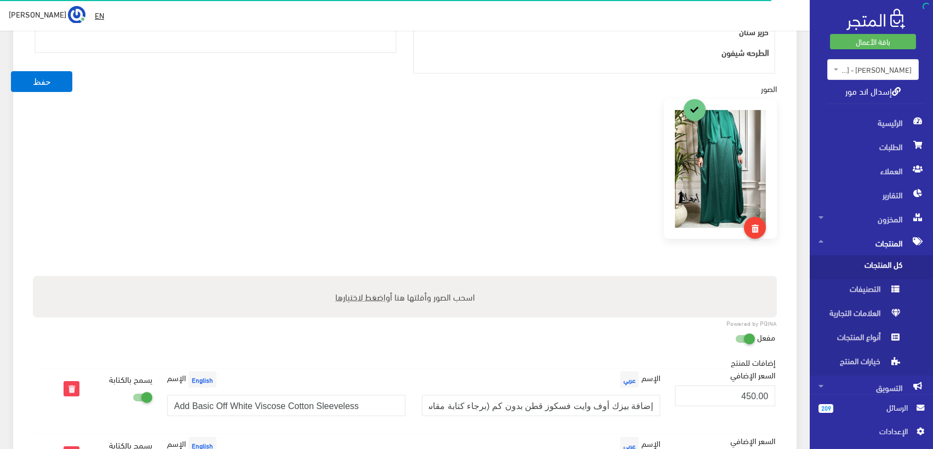
scroll to position [791, 0]
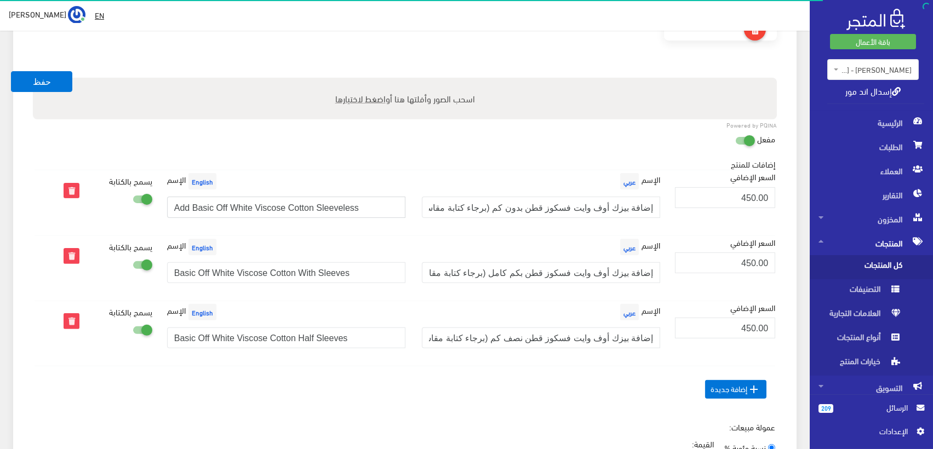
click at [367, 207] on input "Add Basic Off White Viscose Cotton Sleeveless" at bounding box center [286, 207] width 238 height 21
type input "Add Basic Off White Viscose Cotton Sleeveless (Add your Size)"
click at [395, 267] on input "Basic Off White Viscose Cotton With Sleeves" at bounding box center [286, 272] width 238 height 21
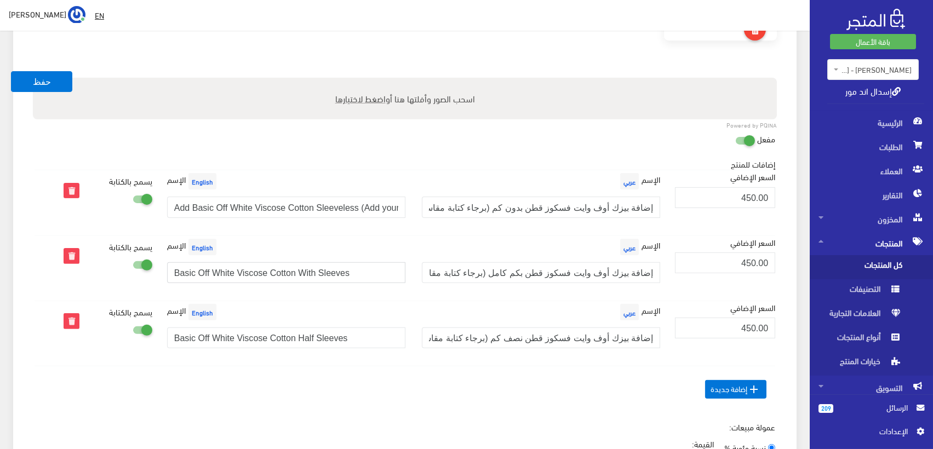
paste input "(Add your Size)"
type input "Basic Off White Viscose Cotton With Sleeves (Add your Size)"
click at [366, 332] on input "Basic Off White Viscose Cotton Half Sleeves" at bounding box center [286, 338] width 238 height 21
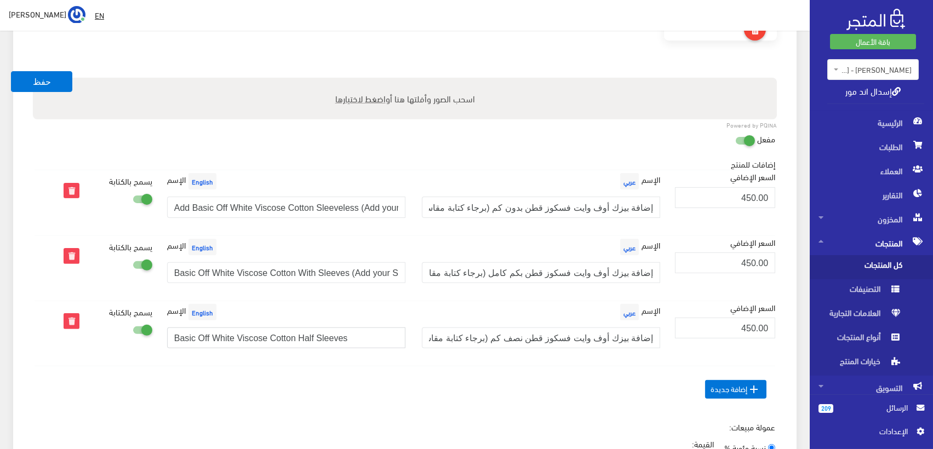
paste input "(Add your Size)"
type input "Basic Off White Viscose Cotton Half Sleeves (Add your Size)"
click at [42, 73] on button "حفظ" at bounding box center [41, 81] width 61 height 21
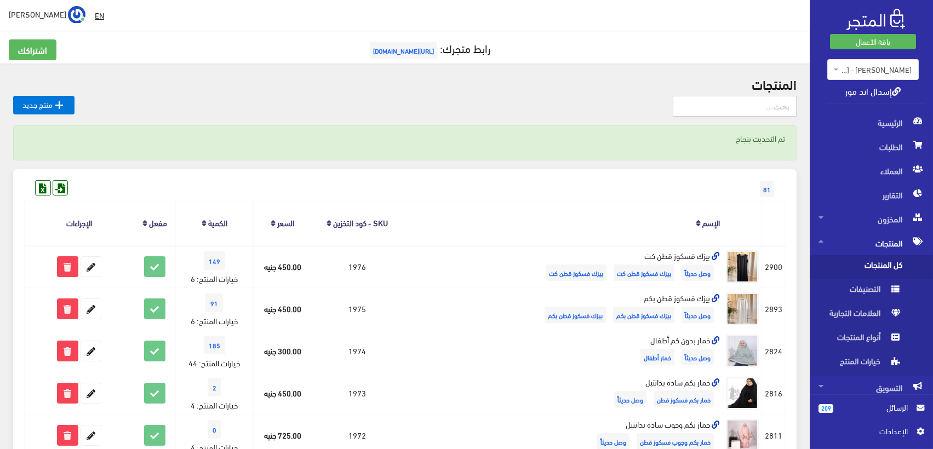
click at [746, 102] on input "text" at bounding box center [735, 106] width 124 height 21
type input "شيفون"
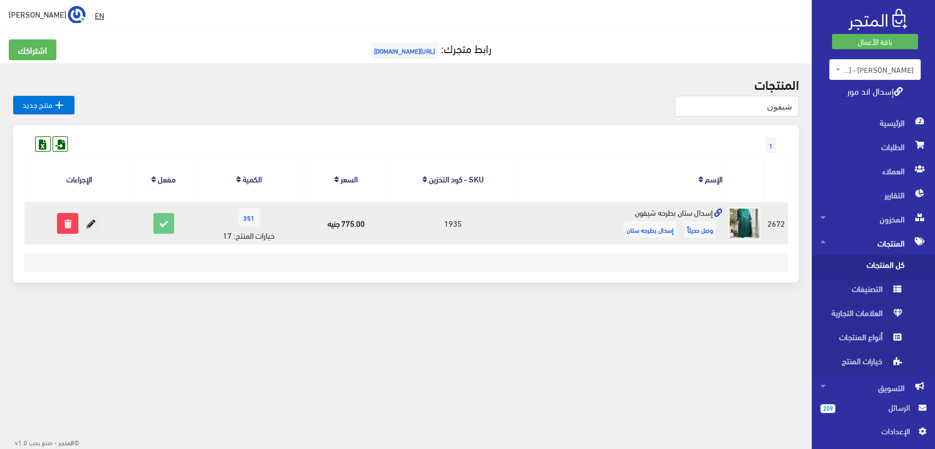
click at [98, 225] on icon at bounding box center [91, 224] width 20 height 20
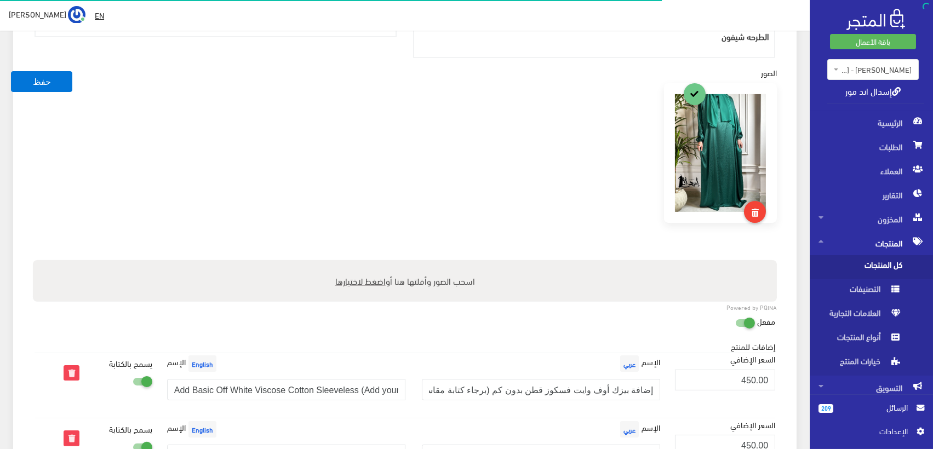
scroll to position [34, 0]
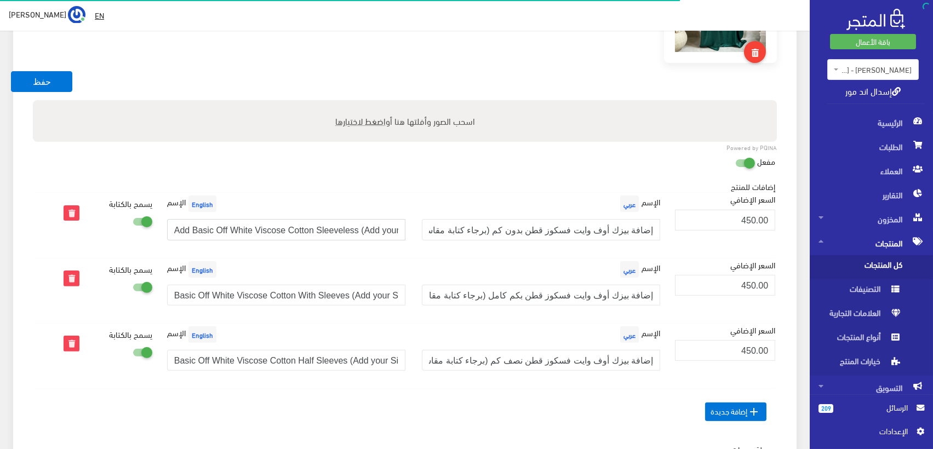
click at [184, 228] on input "Add Basic Off White Viscose Cotton Sleeveless (Add your Size)" at bounding box center [286, 229] width 238 height 21
type input "Basic Off White Viscose Cotton Sleeveless (Add your Size)"
click at [49, 80] on button "حفظ" at bounding box center [41, 81] width 61 height 21
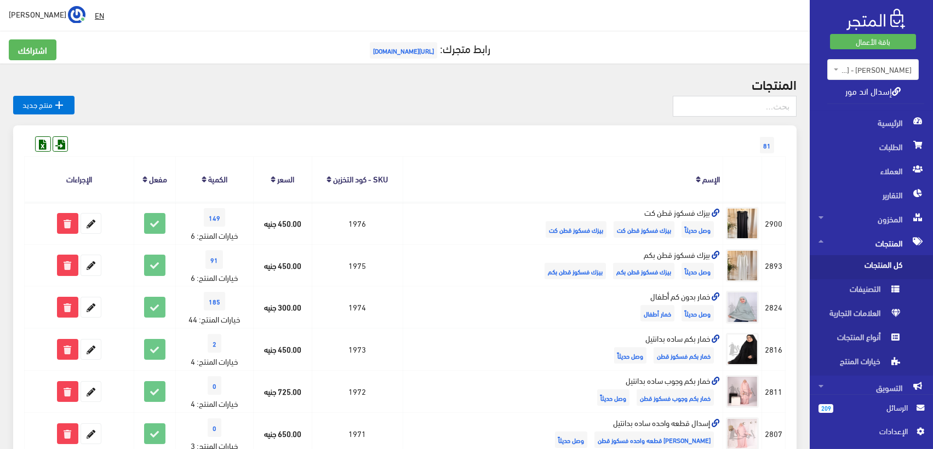
click at [873, 109] on div "باقة الأعمال [GEOGRAPHIC_DATA] - [GEOGRAPHIC_DATA] - اسدال اند مور [GEOGRAPHIC_…" at bounding box center [871, 55] width 123 height 111
click at [881, 124] on span "الرئيسية" at bounding box center [872, 123] width 106 height 24
